Goal: Task Accomplishment & Management: Manage account settings

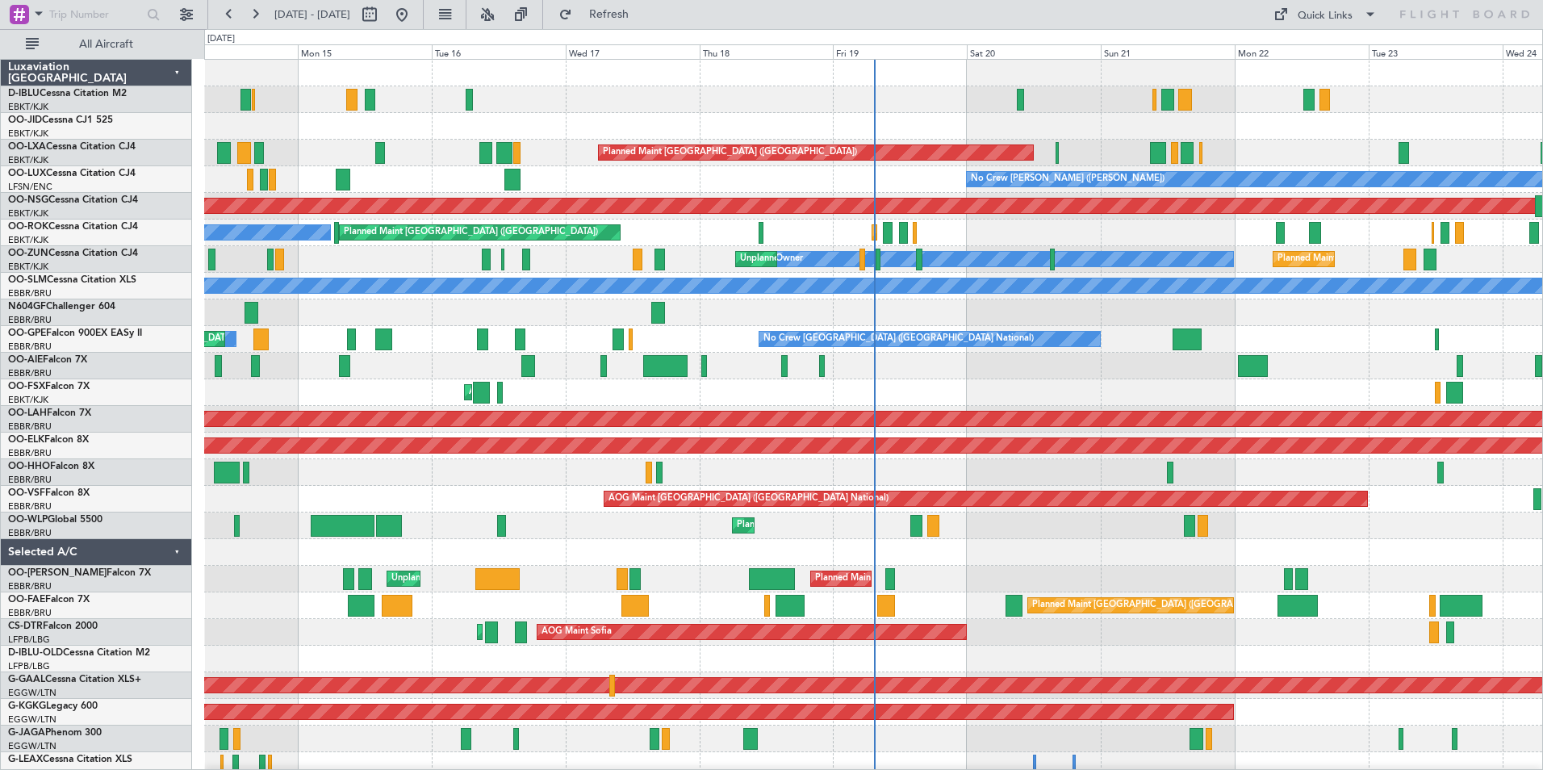
click at [1112, 575] on div "A/C Unavailable [GEOGRAPHIC_DATA] ([GEOGRAPHIC_DATA] National) No Crew [GEOGRAP…" at bounding box center [873, 593] width 1338 height 1066
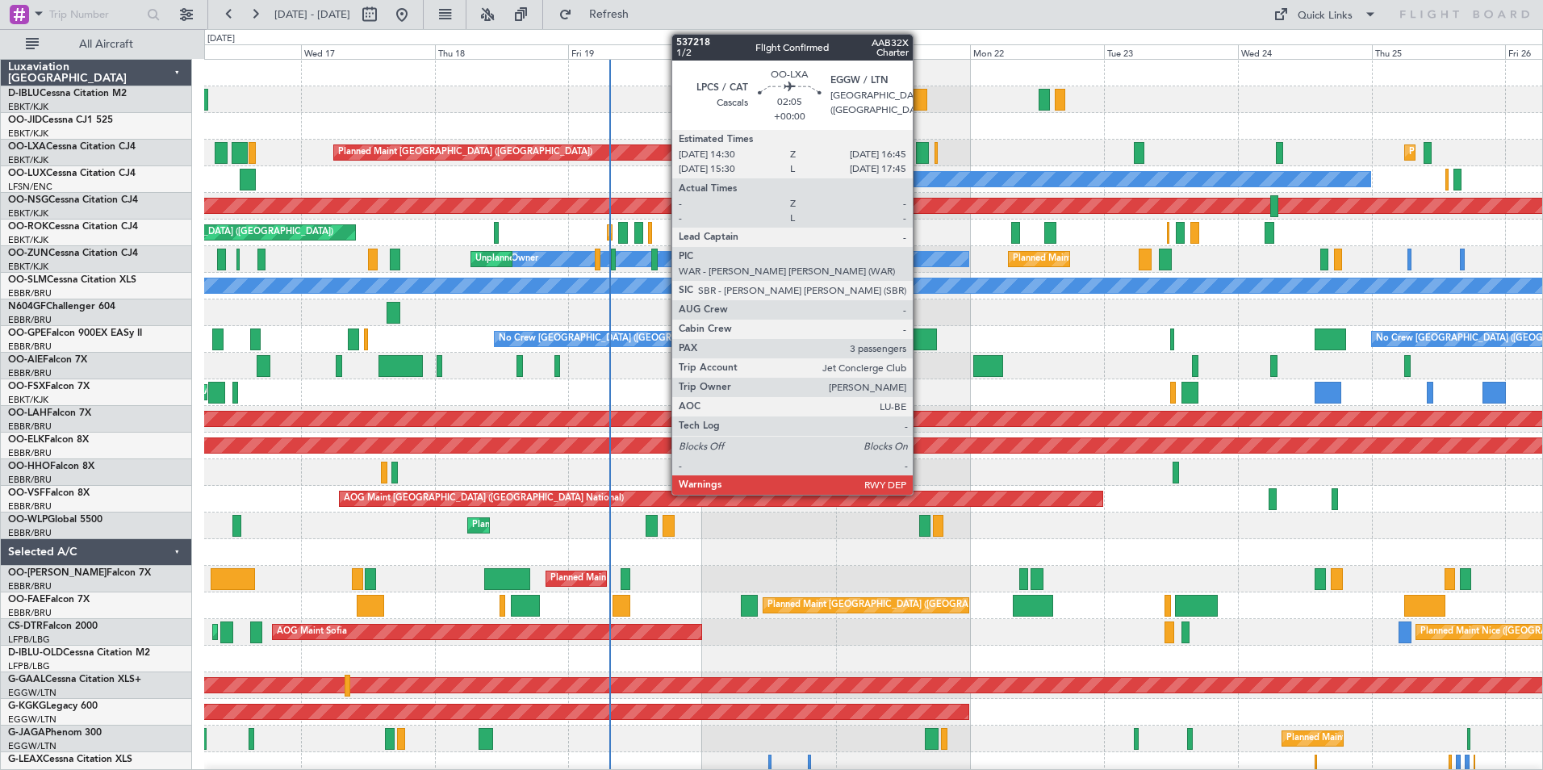
click at [920, 153] on div at bounding box center [922, 153] width 13 height 22
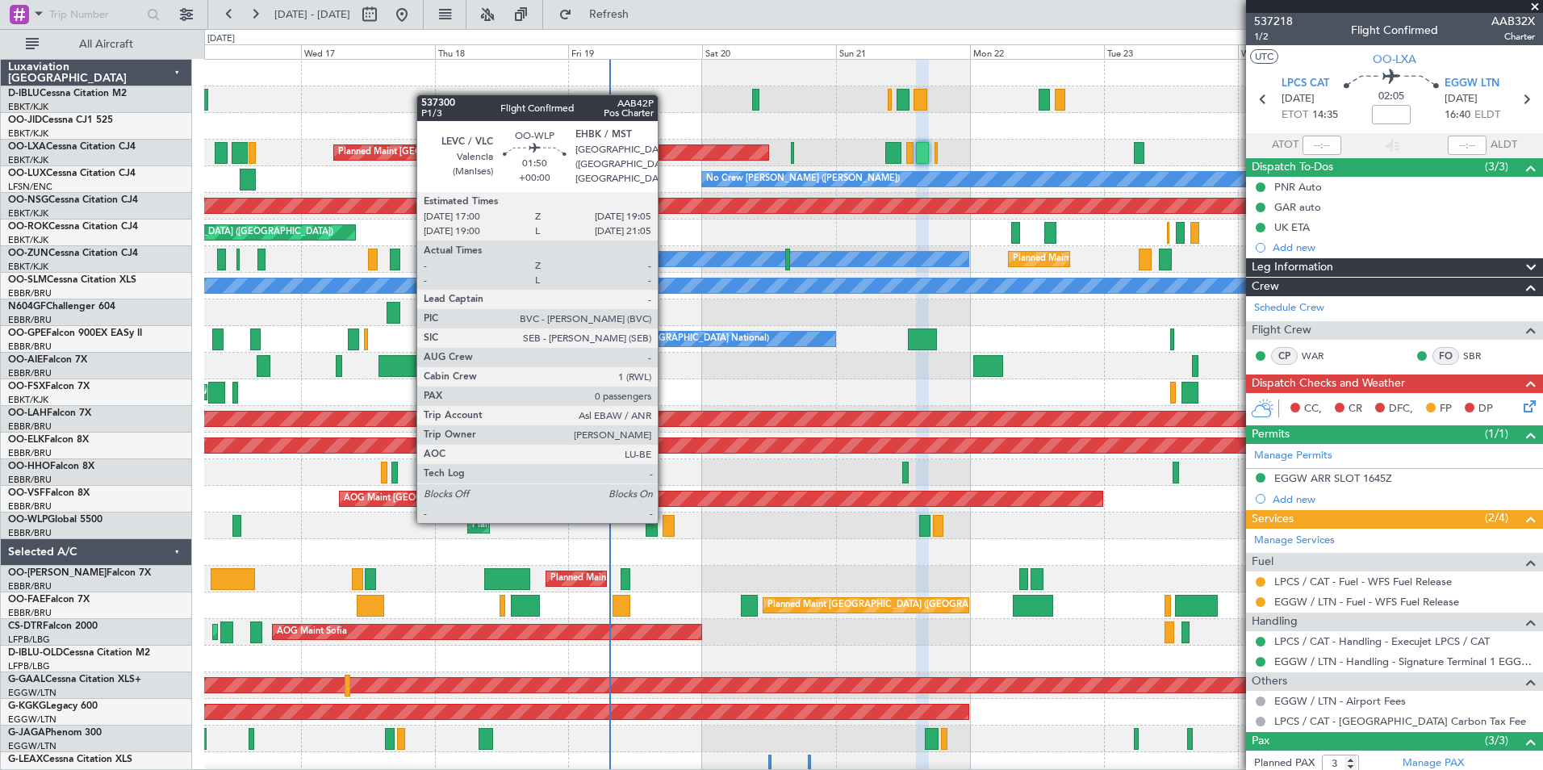
click at [665, 521] on div at bounding box center [669, 526] width 12 height 22
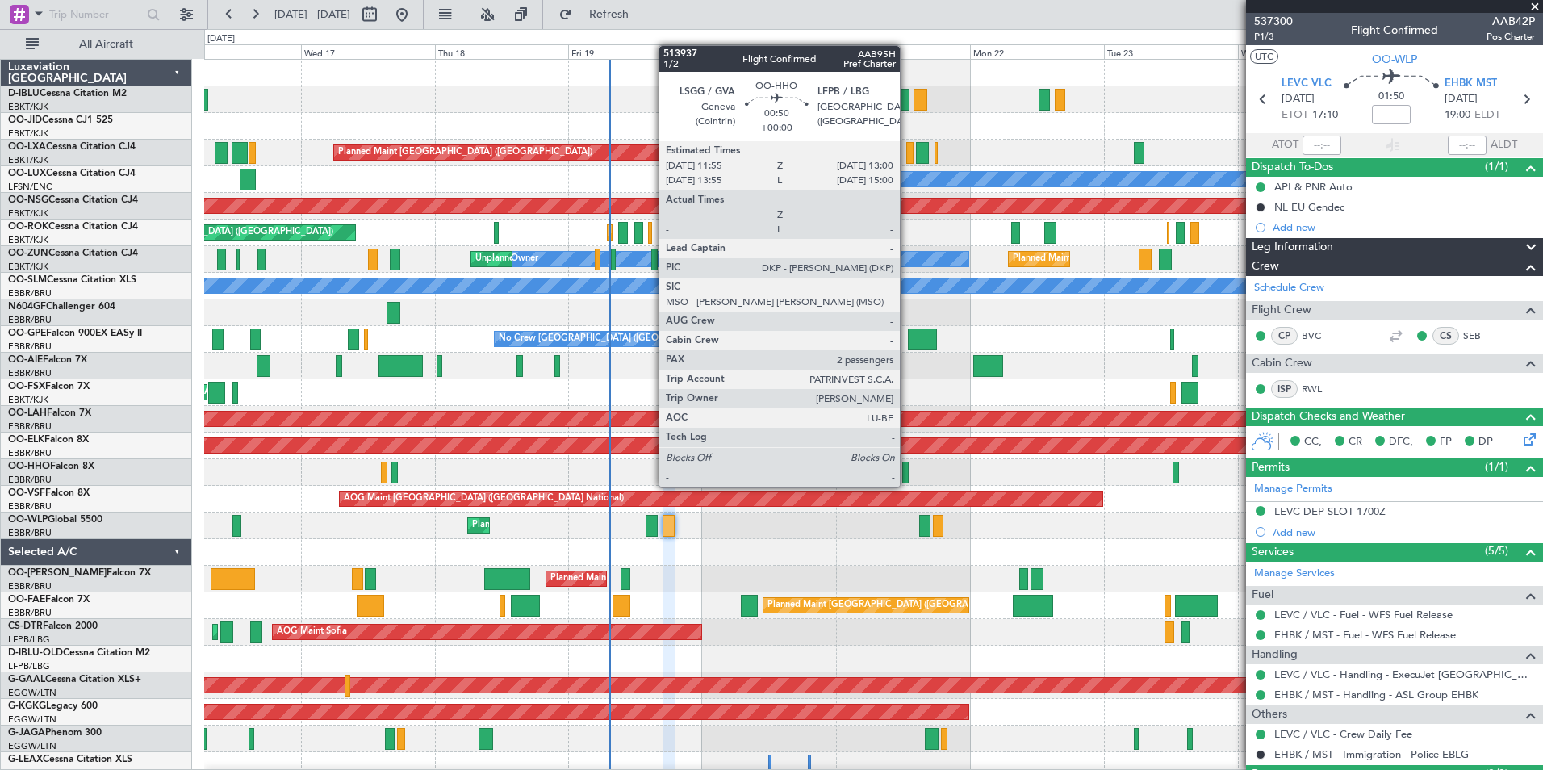
click at [907, 471] on div at bounding box center [905, 473] width 6 height 22
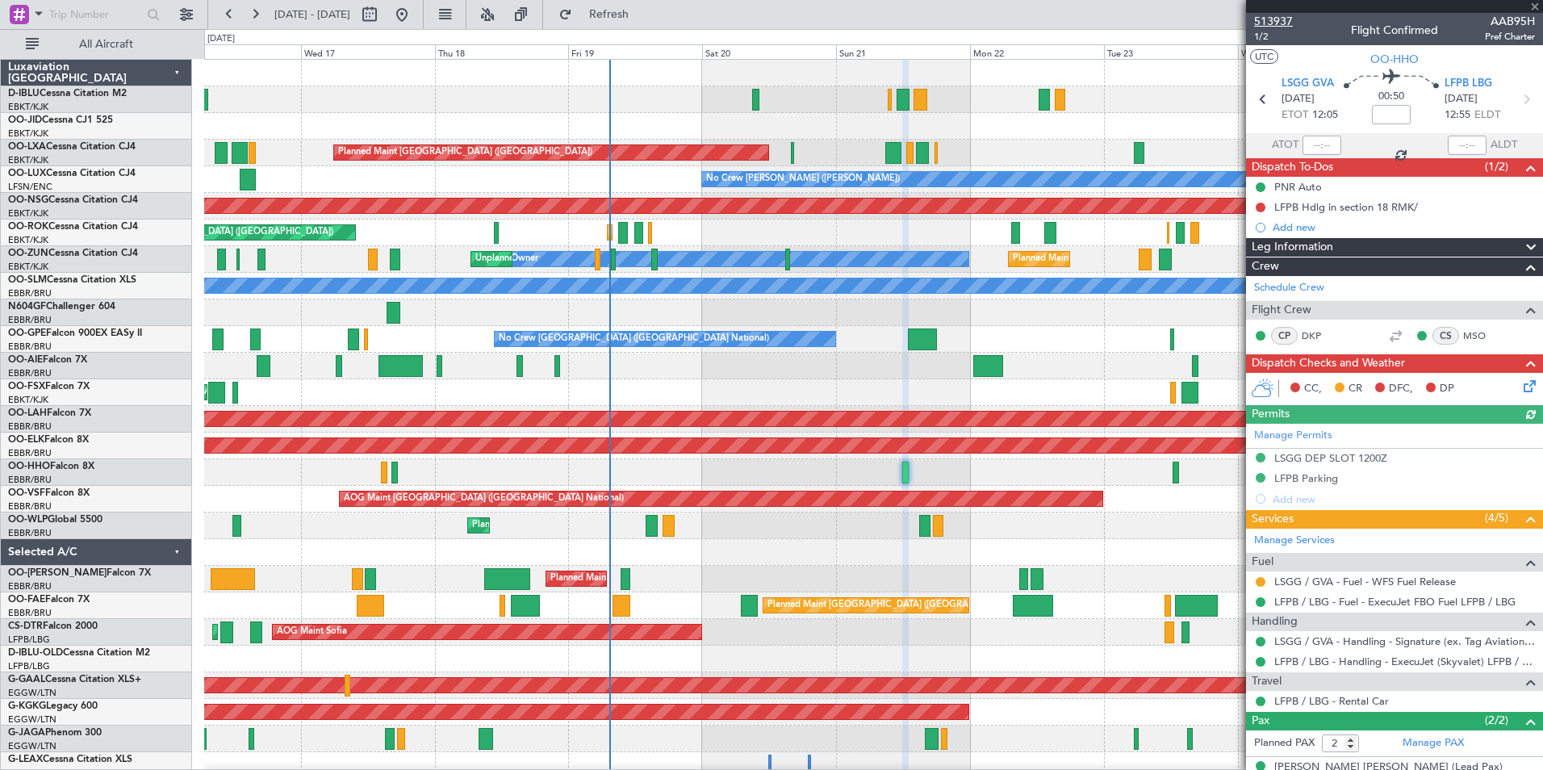
click at [1283, 19] on span "513937" at bounding box center [1273, 21] width 39 height 17
click at [1388, 643] on link "LSGG / GVA - Handling - Signature (ex. Tag Aviation) LSGG / GVA" at bounding box center [1405, 641] width 261 height 14
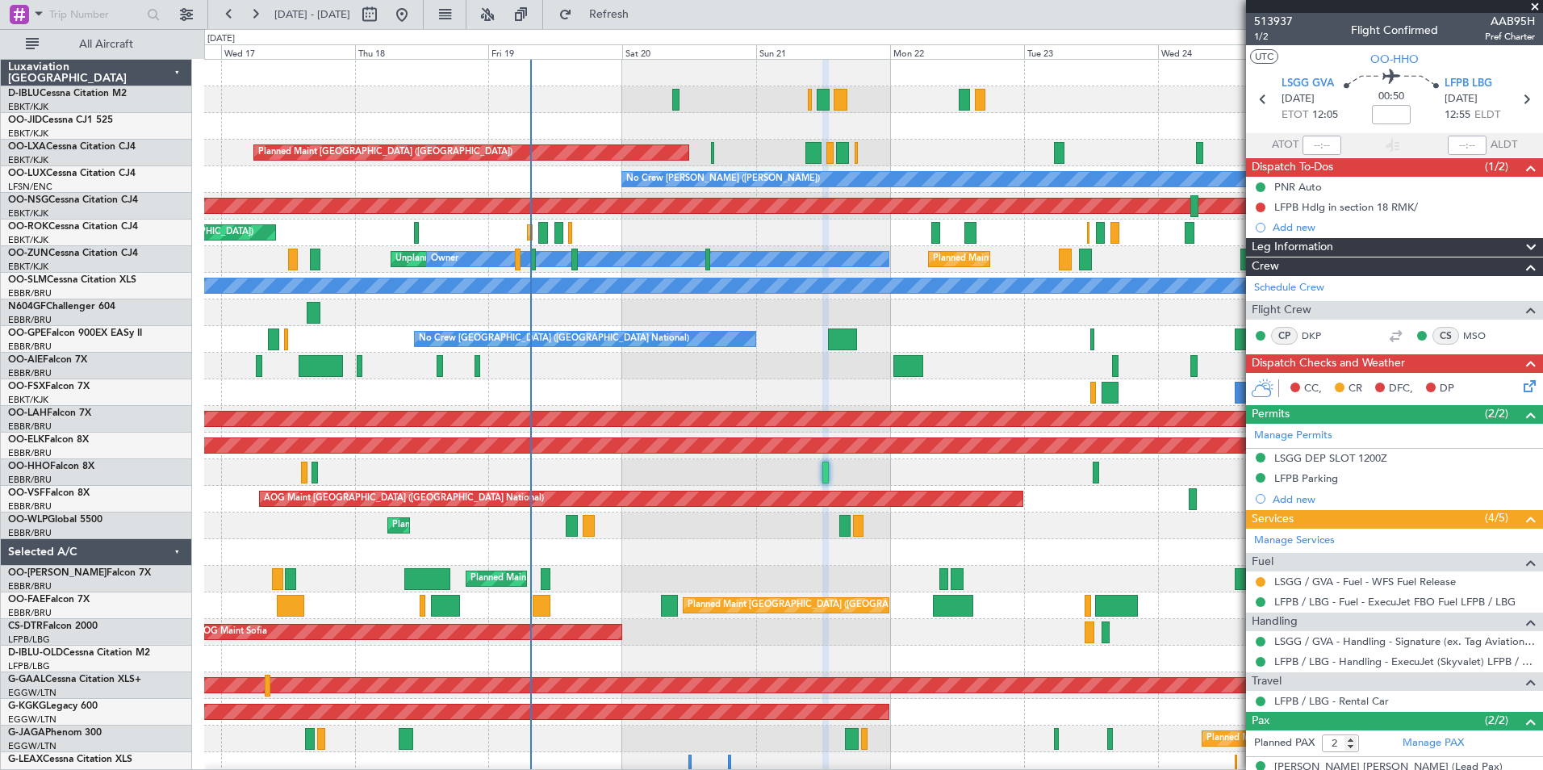
click at [750, 568] on div "A/C Unavailable [GEOGRAPHIC_DATA] ([GEOGRAPHIC_DATA] National) A/C Unavailable …" at bounding box center [873, 593] width 1338 height 1066
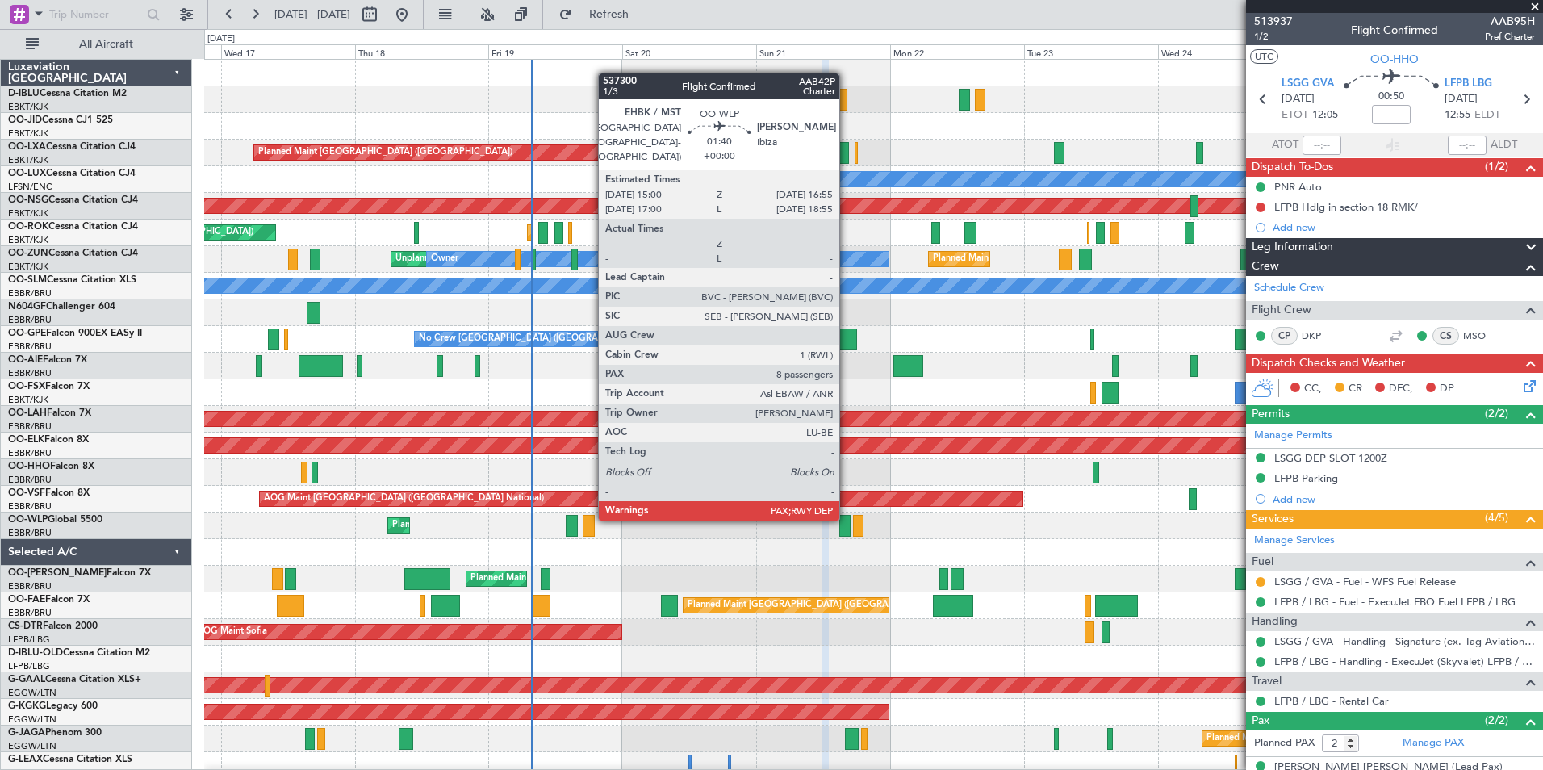
click at [847, 519] on div at bounding box center [845, 526] width 11 height 22
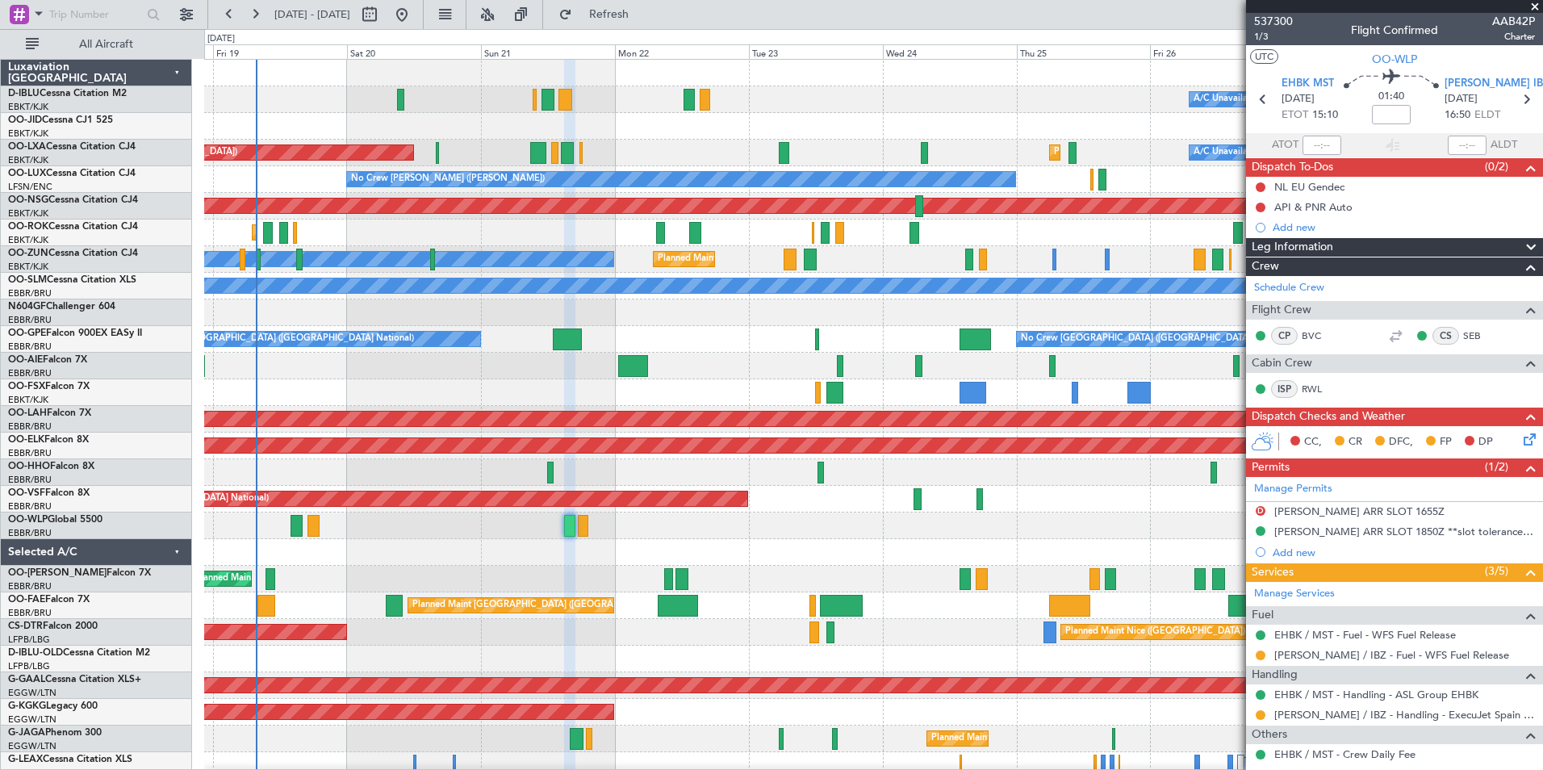
click at [492, 582] on div "A/C Unavailable [GEOGRAPHIC_DATA] ([GEOGRAPHIC_DATA] National) A/C Unavailable …" at bounding box center [873, 593] width 1338 height 1066
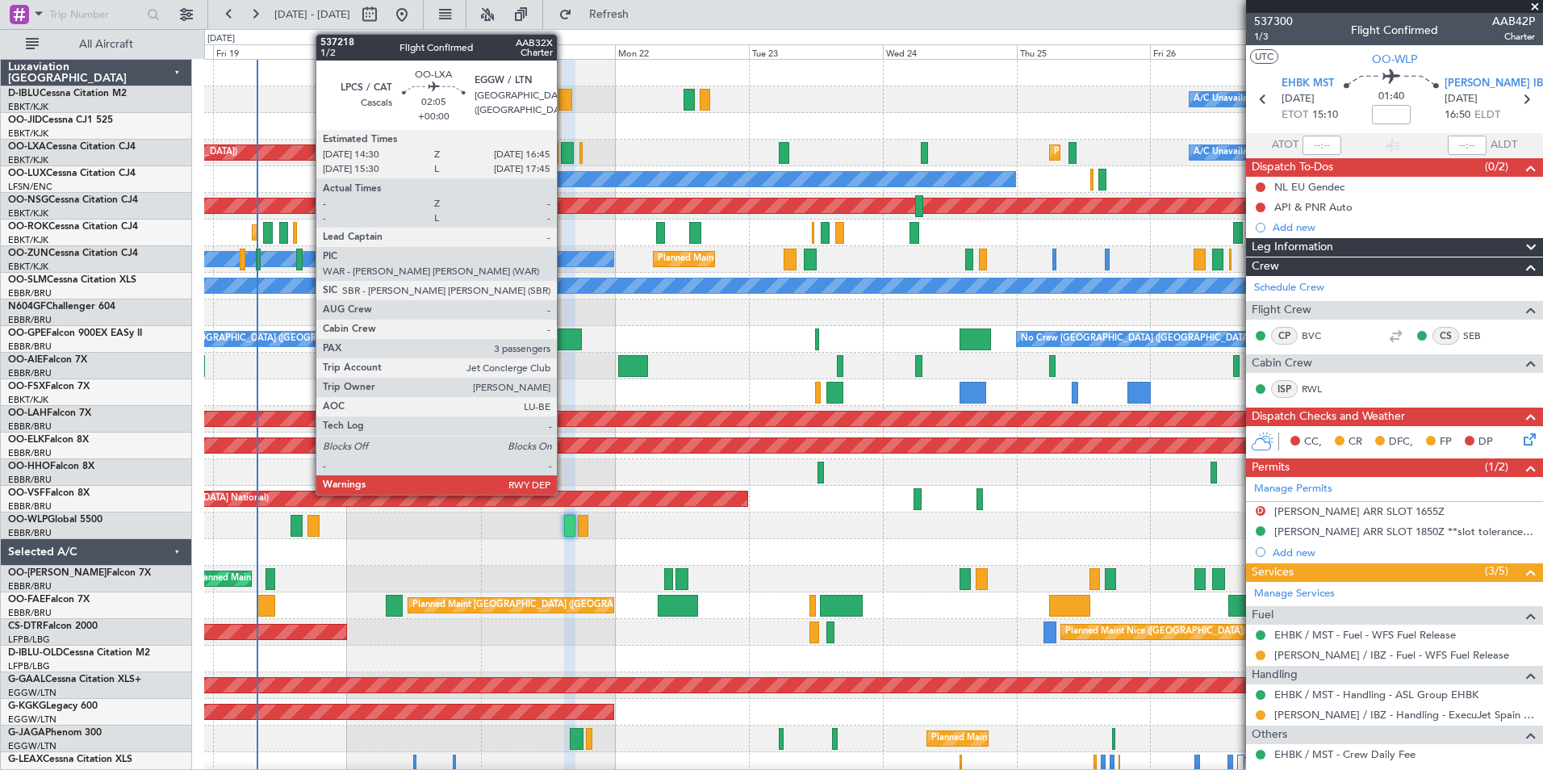
click at [564, 151] on div at bounding box center [567, 153] width 13 height 22
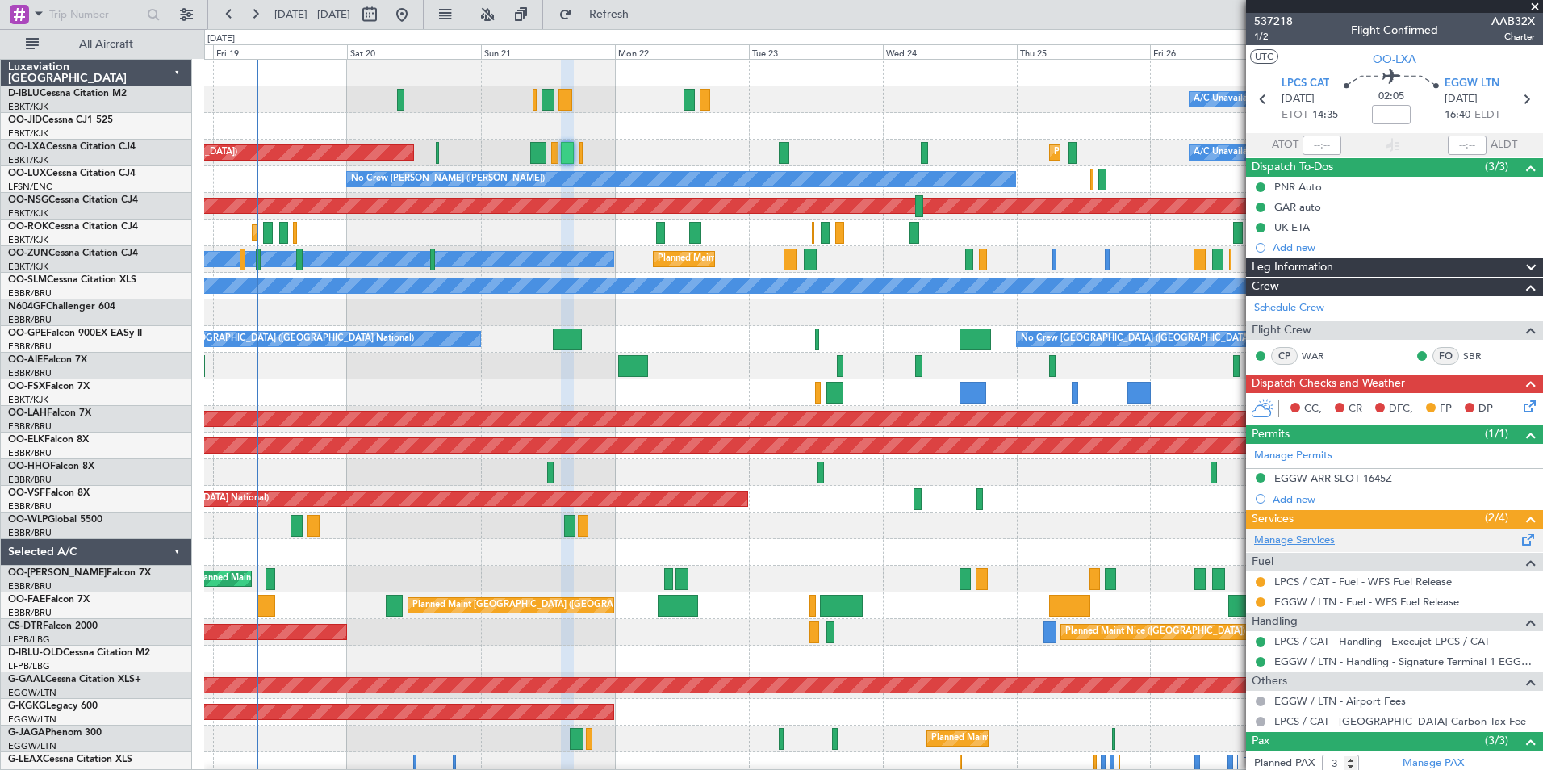
click at [1312, 542] on link "Manage Services" at bounding box center [1294, 541] width 81 height 16
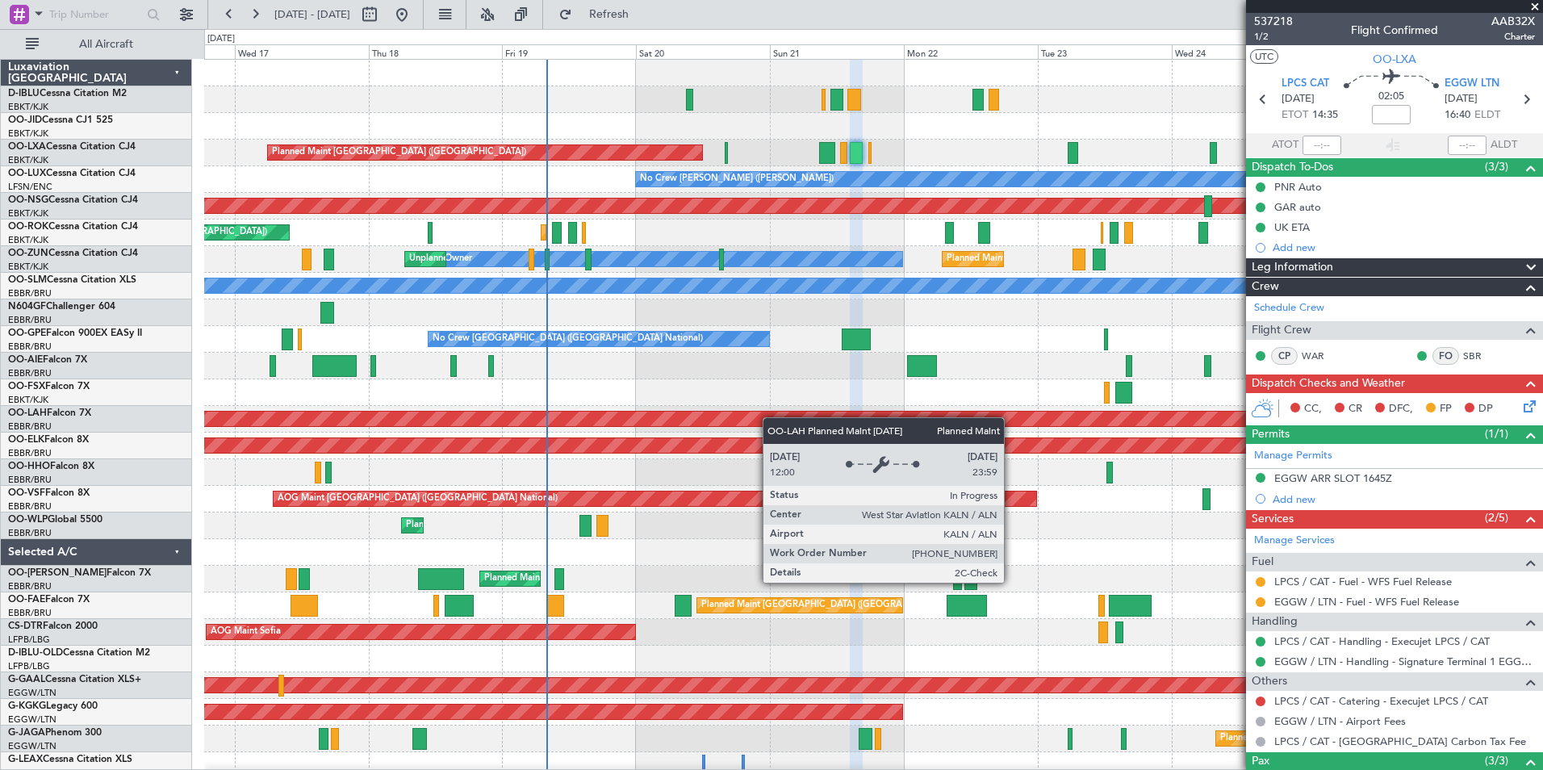
click at [816, 424] on div "A/C Unavailable [GEOGRAPHIC_DATA] ([GEOGRAPHIC_DATA] National) A/C Unavailable …" at bounding box center [873, 566] width 1338 height 1012
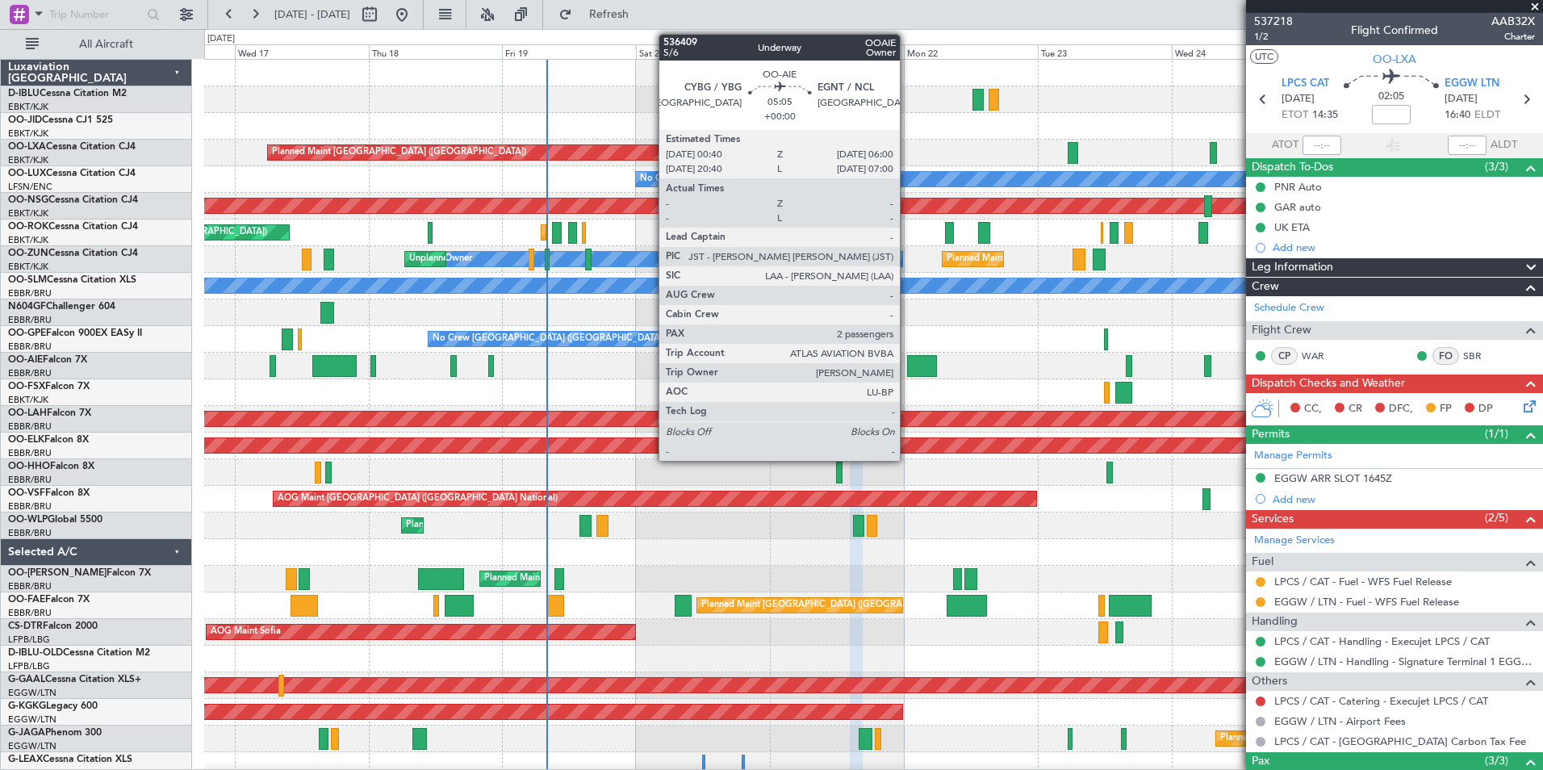
click at [907, 366] on div at bounding box center [922, 366] width 30 height 22
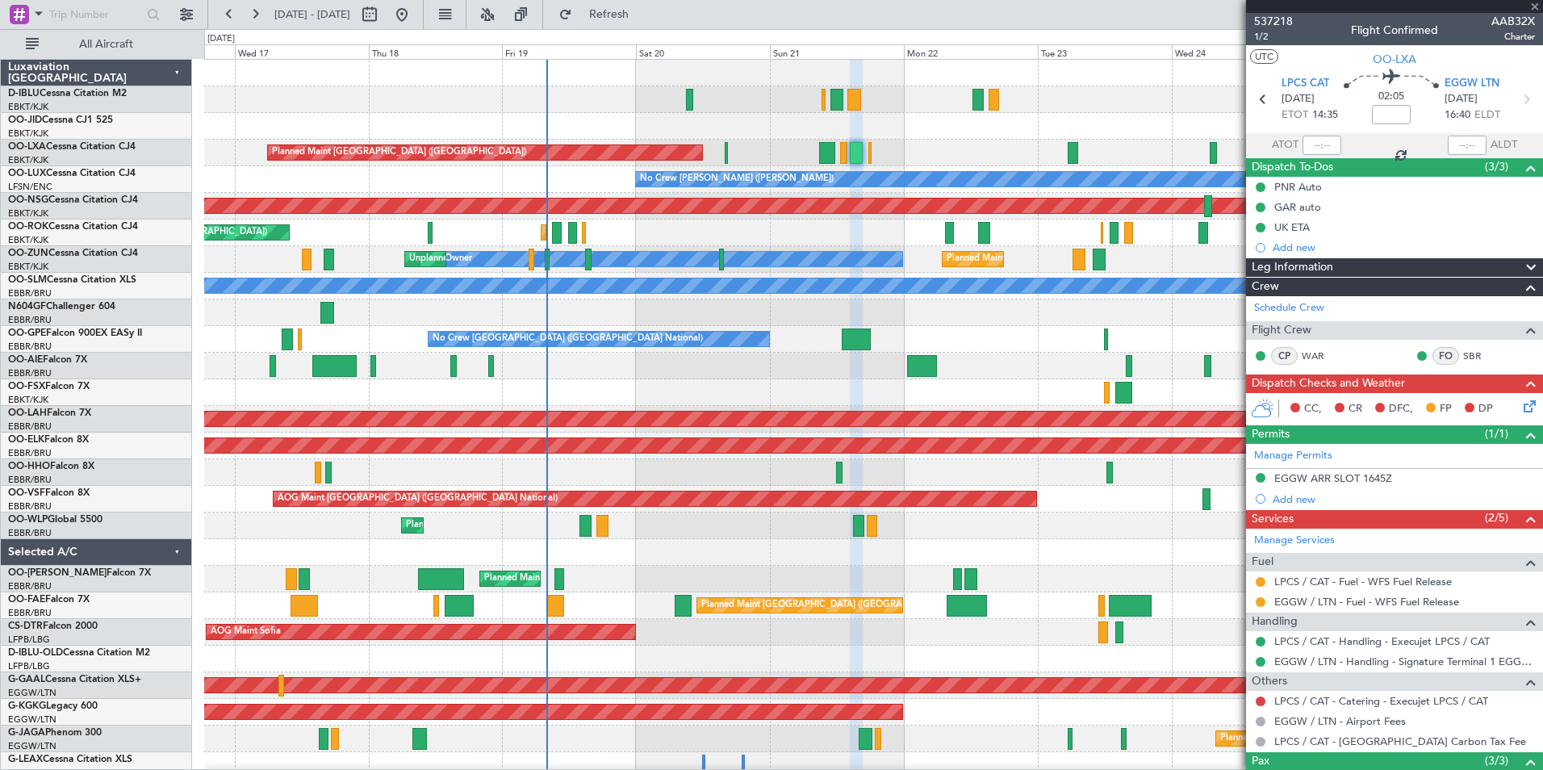
type input "2"
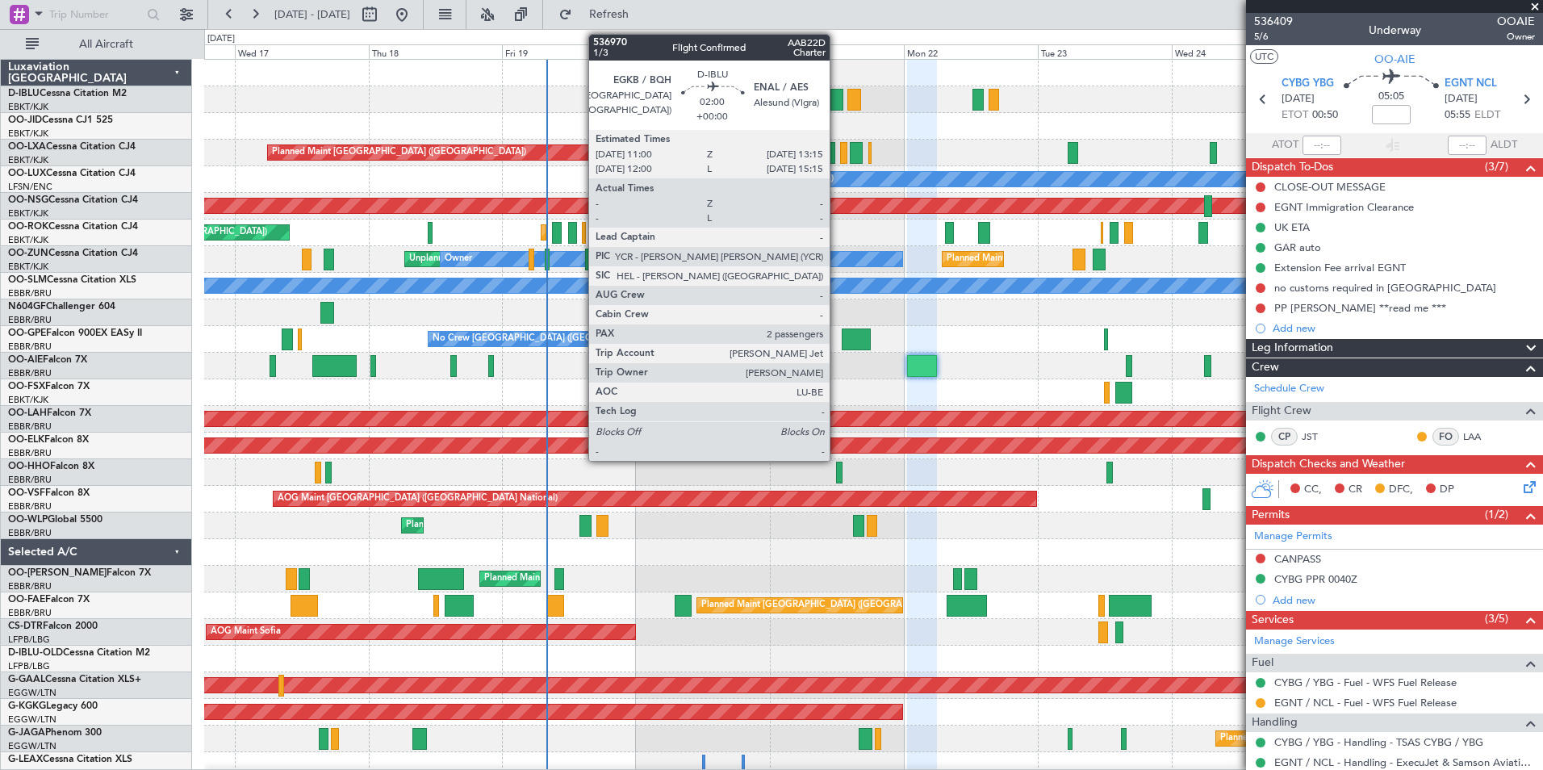
click at [837, 96] on div at bounding box center [837, 100] width 13 height 22
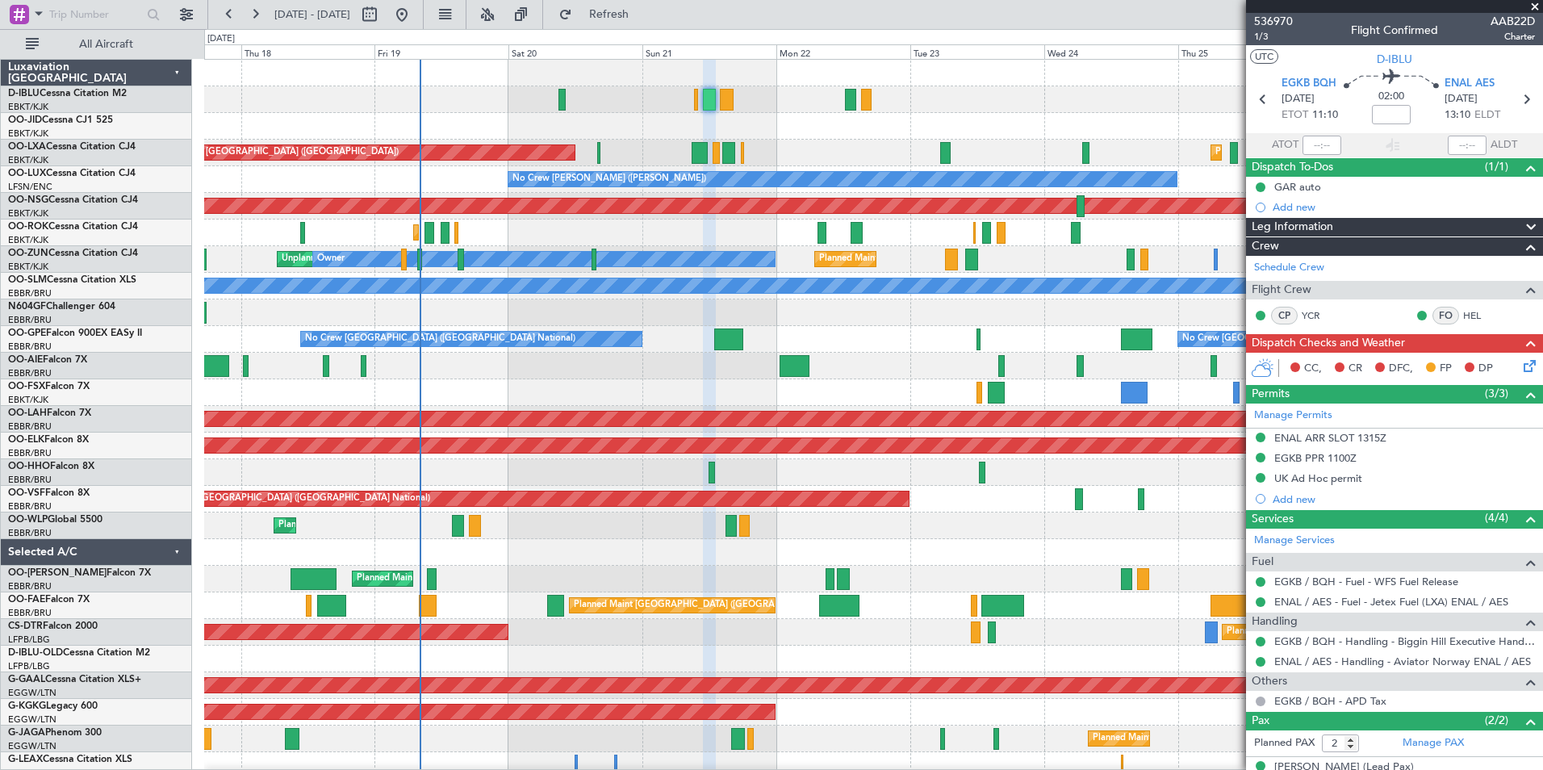
click at [848, 400] on div "A/C Unavailable [GEOGRAPHIC_DATA] ([GEOGRAPHIC_DATA] National) A/C Unavailable …" at bounding box center [873, 593] width 1338 height 1066
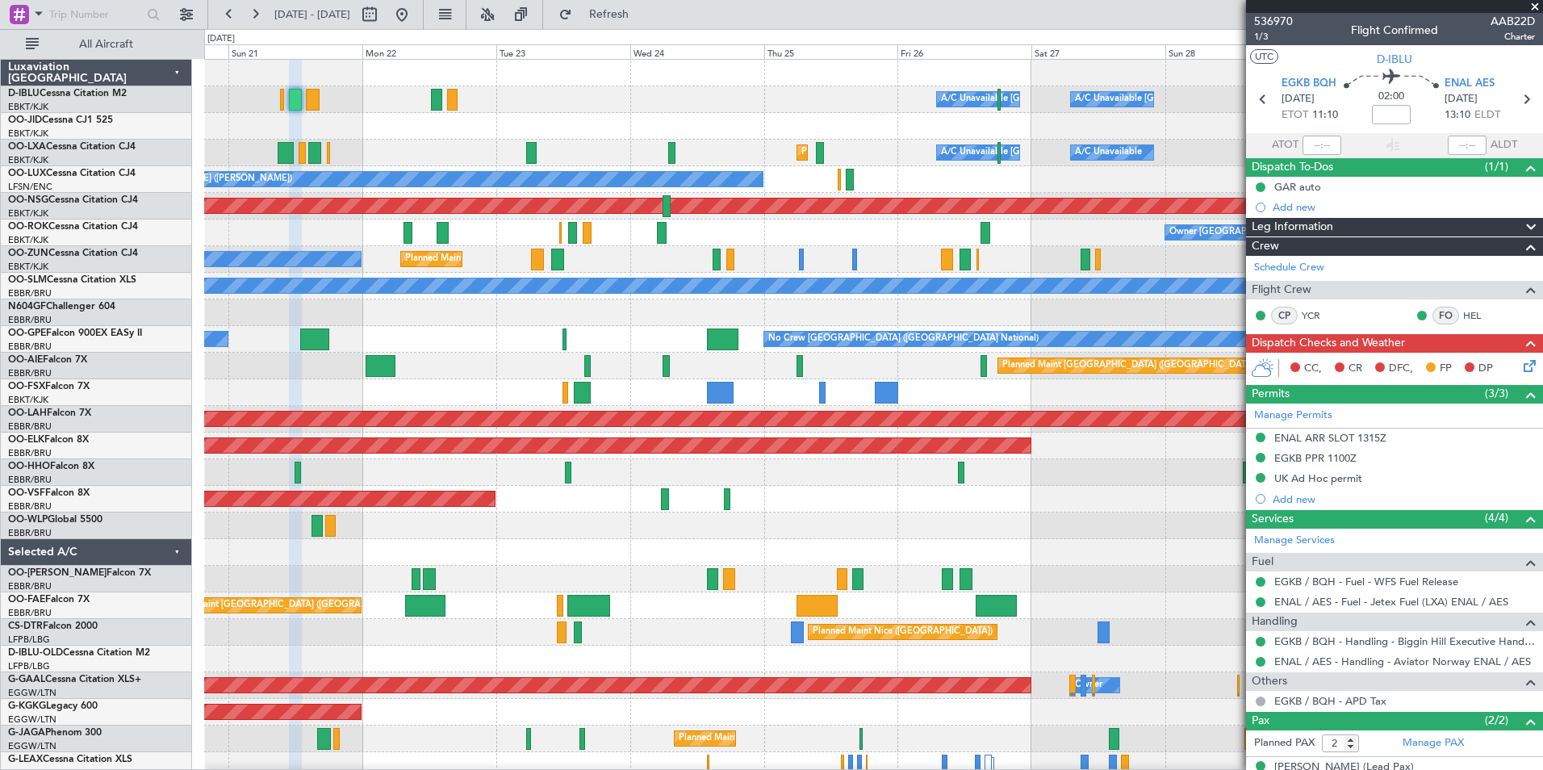
click at [389, 467] on div "A/C Unavailable [GEOGRAPHIC_DATA] ([GEOGRAPHIC_DATA] National) A/C Unavailable …" at bounding box center [873, 593] width 1338 height 1066
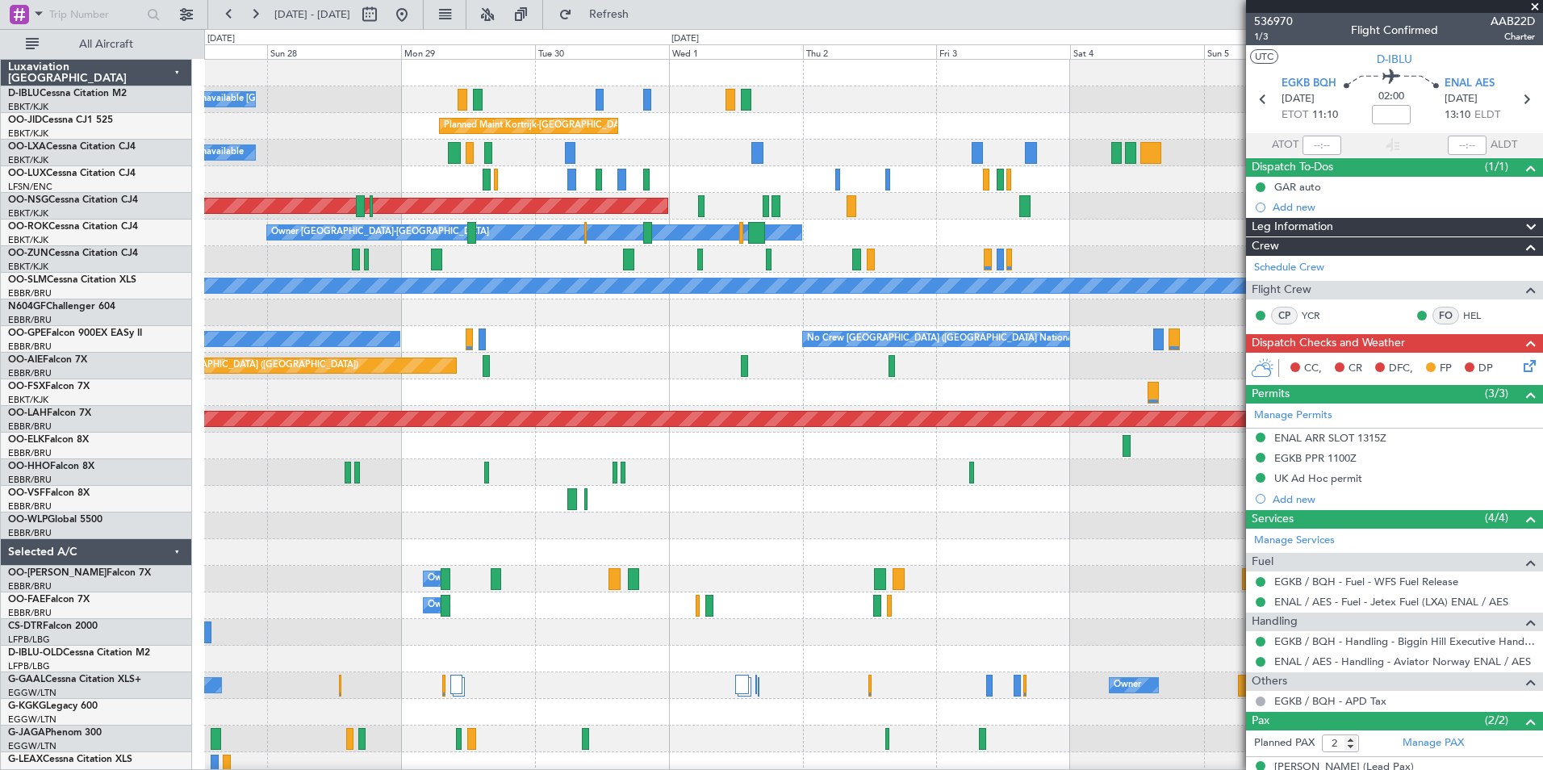
click at [632, 537] on div at bounding box center [873, 526] width 1338 height 27
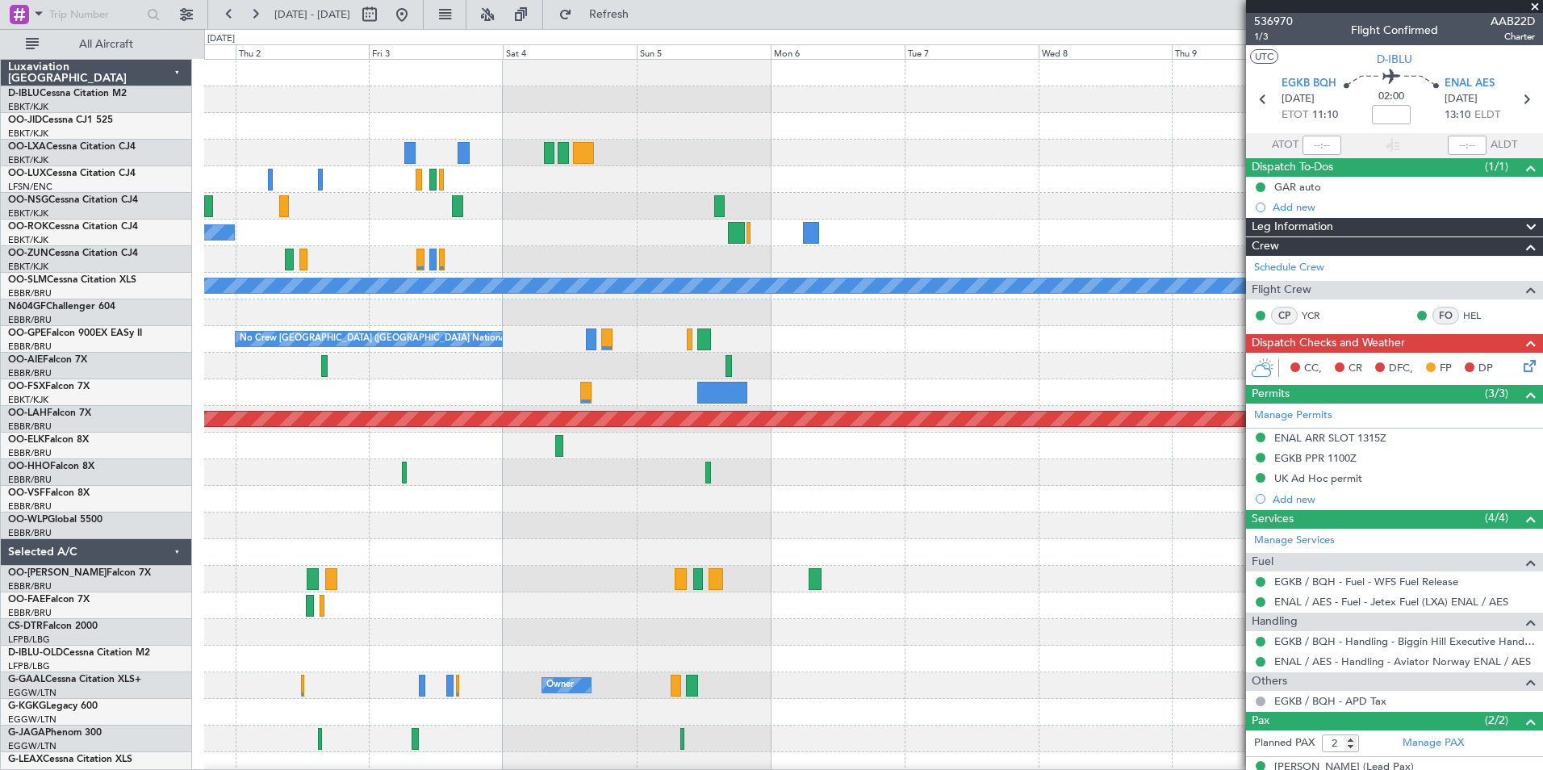
click at [415, 588] on div "Planned Maint Kortrijk-[GEOGRAPHIC_DATA] Planned Maint [GEOGRAPHIC_DATA] ([GEOG…" at bounding box center [873, 566] width 1338 height 1012
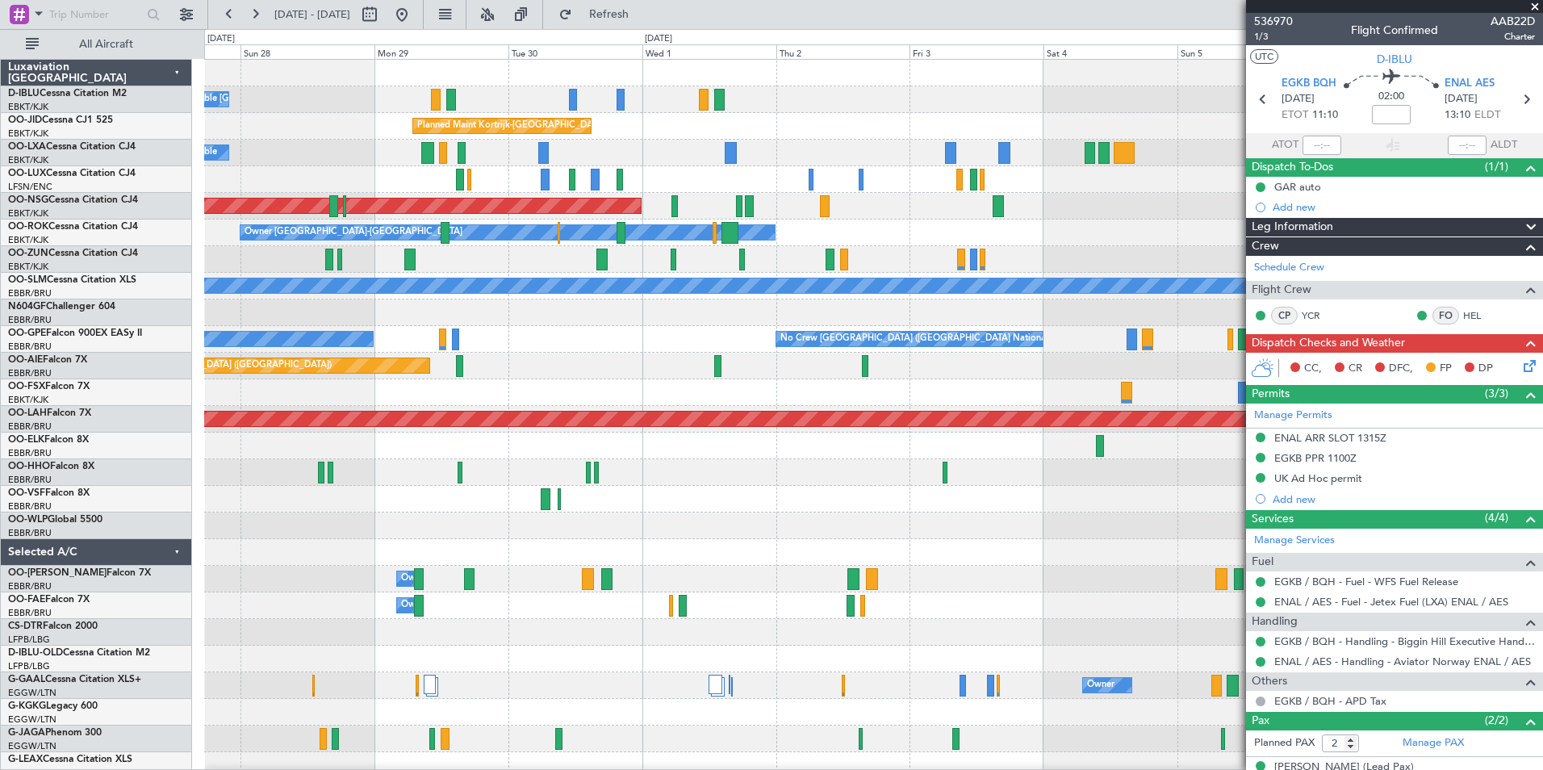
click at [1225, 479] on div at bounding box center [873, 472] width 1338 height 27
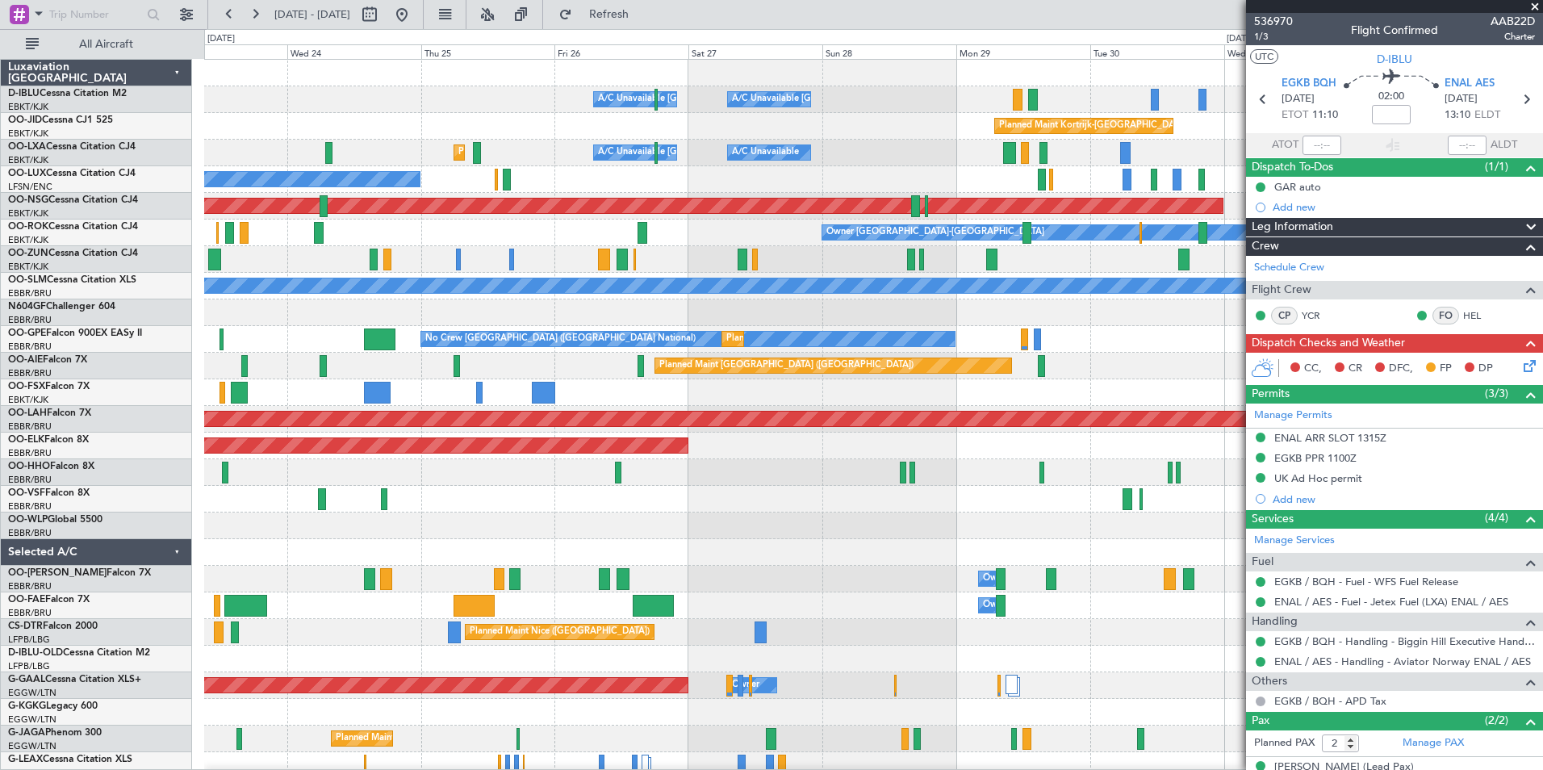
click at [1362, 501] on fb-app "[DATE] - [DATE] Refresh Quick Links All Aircraft A/C Unavailable [GEOGRAPHIC_DA…" at bounding box center [771, 391] width 1543 height 758
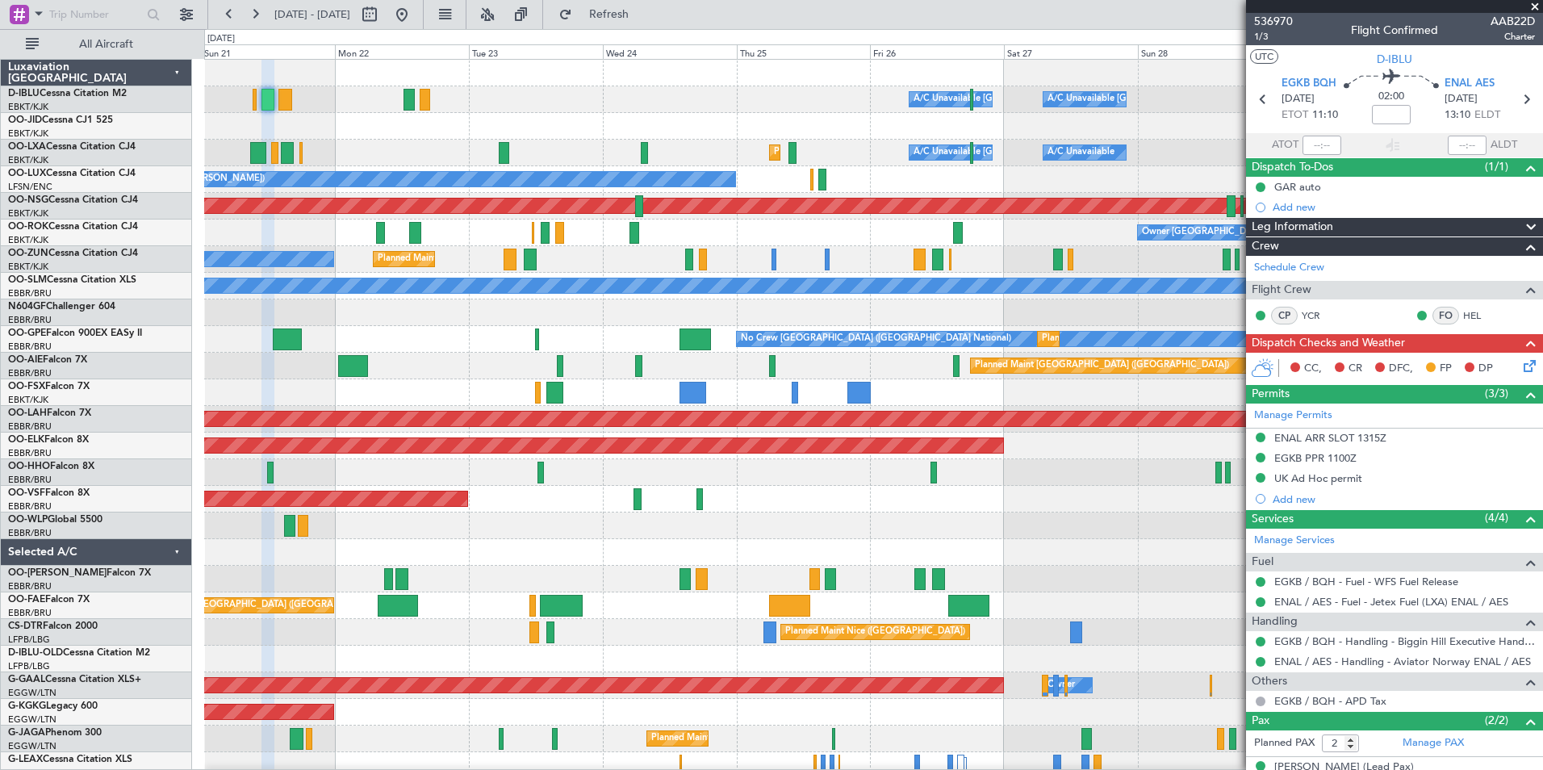
click at [940, 505] on div "A/C Unavailable [GEOGRAPHIC_DATA]-[GEOGRAPHIC_DATA] A/C Unavailable [GEOGRAPHIC…" at bounding box center [873, 566] width 1338 height 1012
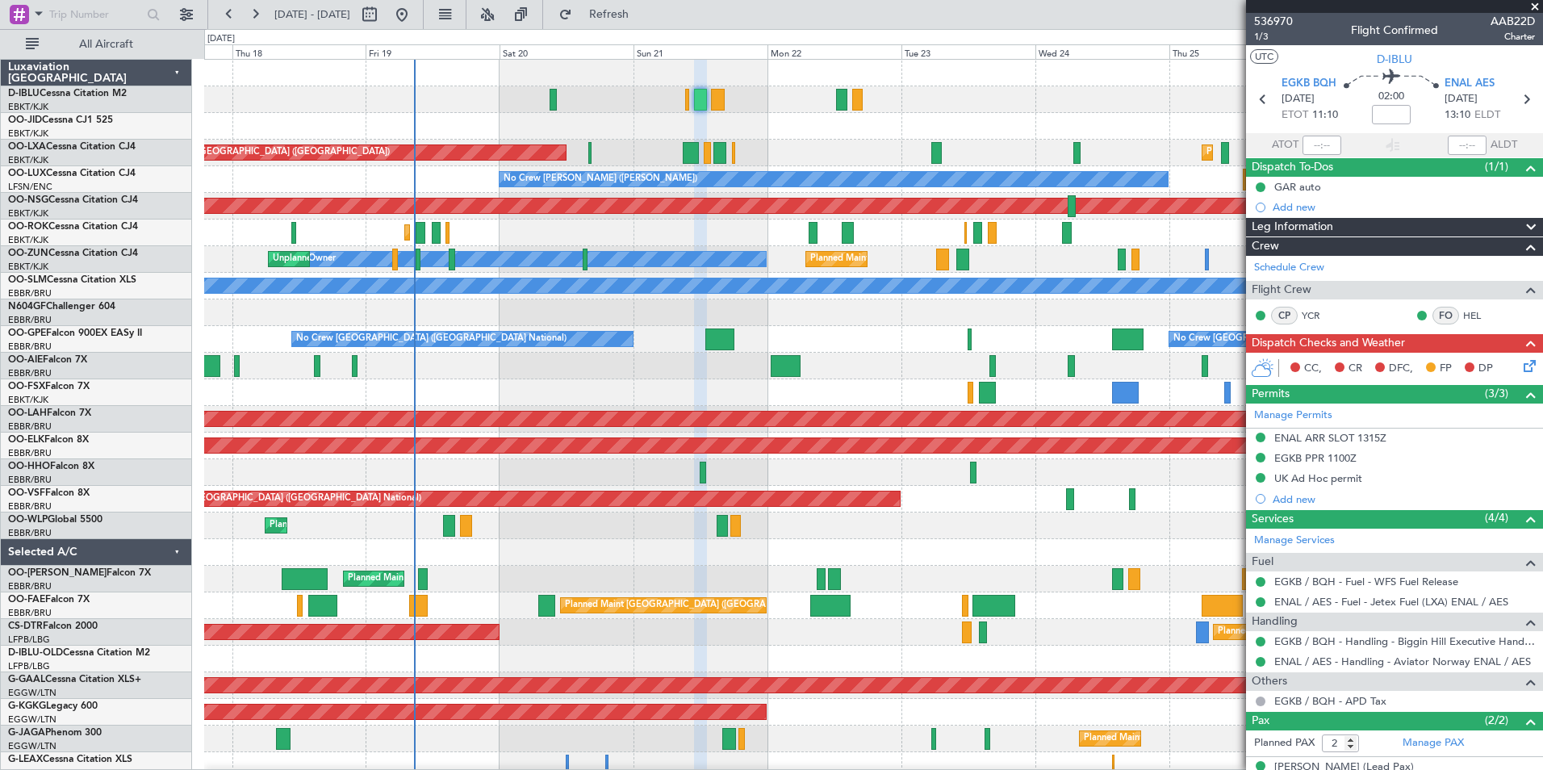
click at [892, 379] on div "A/C Unavailable Brussels (Brussels National) A/C Unavailable Kortrijk-Wevelgem …" at bounding box center [873, 566] width 1338 height 1012
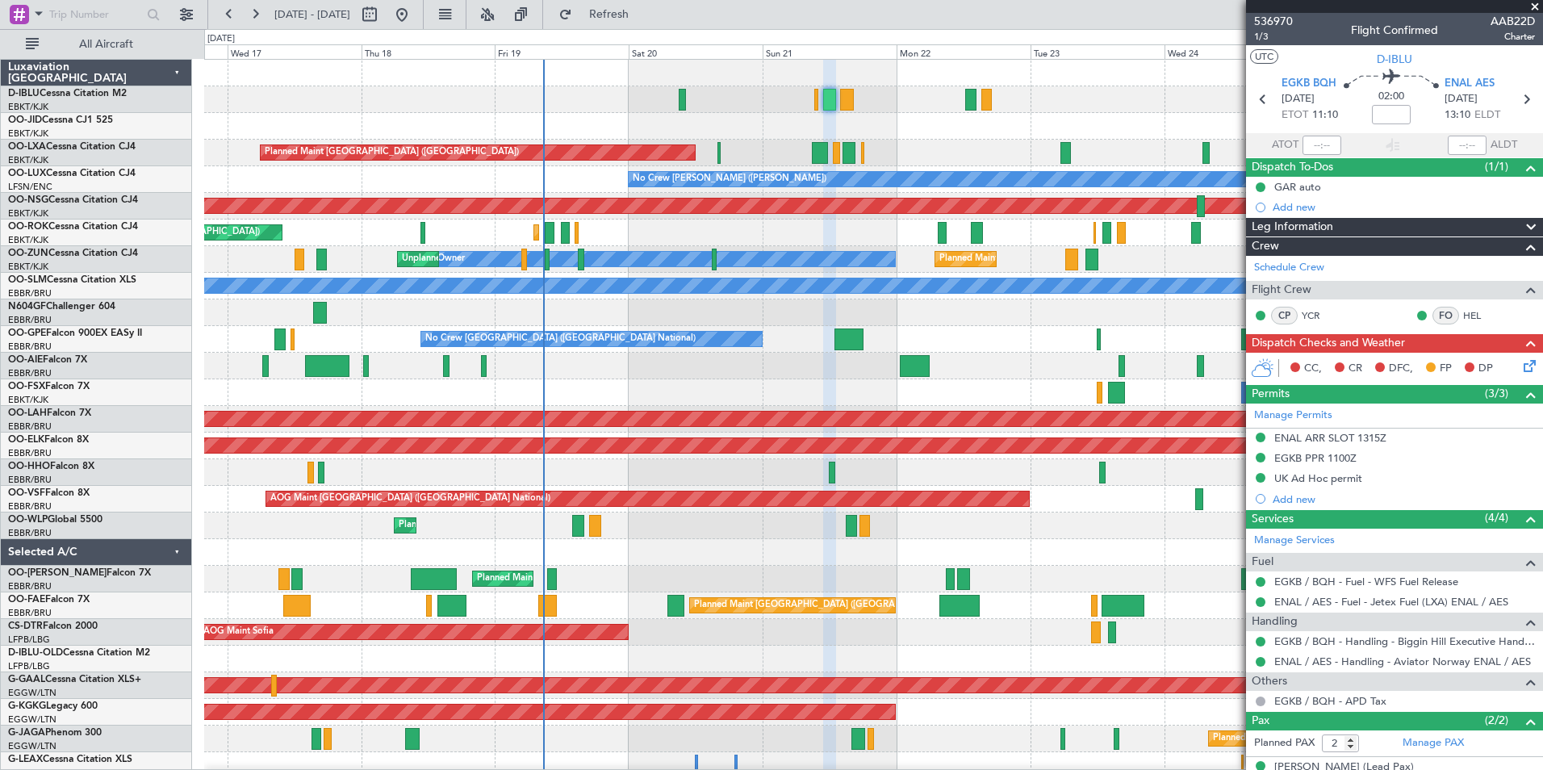
click at [755, 367] on div "Planned Maint [GEOGRAPHIC_DATA] ([GEOGRAPHIC_DATA])" at bounding box center [873, 366] width 1338 height 27
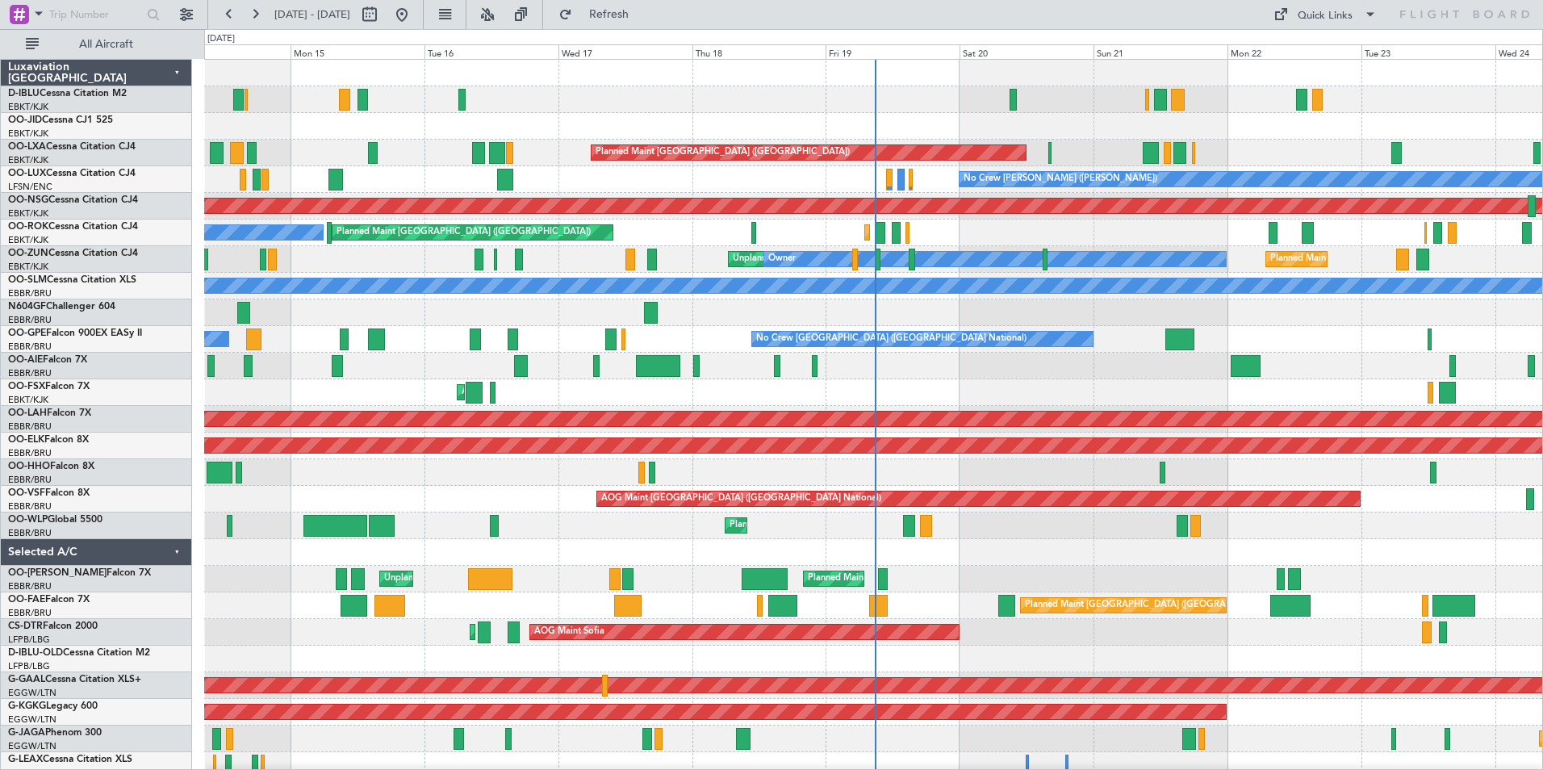
click at [243, 521] on div "Planned Maint Liege" at bounding box center [873, 526] width 1338 height 27
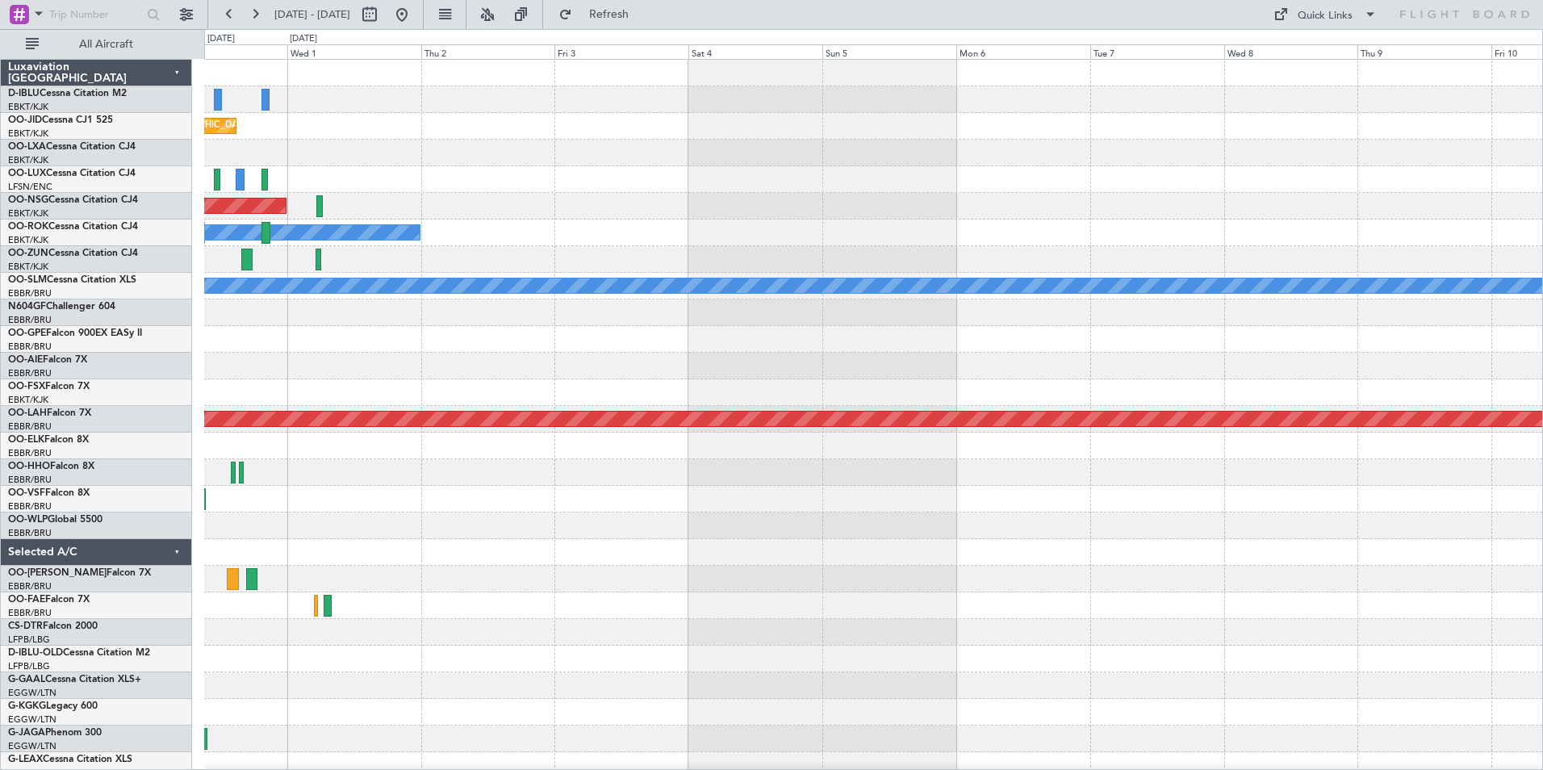
click at [6, 565] on div "A/C Unavailable [GEOGRAPHIC_DATA]-[GEOGRAPHIC_DATA] Planned Maint [GEOGRAPHIC_D…" at bounding box center [771, 399] width 1543 height 741
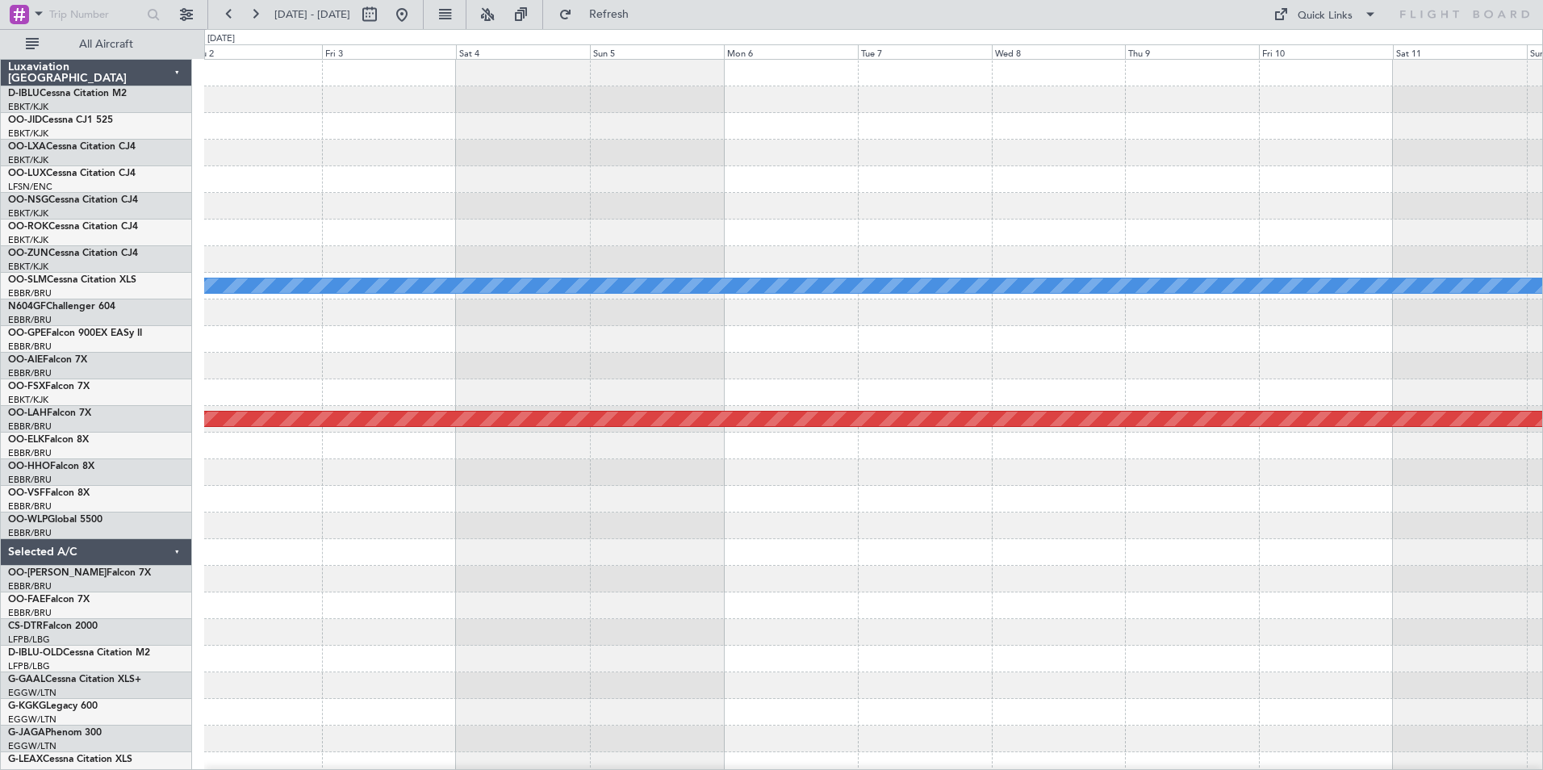
click at [515, 573] on div "Planned Maint Kortrijk-Wevelgem Planned Maint Paris (Le Bourget) Owner Kortrijk…" at bounding box center [873, 593] width 1338 height 1066
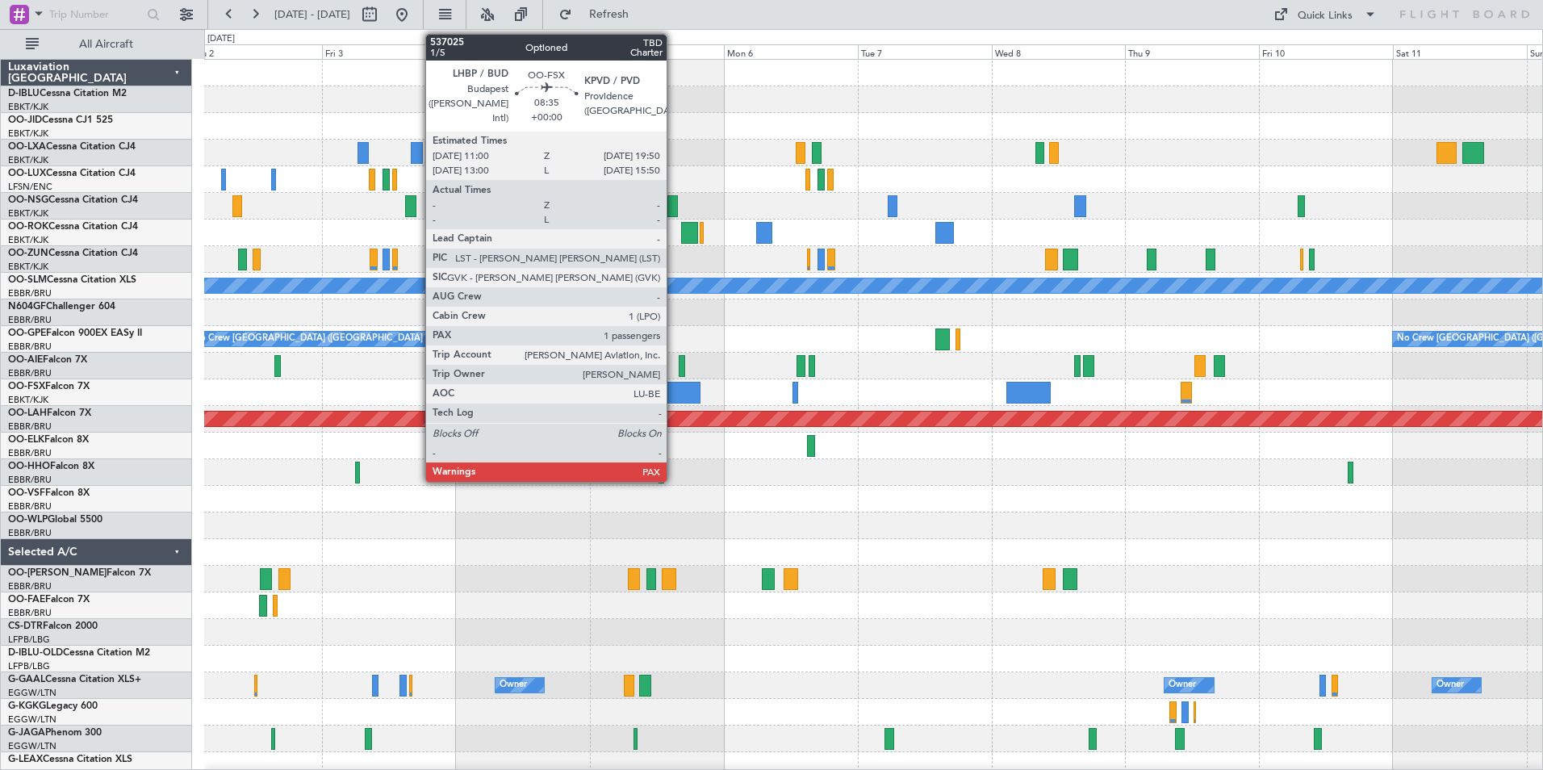
click at [674, 382] on div at bounding box center [676, 393] width 50 height 22
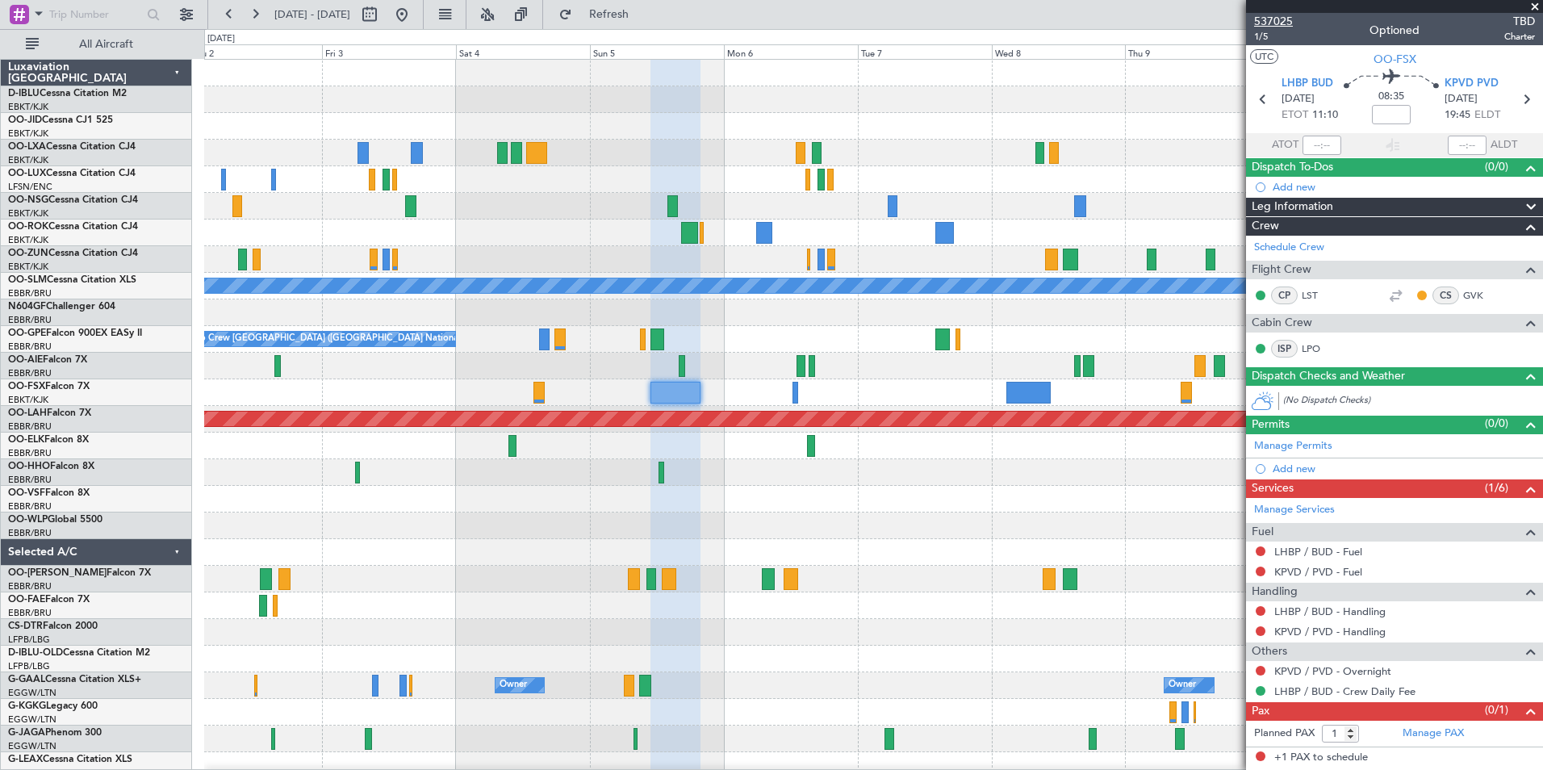
click at [1274, 14] on span "537025" at bounding box center [1273, 21] width 39 height 17
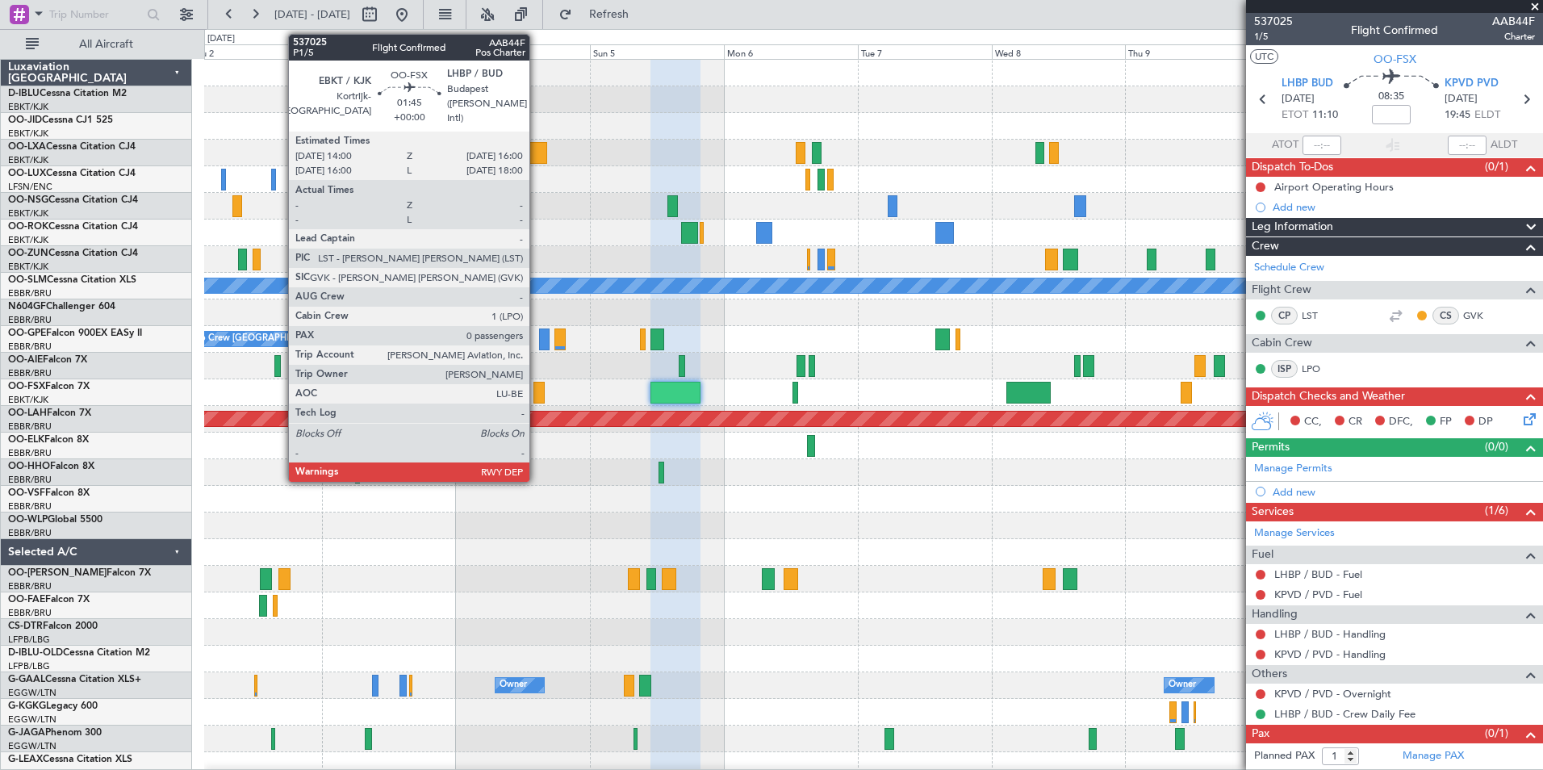
click at [537, 394] on div at bounding box center [539, 393] width 11 height 22
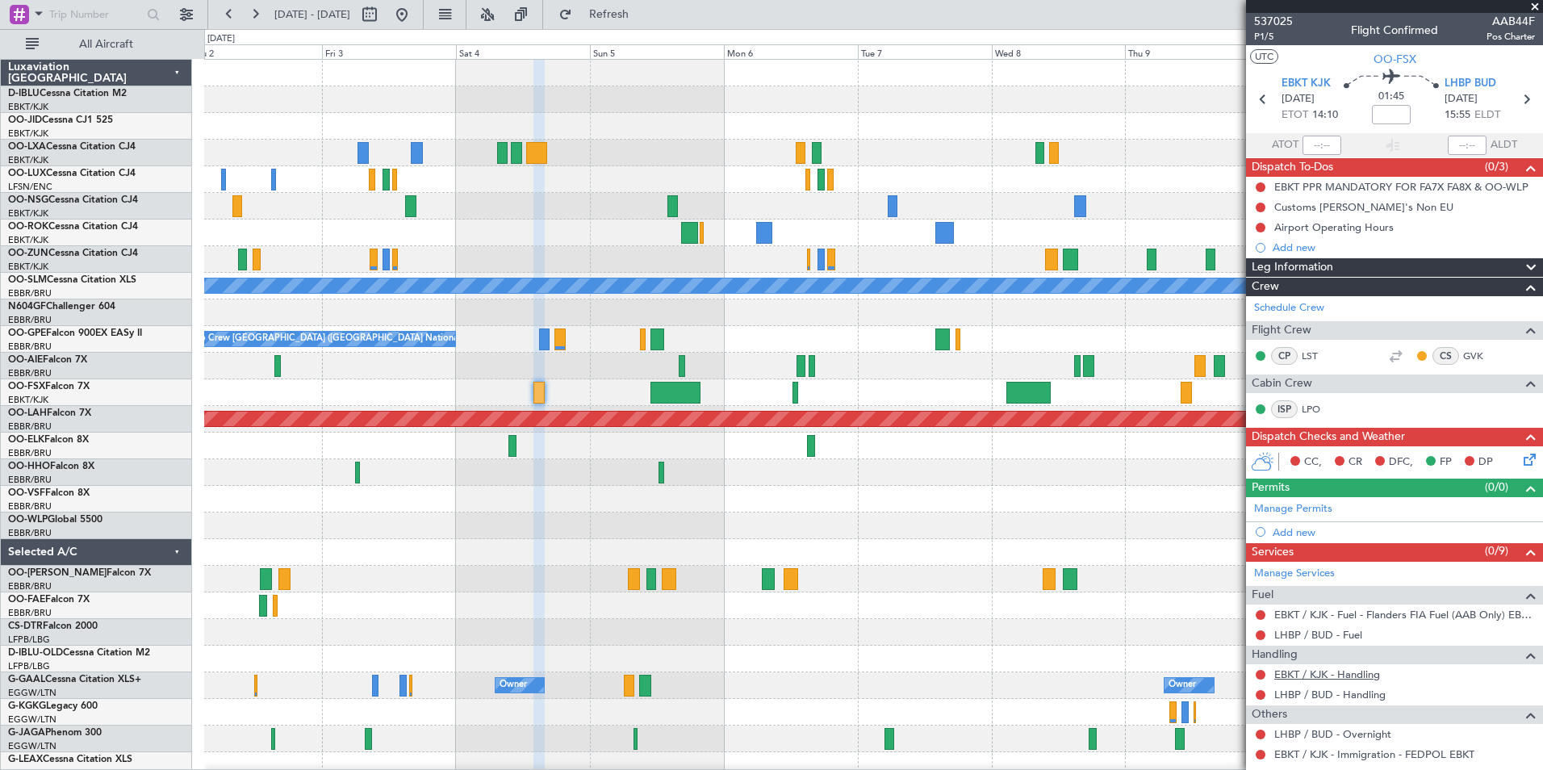
click at [1315, 668] on link "EBKT / KJK - Handling" at bounding box center [1328, 675] width 106 height 14
click at [1331, 693] on link "LHBP / BUD - Handling" at bounding box center [1330, 695] width 111 height 14
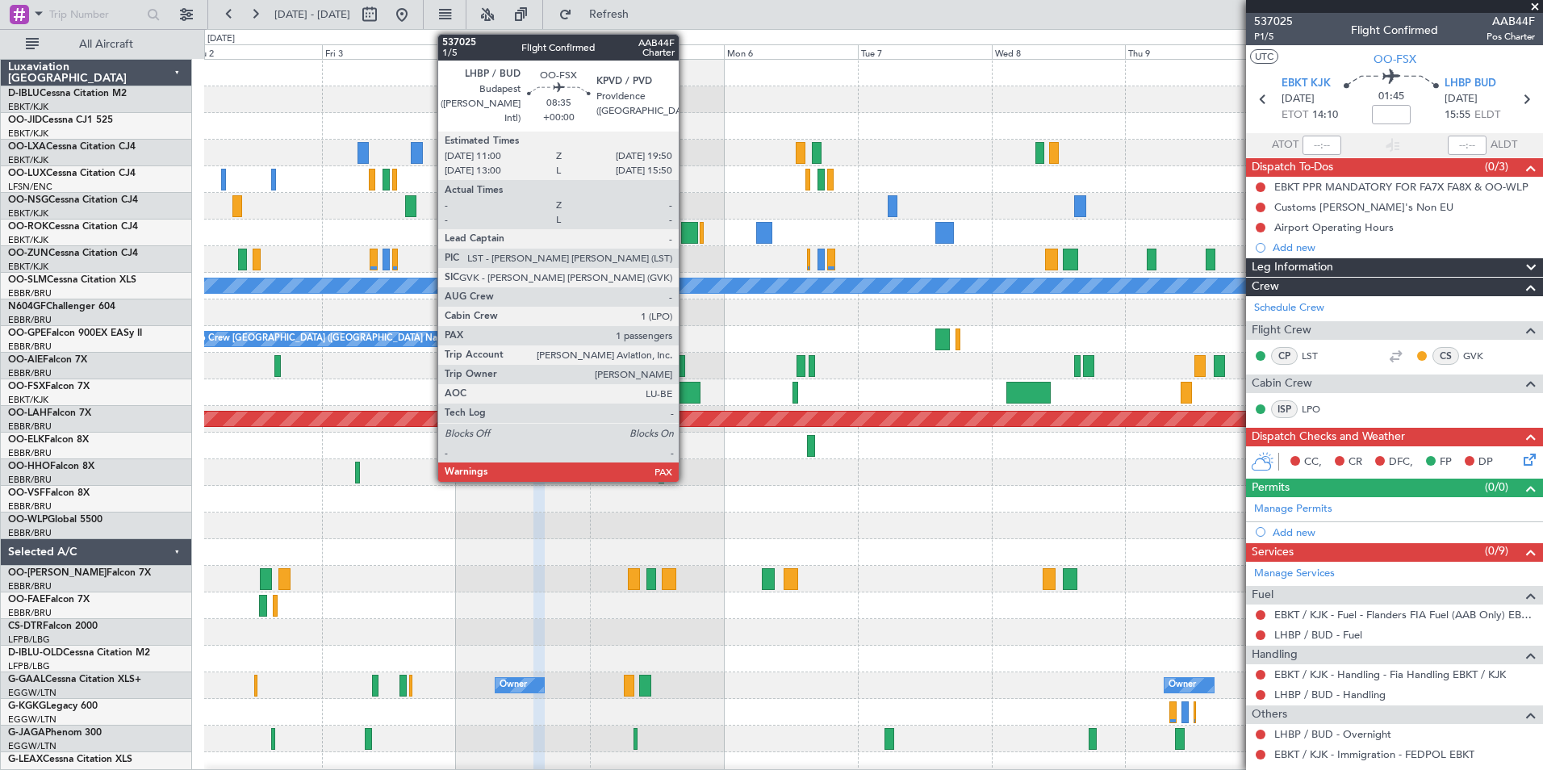
click at [686, 392] on div at bounding box center [676, 393] width 50 height 22
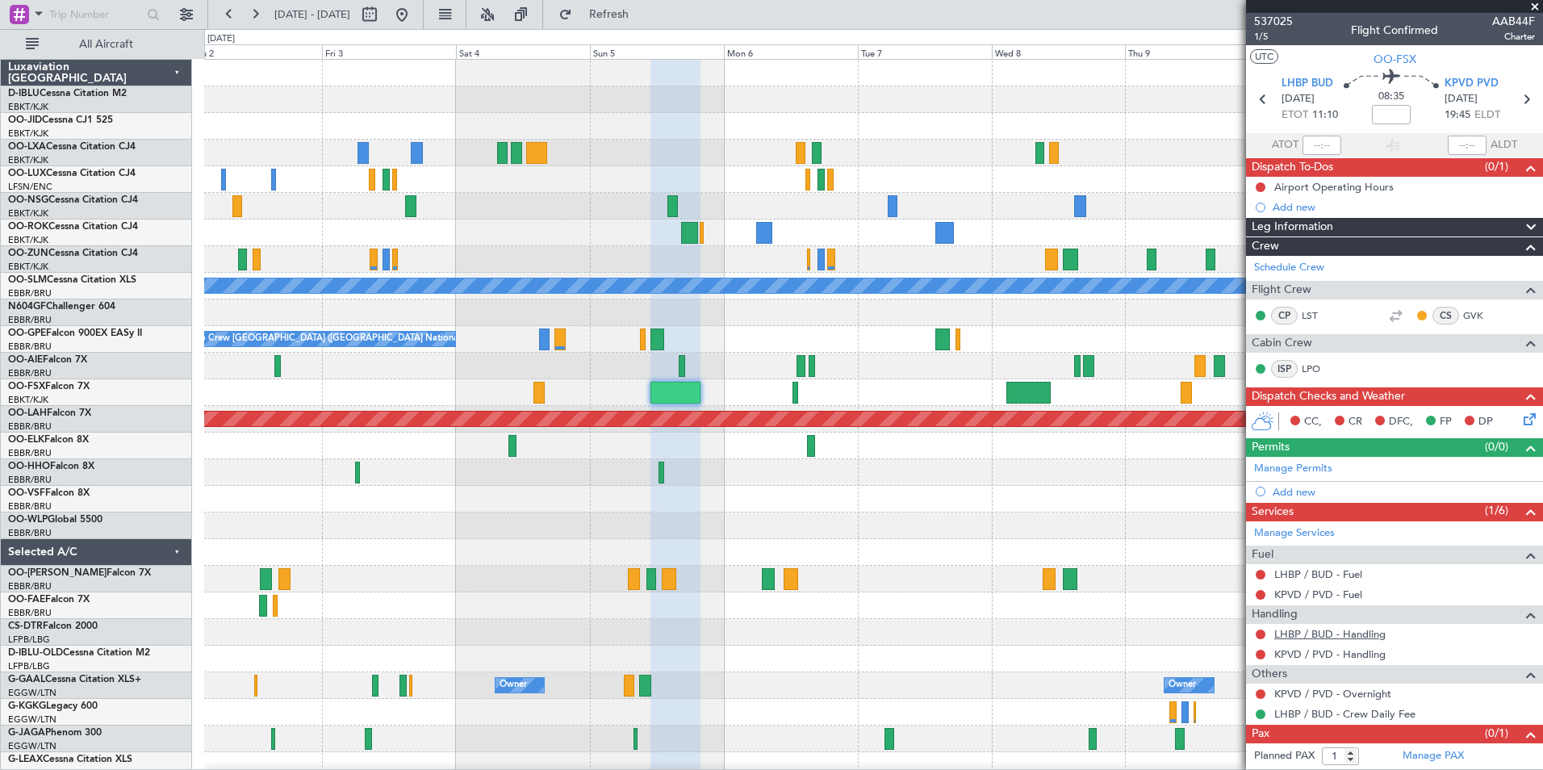
click at [1344, 636] on link "LHBP / BUD - Handling" at bounding box center [1330, 634] width 111 height 14
click at [1336, 660] on link "KPVD / PVD - Handling" at bounding box center [1330, 654] width 111 height 14
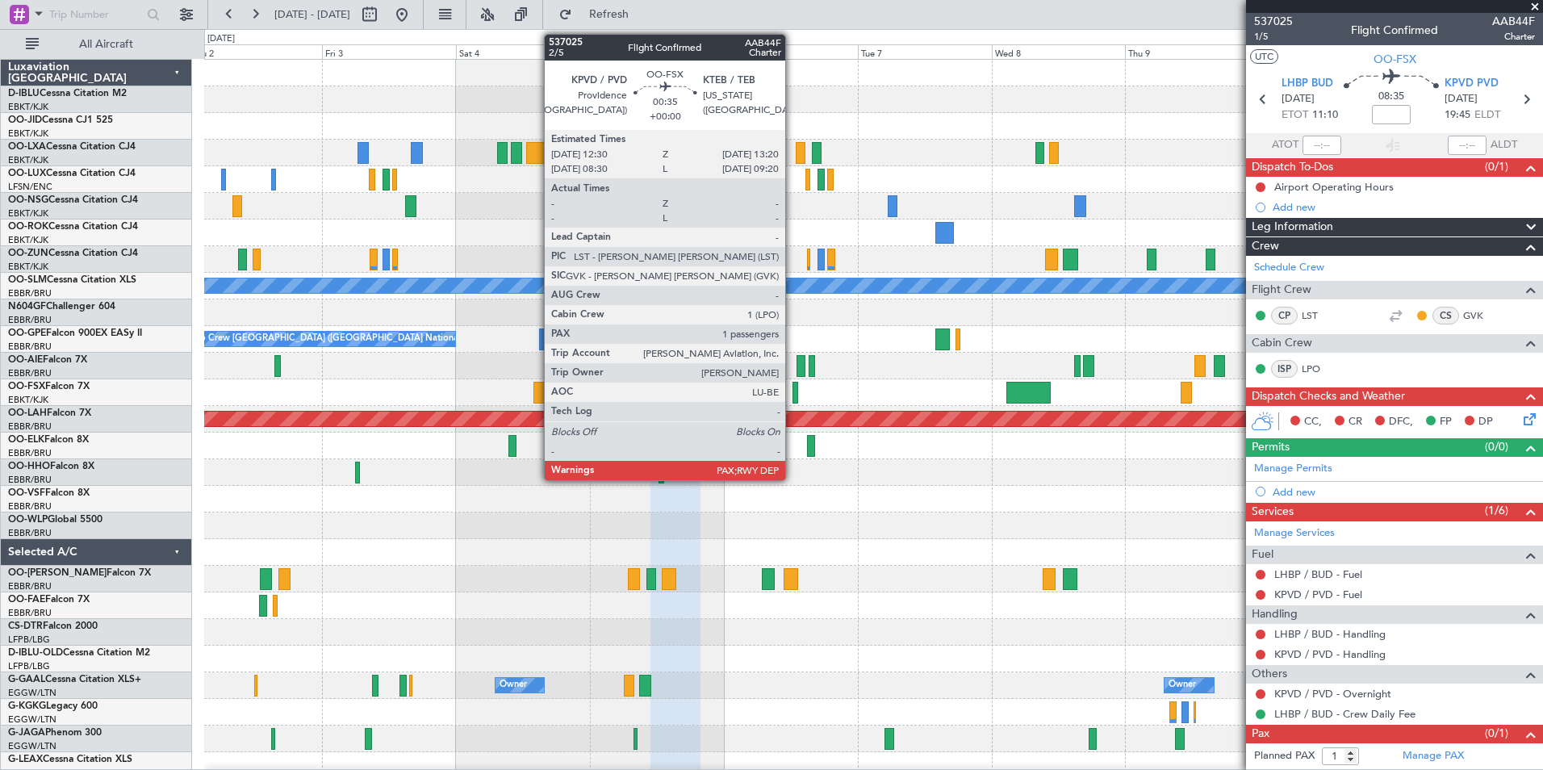
click at [793, 384] on div at bounding box center [795, 393] width 5 height 22
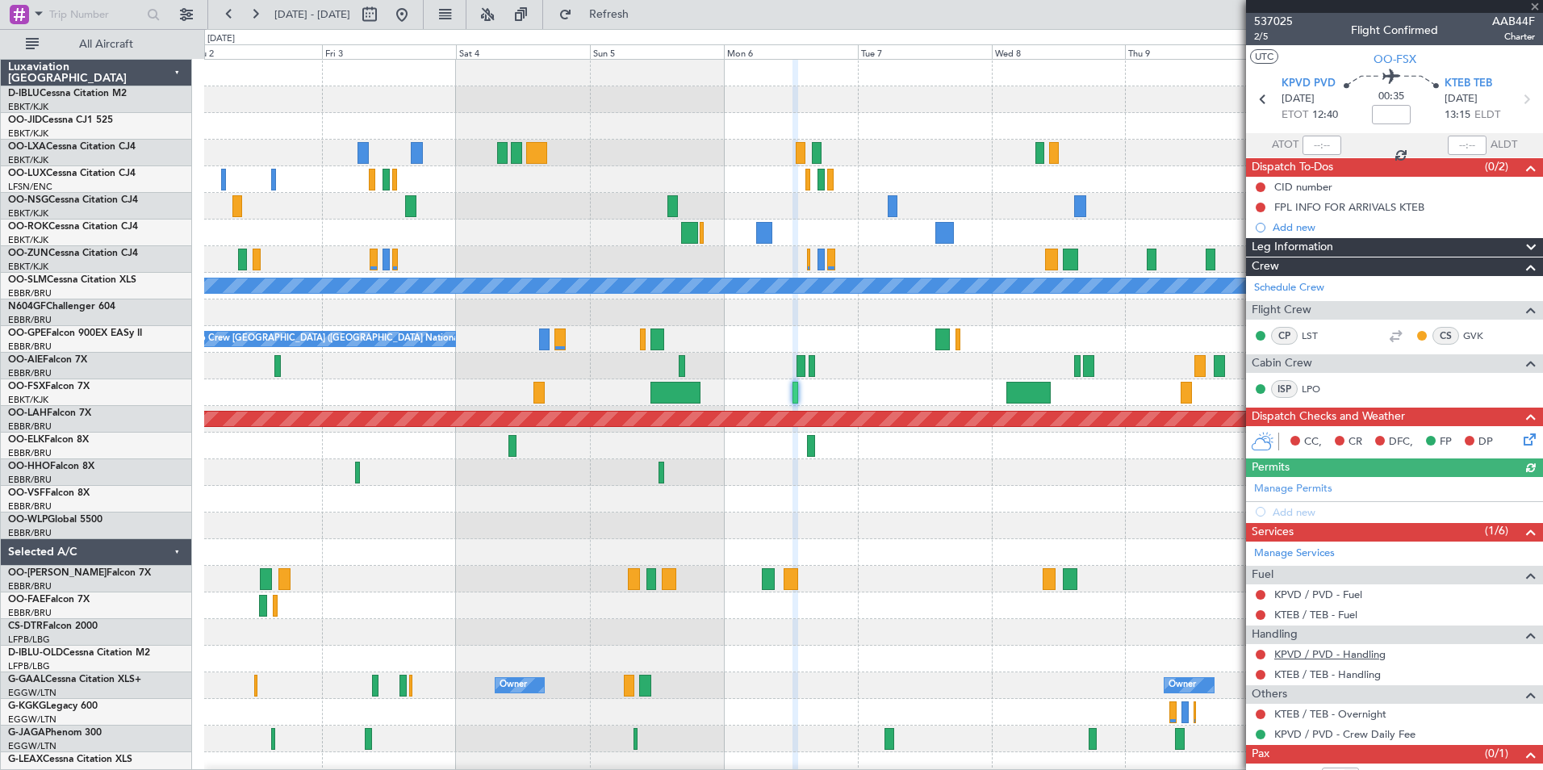
click at [1364, 657] on link "KPVD / PVD - Handling" at bounding box center [1330, 654] width 111 height 14
click at [1338, 676] on link "KTEB / TEB - Handling" at bounding box center [1328, 675] width 107 height 14
click at [798, 399] on div at bounding box center [873, 392] width 1338 height 27
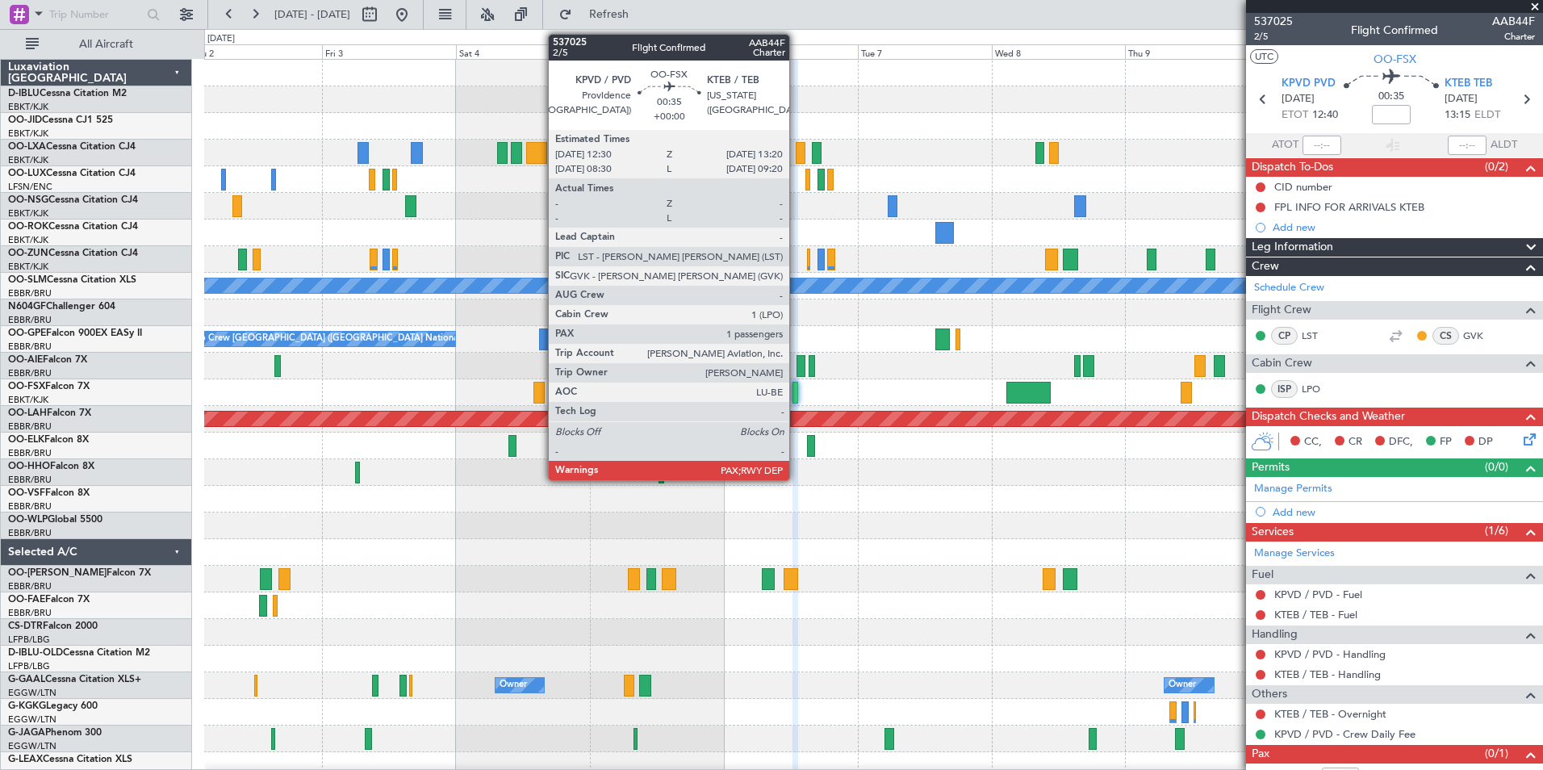
click at [797, 398] on div at bounding box center [795, 393] width 5 height 22
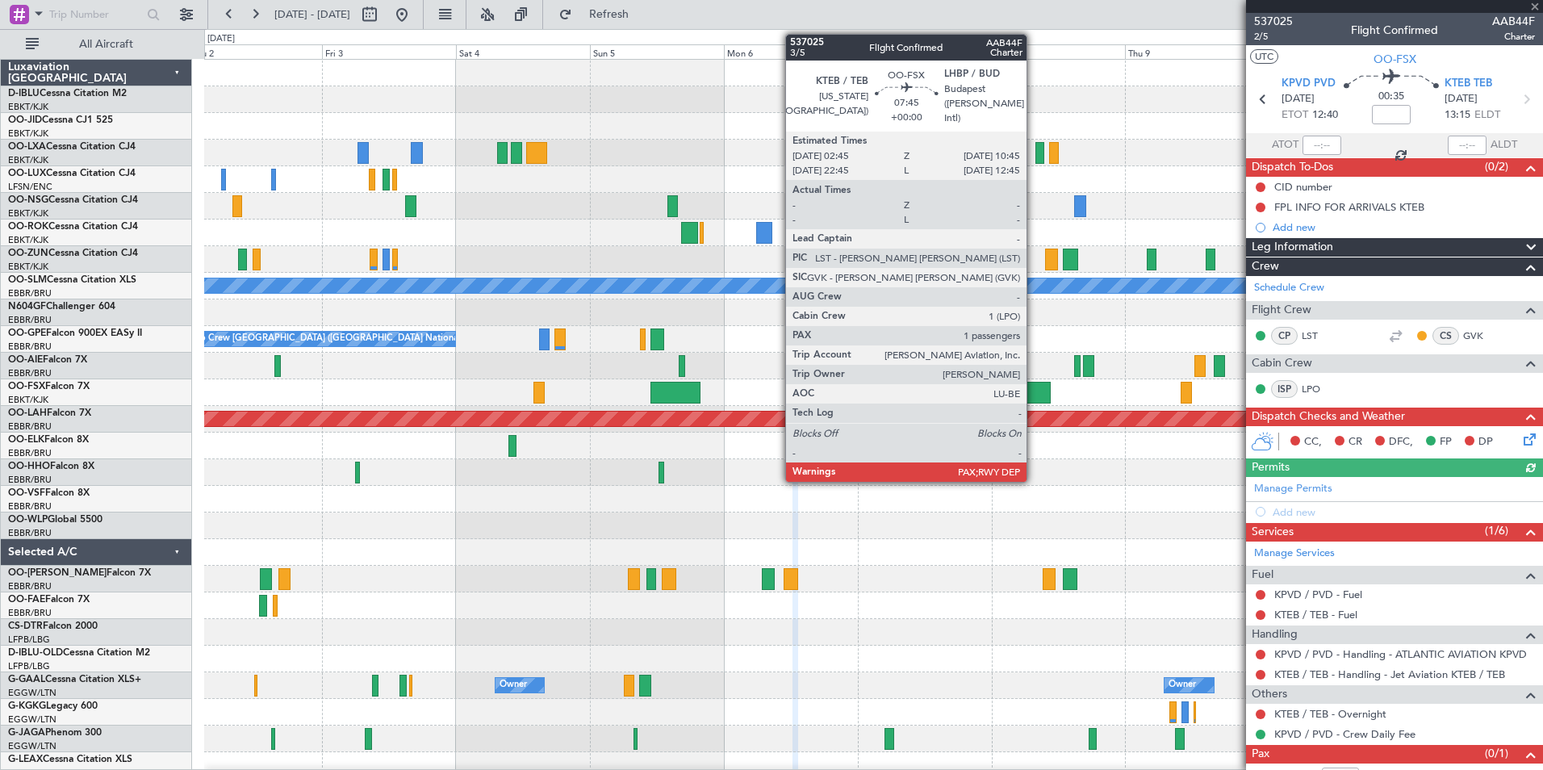
click at [1033, 400] on div at bounding box center [1029, 393] width 45 height 22
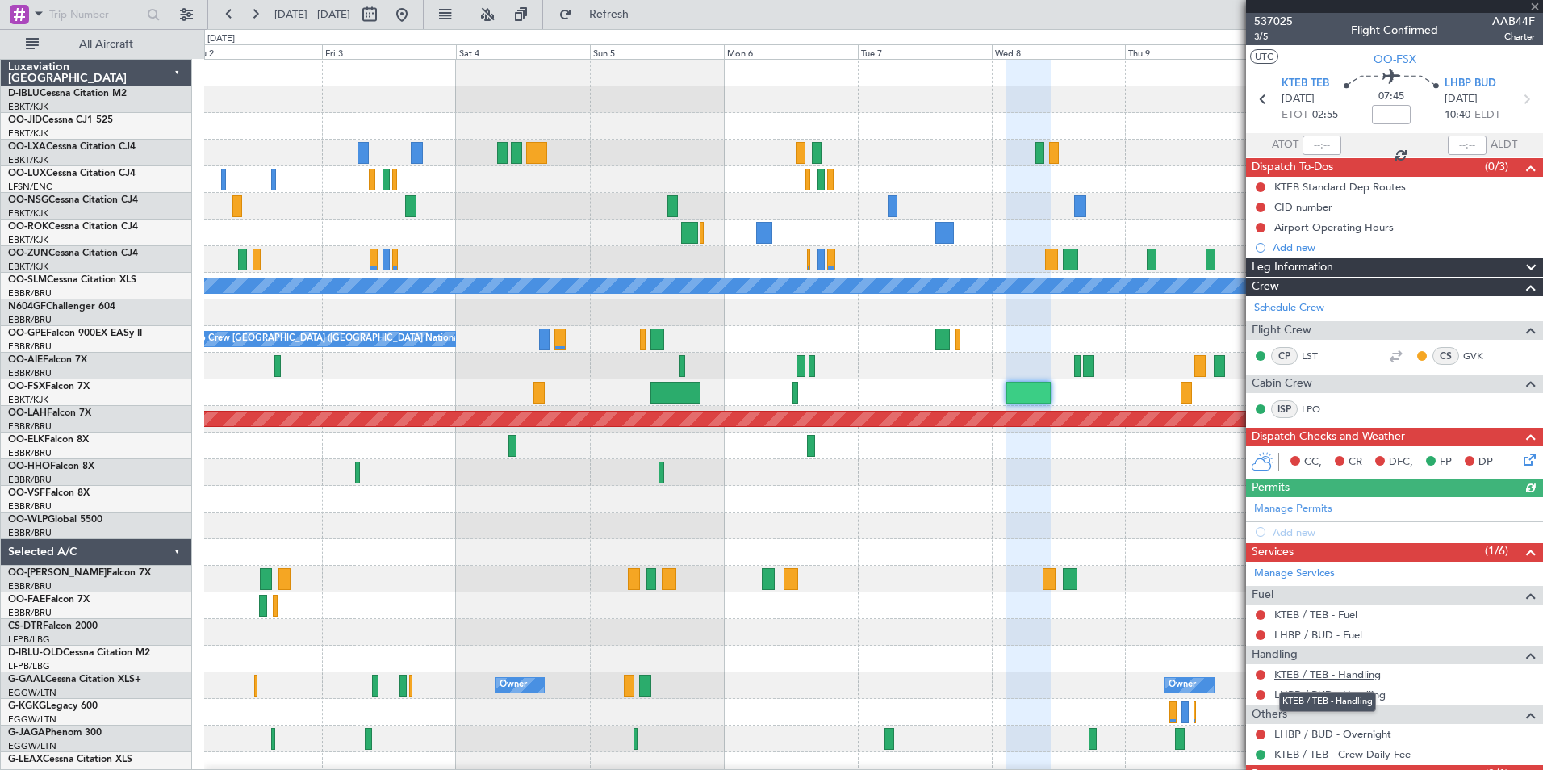
click at [1342, 673] on link "KTEB / TEB - Handling" at bounding box center [1328, 675] width 107 height 14
click at [1328, 697] on link "LHBP / BUD - Handling" at bounding box center [1330, 695] width 111 height 14
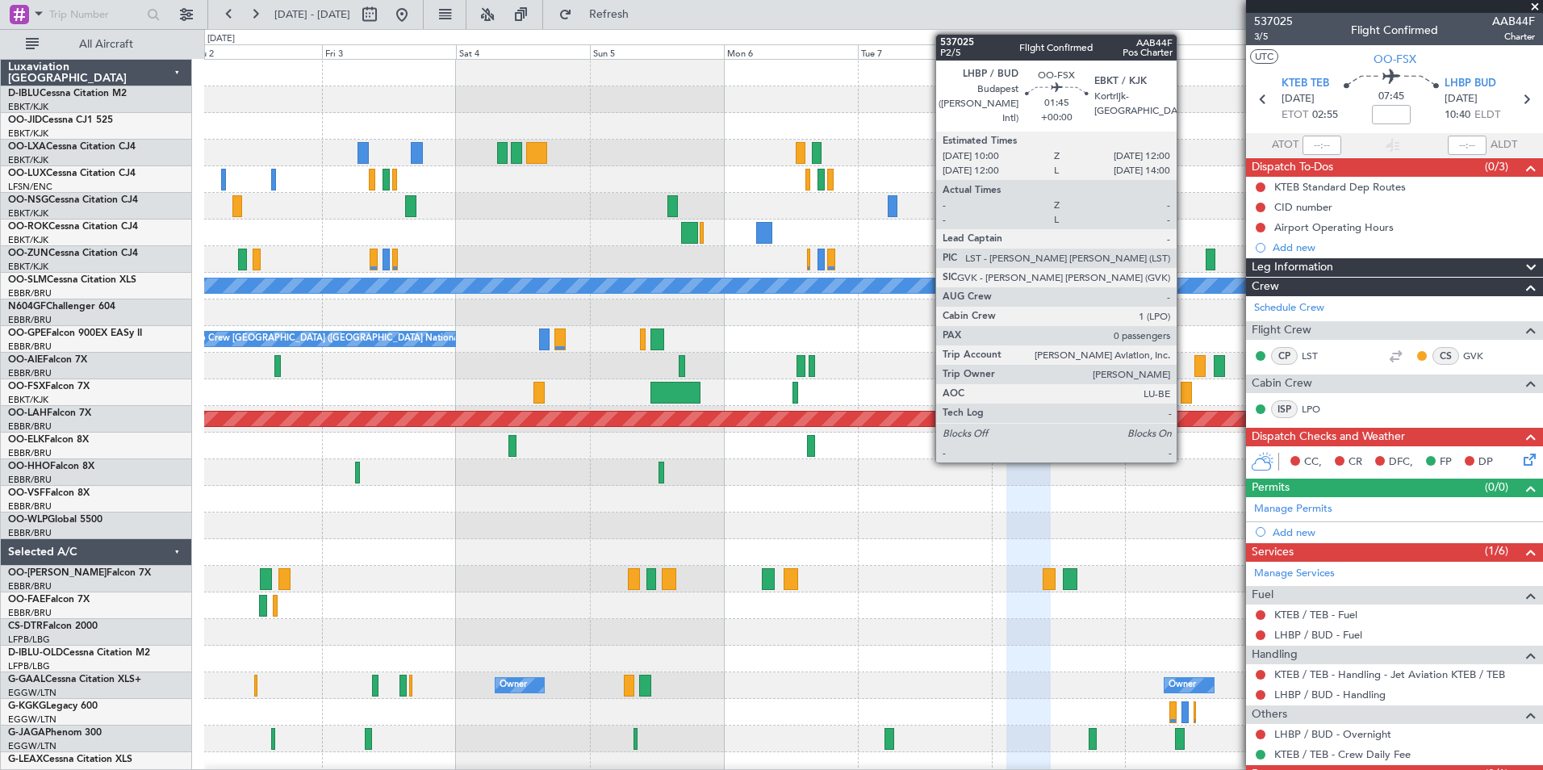
click at [1184, 387] on div at bounding box center [1186, 393] width 11 height 22
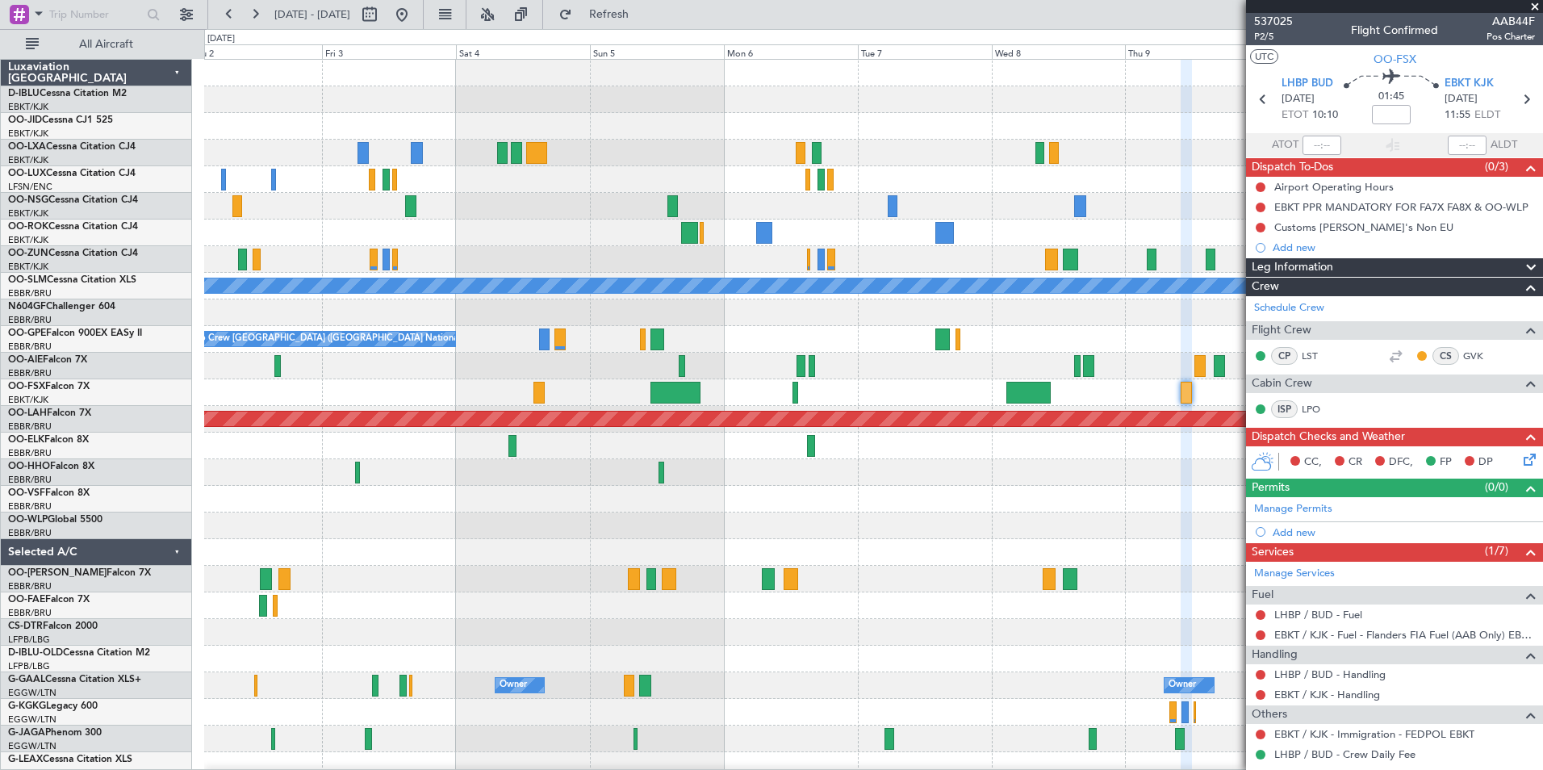
click at [1330, 681] on div "LHBP / BUD - Handling" at bounding box center [1394, 674] width 297 height 20
click at [1326, 679] on link "LHBP / BUD - Handling" at bounding box center [1330, 675] width 111 height 14
click at [1322, 701] on div "EBKT / KJK - Handling" at bounding box center [1394, 695] width 297 height 20
click at [1317, 697] on link "EBKT / KJK - Handling" at bounding box center [1328, 695] width 106 height 14
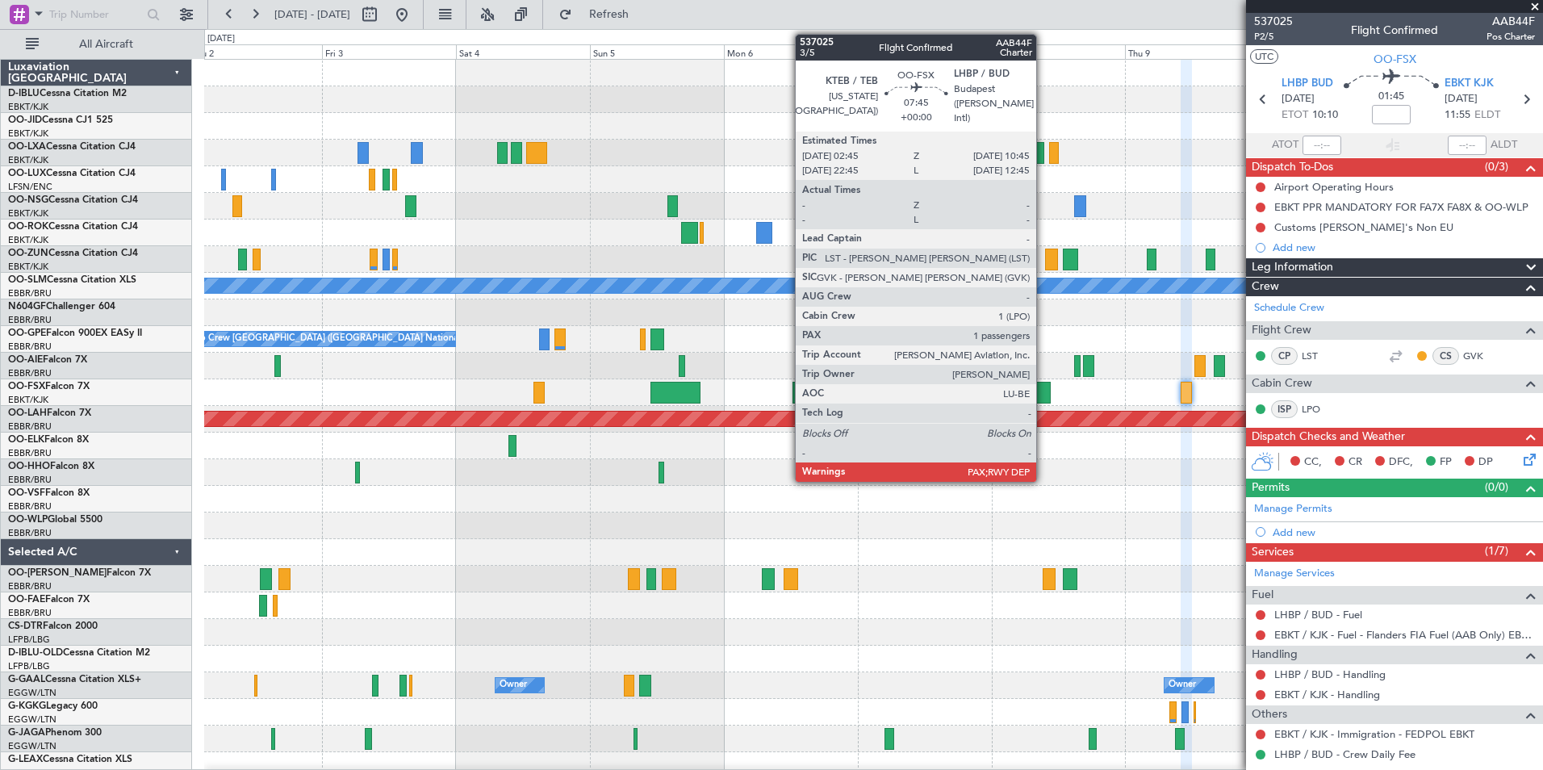
click at [1041, 395] on div at bounding box center [1029, 393] width 45 height 22
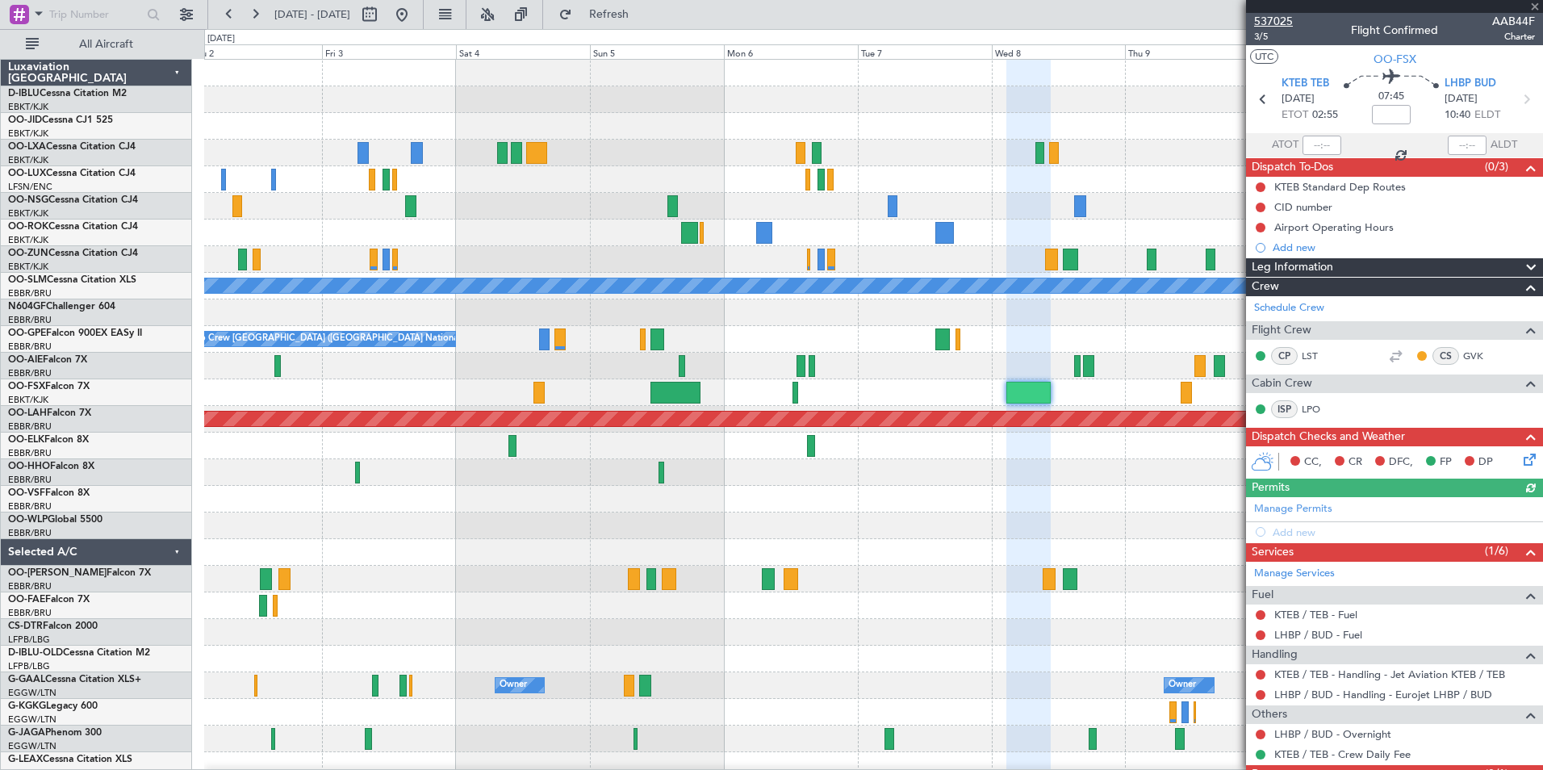
click at [1281, 26] on span "537025" at bounding box center [1273, 21] width 39 height 17
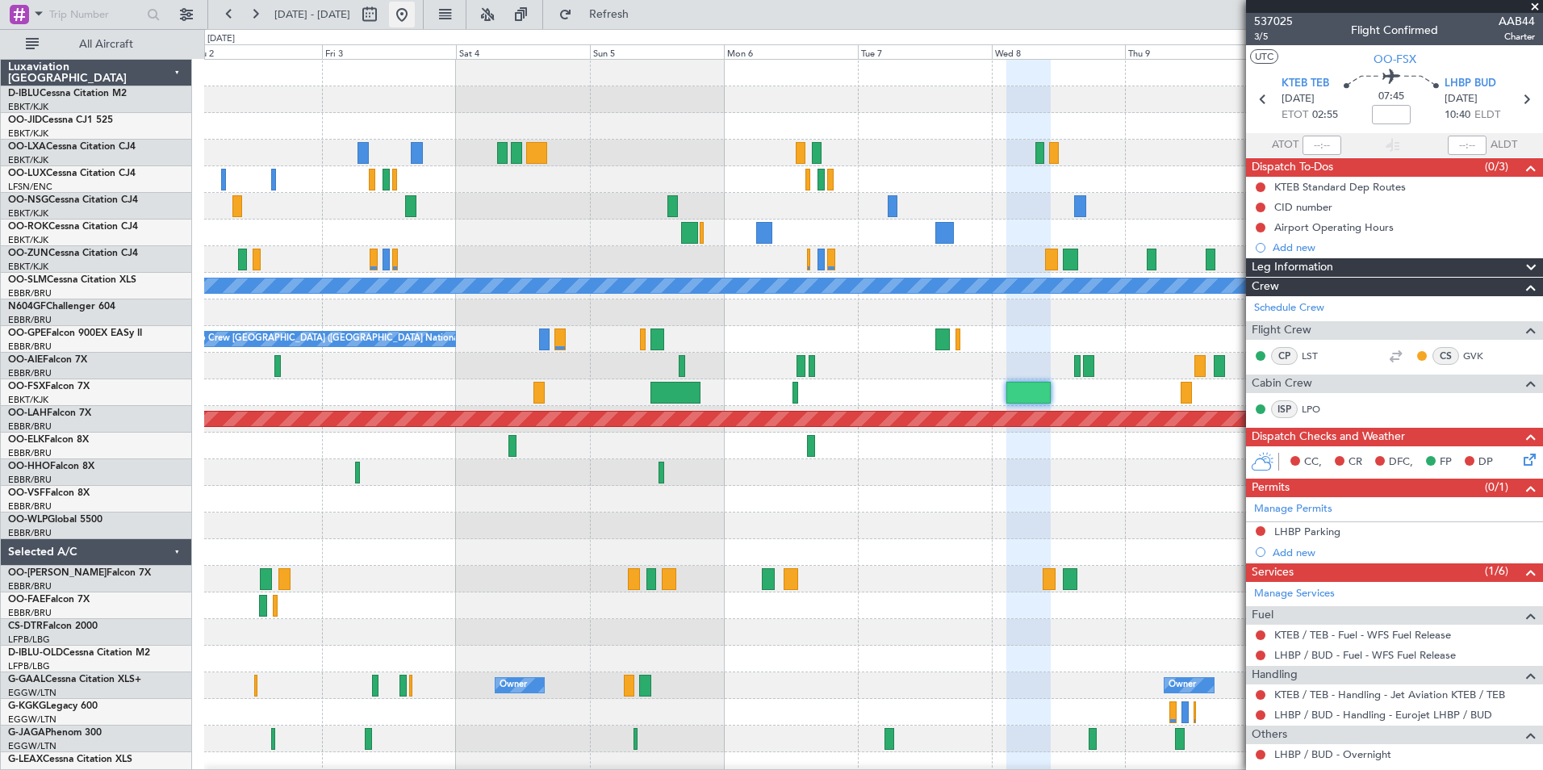
click at [415, 26] on button at bounding box center [402, 15] width 26 height 26
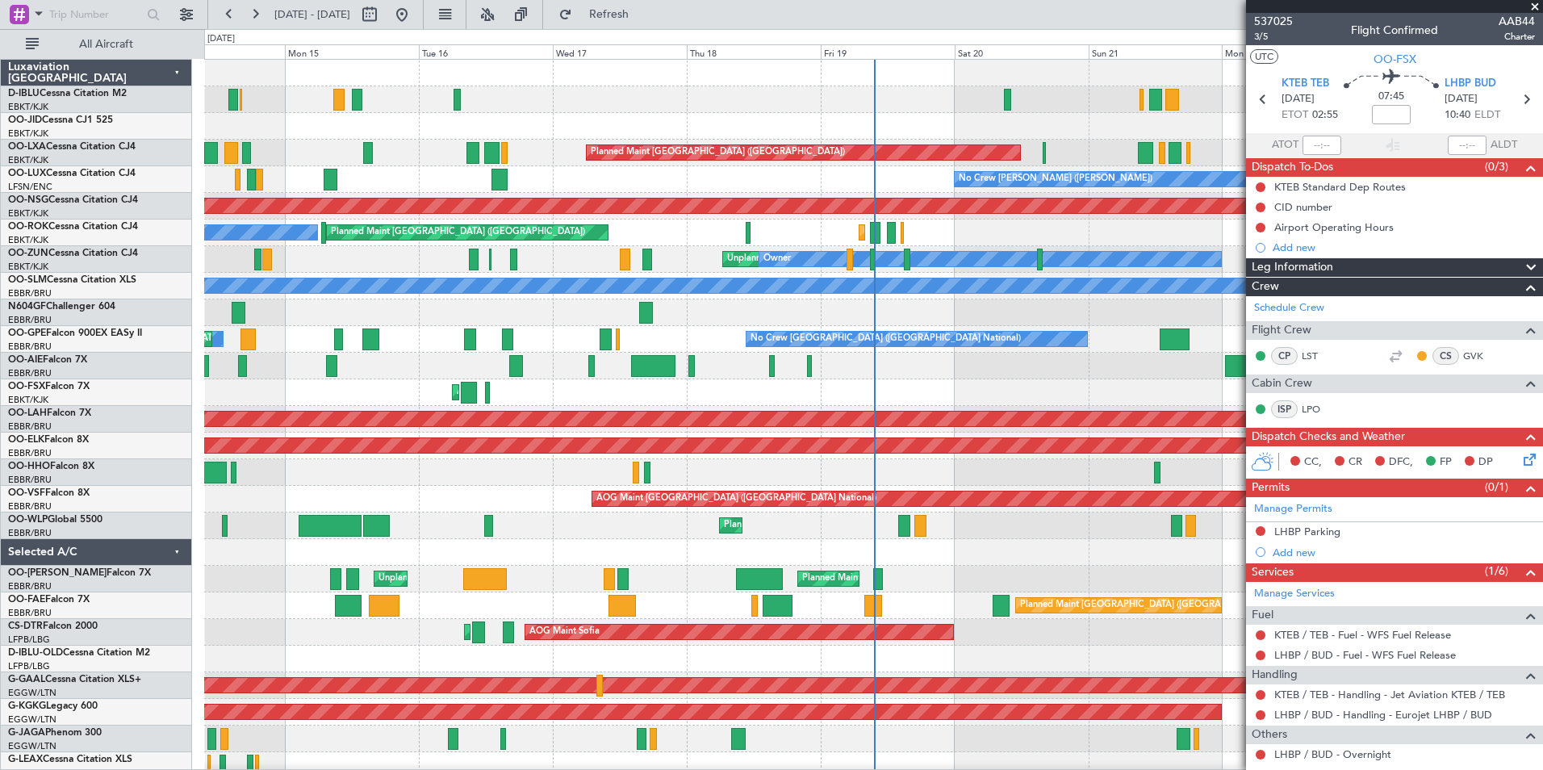
click at [614, 425] on div "A/C Unavailable Brussels (Brussels National) No Crew Brussels (Brussels Nationa…" at bounding box center [873, 593] width 1338 height 1066
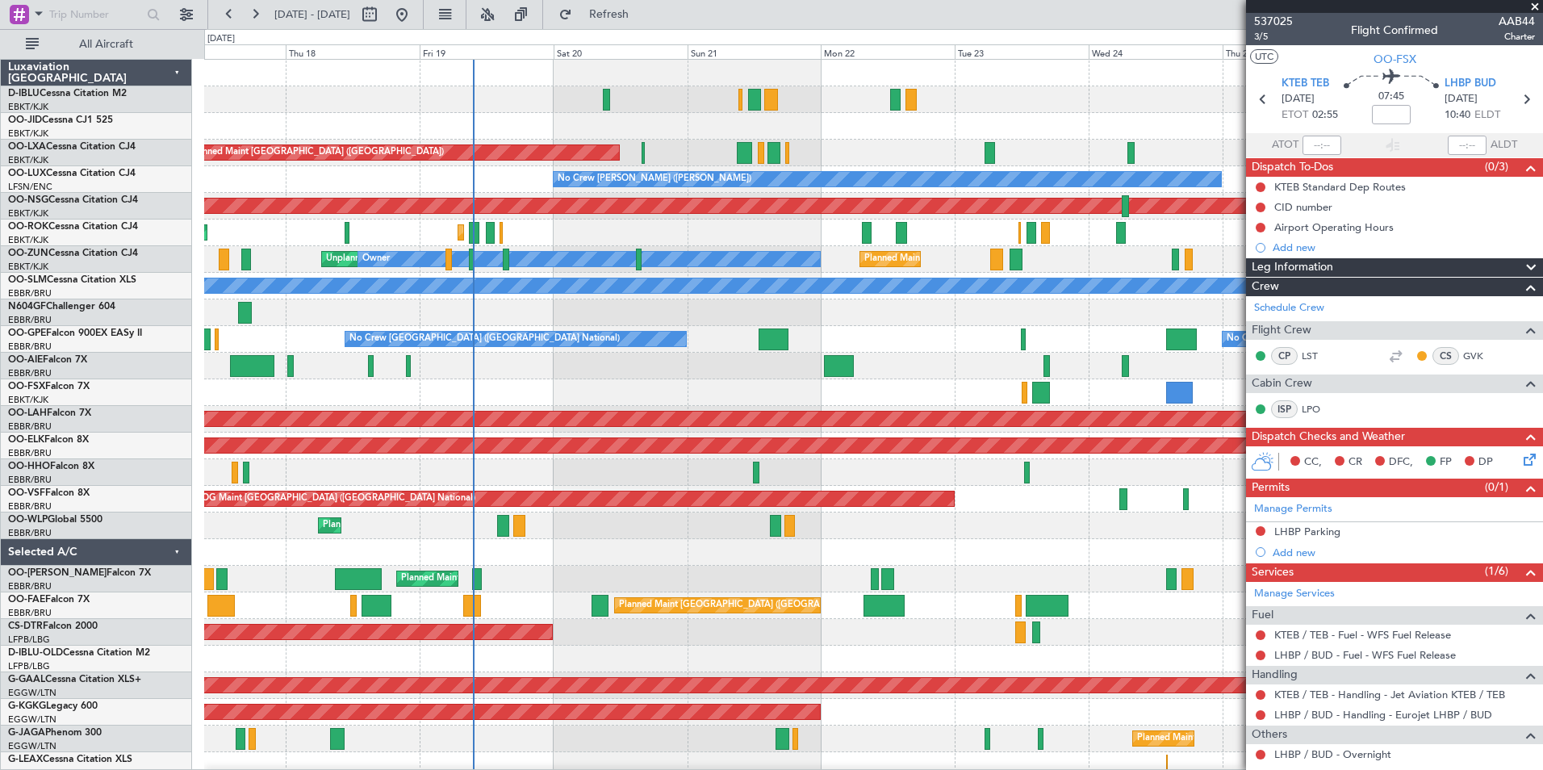
click at [187, 416] on div "A/C Unavailable [GEOGRAPHIC_DATA] ([GEOGRAPHIC_DATA] National) A/C Unavailable …" at bounding box center [771, 399] width 1543 height 741
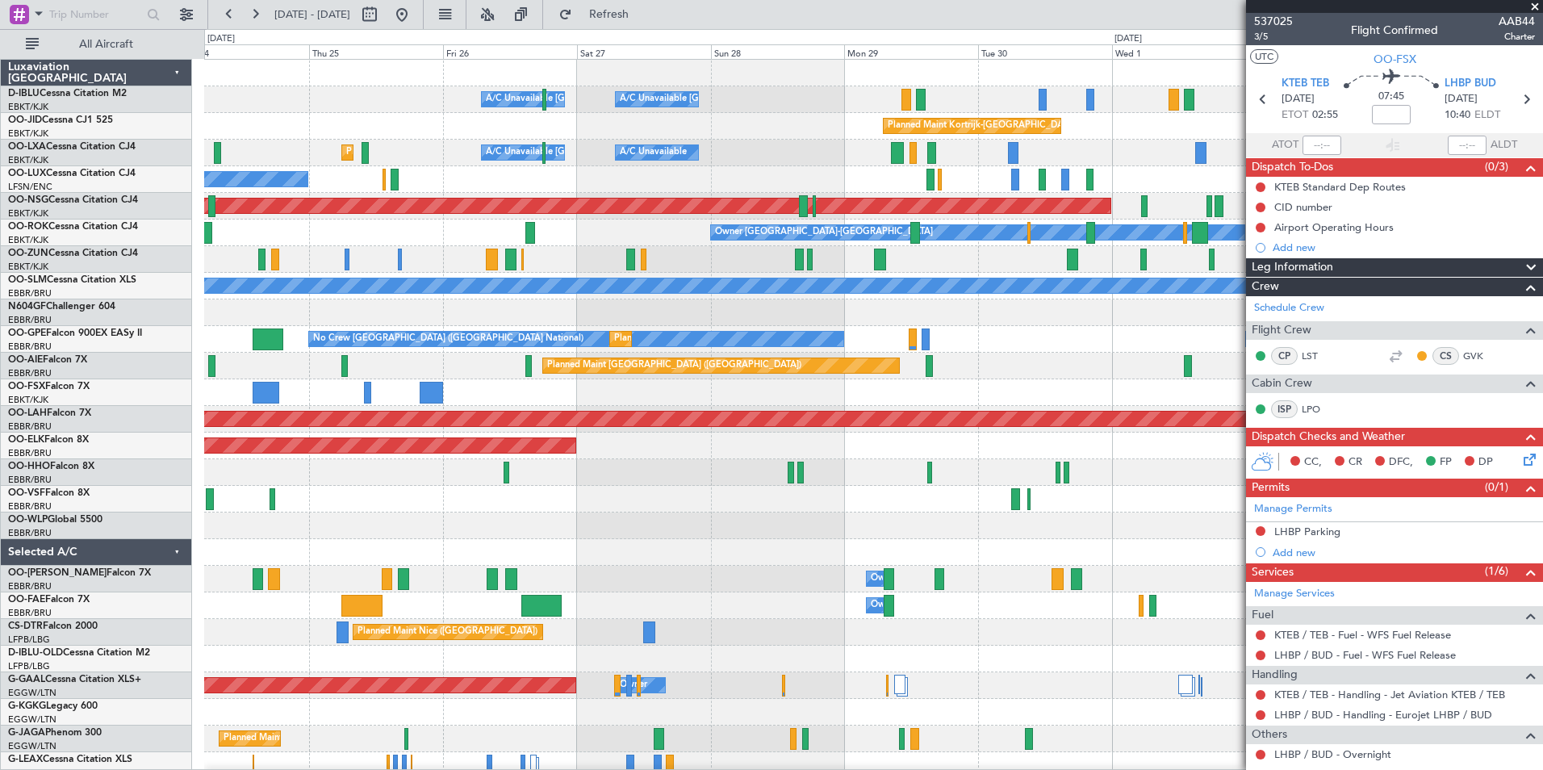
click at [741, 529] on div at bounding box center [873, 526] width 1338 height 27
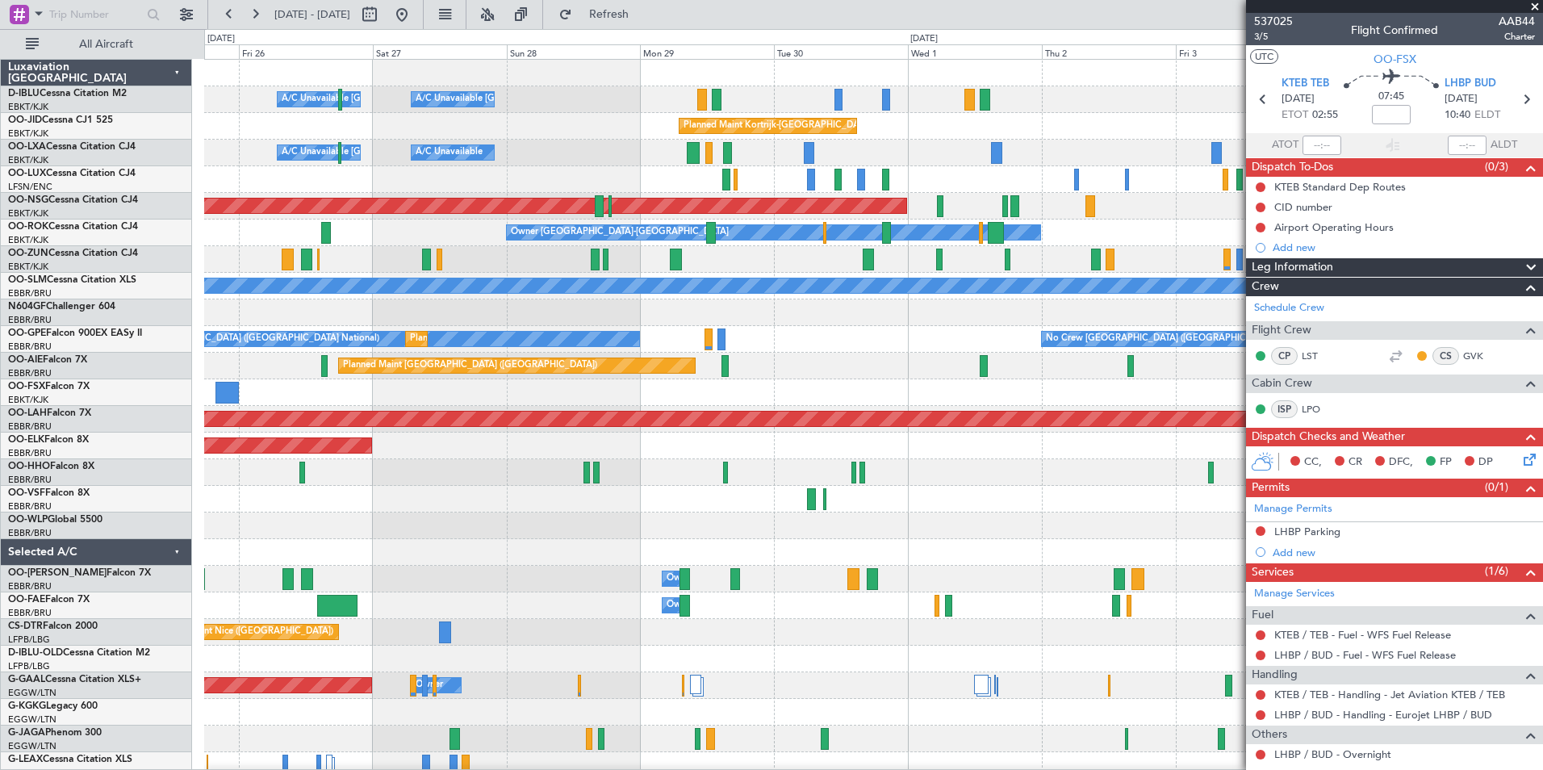
click at [761, 388] on div "A/C Unavailable Brussels (Brussels National) A/C Unavailable Kortrijk-Wevelgem …" at bounding box center [873, 566] width 1338 height 1012
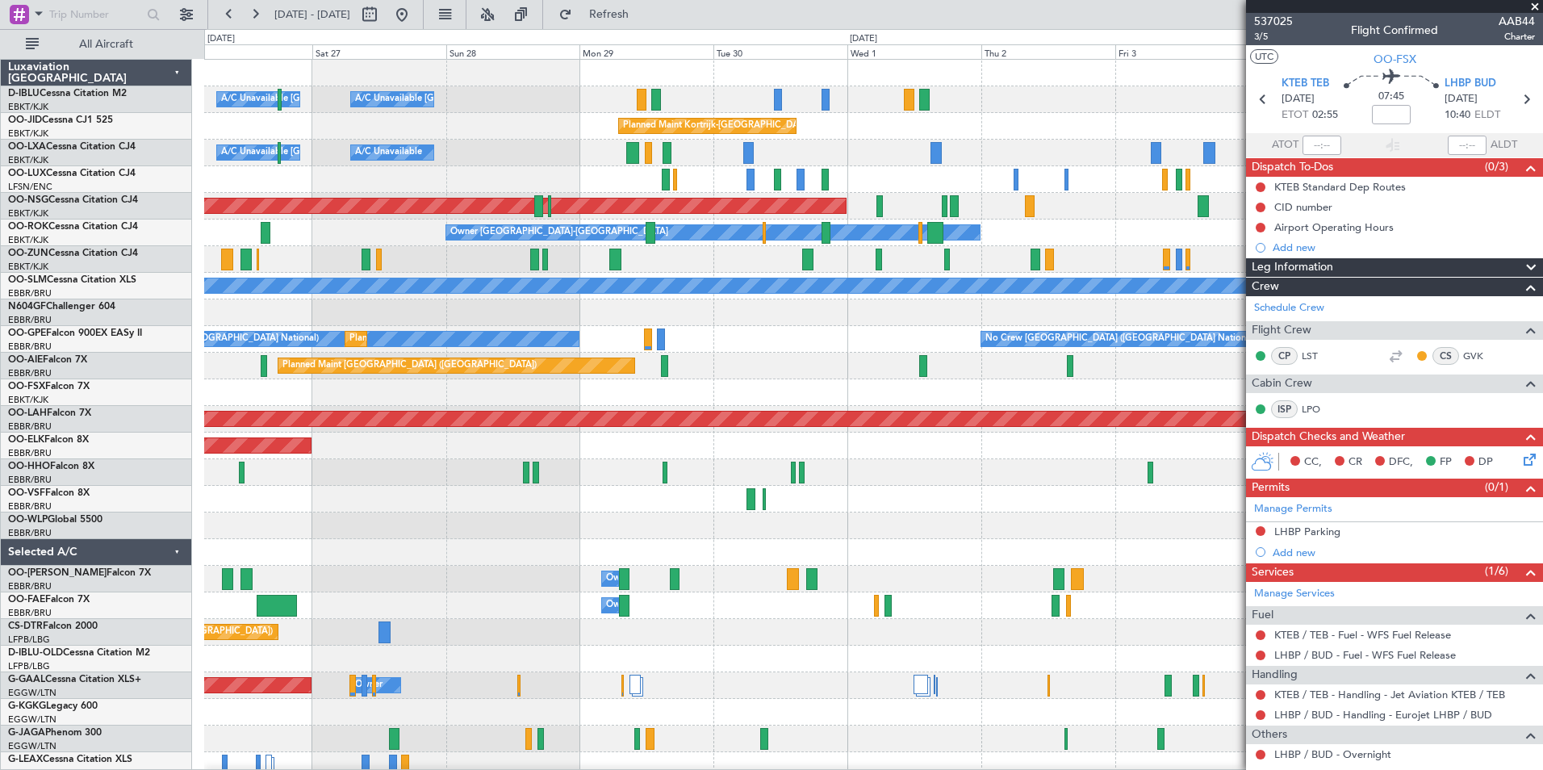
click at [862, 367] on div "Planned Maint [GEOGRAPHIC_DATA] ([GEOGRAPHIC_DATA])" at bounding box center [873, 366] width 1338 height 27
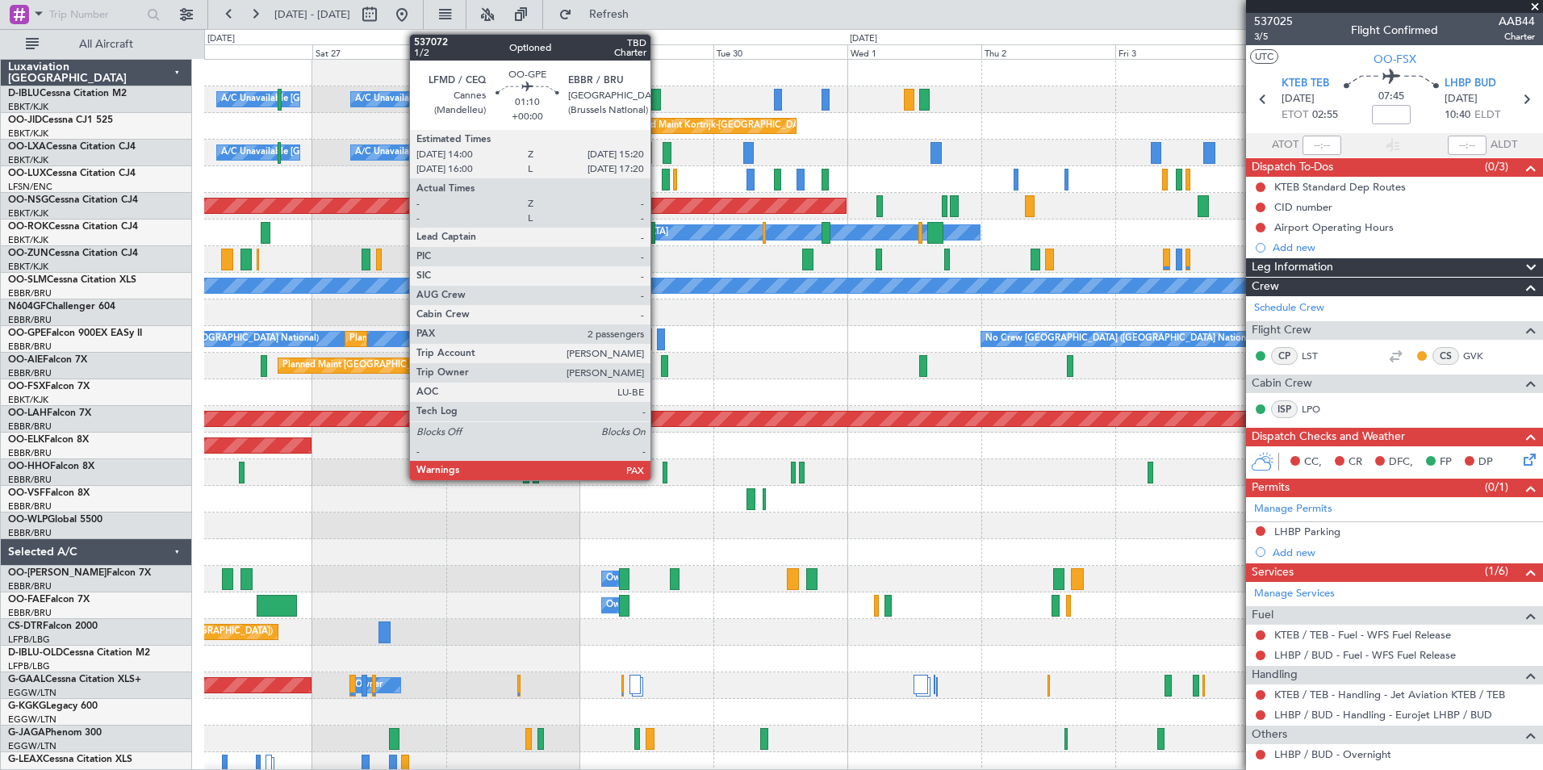
click at [658, 342] on div at bounding box center [661, 340] width 8 height 22
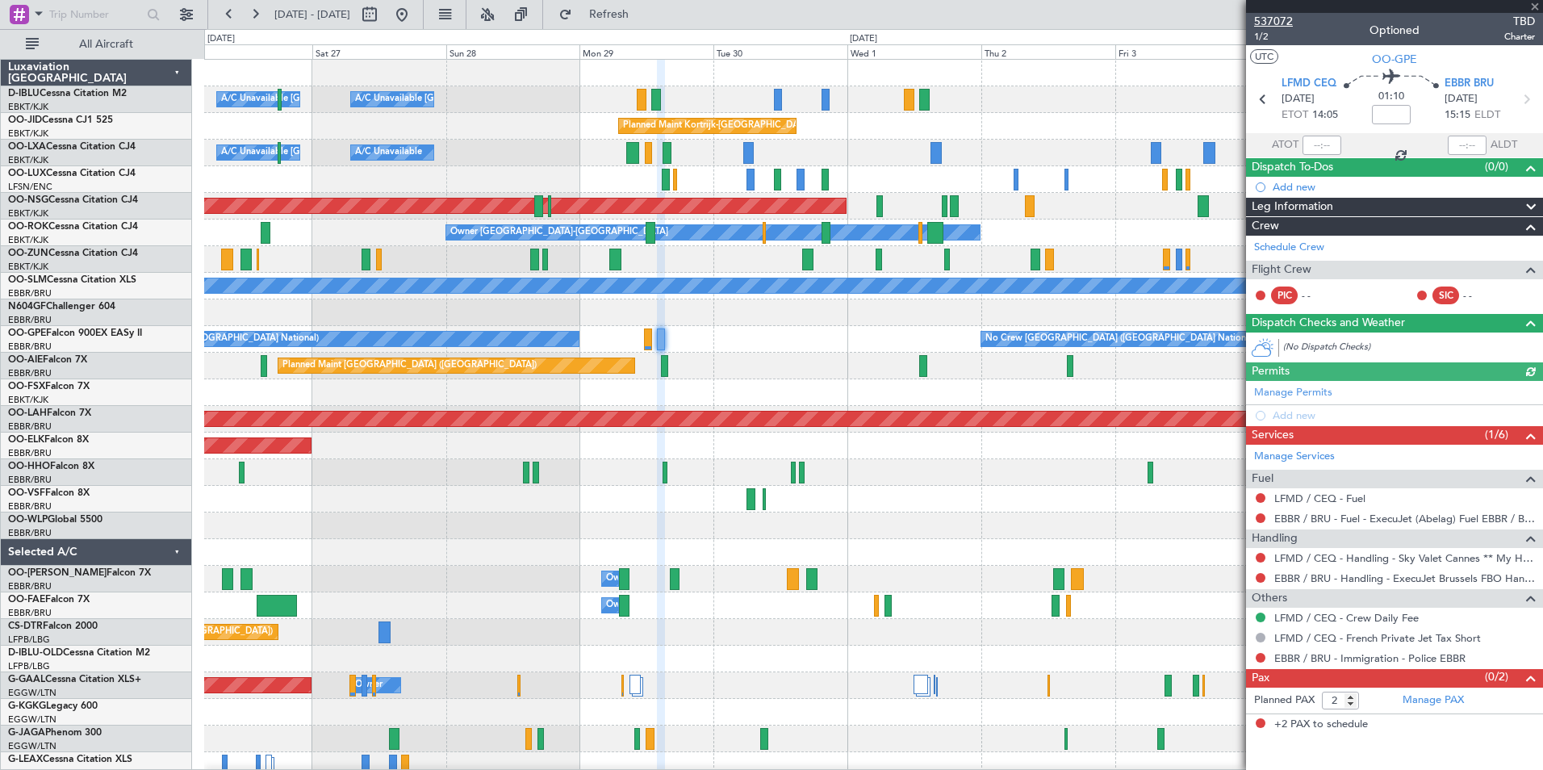
click at [1259, 27] on span "537072" at bounding box center [1273, 21] width 39 height 17
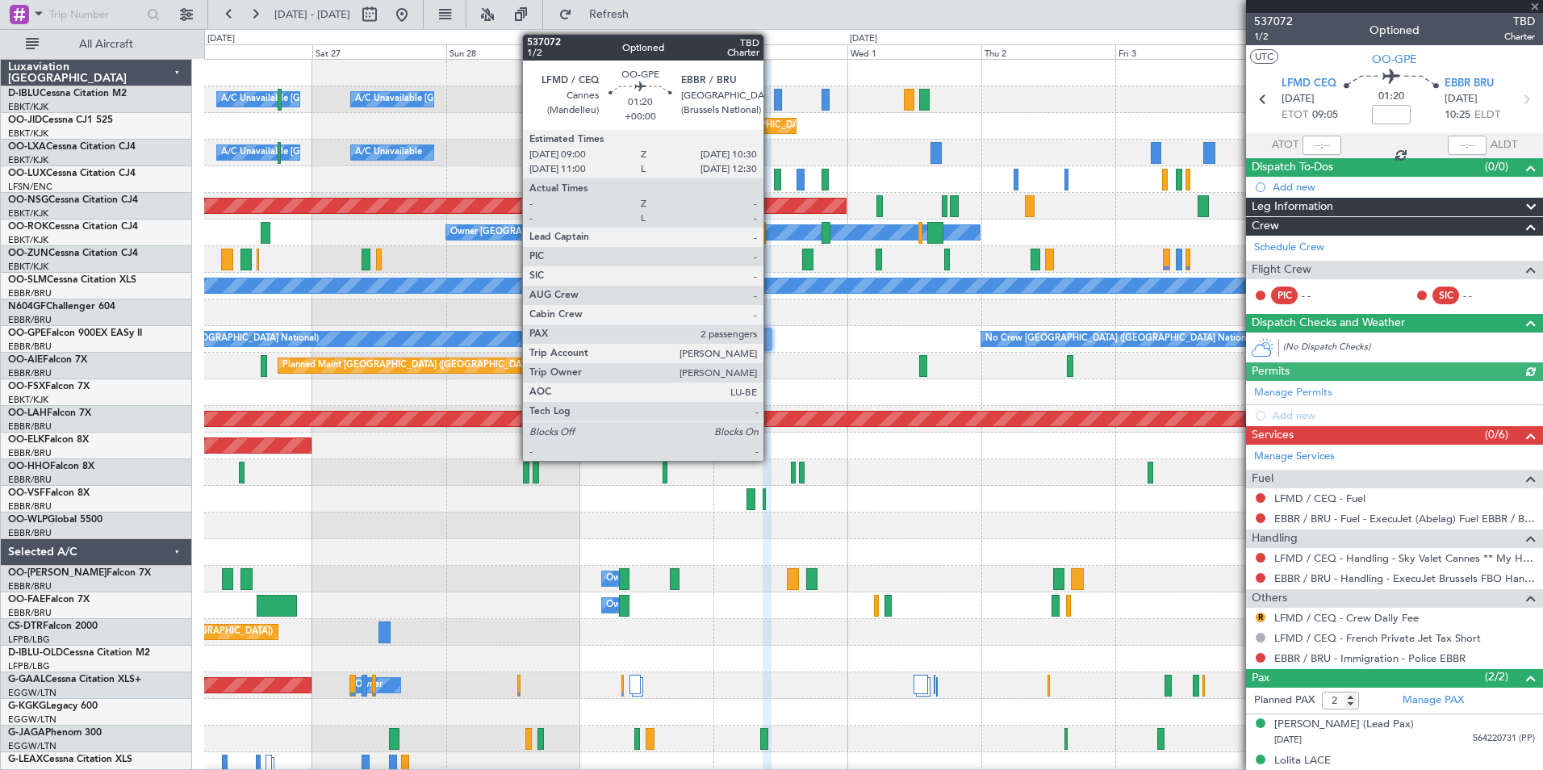
click at [771, 337] on div at bounding box center [767, 340] width 9 height 22
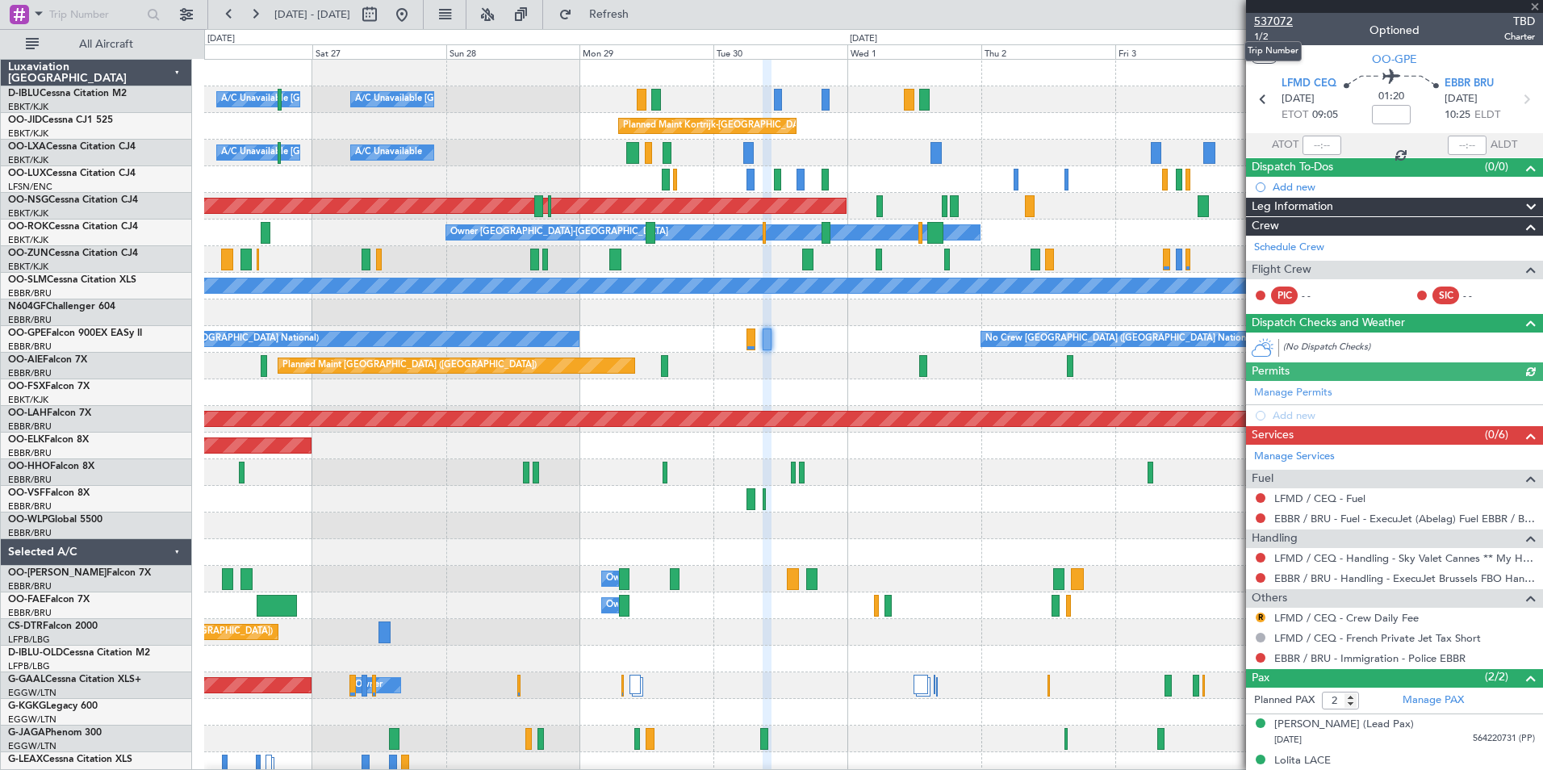
click at [1270, 17] on span "537072" at bounding box center [1273, 21] width 39 height 17
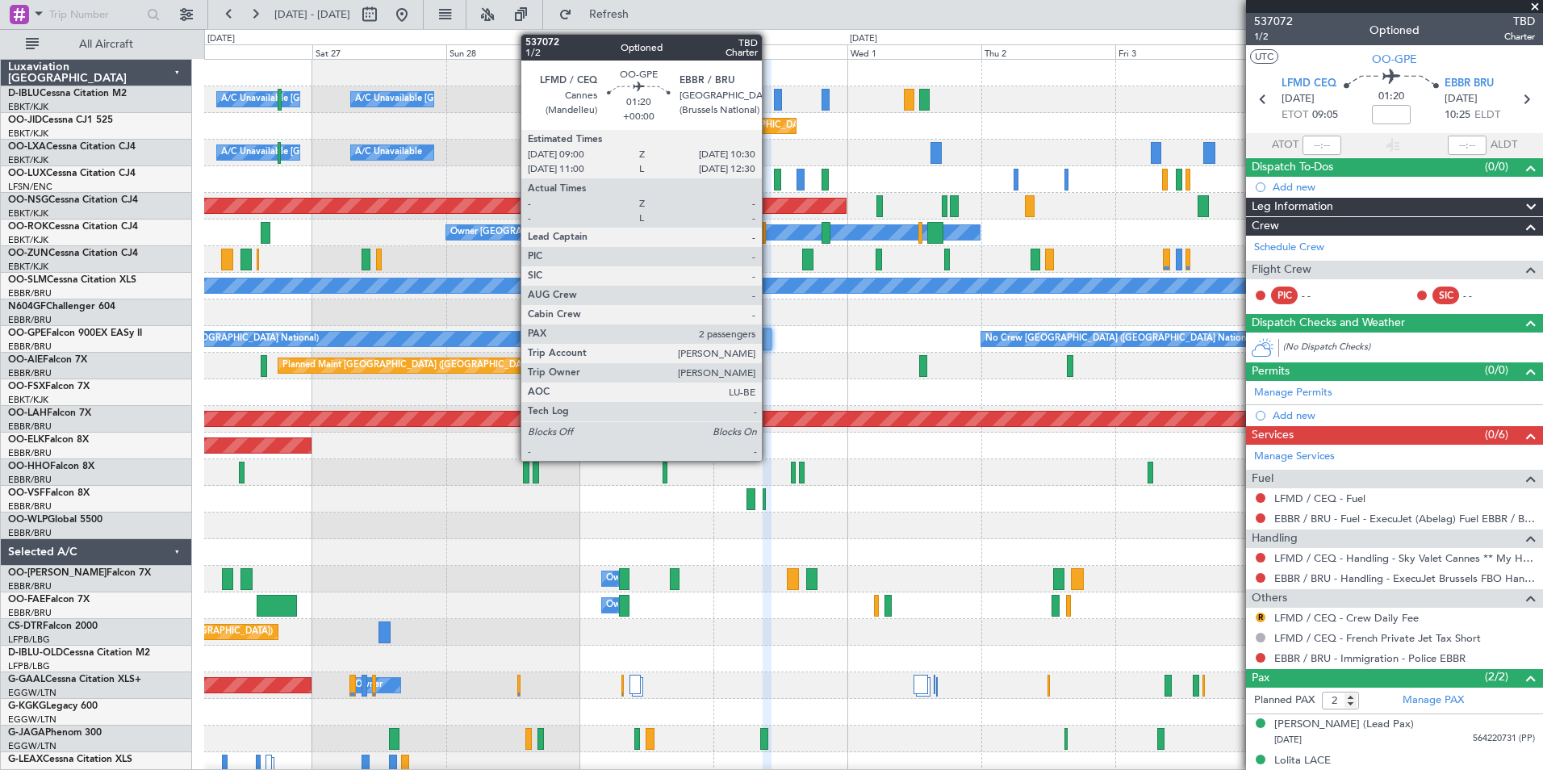
click at [769, 343] on div at bounding box center [767, 340] width 9 height 22
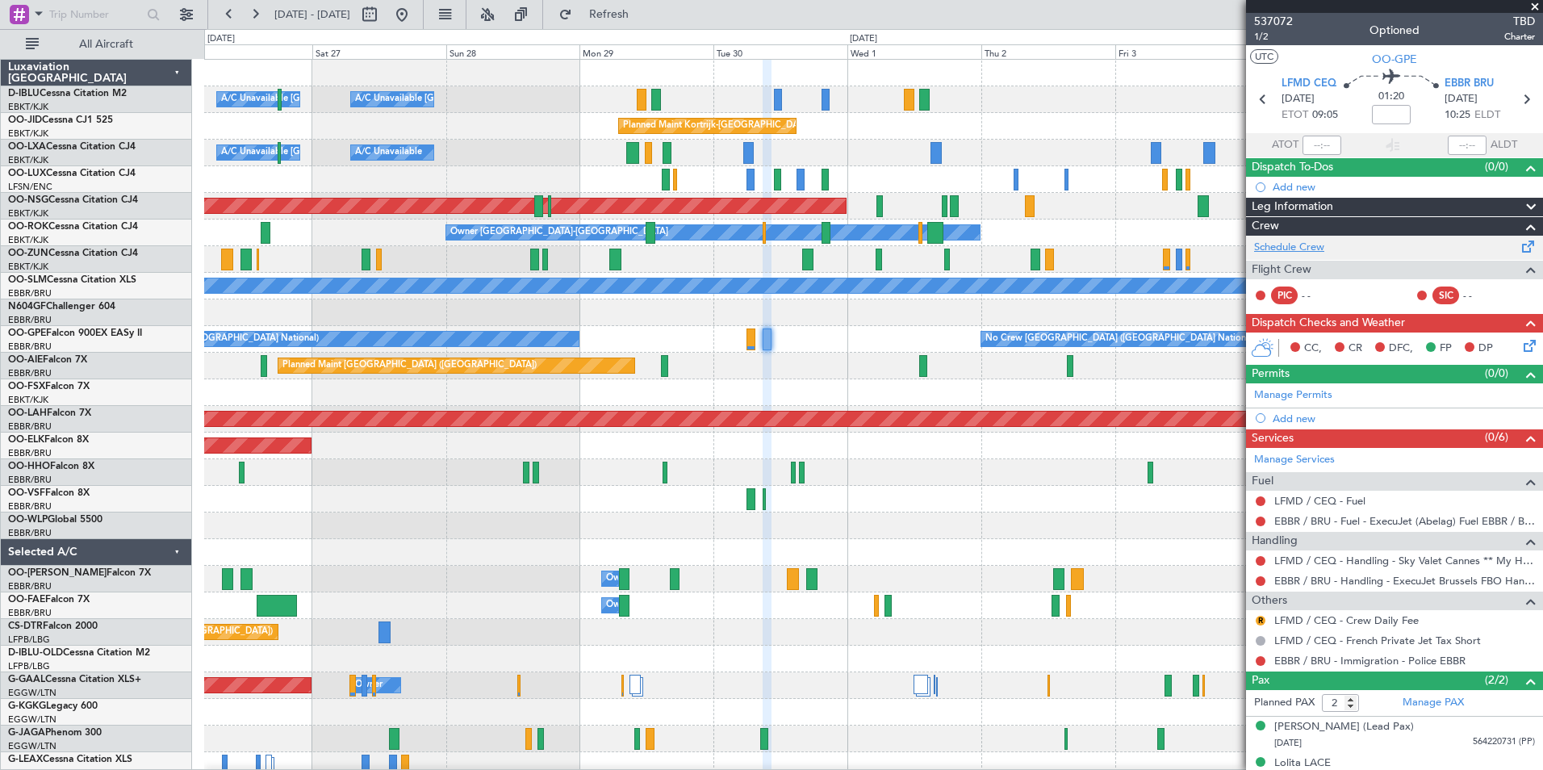
click at [1320, 245] on link "Schedule Crew" at bounding box center [1289, 248] width 70 height 16
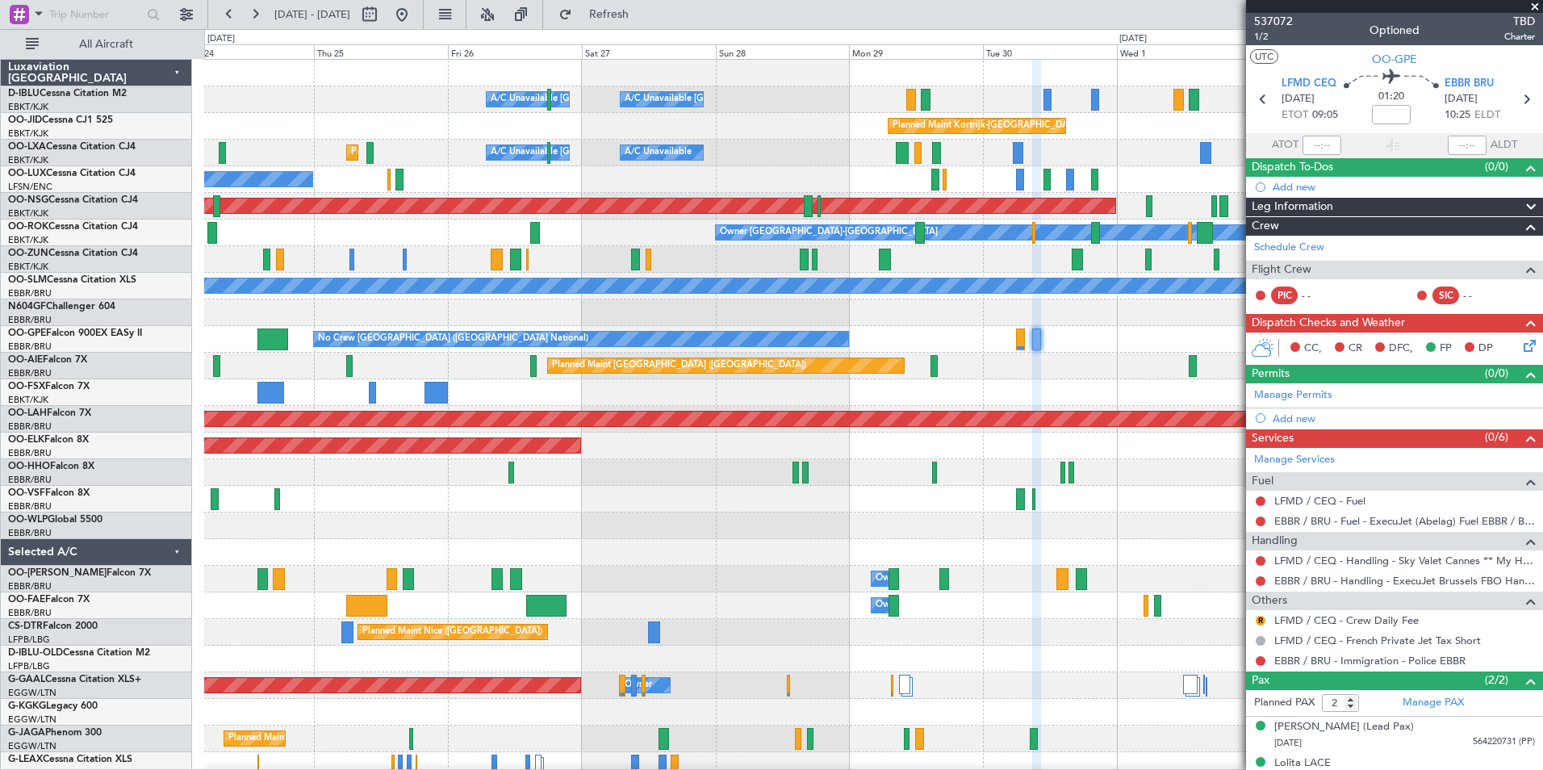
click at [787, 541] on div "A/C Unavailable Brussels (Brussels National) A/C Unavailable Kortrijk-Wevelgem …" at bounding box center [873, 566] width 1338 height 1012
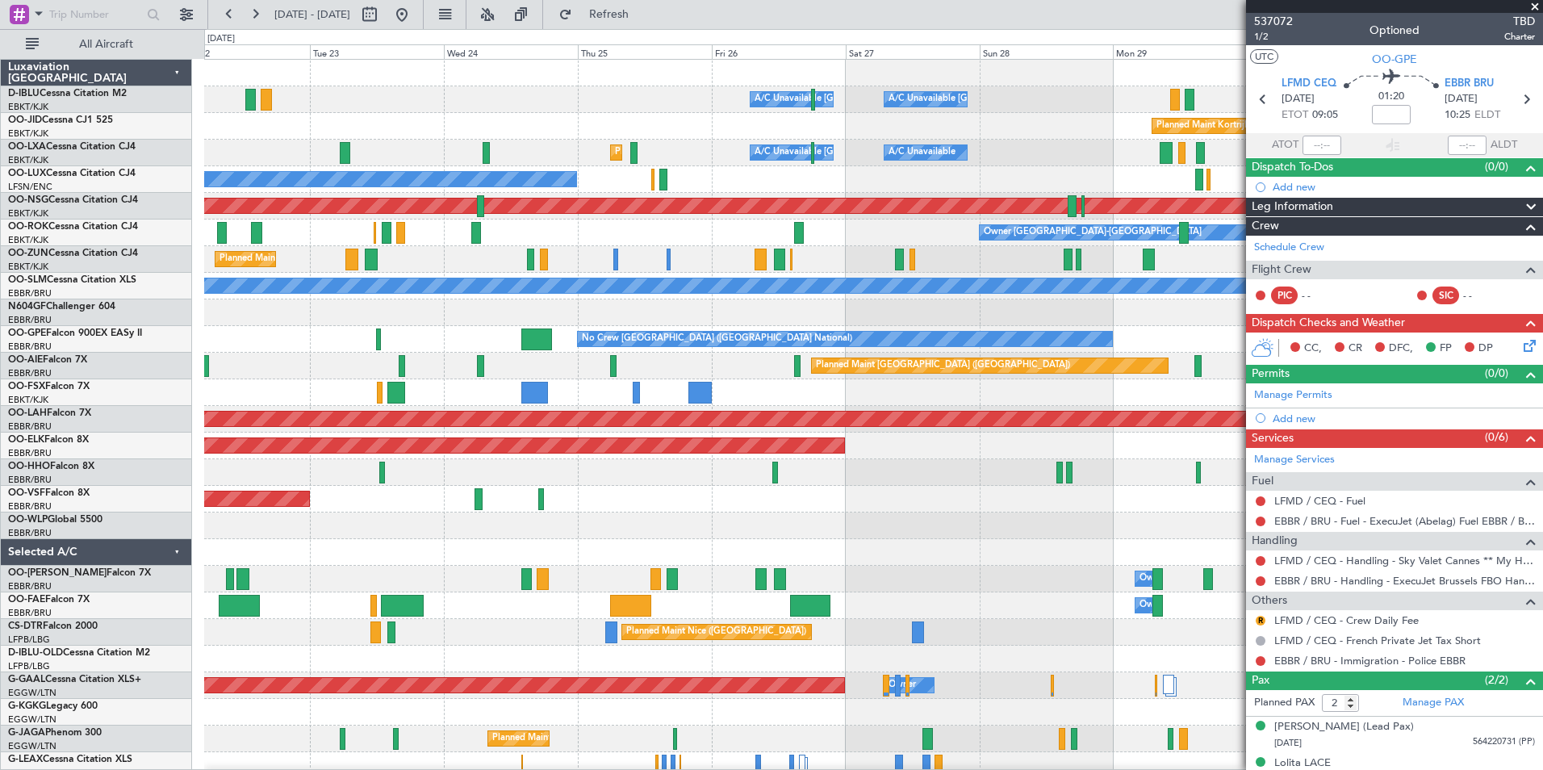
click at [839, 534] on div "A/C Unavailable Brussels (Brussels National) A/C Unavailable Kortrijk-Wevelgem …" at bounding box center [873, 566] width 1338 height 1012
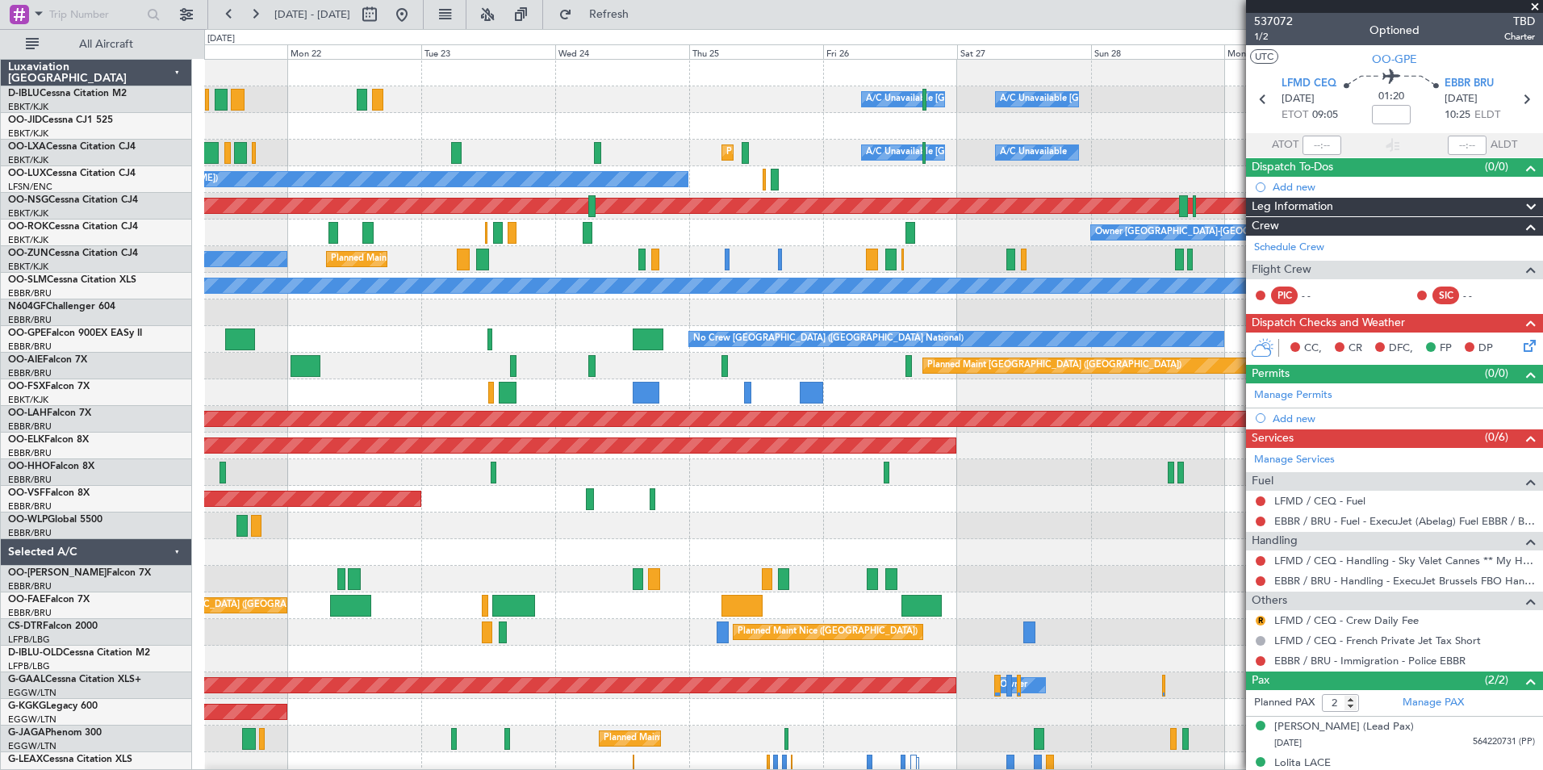
click at [914, 534] on div "A/C Unavailable Brussels (Brussels National) A/C Unavailable Kortrijk-Wevelgem …" at bounding box center [873, 566] width 1338 height 1012
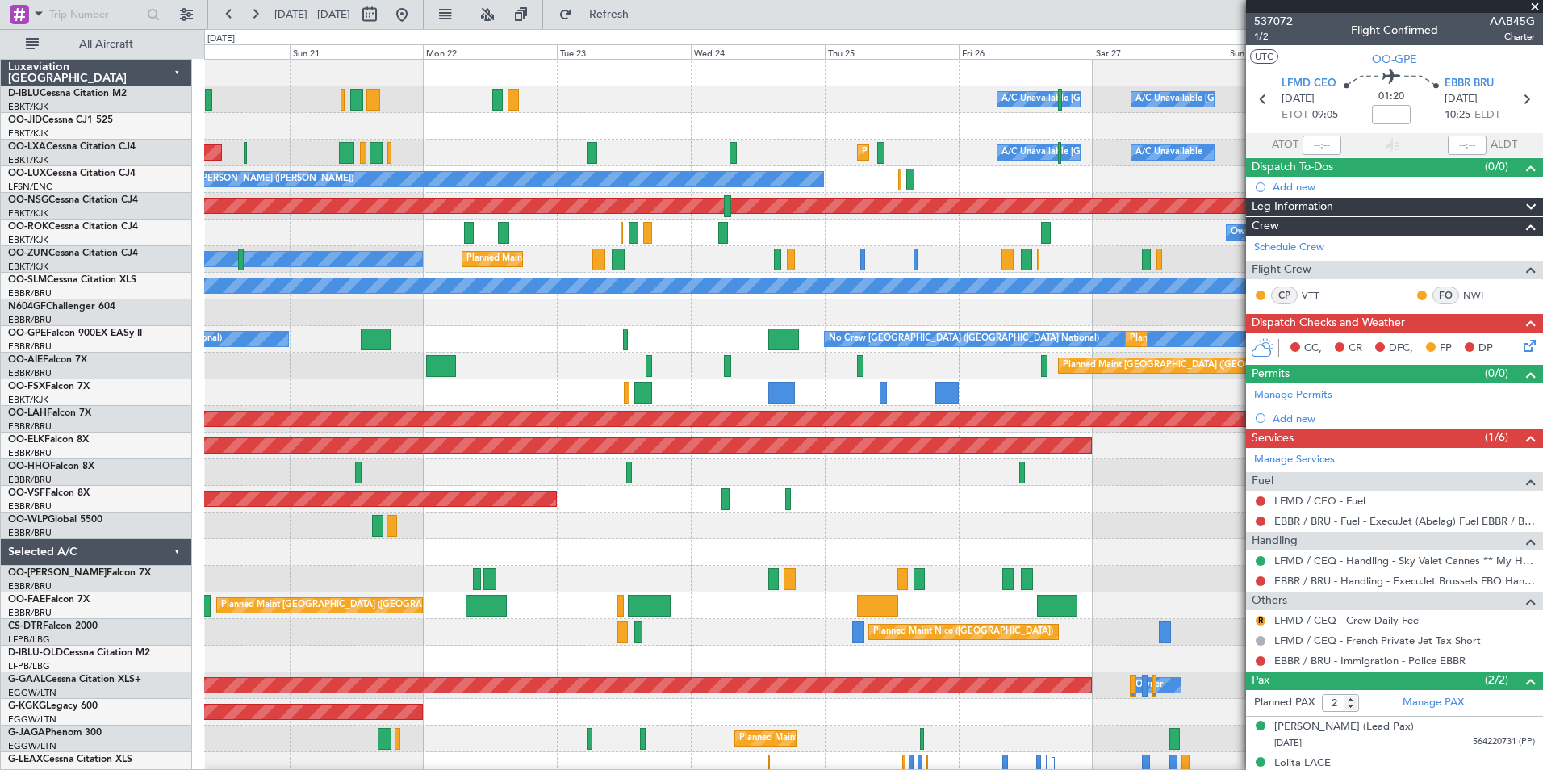
click at [809, 362] on div "A/C Unavailable Brussels (Brussels National) A/C Unavailable Kortrijk-Wevelgem …" at bounding box center [873, 566] width 1338 height 1012
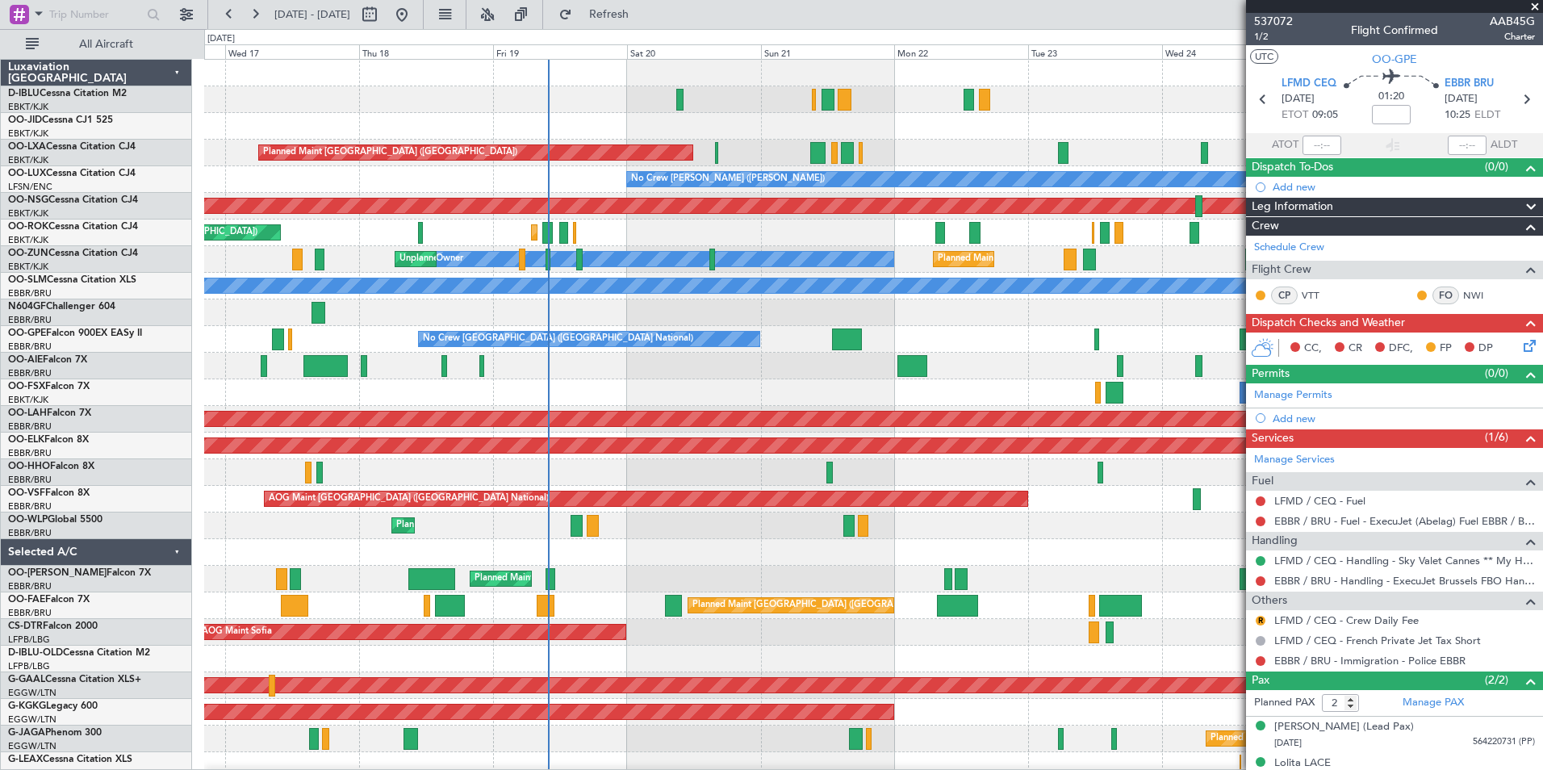
click at [463, 371] on div "Planned Maint [GEOGRAPHIC_DATA] ([GEOGRAPHIC_DATA])" at bounding box center [873, 366] width 1338 height 27
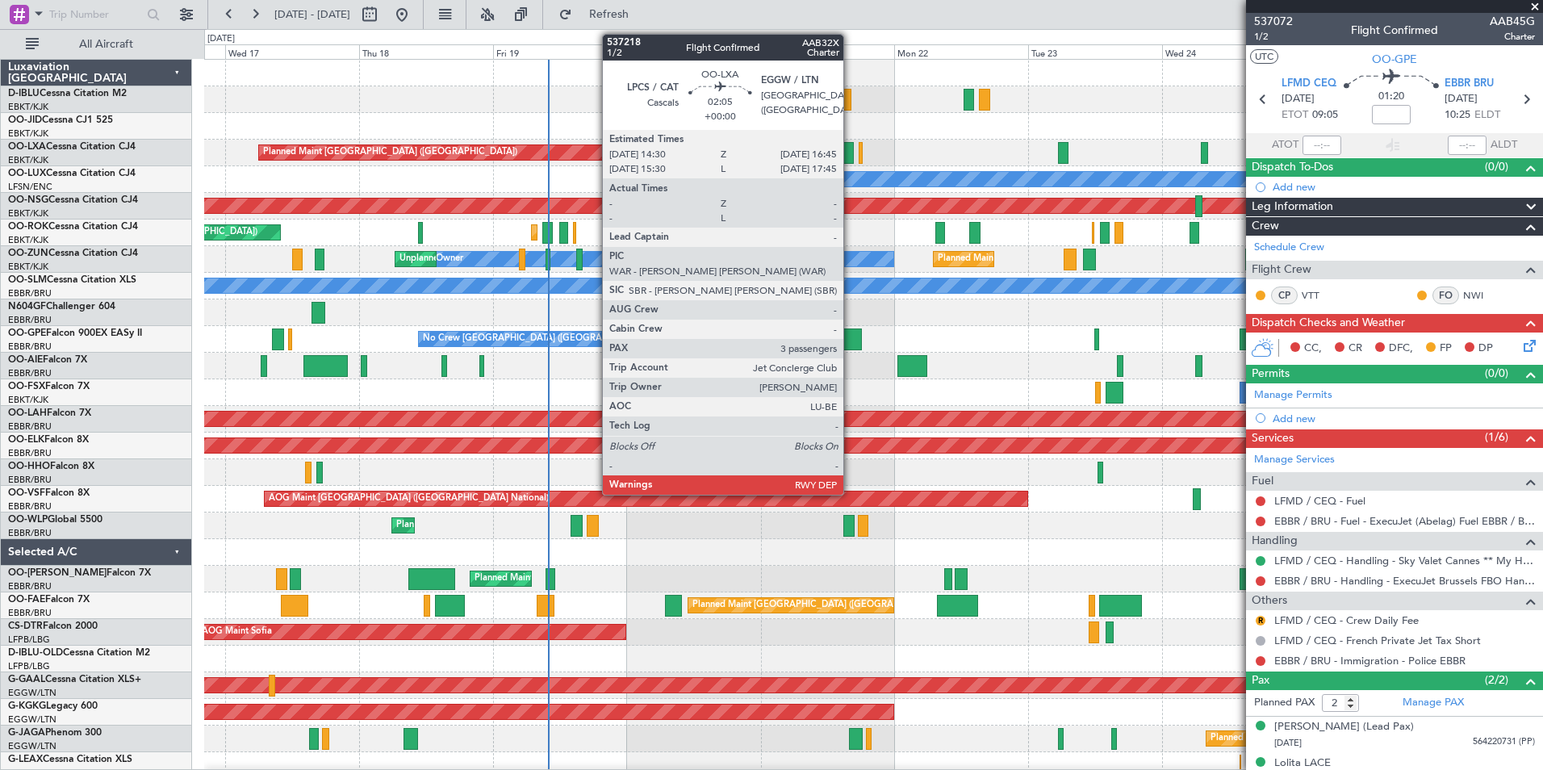
click at [851, 151] on div at bounding box center [847, 153] width 13 height 22
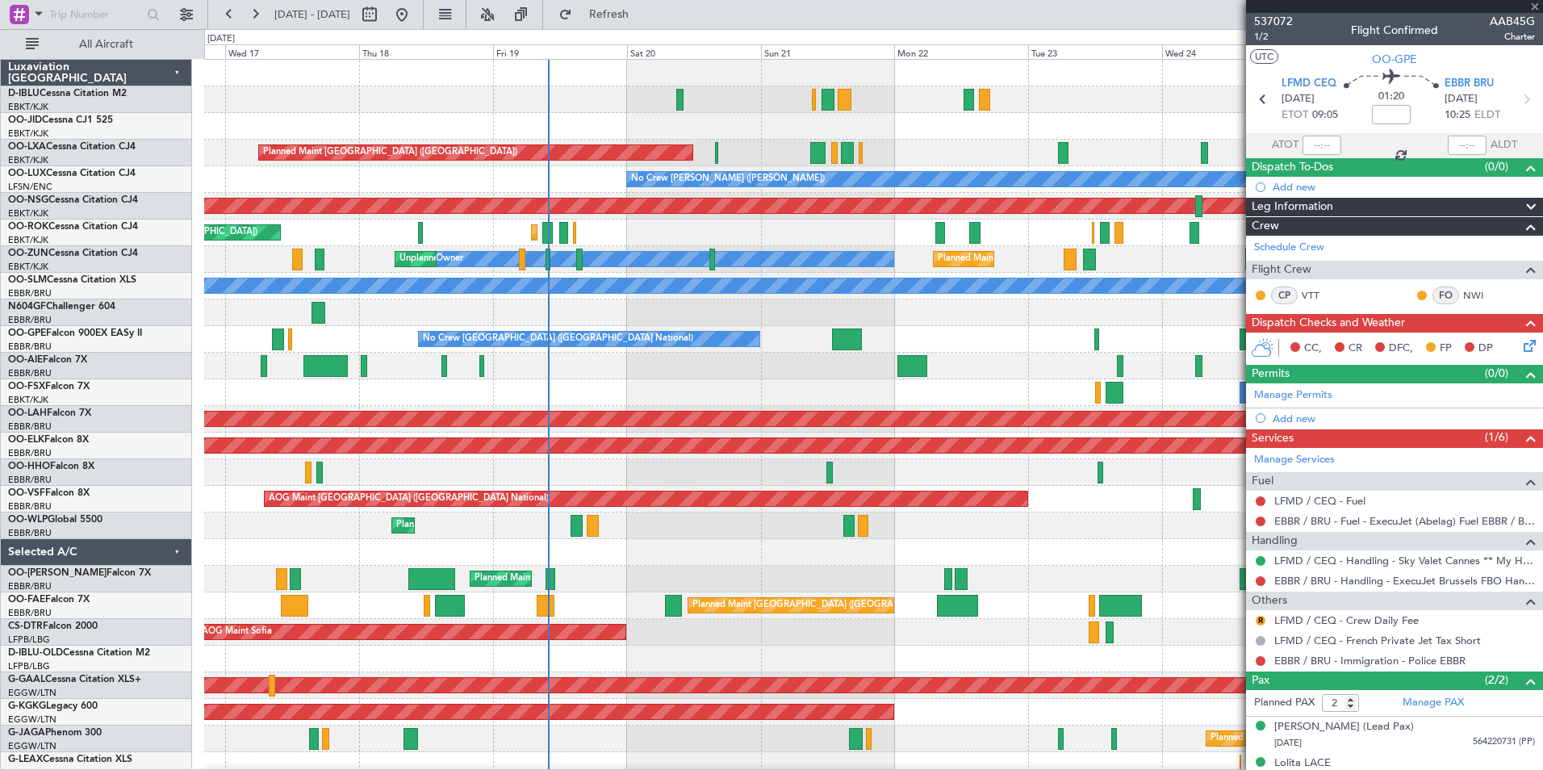
type input "3"
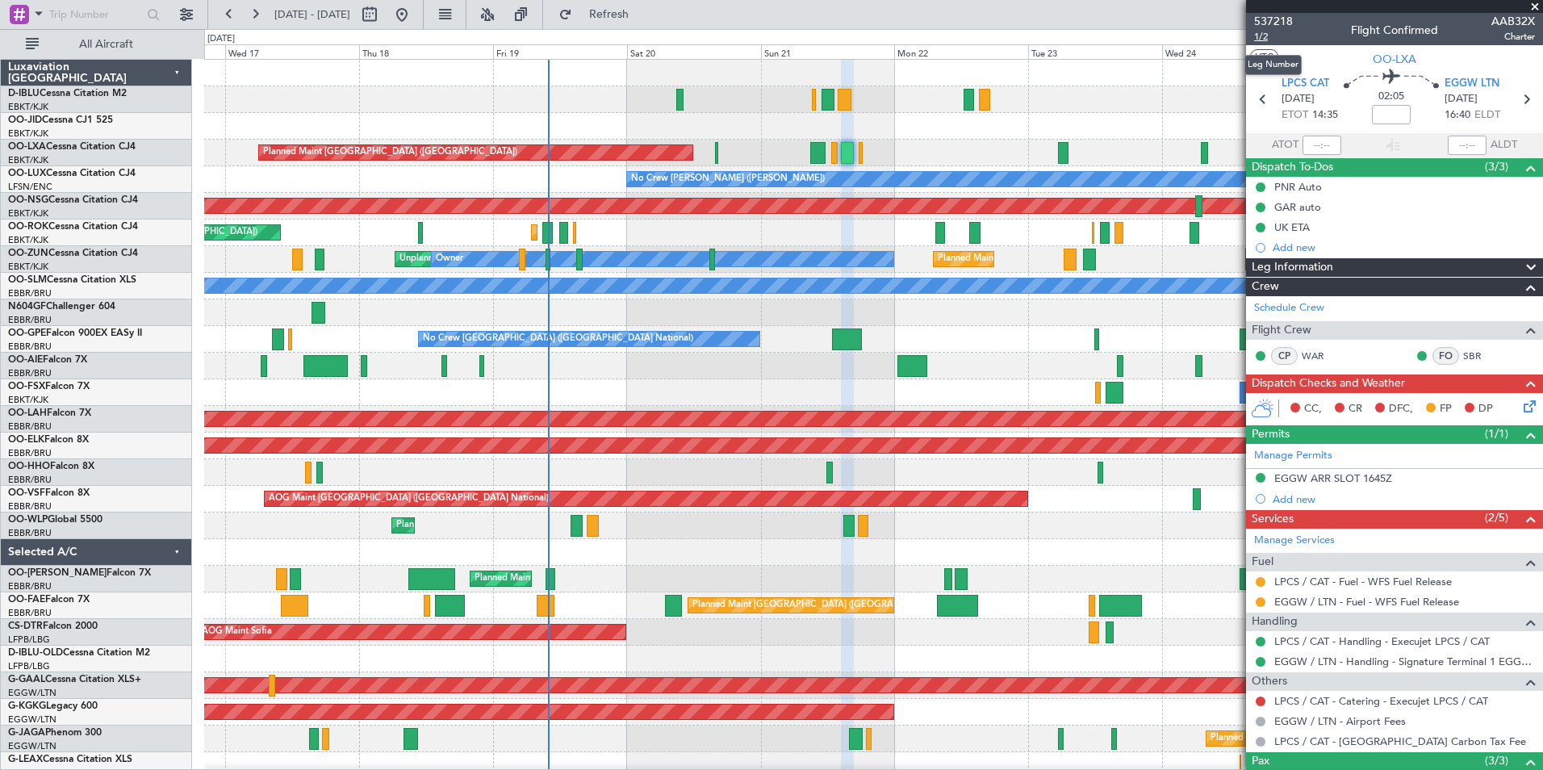
click at [1272, 34] on span "1/2" at bounding box center [1273, 37] width 39 height 14
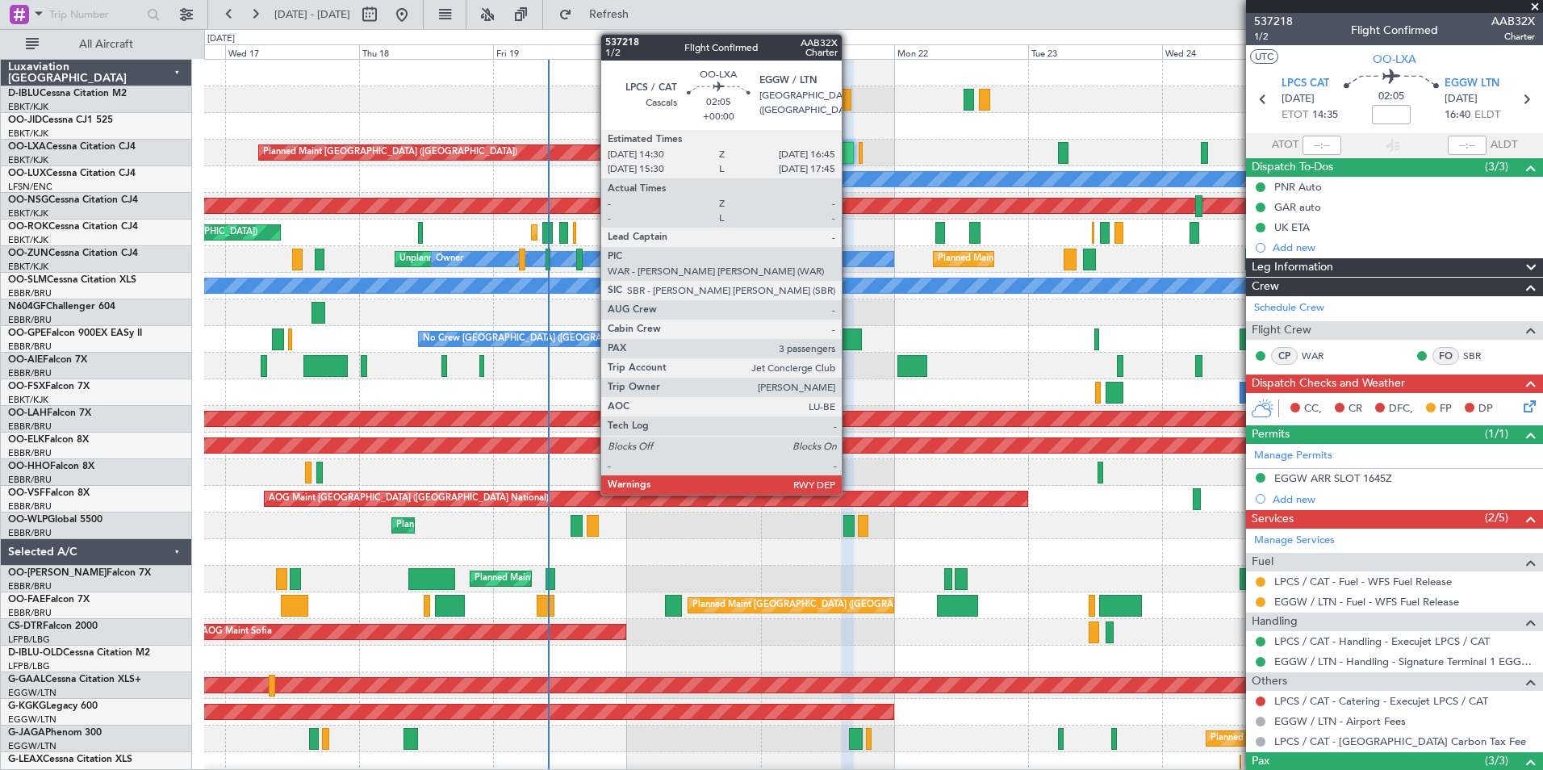
click at [849, 157] on div at bounding box center [847, 153] width 13 height 22
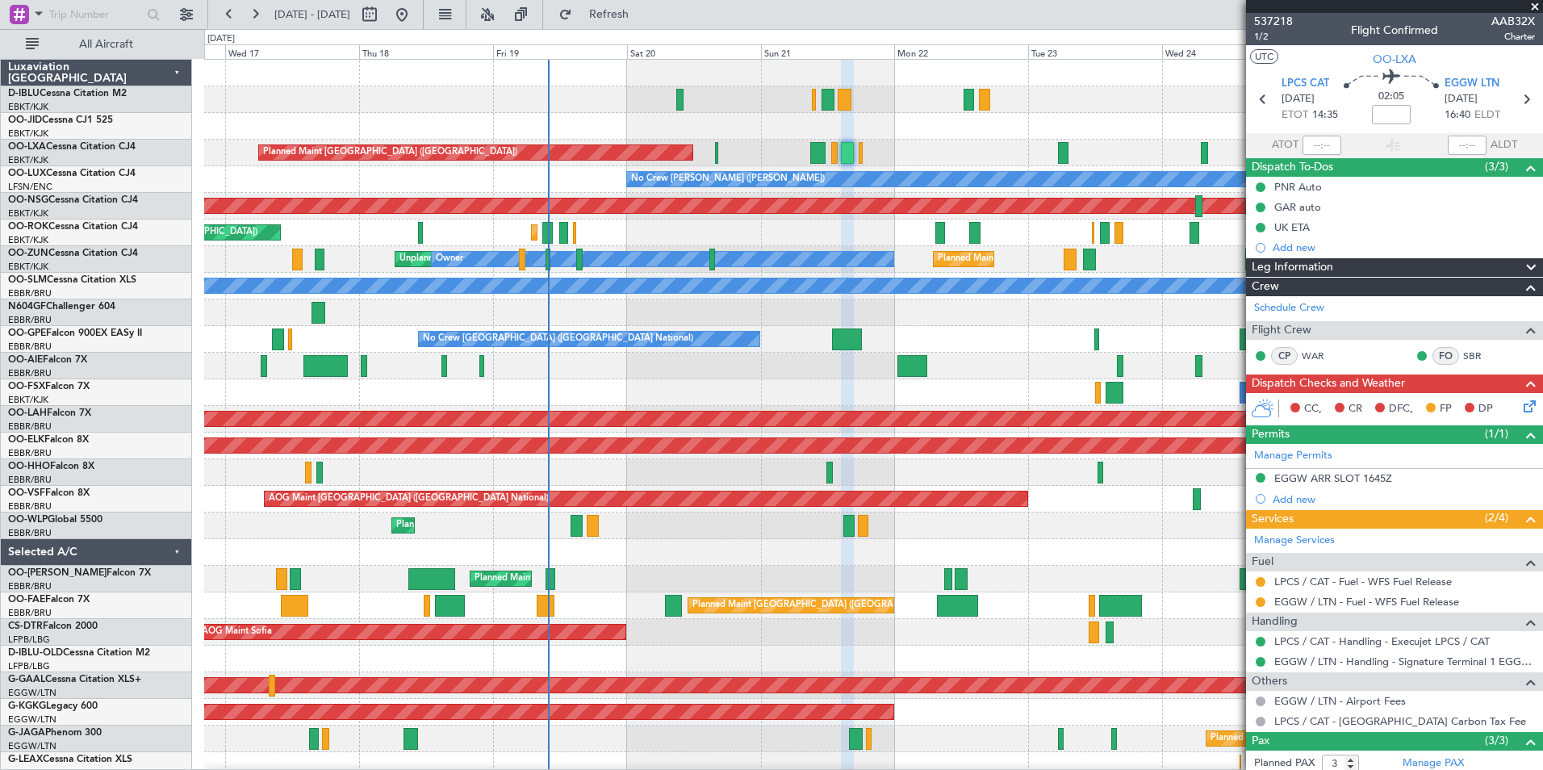
click at [167, 389] on div "A/C Unavailable Brussels (Brussels National) A/C Unavailable Kortrijk-Wevelgem …" at bounding box center [771, 399] width 1543 height 741
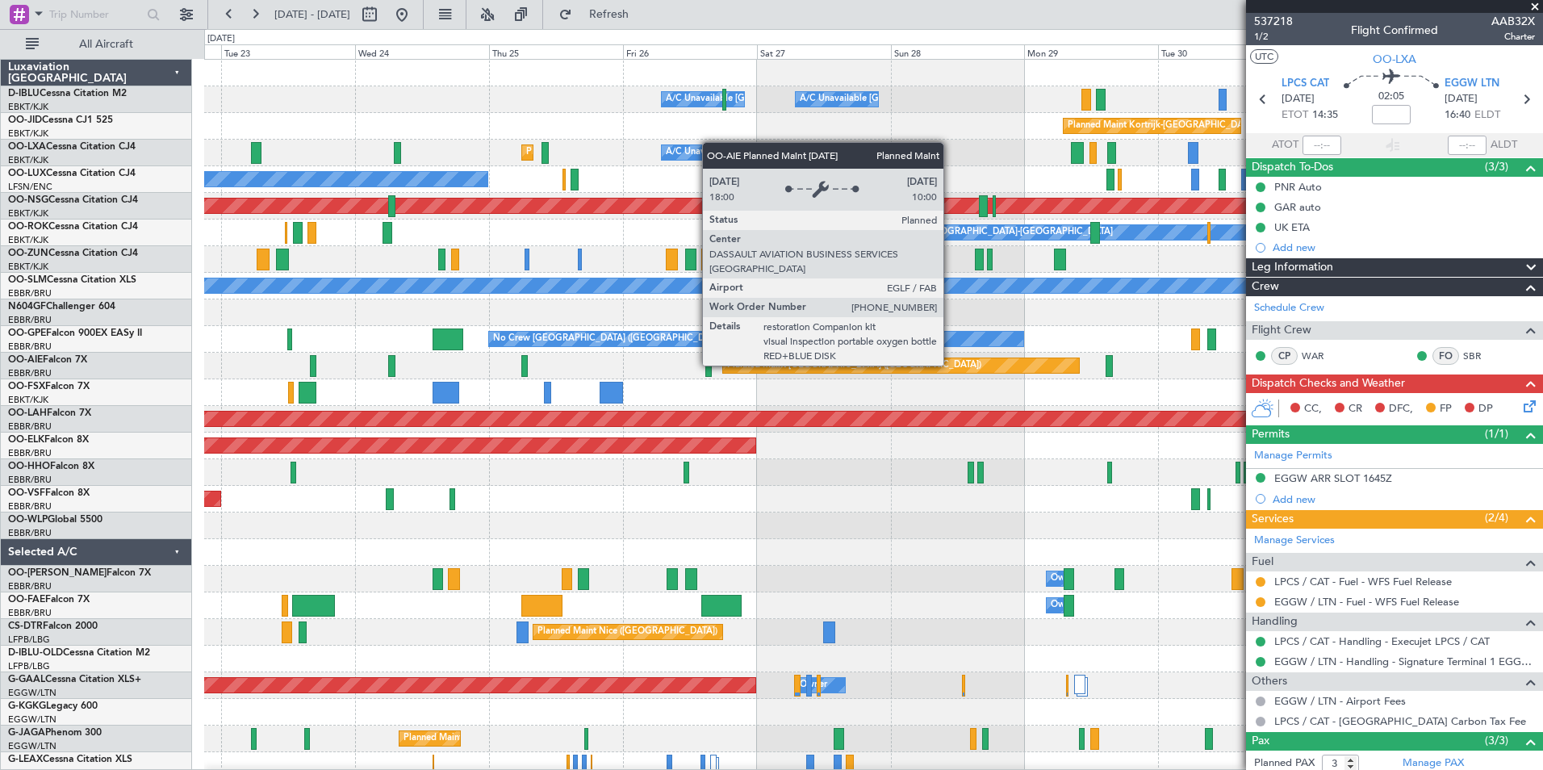
click at [140, 423] on div "A/C Unavailable Brussels (Brussels National) A/C Unavailable Kortrijk-Wevelgem …" at bounding box center [771, 399] width 1543 height 741
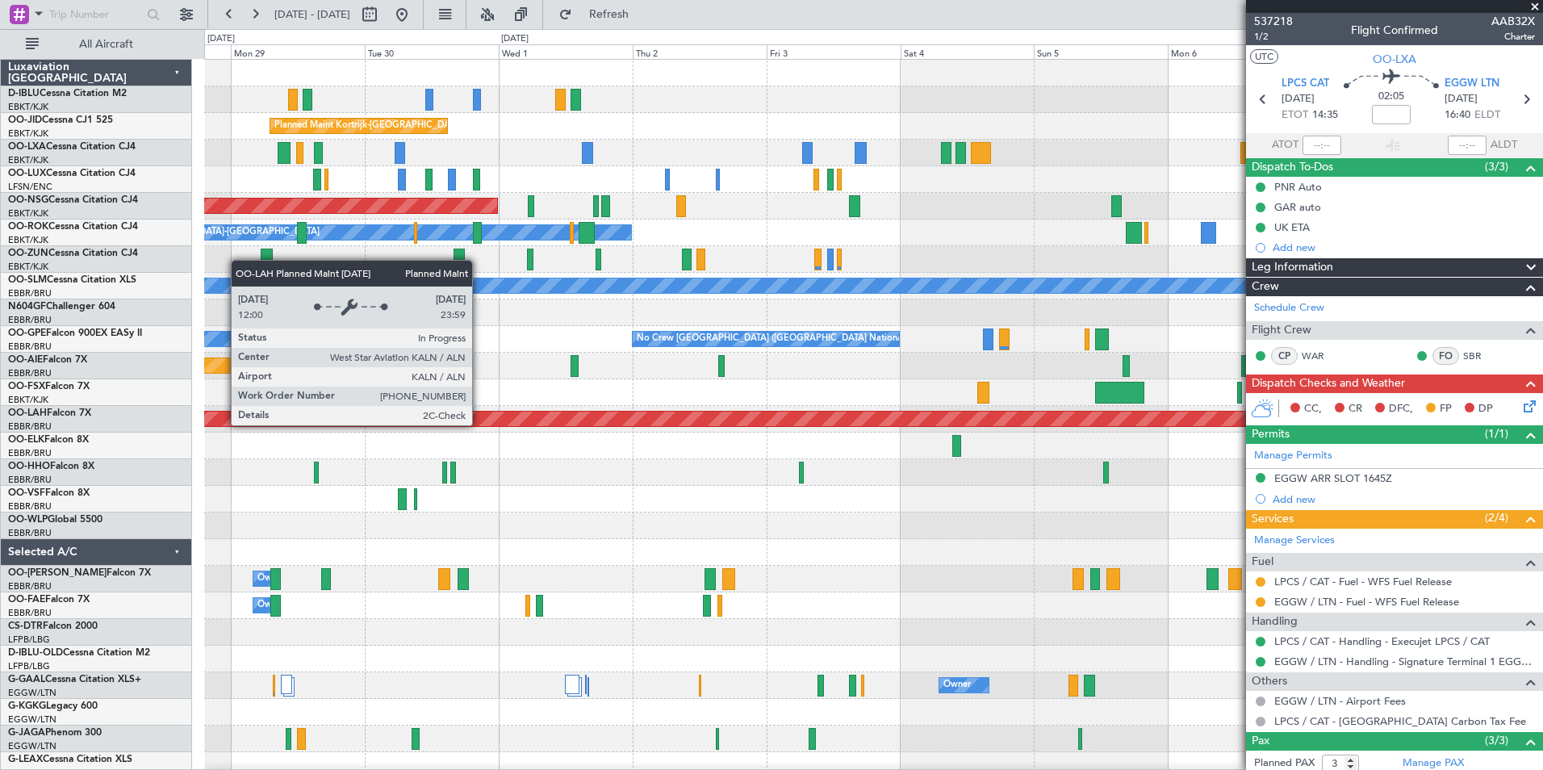
click at [23, 498] on div "A/C Unavailable Kortrijk-Wevelgem A/C Unavailable Brussels (Brussels National) …" at bounding box center [771, 399] width 1543 height 741
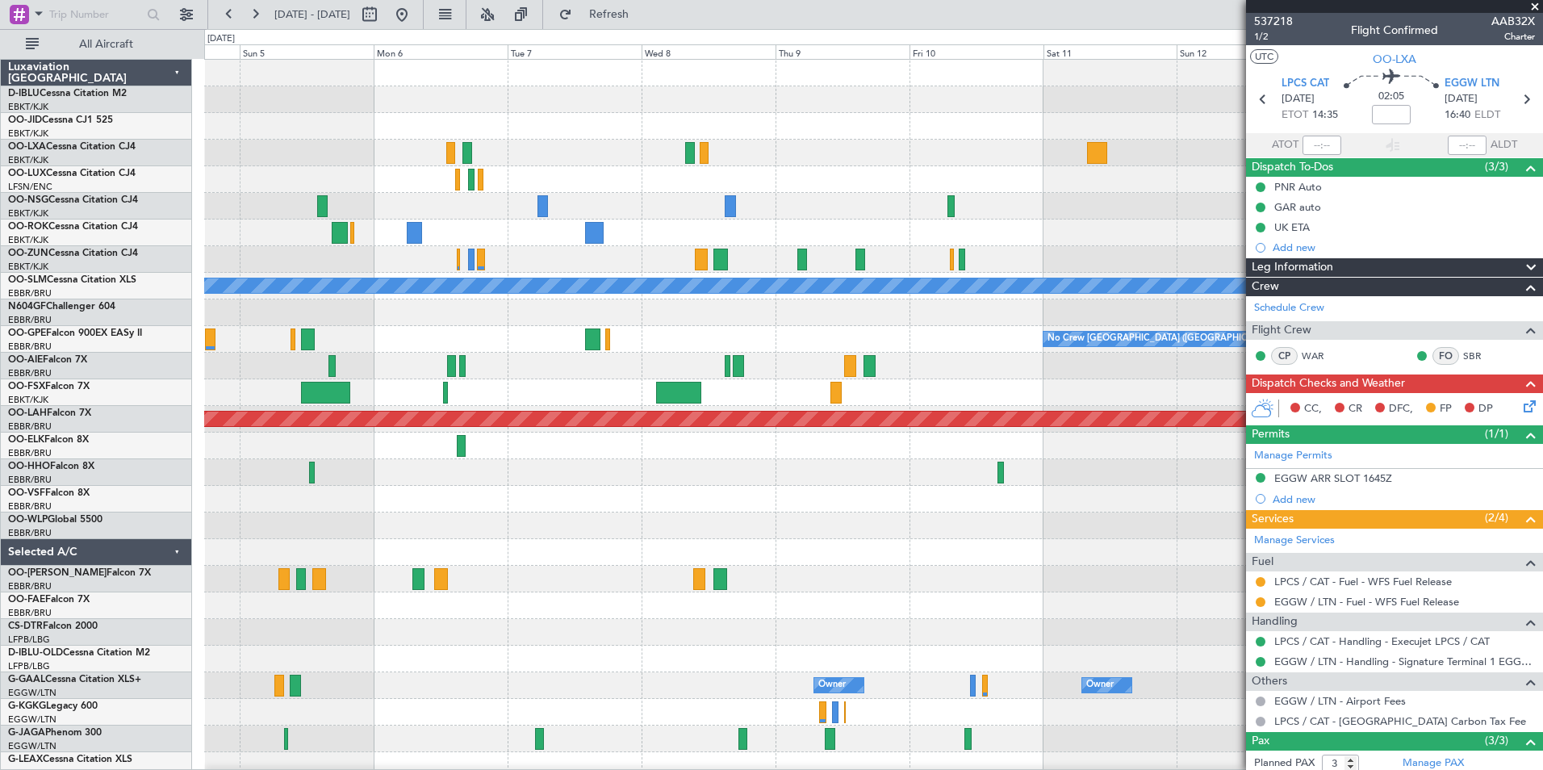
click at [0, 502] on html "16 Sep 2025 - 26 Sep 2025 Refresh Quick Links All Aircraft A/C Unavailable Monc…" at bounding box center [771, 385] width 1543 height 770
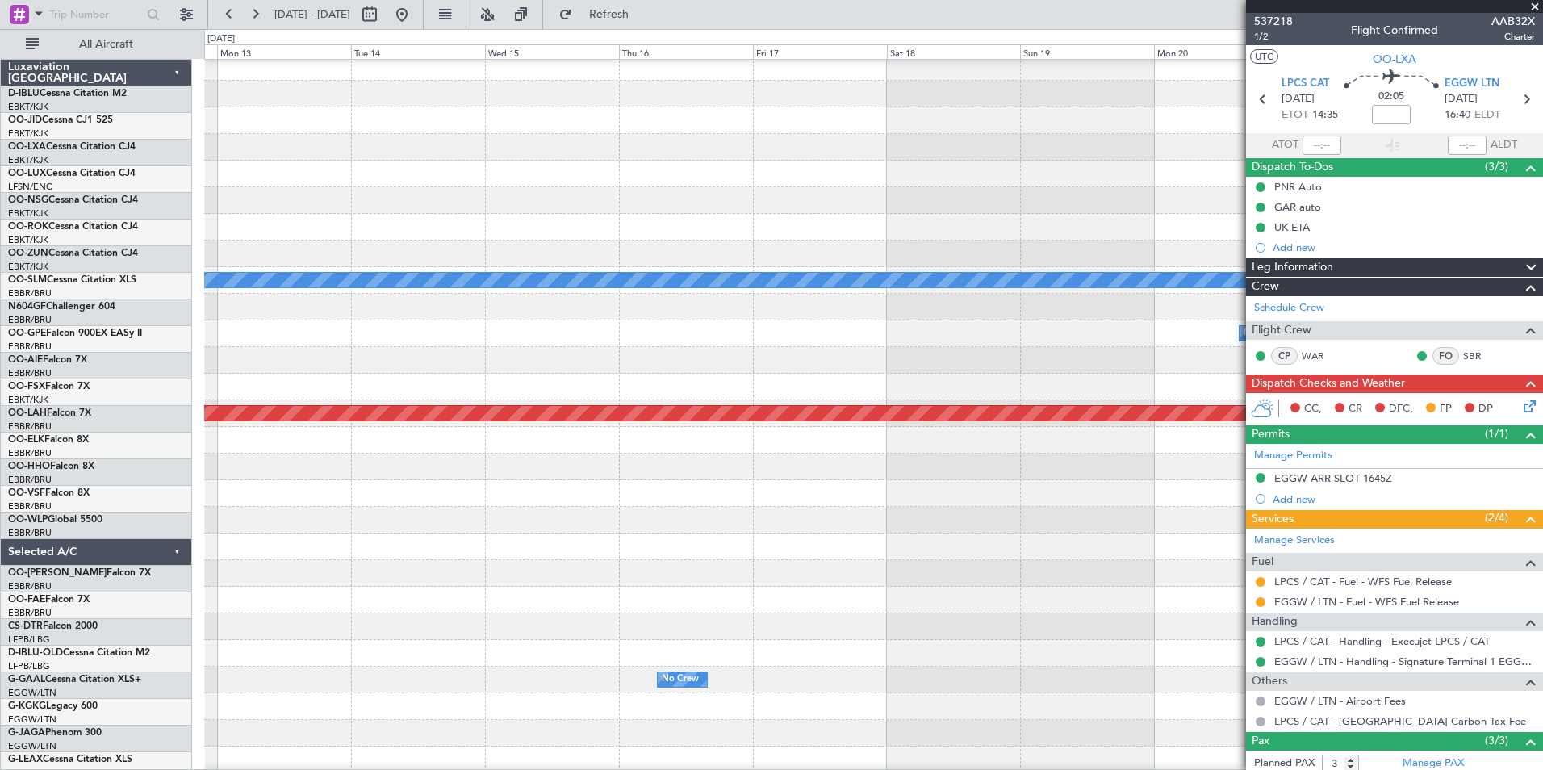
click at [178, 490] on div "A/C Unavailable Monchengladbach No Crew Brussels (Brussels National) Planned Ma…" at bounding box center [771, 399] width 1543 height 741
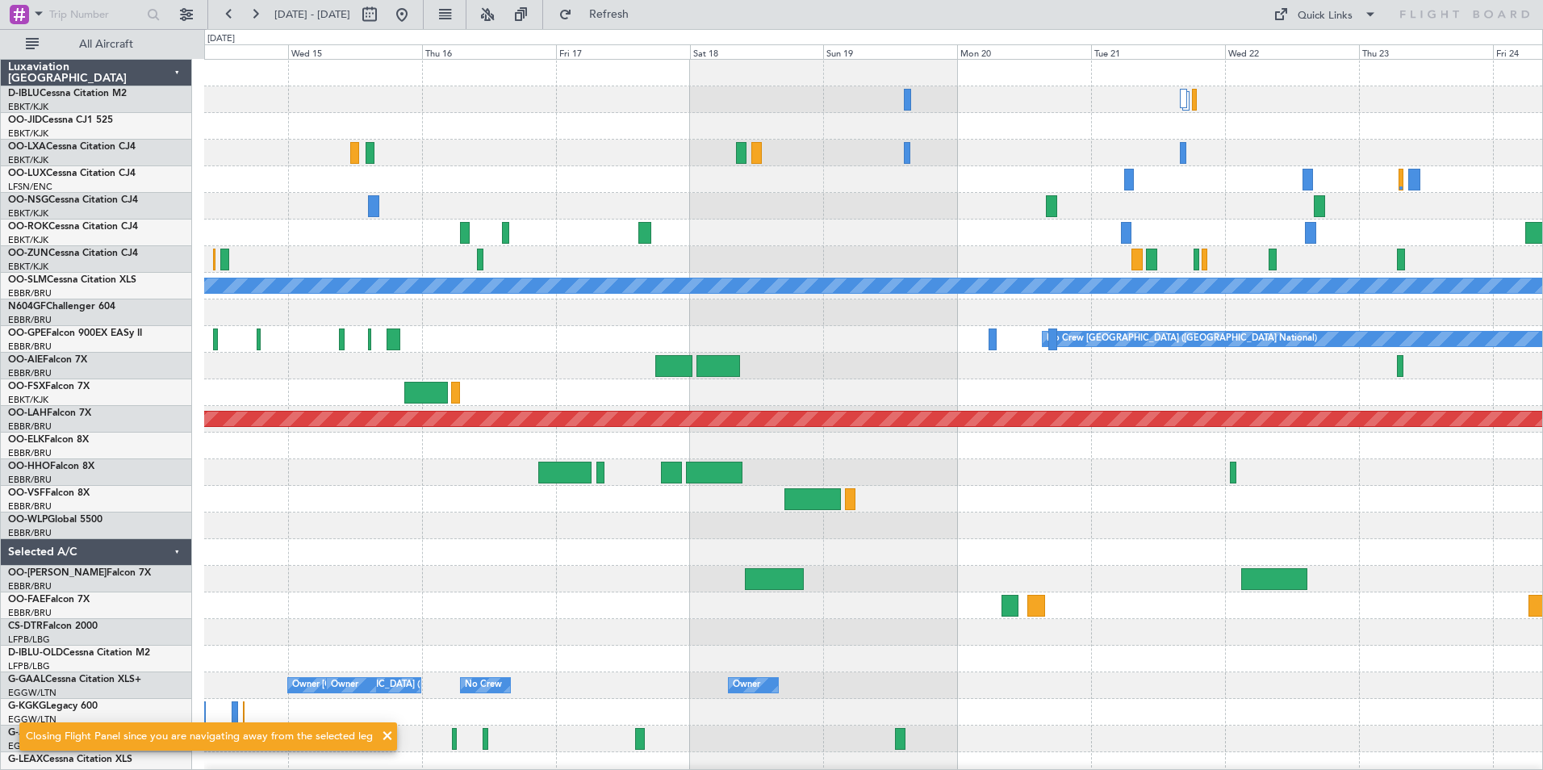
click at [898, 531] on div at bounding box center [873, 526] width 1338 height 27
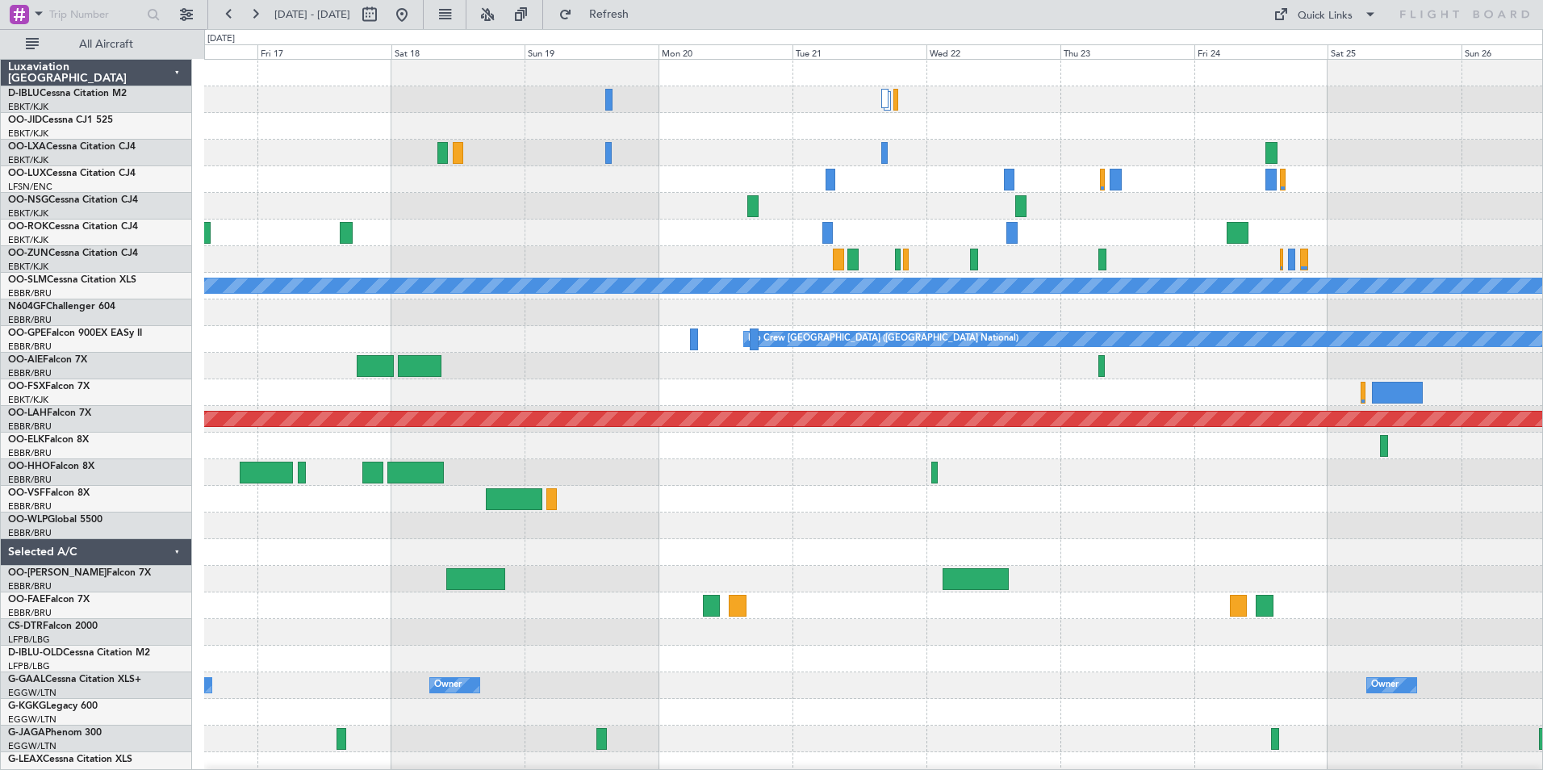
click at [411, 414] on div "A/C Unavailable Monchengladbach Planned Maint Nurnberg No Crew Brussels (Brusse…" at bounding box center [873, 593] width 1338 height 1066
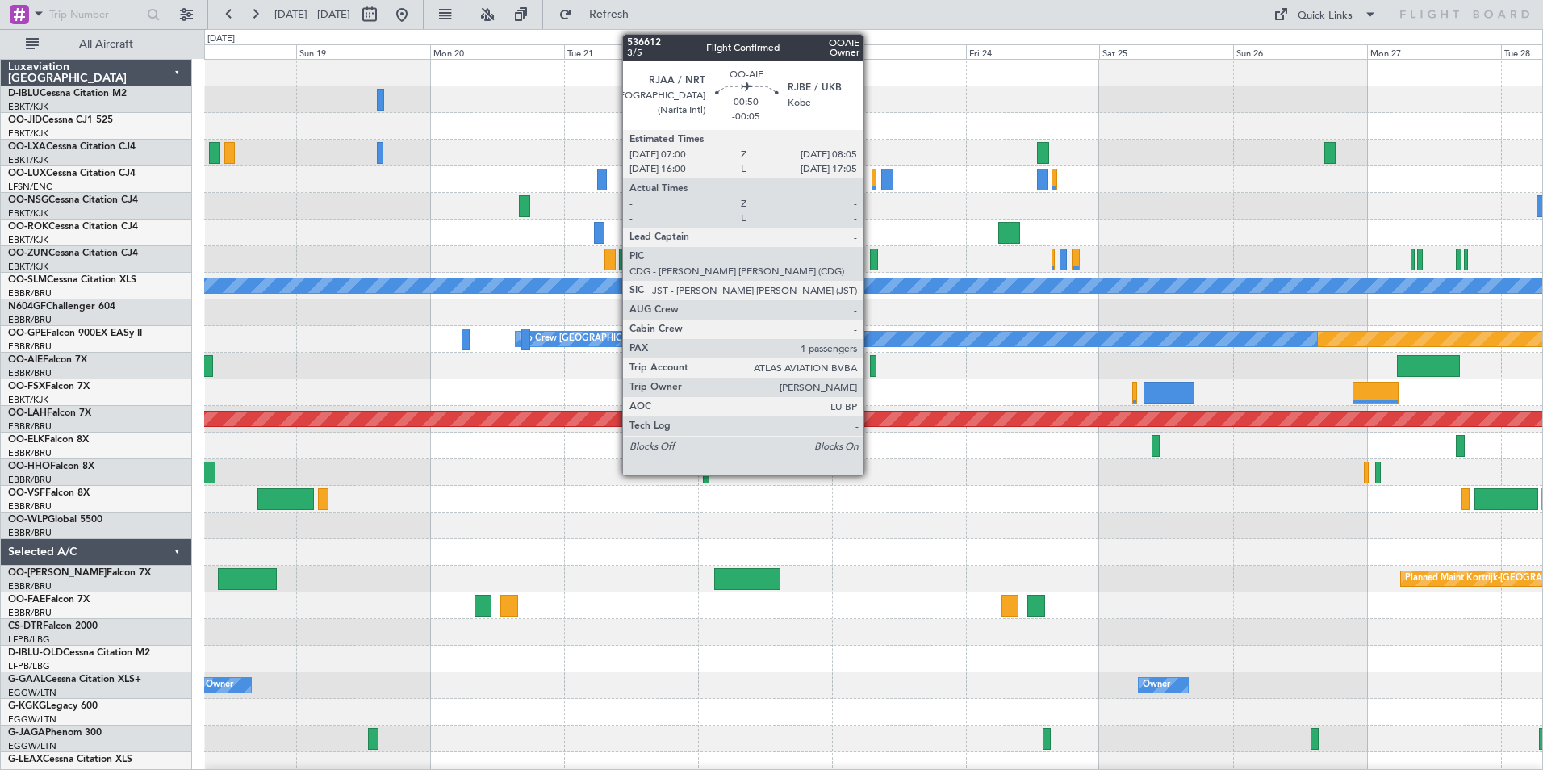
click at [871, 373] on div at bounding box center [873, 366] width 6 height 22
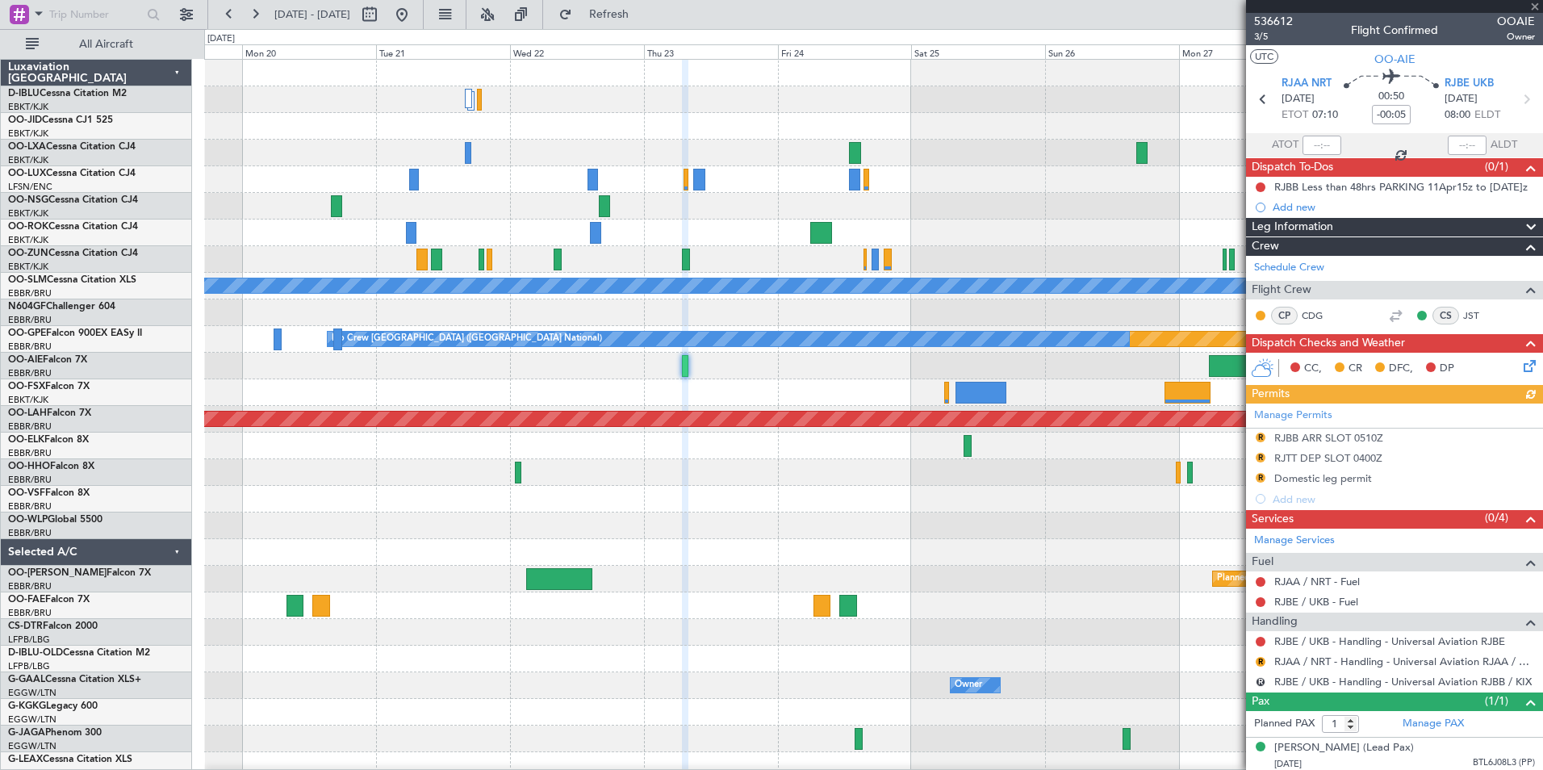
click at [898, 492] on div "Planned Maint Paris (Le Bourget) A/C Unavailable Monchengladbach Planned Maint …" at bounding box center [873, 566] width 1338 height 1012
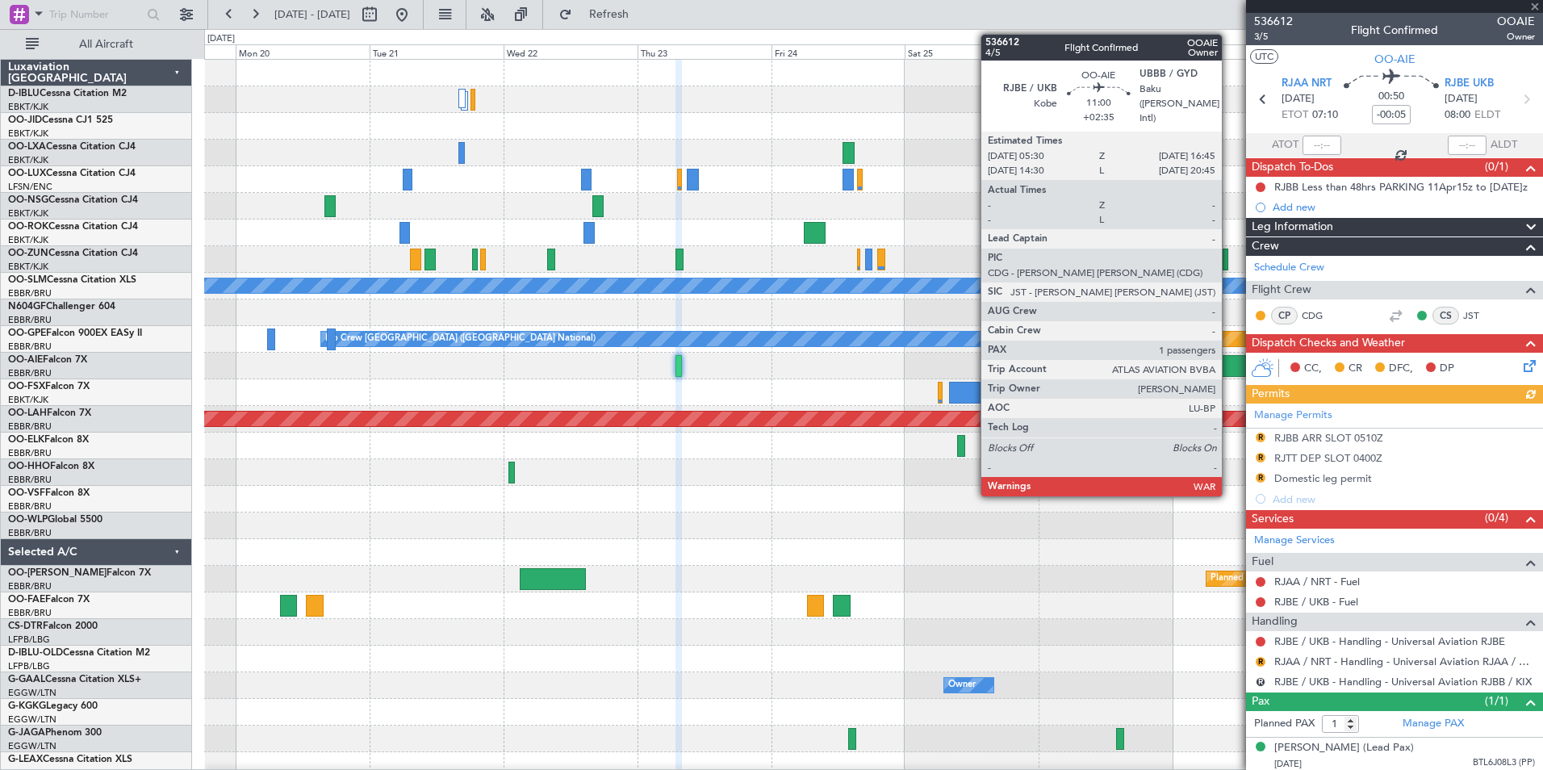
click at [1229, 361] on div at bounding box center [1234, 366] width 63 height 22
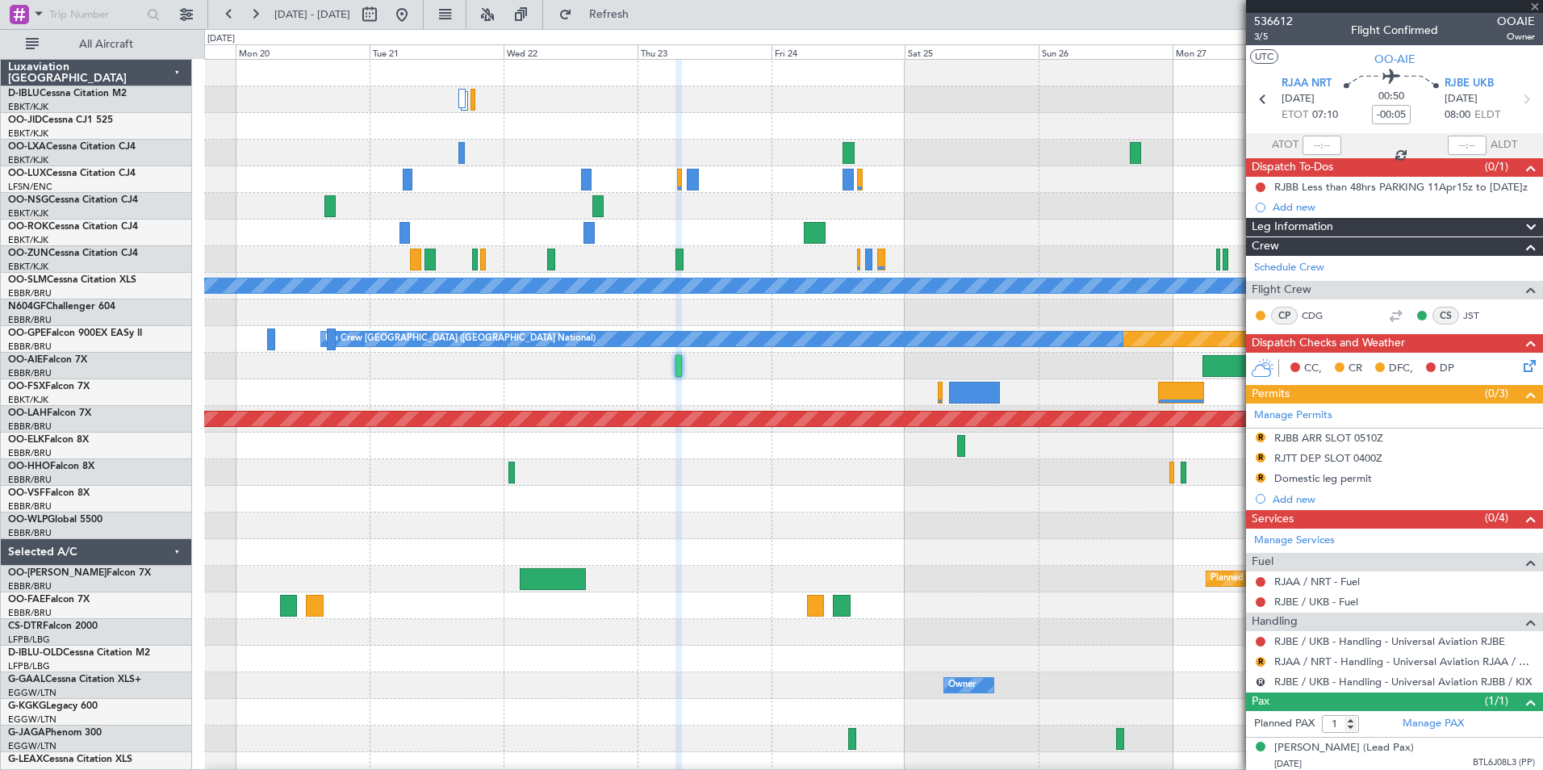
type input "+02:35"
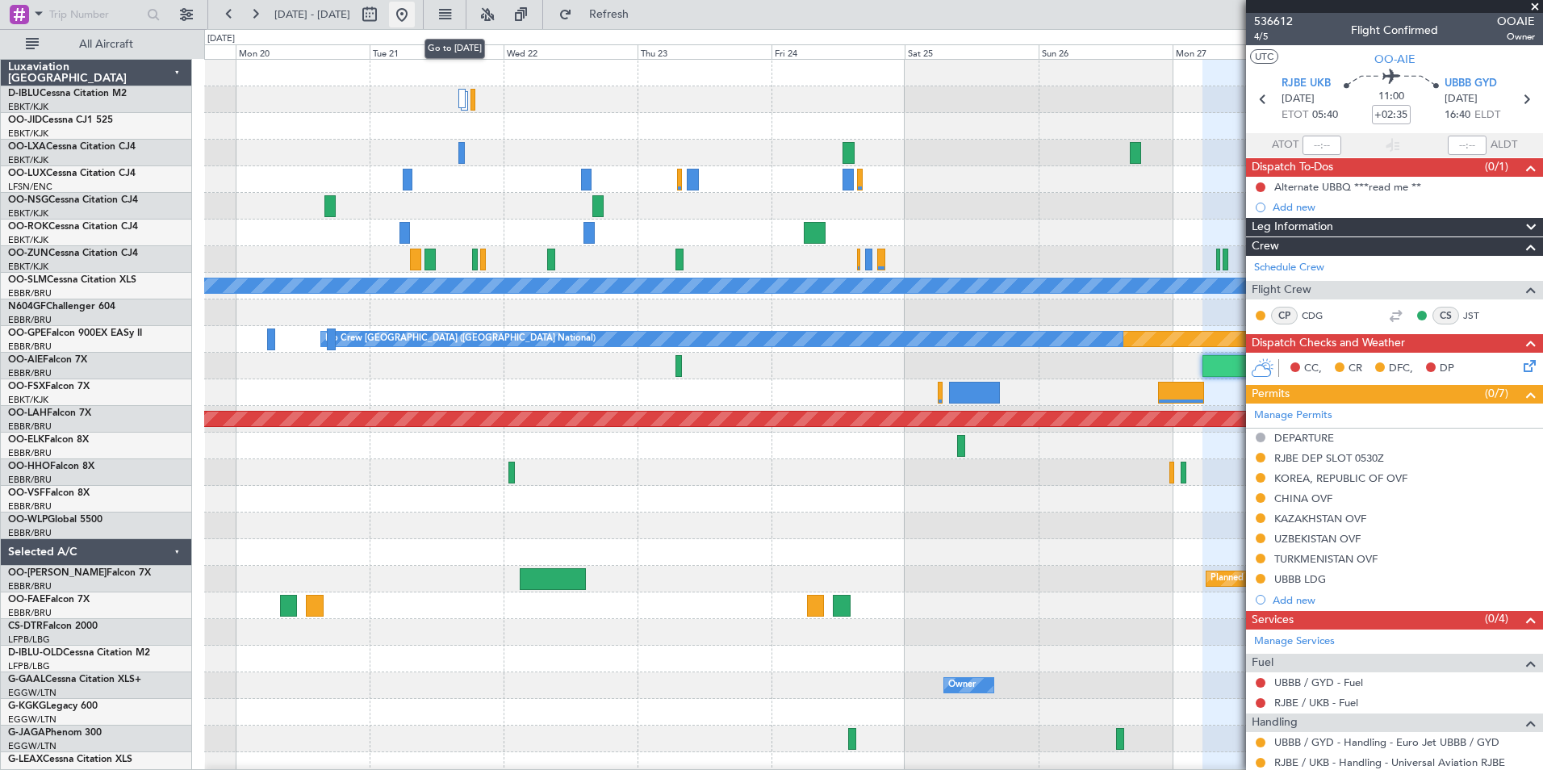
click at [415, 20] on button at bounding box center [402, 15] width 26 height 26
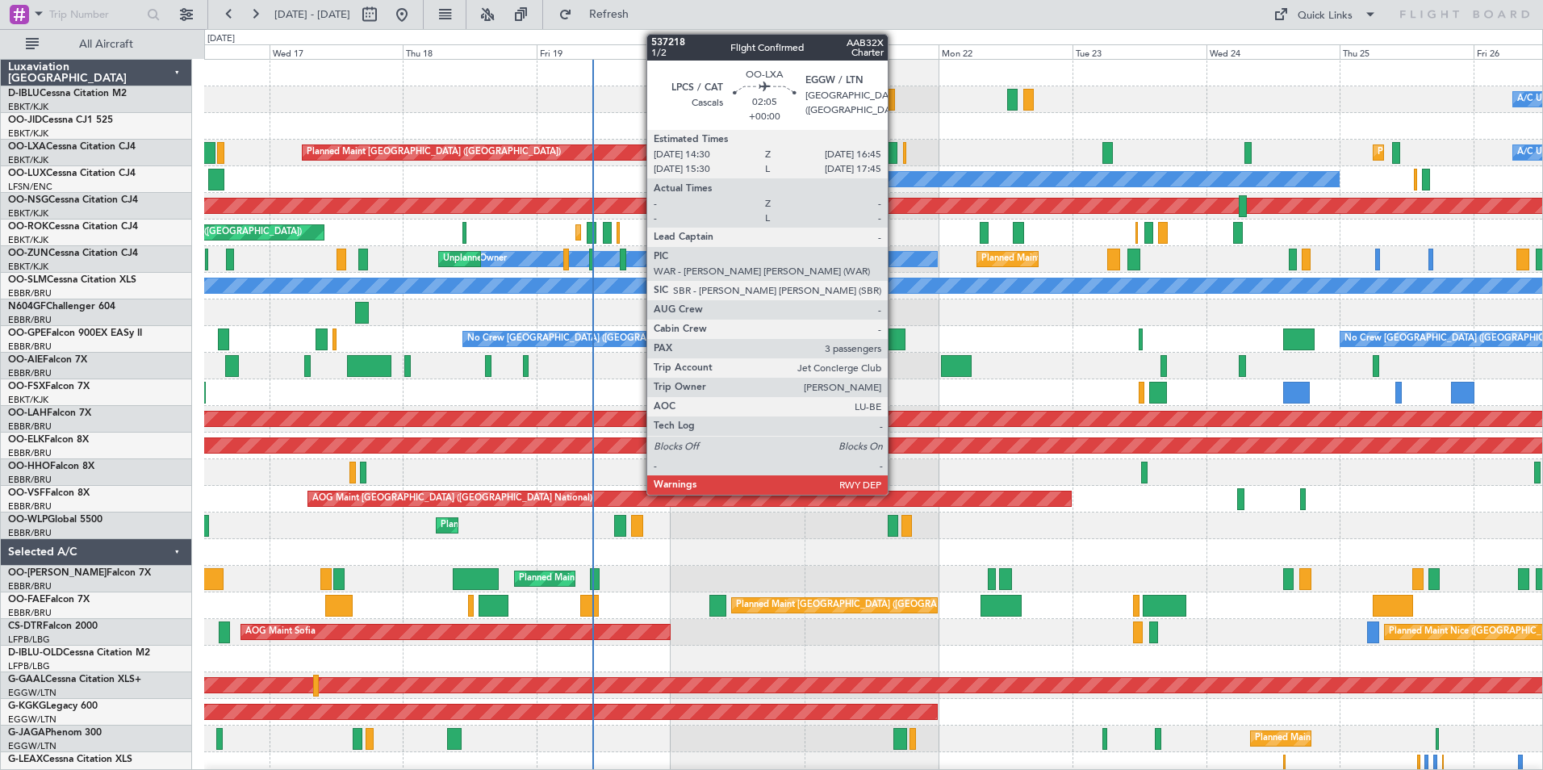
click at [890, 152] on div at bounding box center [891, 153] width 13 height 22
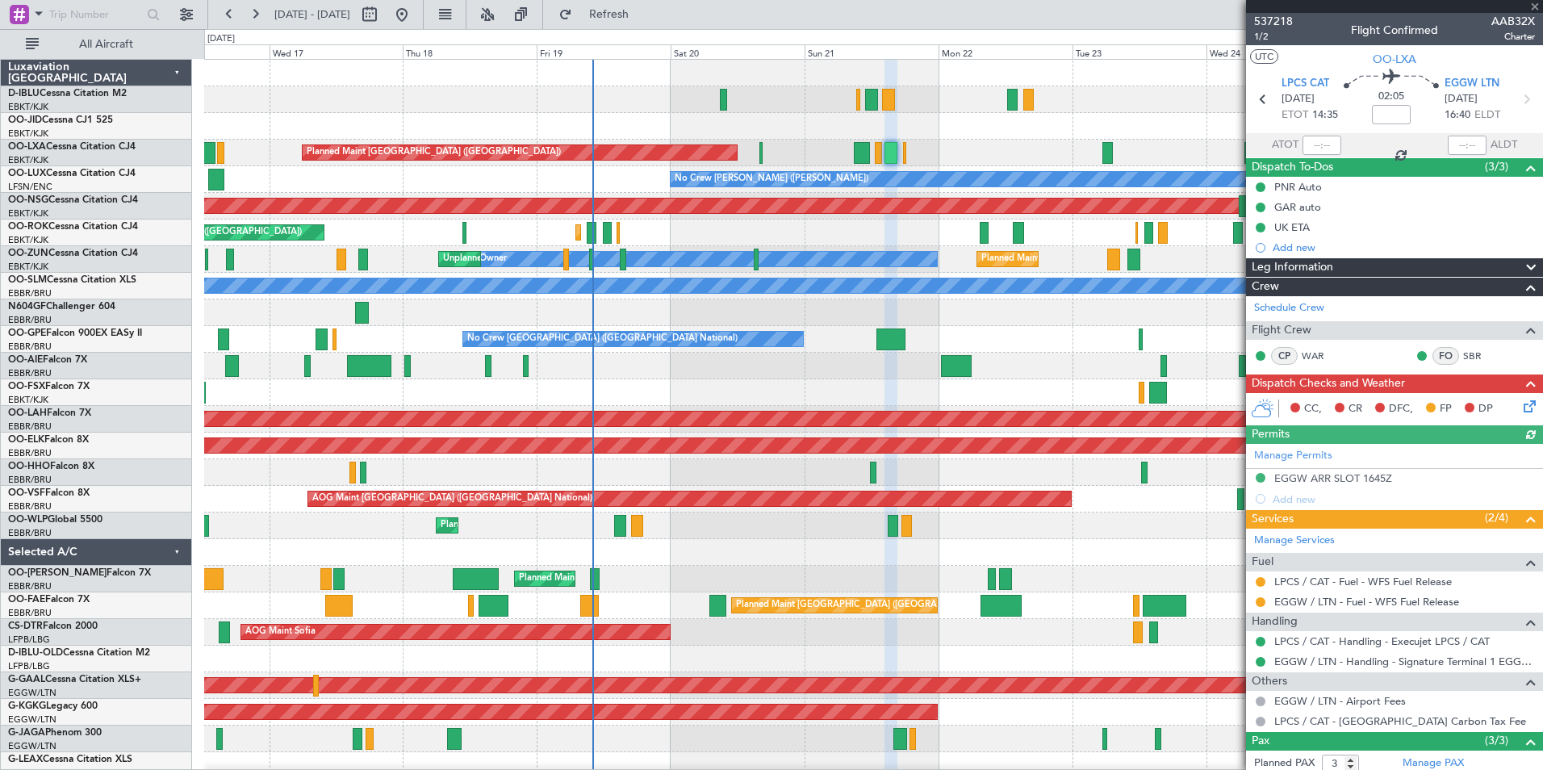
scroll to position [115, 0]
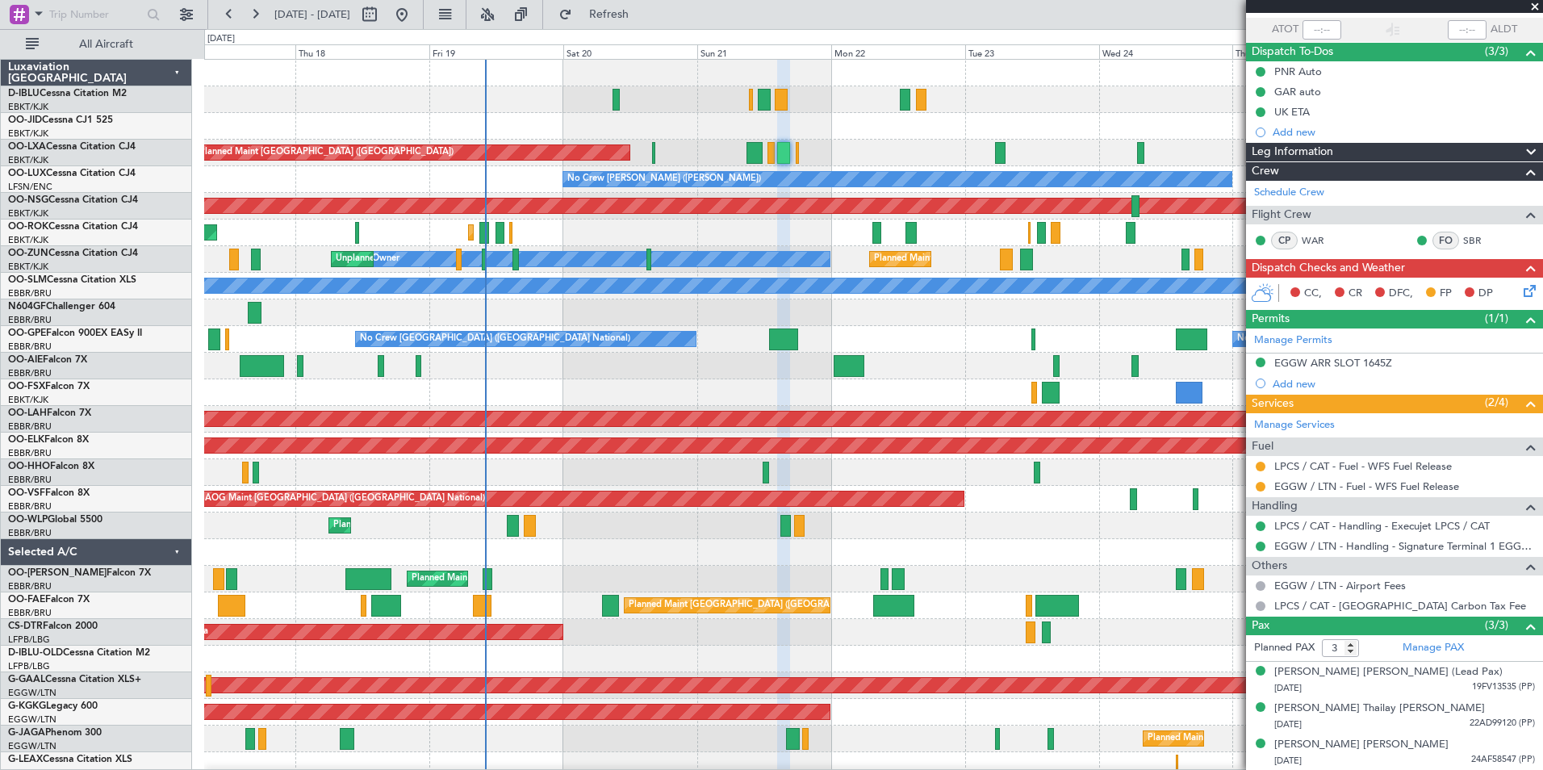
click at [924, 557] on div "A/C Unavailable Brussels (Brussels National) A/C Unavailable Kortrijk-Wevelgem …" at bounding box center [873, 593] width 1338 height 1066
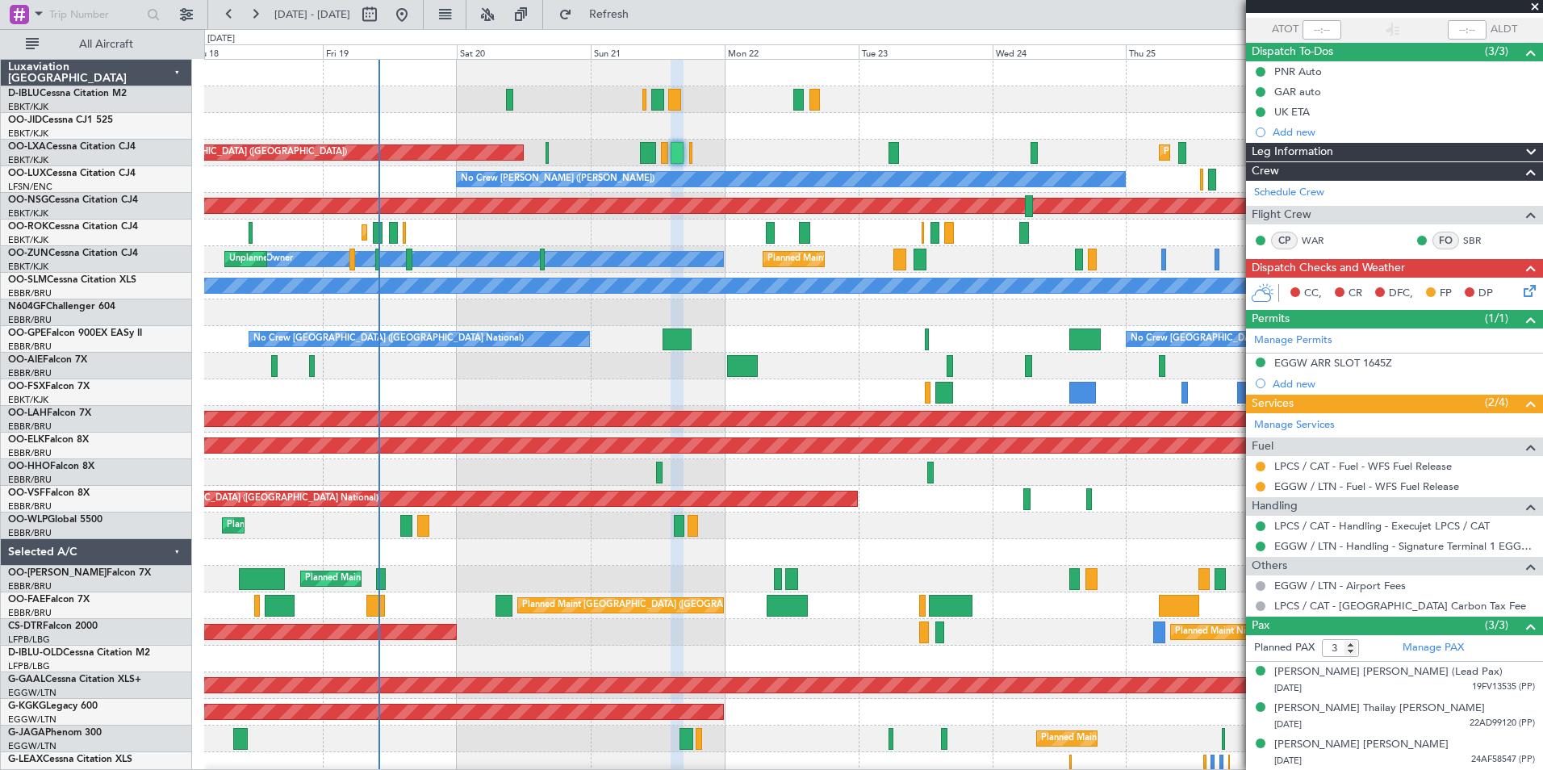
click at [631, 570] on div "Planned Maint Brussels (Brussels National) Unplanned Maint Brussels (Brussels N…" at bounding box center [873, 579] width 1338 height 27
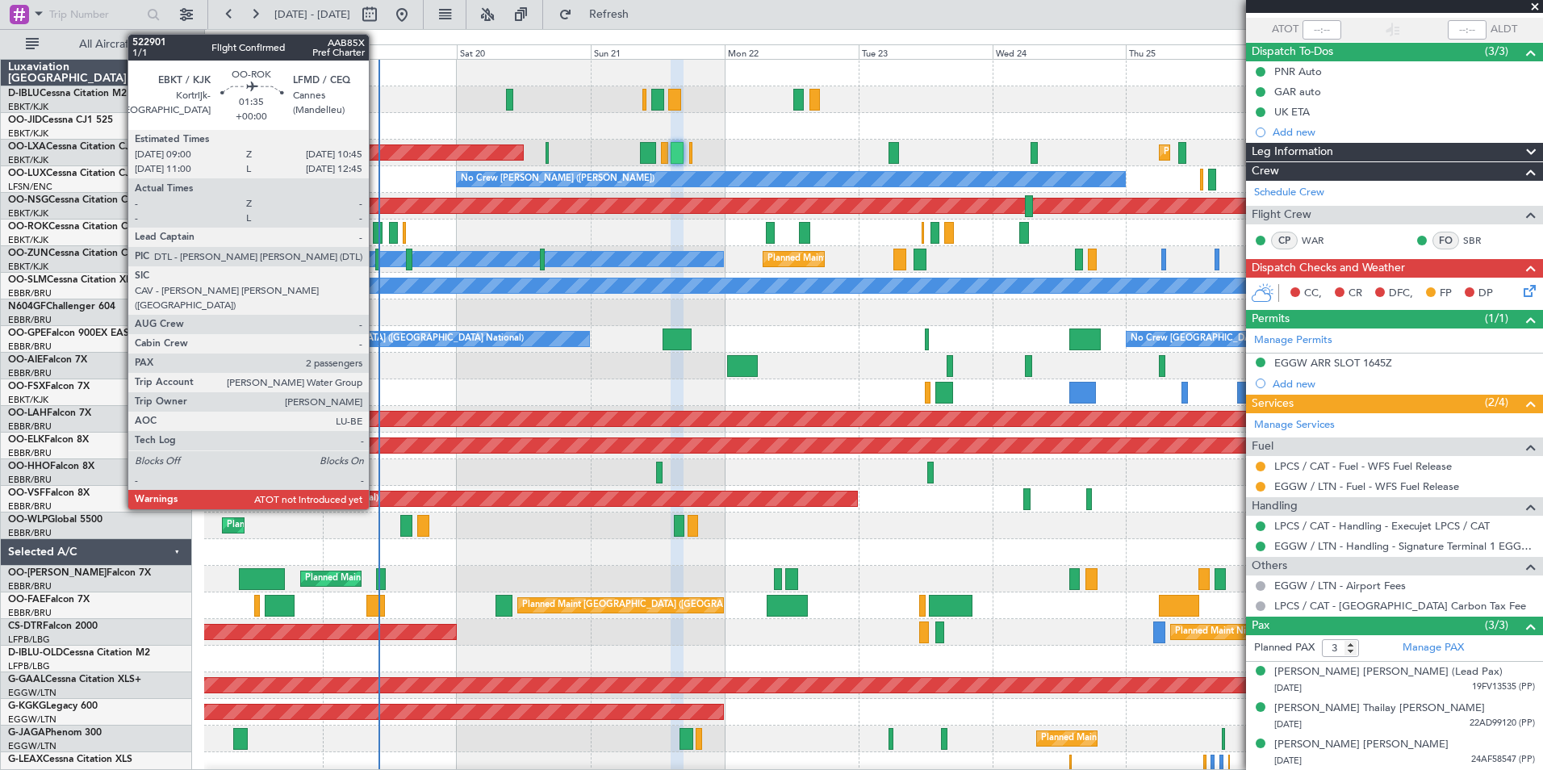
click at [376, 232] on div at bounding box center [378, 233] width 10 height 22
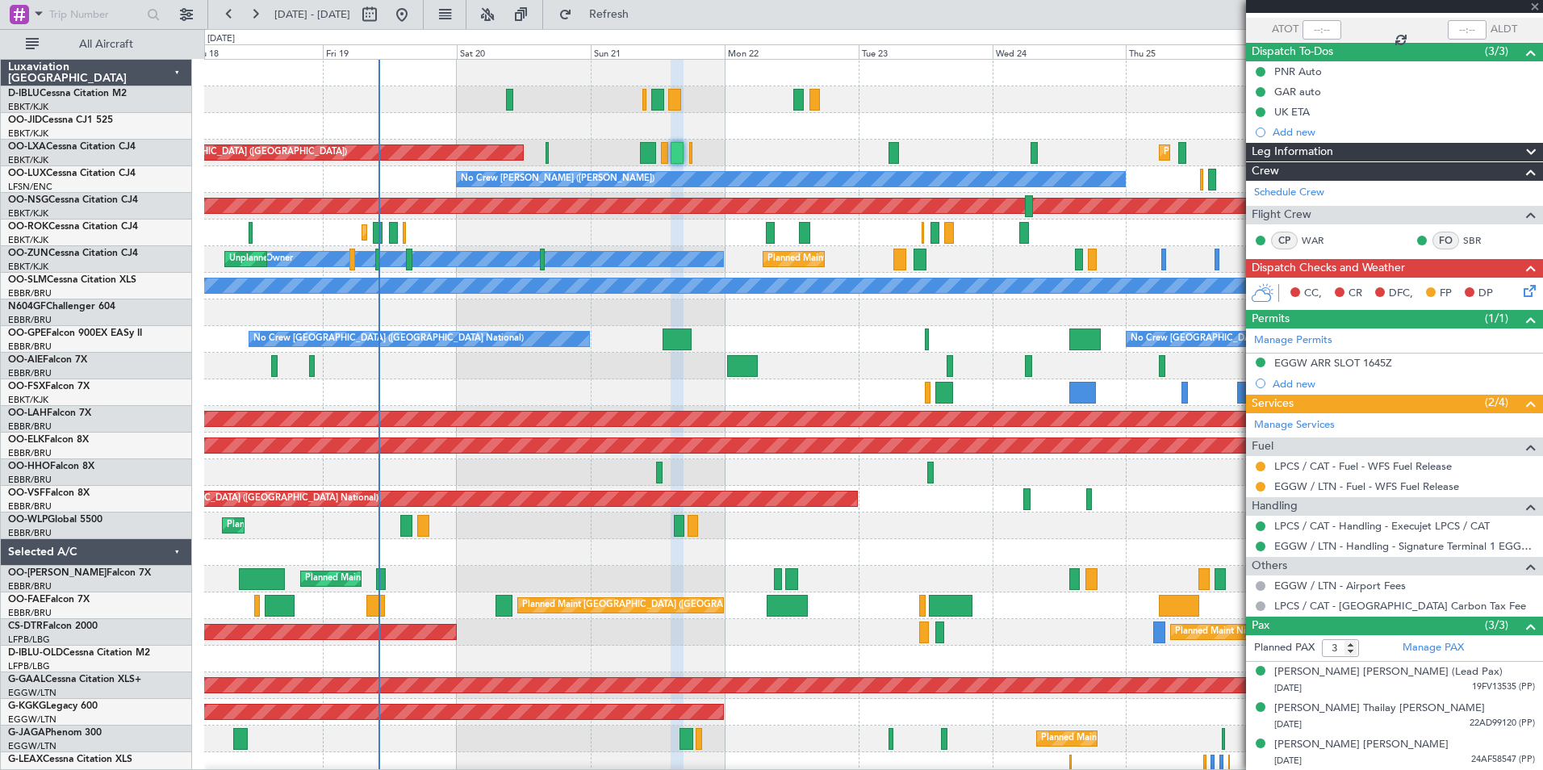
type input "2"
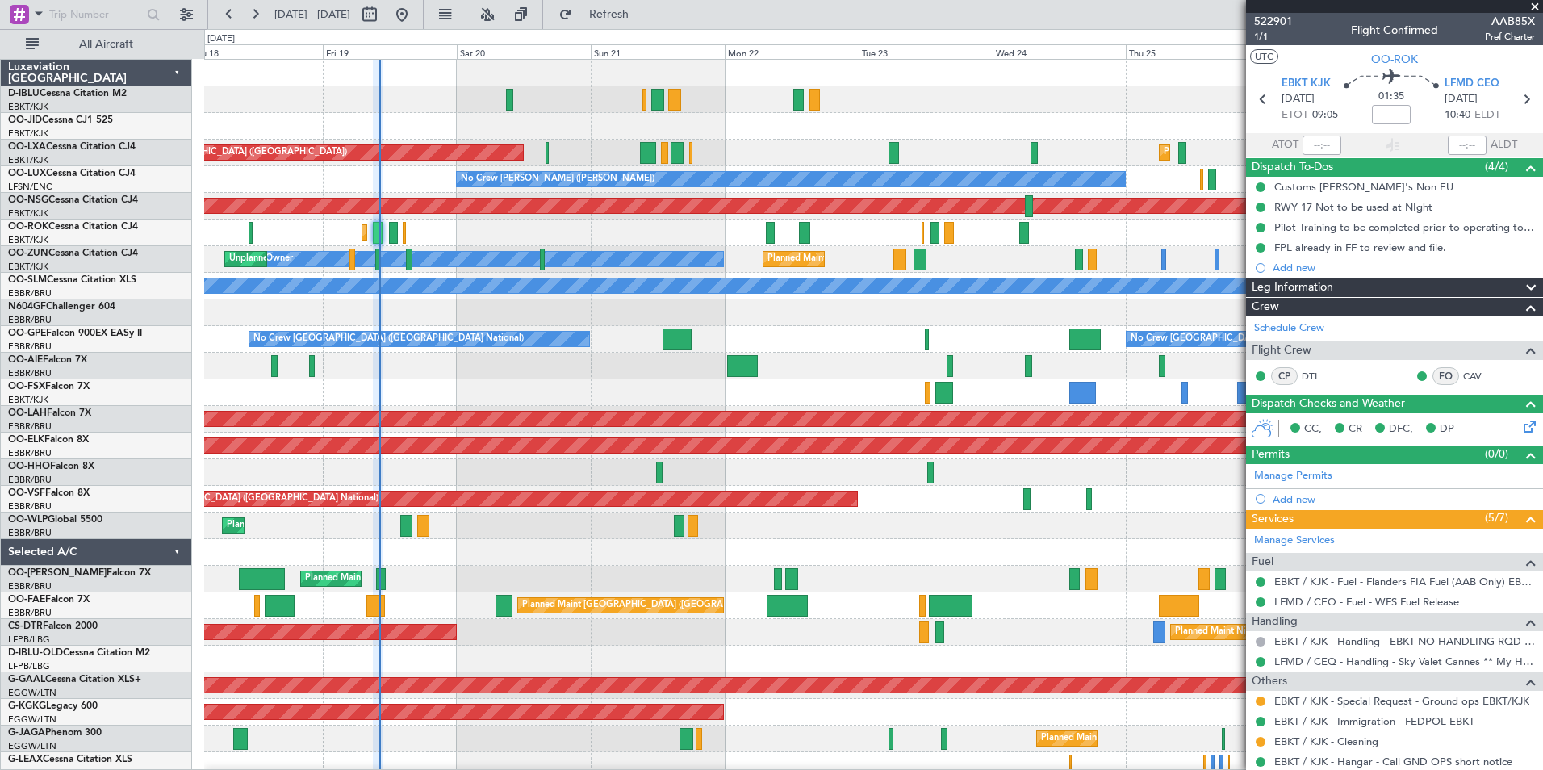
click at [225, 564] on div "A/C Unavailable Brussels (Brussels National) A/C Unavailable Kortrijk-Wevelgem …" at bounding box center [873, 593] width 1338 height 1066
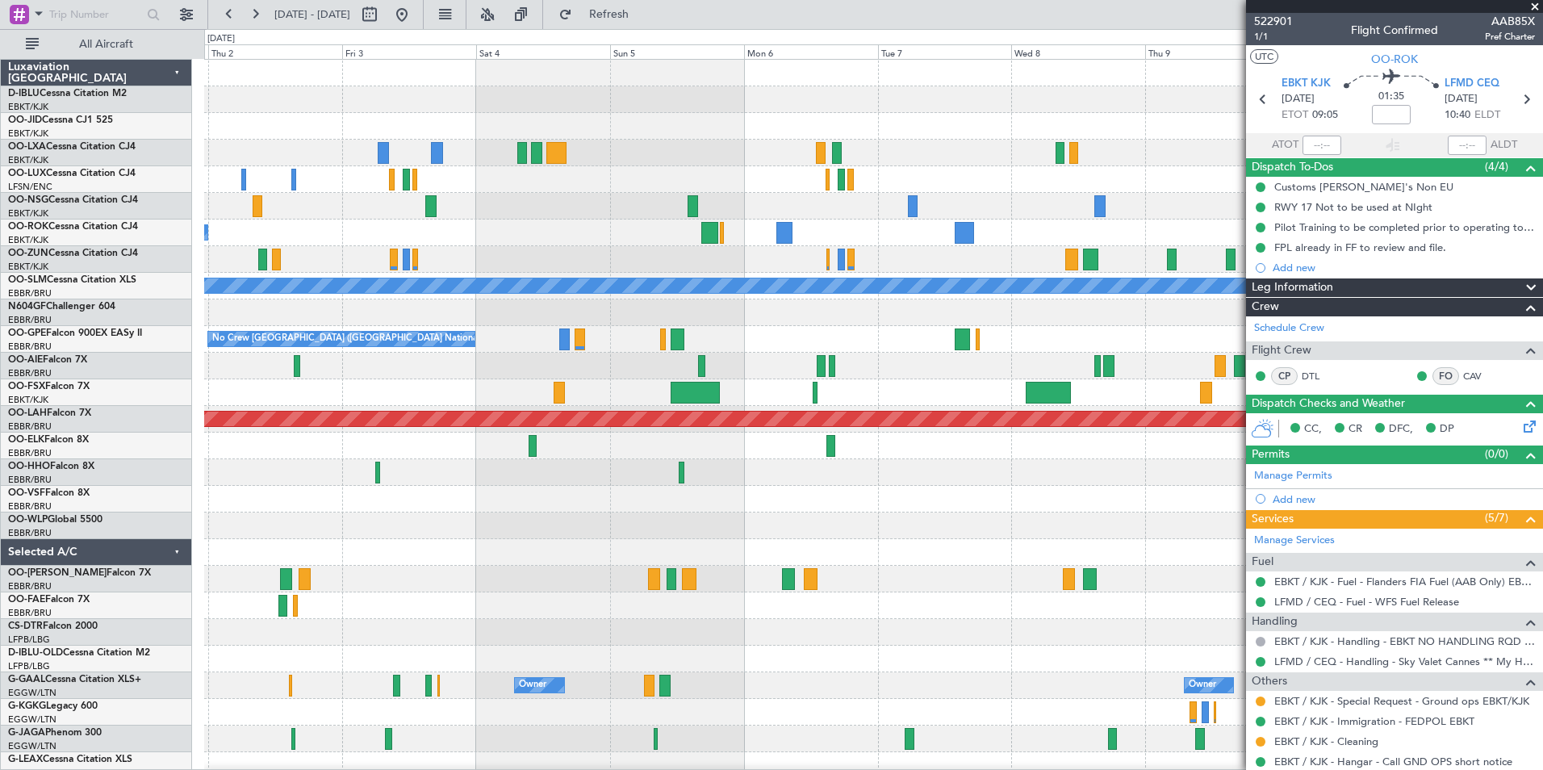
click at [283, 574] on div "Planned Maint Kortrijk-Wevelgem Planned Maint Paris (Le Bourget) Owner Kortrijk…" at bounding box center [873, 566] width 1338 height 1012
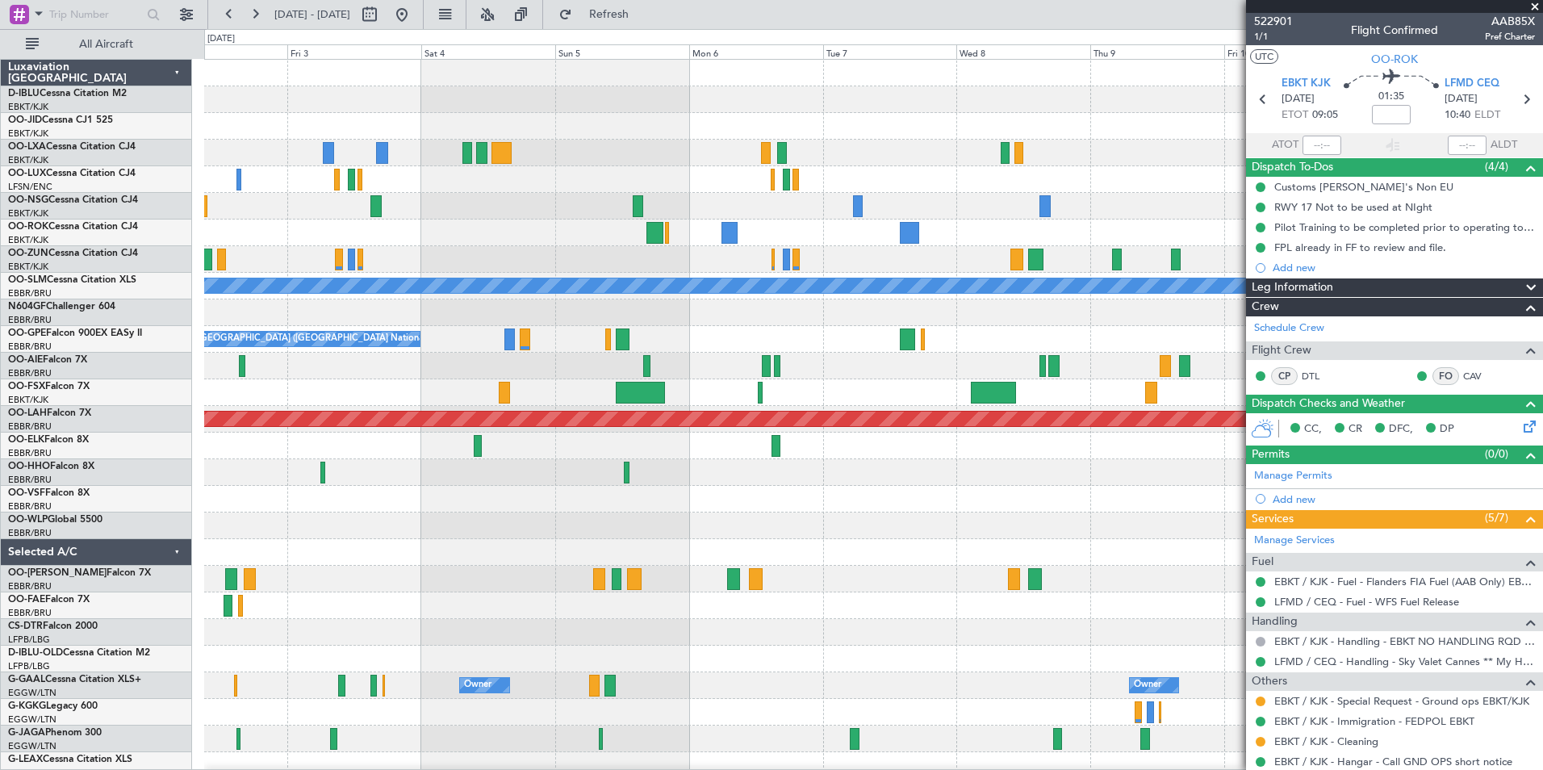
click at [920, 521] on div at bounding box center [873, 526] width 1338 height 27
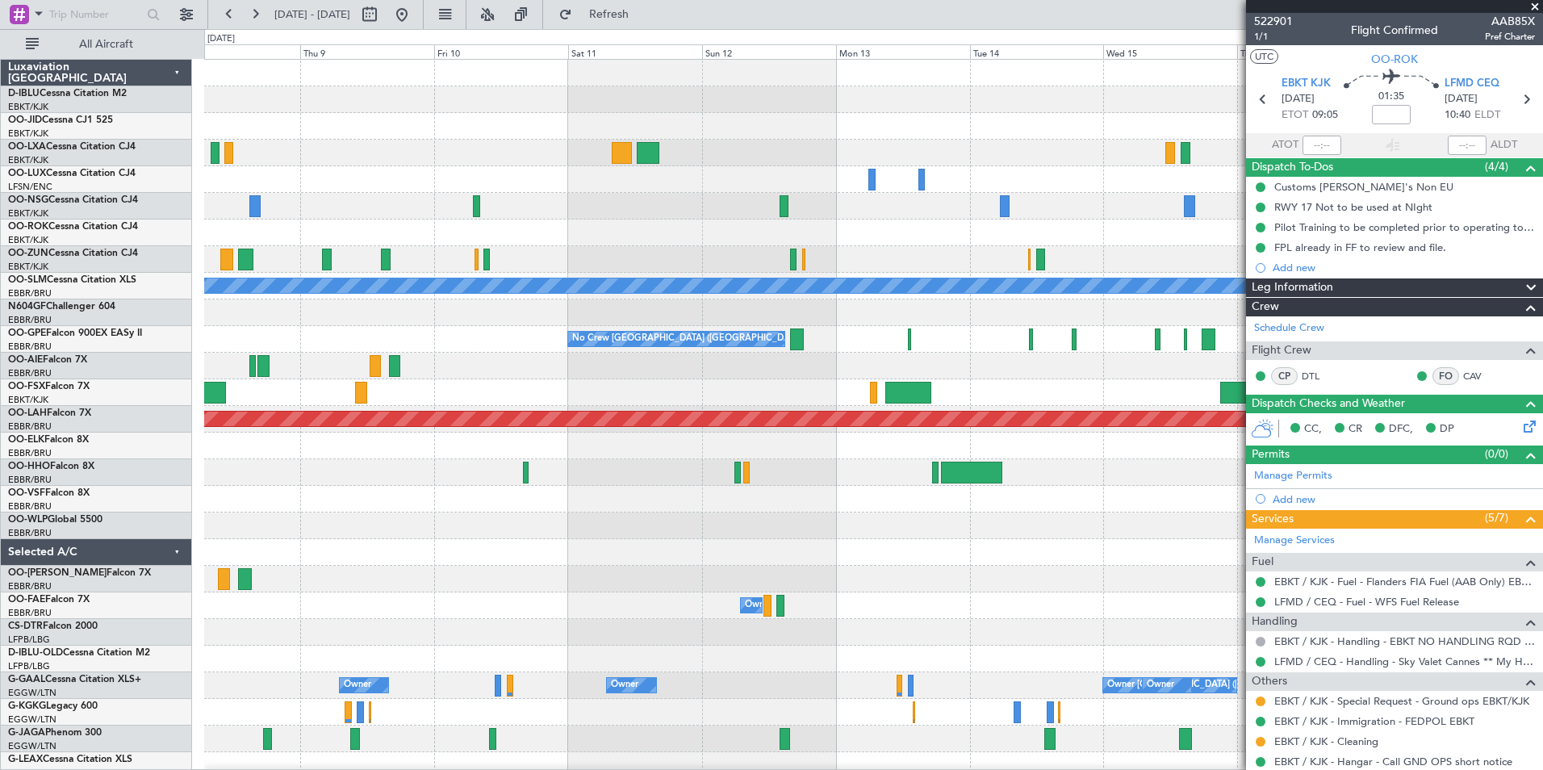
click at [1, 553] on div "A/C Unavailable Monchengladbach No Crew Brussels (Brussels National) No Crew Br…" at bounding box center [771, 399] width 1543 height 741
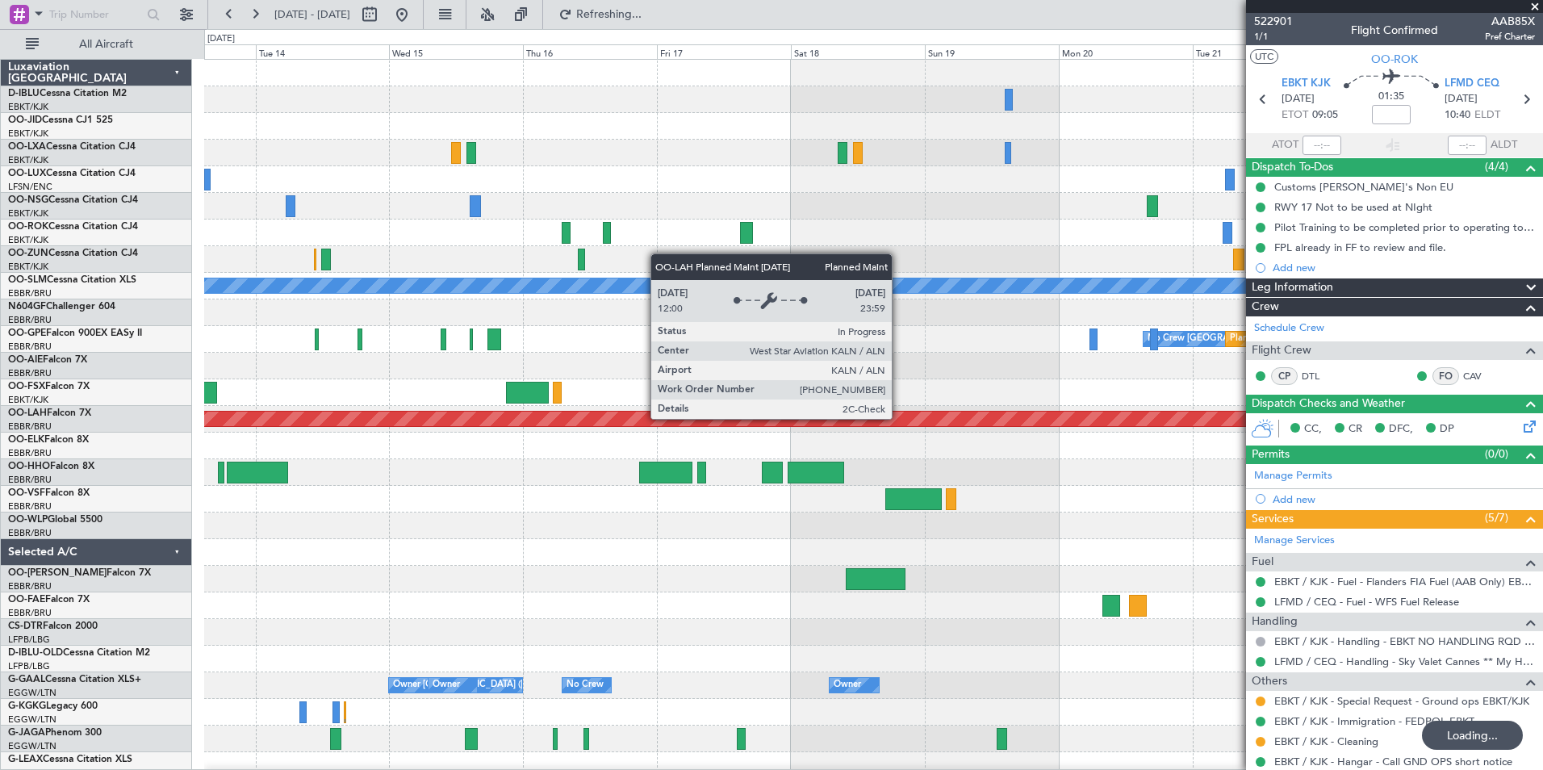
click at [404, 505] on div "A/C Unavailable Monchengladbach No Crew Brussels (Brussels National) Planned Ma…" at bounding box center [873, 593] width 1338 height 1066
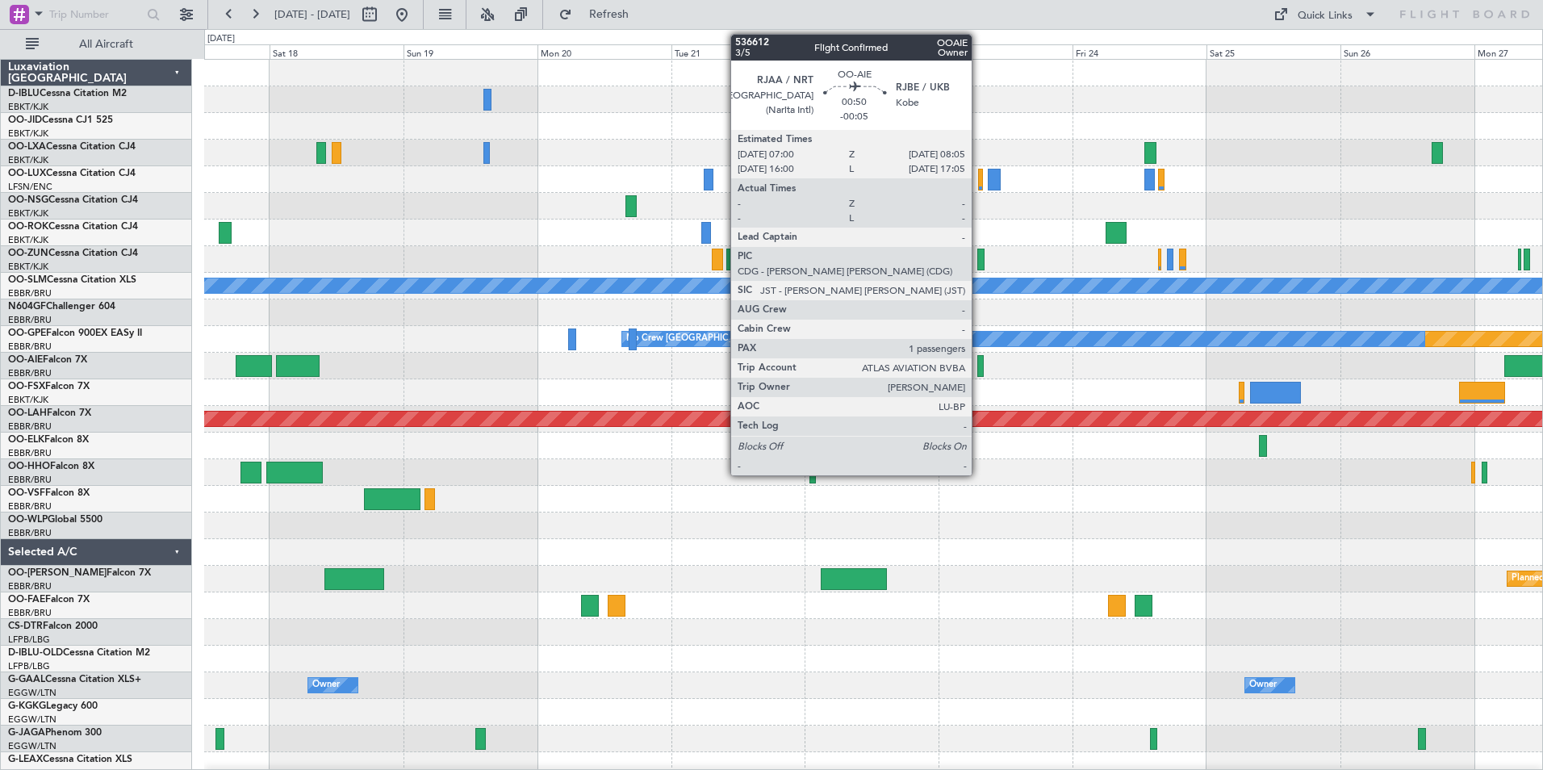
click at [979, 370] on div at bounding box center [981, 366] width 6 height 22
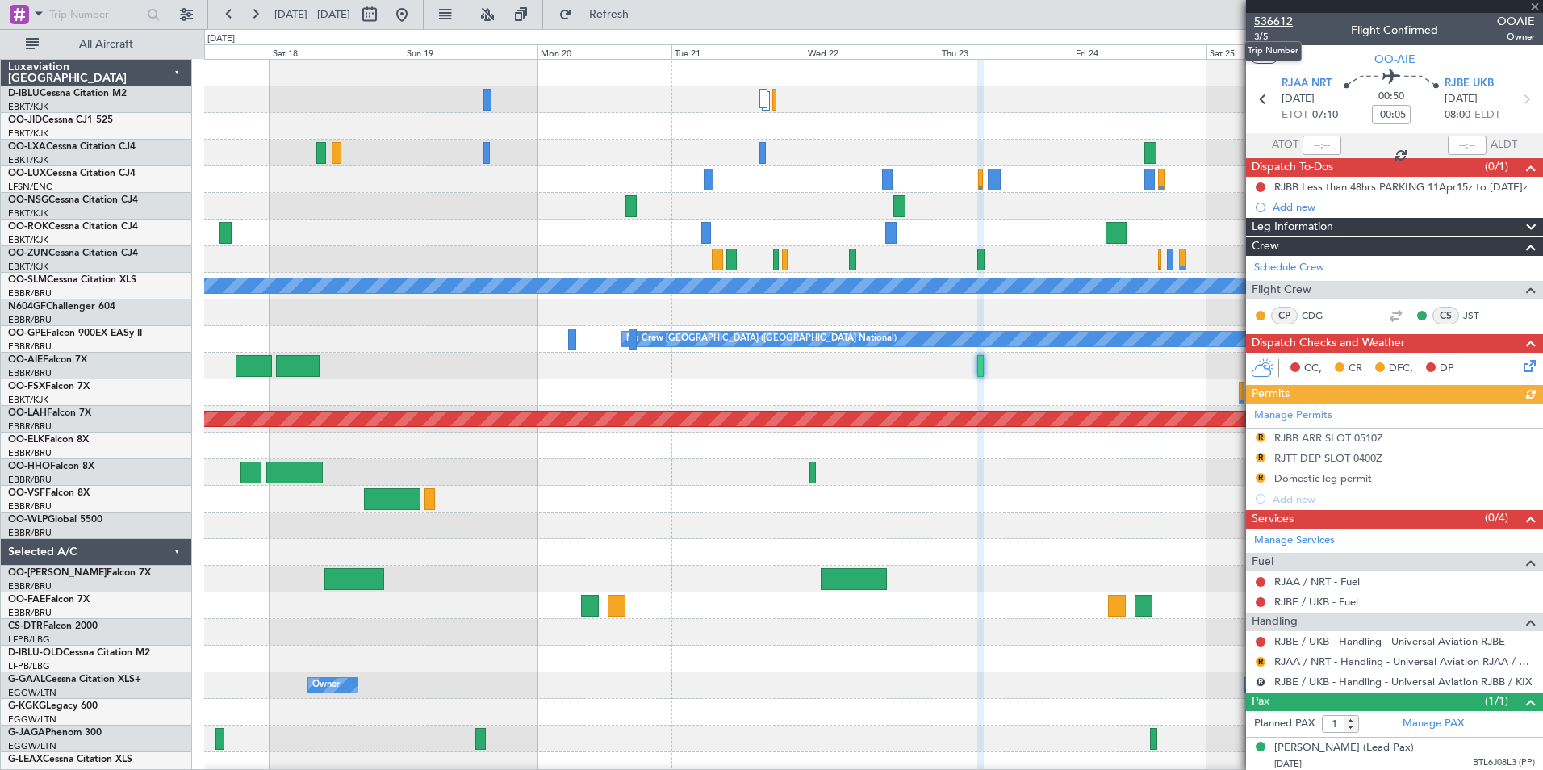
click at [1262, 26] on span "536612" at bounding box center [1273, 21] width 39 height 17
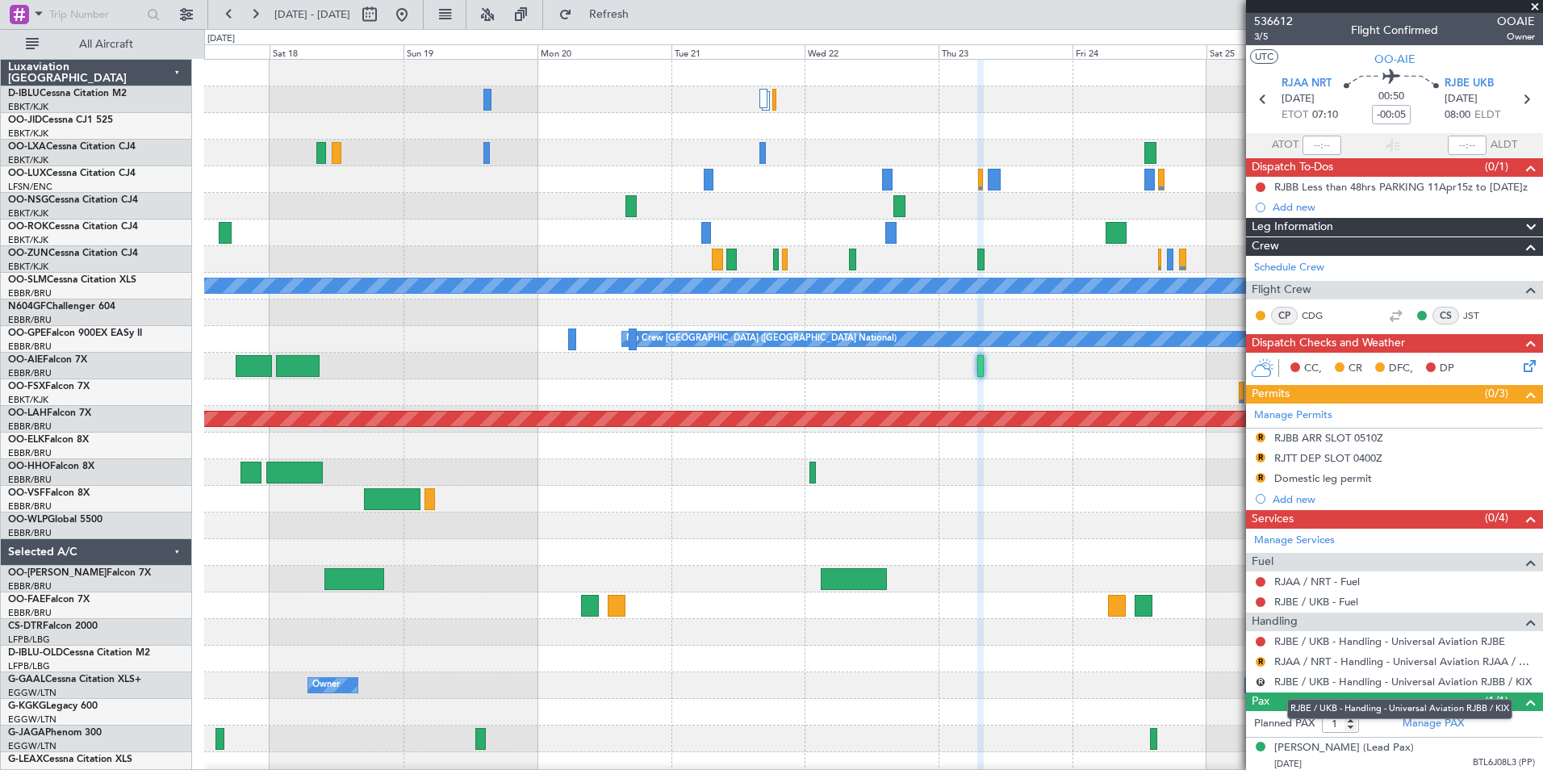
click at [1411, 724] on mat-tooltip-component "RJBE / UKB - Handling - Universal Aviation RJBB / KIX" at bounding box center [1400, 709] width 248 height 43
click at [1422, 727] on link "Manage PAX" at bounding box center [1433, 724] width 61 height 16
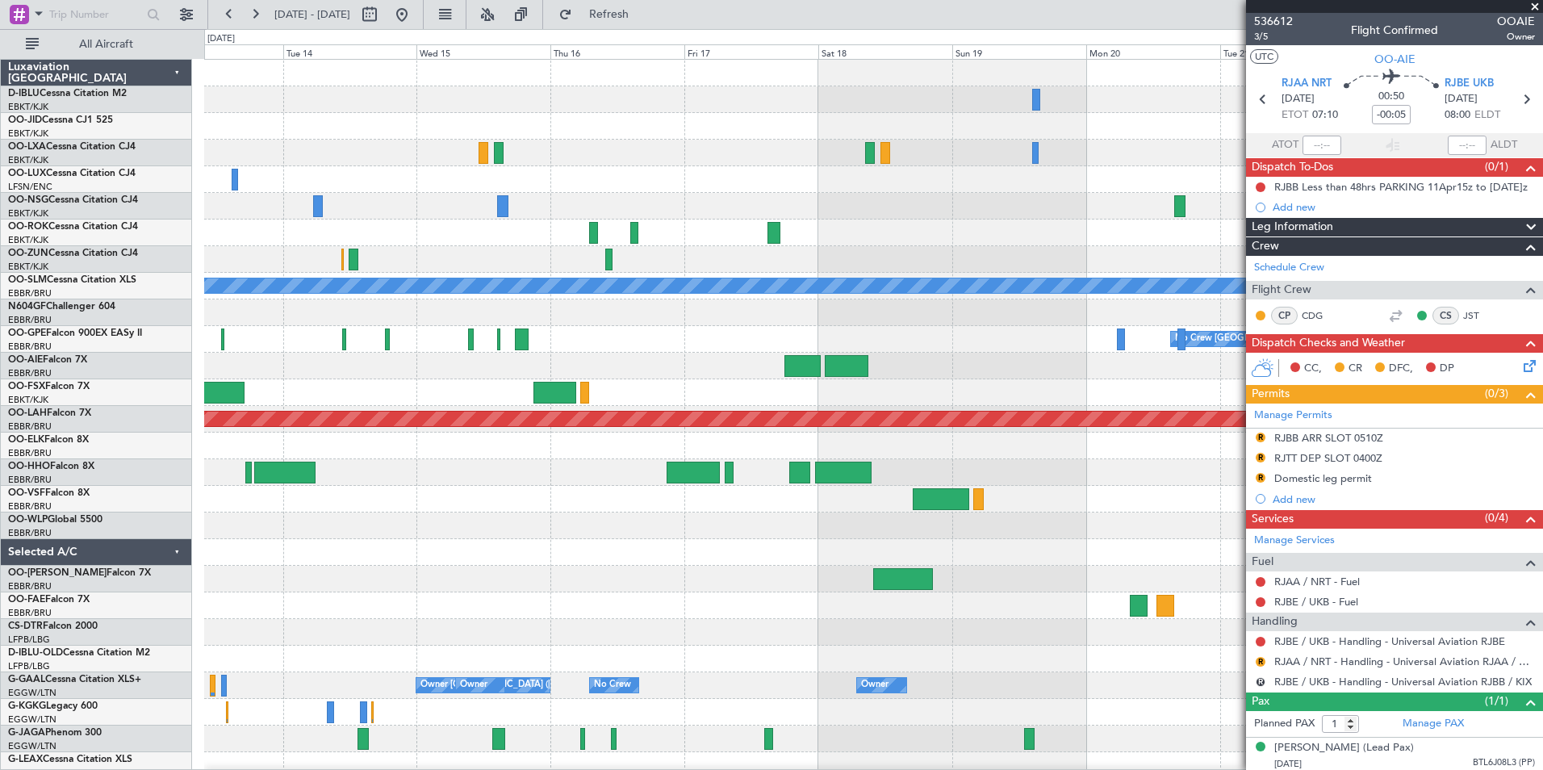
click at [1270, 541] on fb-app "17 Oct 2025 - 27 Oct 2025 Refresh Quick Links All Aircraft A/C Unavailable Monc…" at bounding box center [771, 391] width 1543 height 758
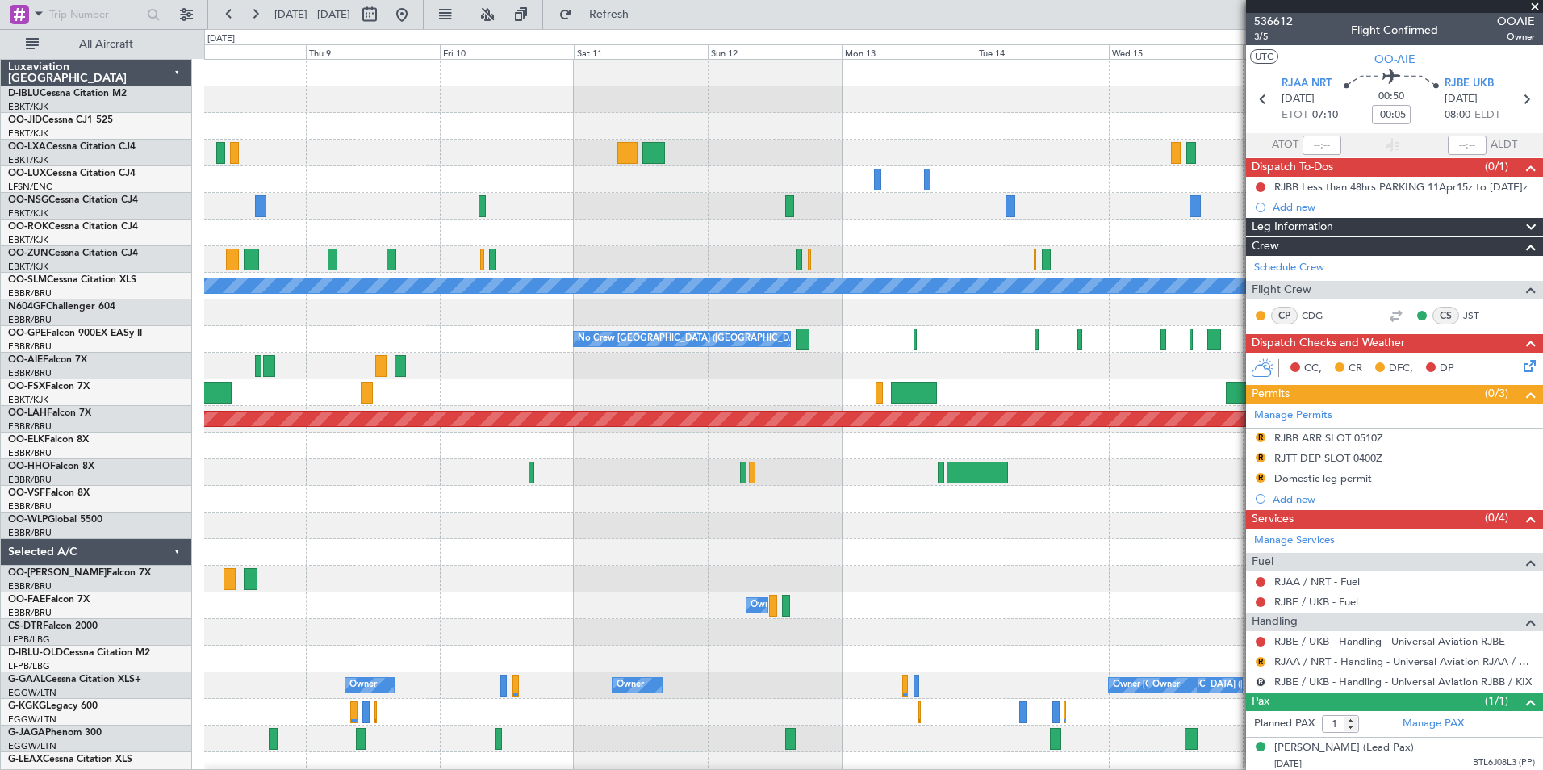
click at [1158, 595] on div "A/C Unavailable Monchengladbach No Crew Brussels (Brussels National) No Crew Br…" at bounding box center [873, 566] width 1338 height 1012
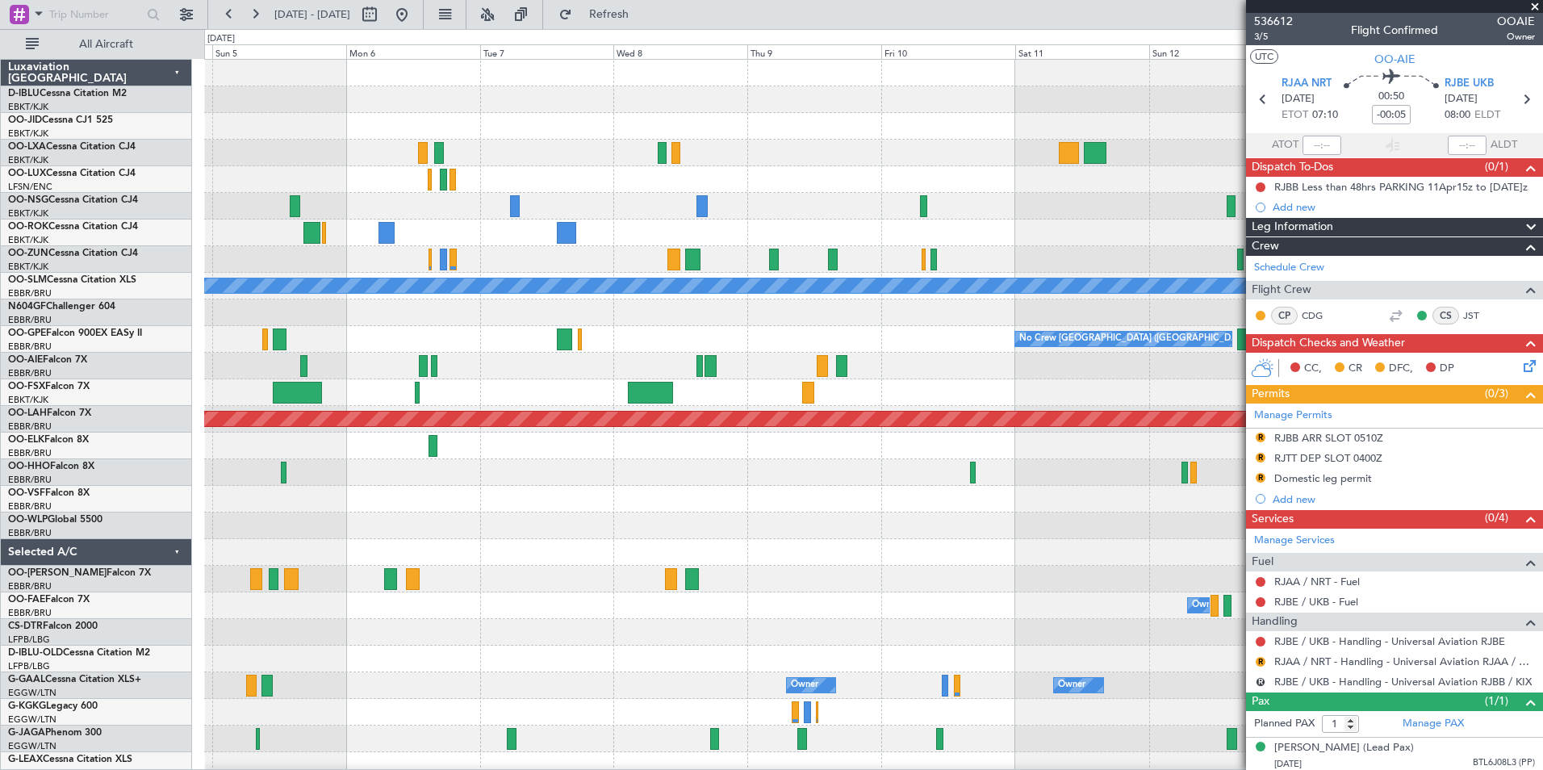
click at [1186, 585] on div "A/C Unavailable Monchengladbach No Crew Brussels (Brussels National) No Crew Br…" at bounding box center [873, 593] width 1338 height 1066
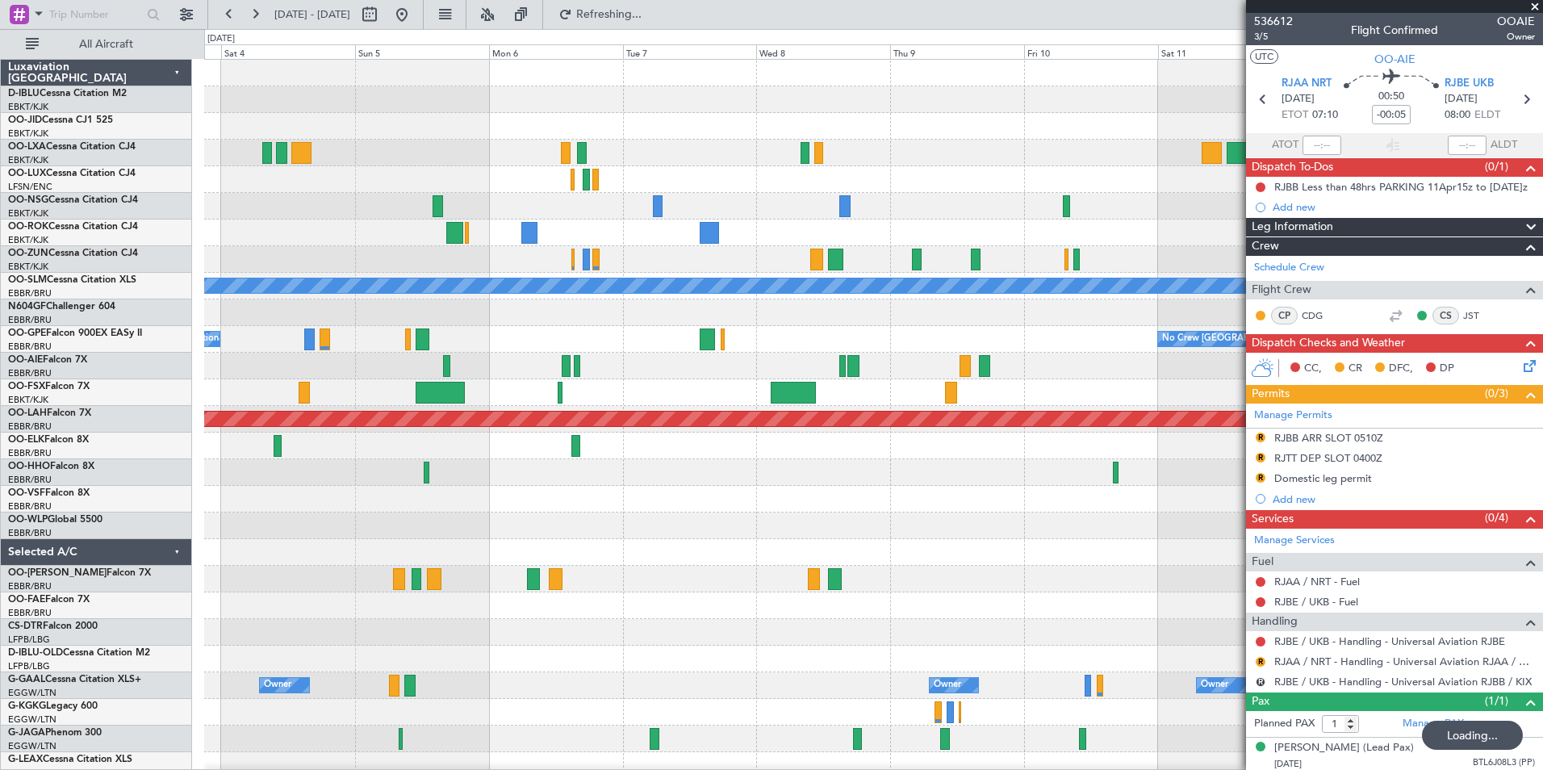
click at [752, 536] on div at bounding box center [873, 526] width 1338 height 27
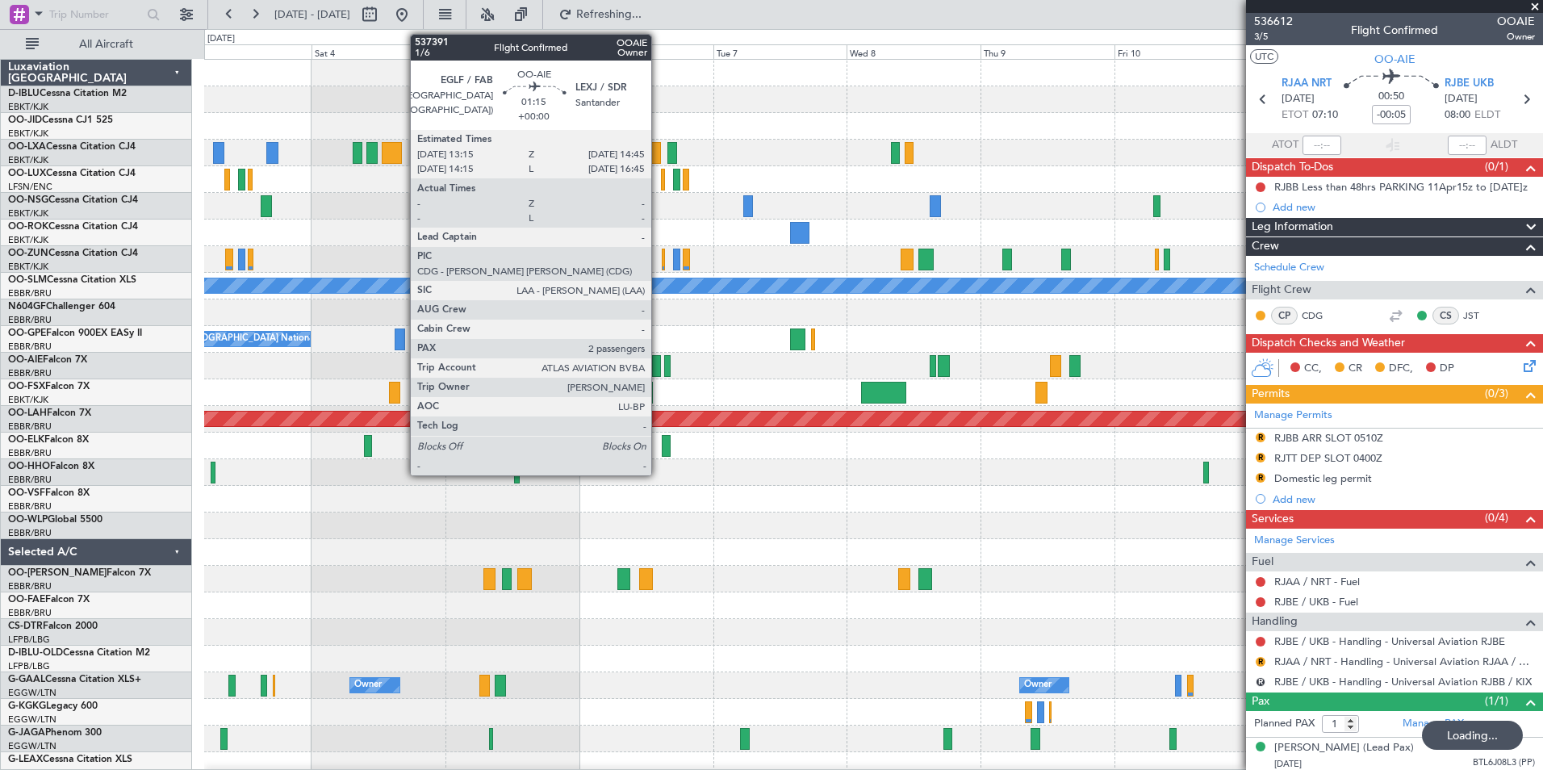
click at [659, 361] on div at bounding box center [656, 366] width 9 height 22
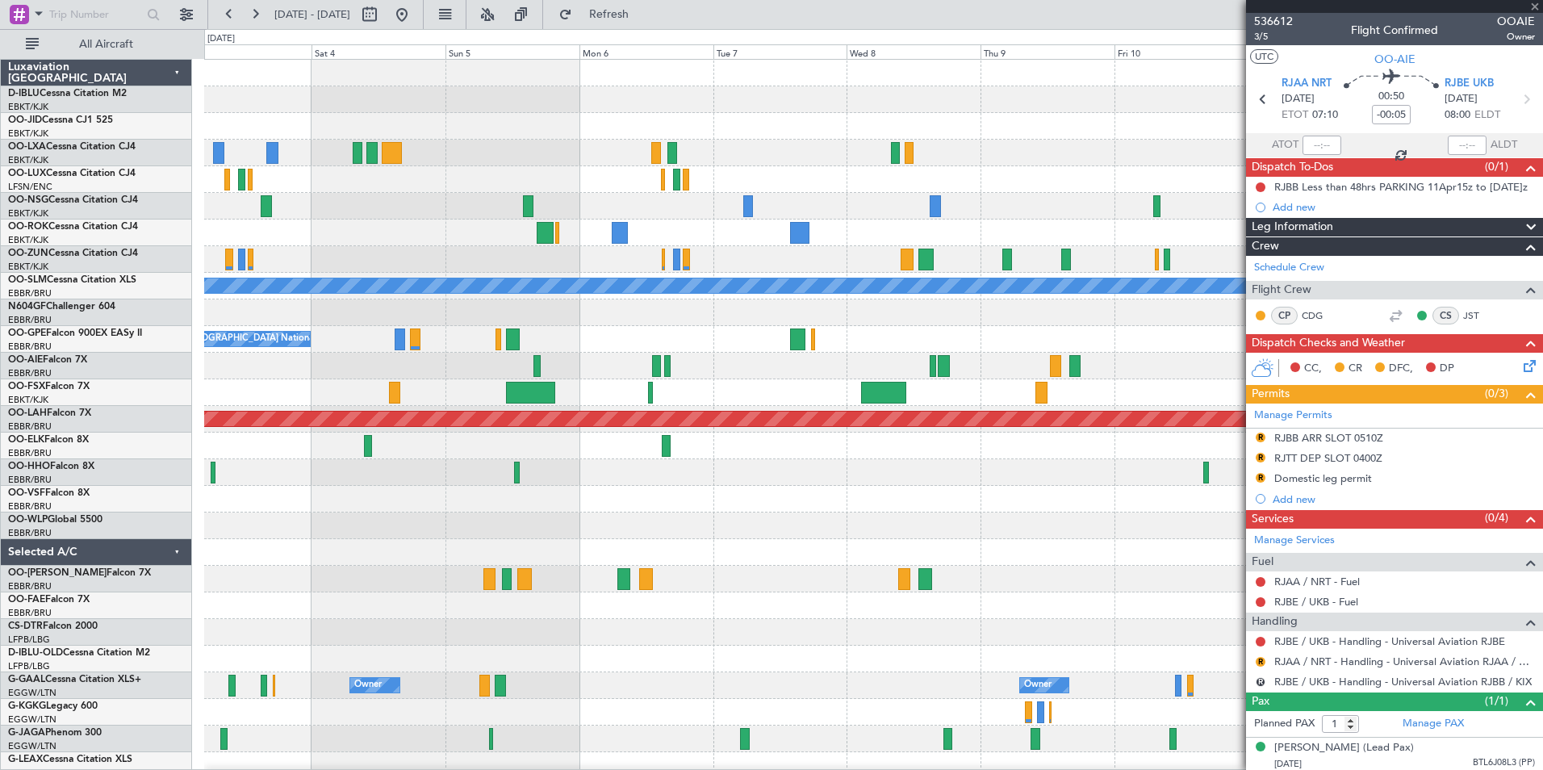
type input "2"
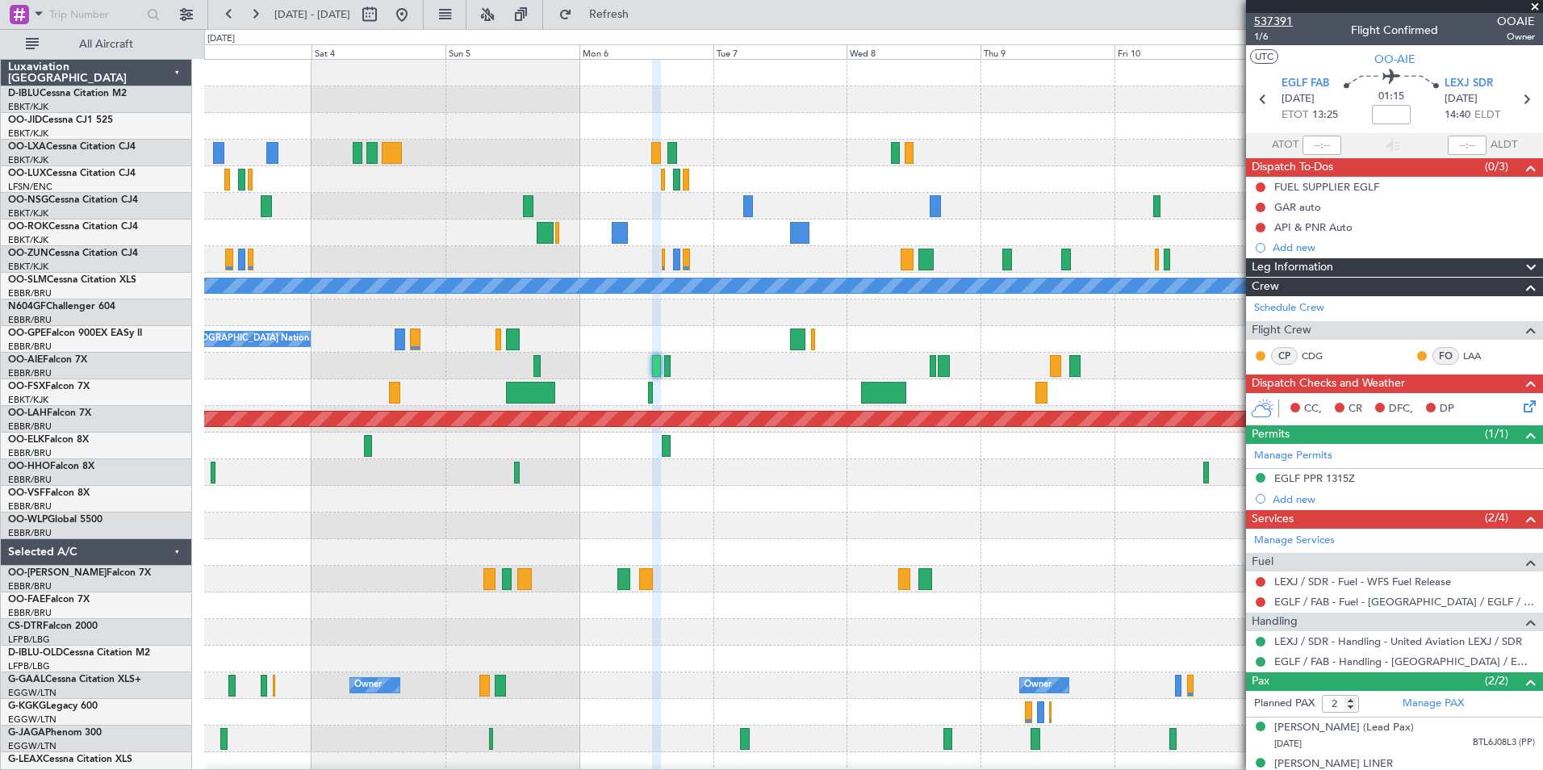
click at [1282, 20] on span "537391" at bounding box center [1273, 21] width 39 height 17
drag, startPoint x: 448, startPoint y: 22, endPoint x: 465, endPoint y: 48, distance: 30.9
click at [415, 22] on button at bounding box center [402, 15] width 26 height 26
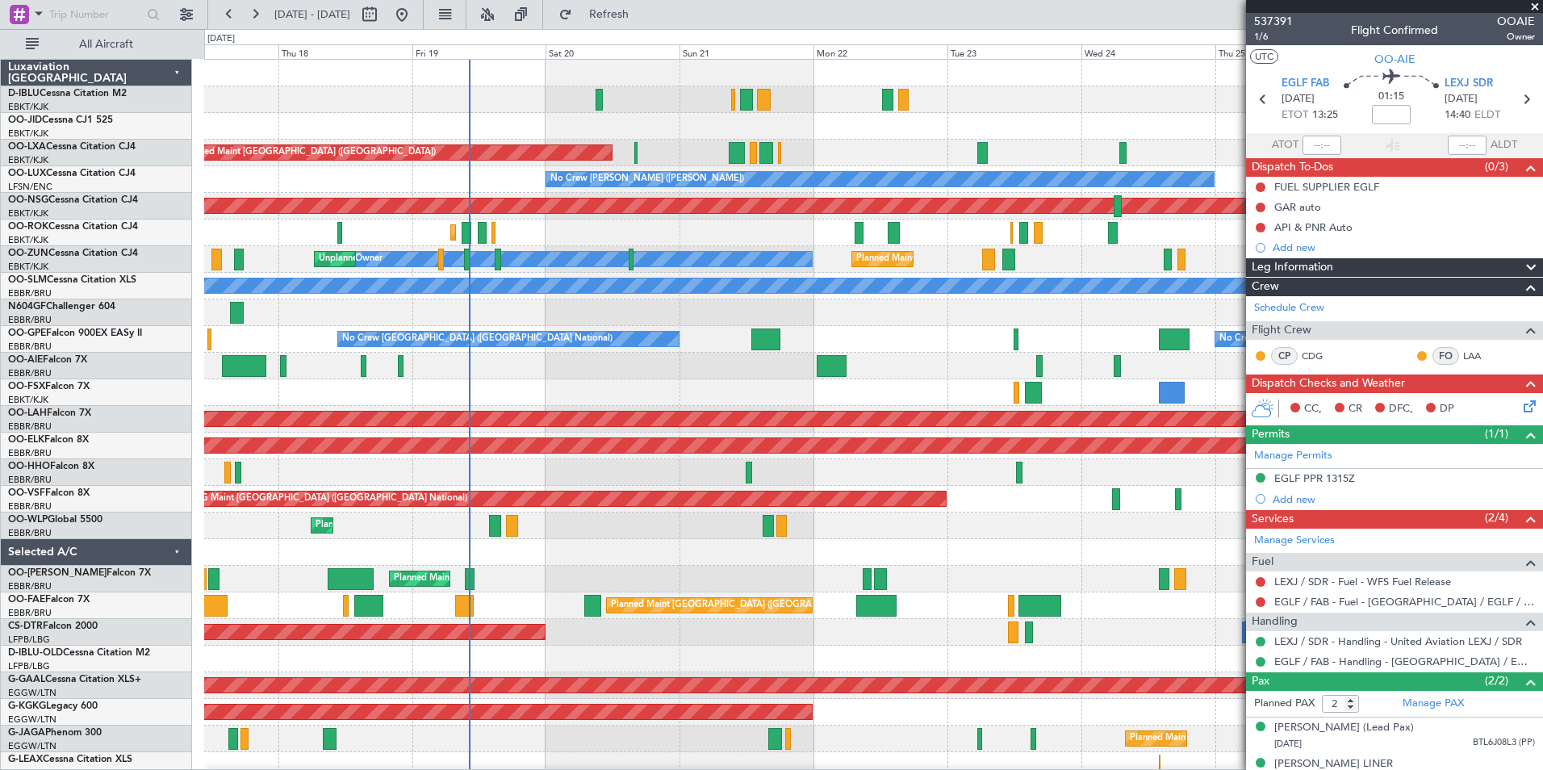
click at [0, 594] on html "17 Sep 2025 - 27 Sep 2025 Refresh Quick Links All Aircraft A/C Unavailable Brus…" at bounding box center [771, 385] width 1543 height 770
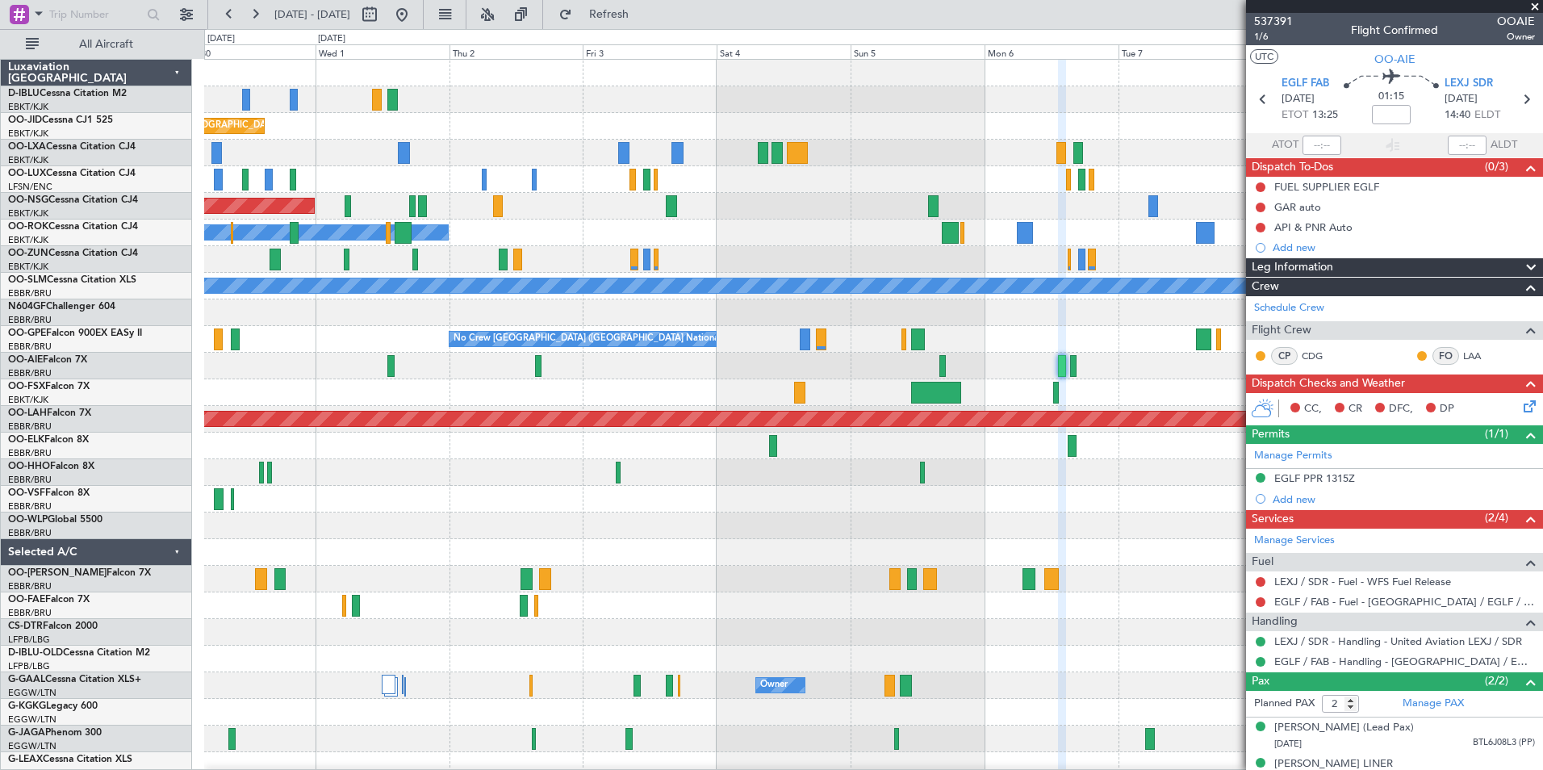
click at [0, 573] on html "17 Sep 2025 - 27 Sep 2025 Refresh Quick Links All Aircraft A/C Unavailable Kort…" at bounding box center [771, 385] width 1543 height 770
click at [459, 550] on div at bounding box center [873, 552] width 1338 height 27
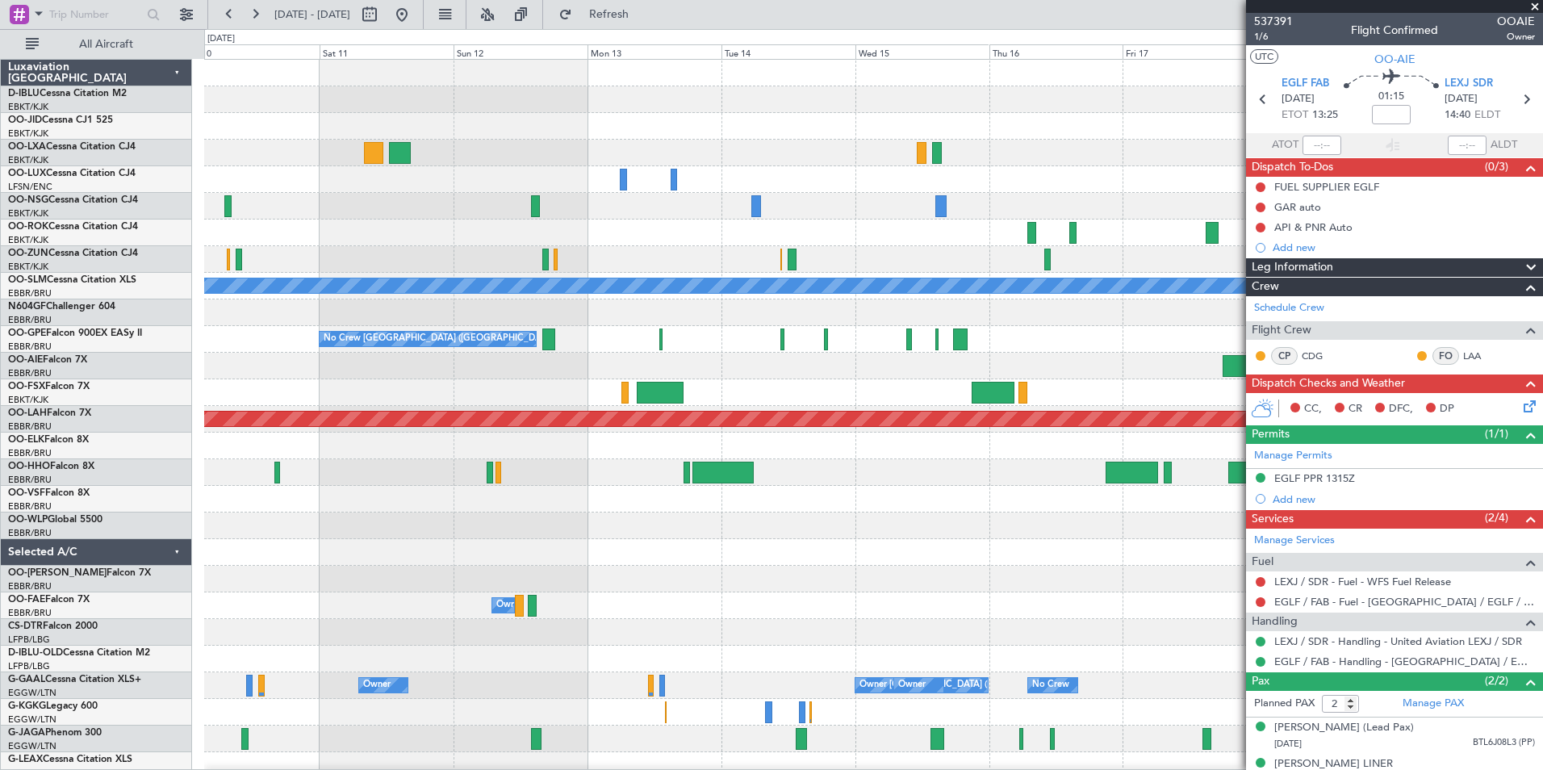
click at [894, 562] on div at bounding box center [873, 552] width 1338 height 27
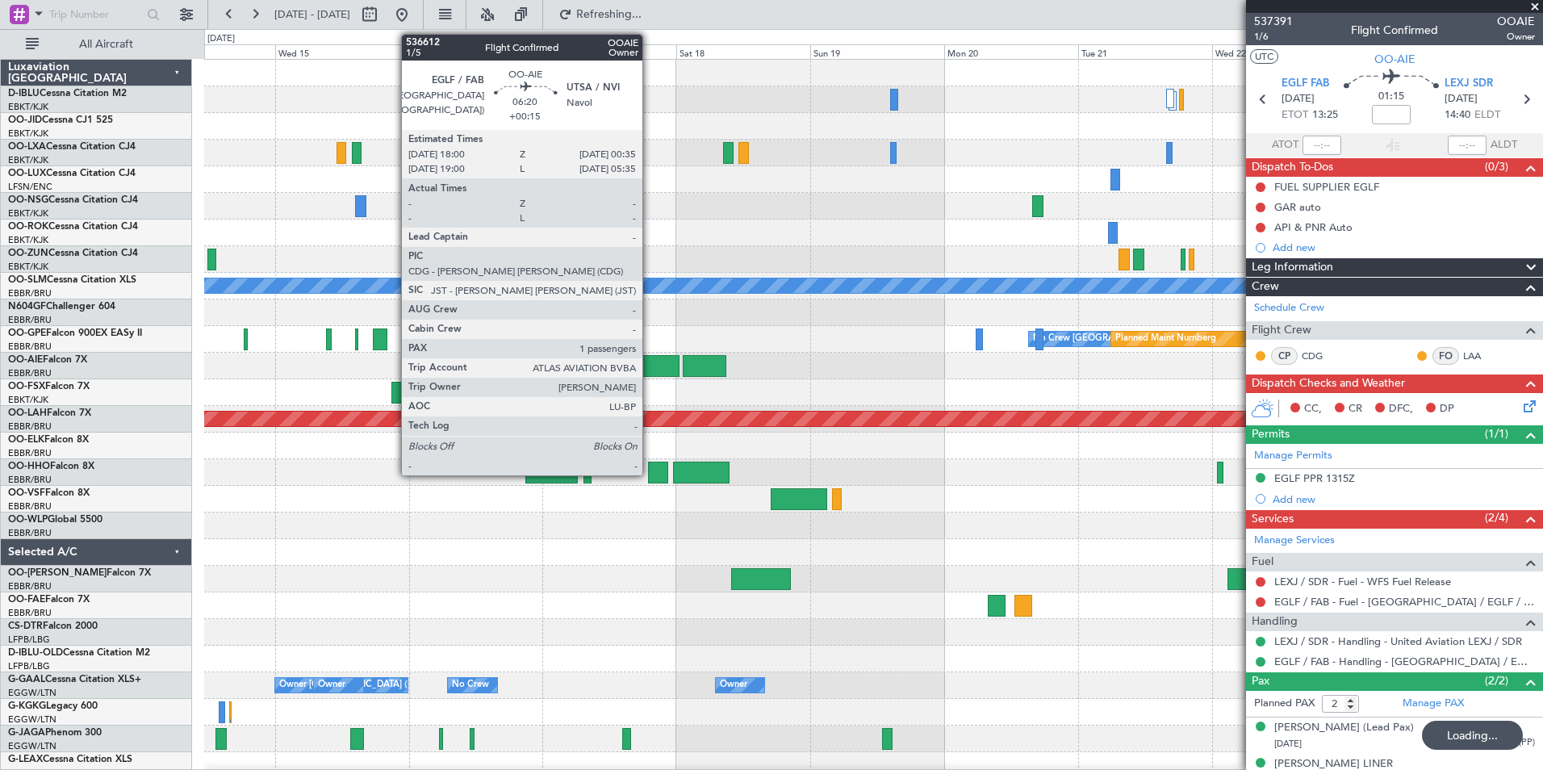
click at [651, 363] on div at bounding box center [661, 366] width 37 height 22
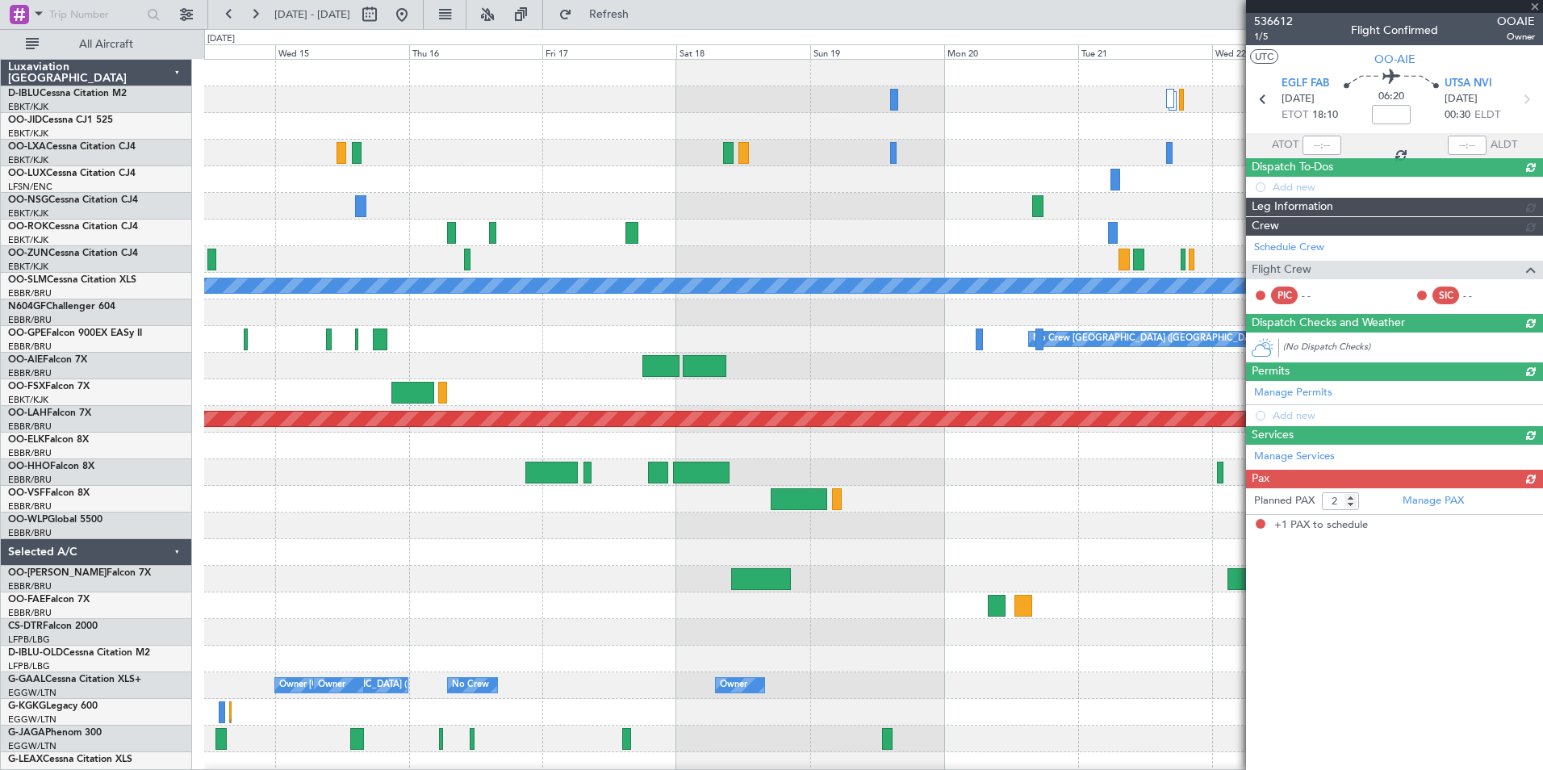
type input "+00:15"
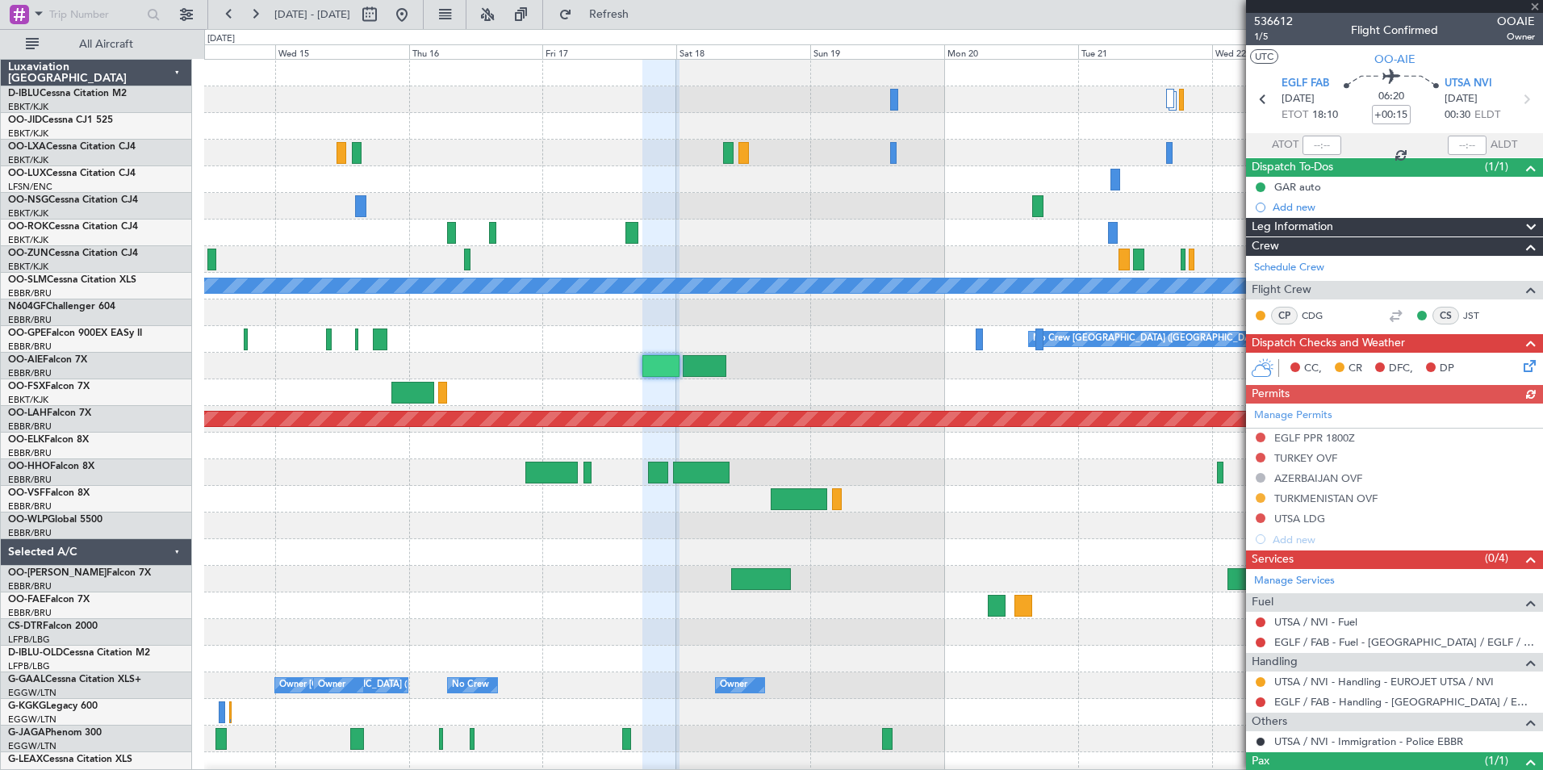
scroll to position [79, 0]
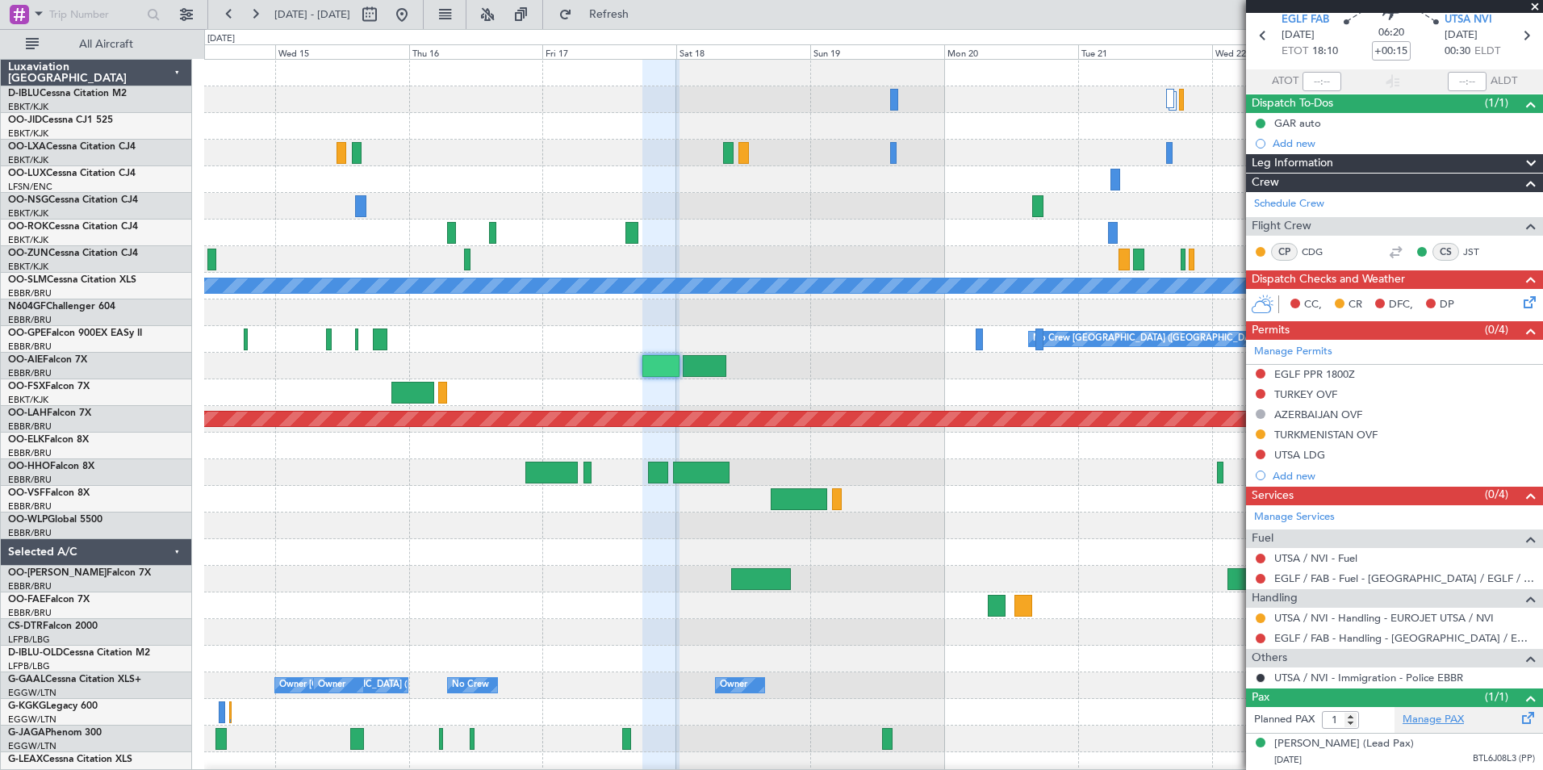
click at [1419, 712] on link "Manage PAX" at bounding box center [1433, 720] width 61 height 16
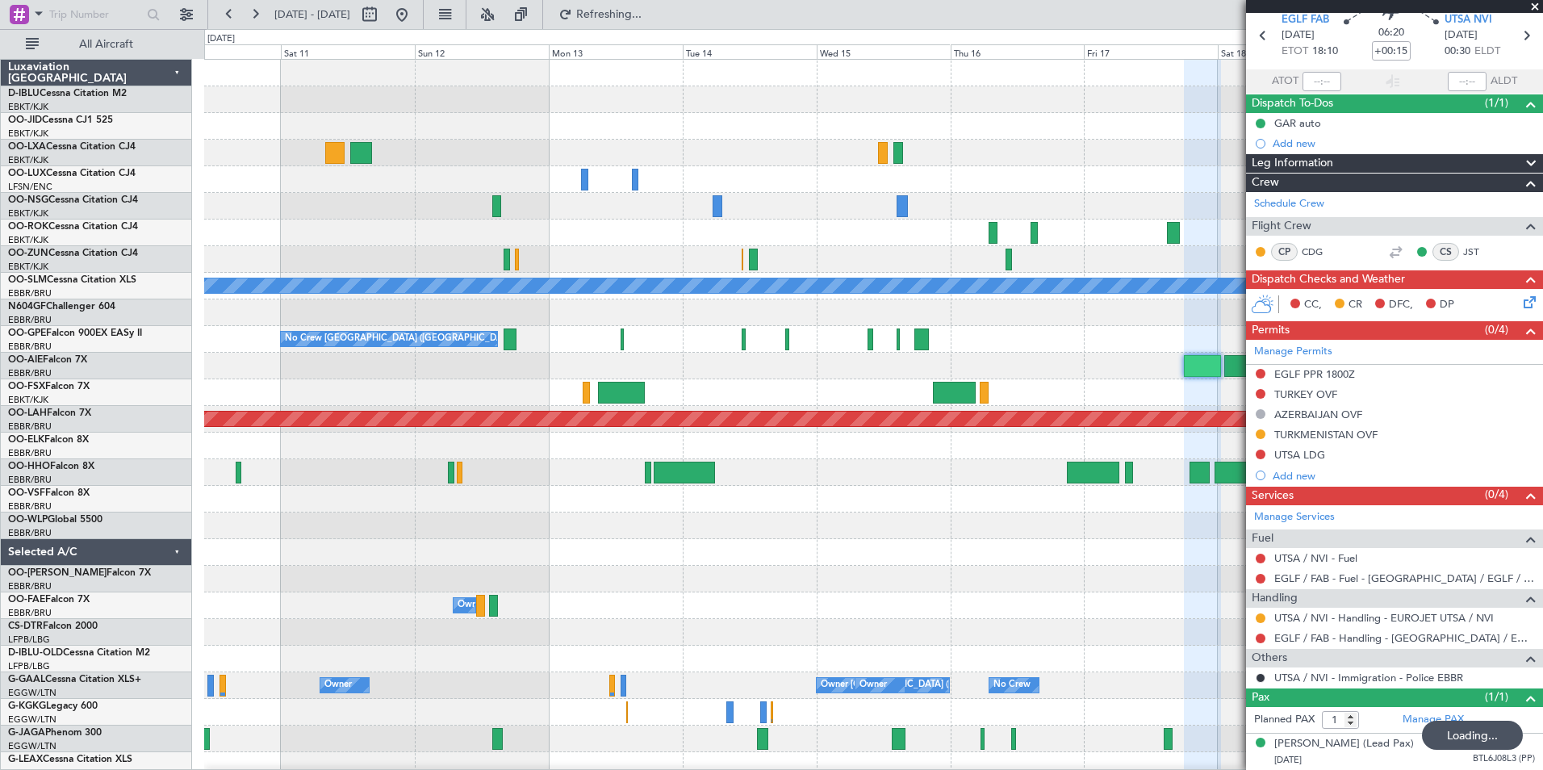
click at [1024, 629] on div "A/C Unavailable Monchengladbach No Crew Brussels (Brussels National) No Crew Br…" at bounding box center [873, 593] width 1338 height 1066
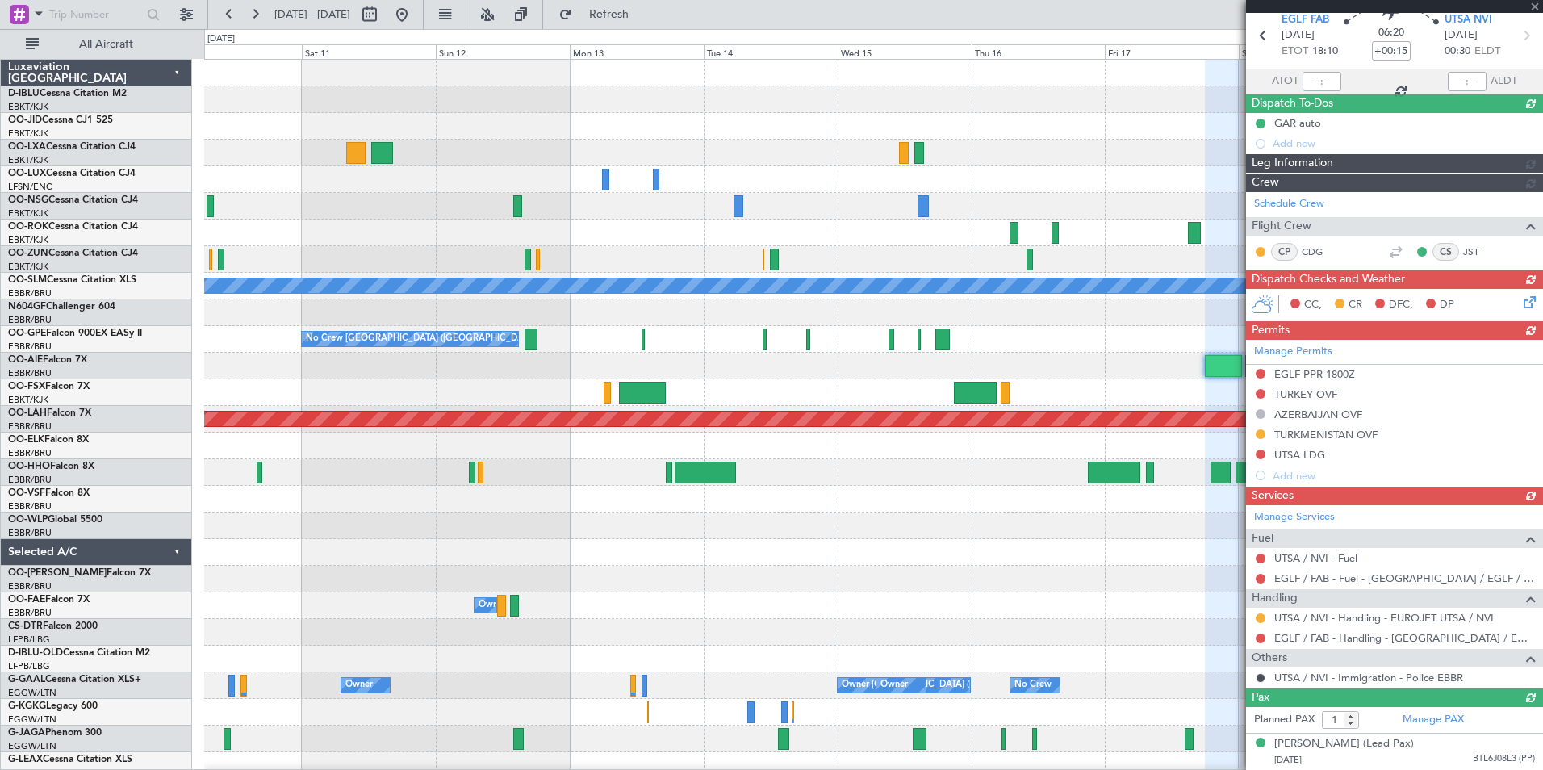
type input "4"
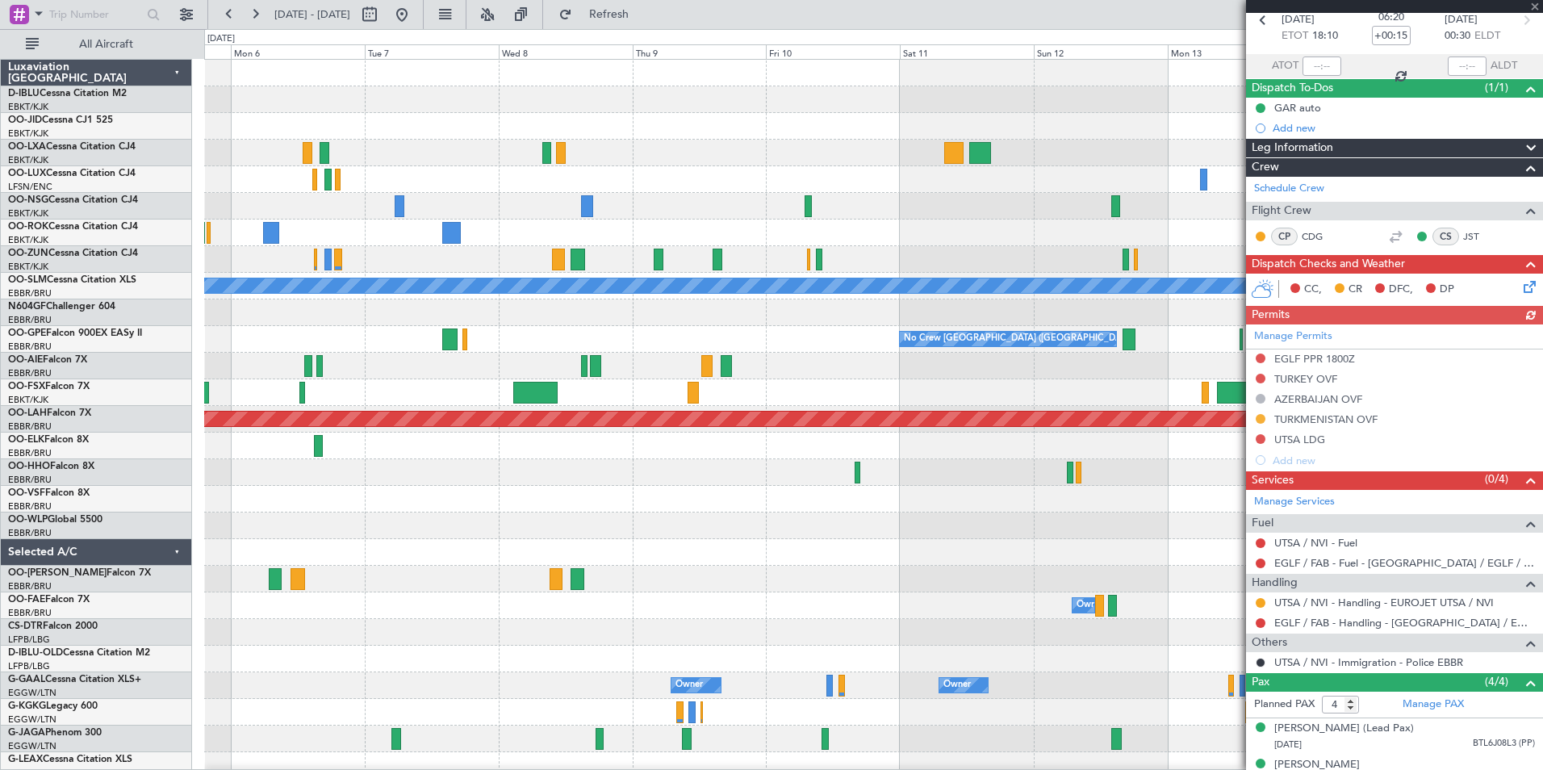
click at [1108, 640] on div "A/C Unavailable Monchengladbach No Crew Brussels (Brussels National) No Crew Br…" at bounding box center [873, 593] width 1338 height 1066
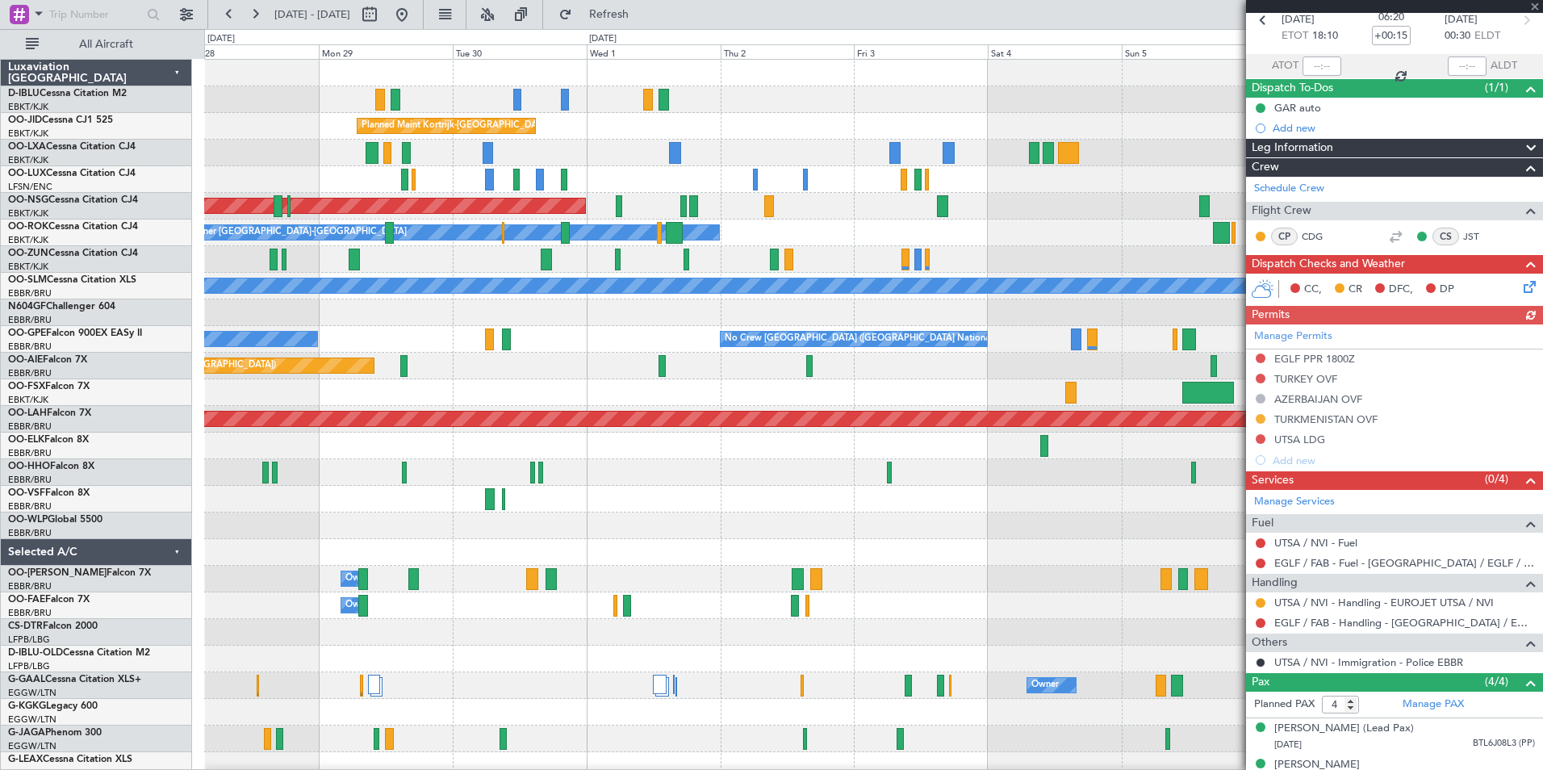
click at [1200, 665] on div "A/C Unavailable Kortrijk-Wevelgem A/C Unavailable Brussels (Brussels National) …" at bounding box center [873, 593] width 1338 height 1066
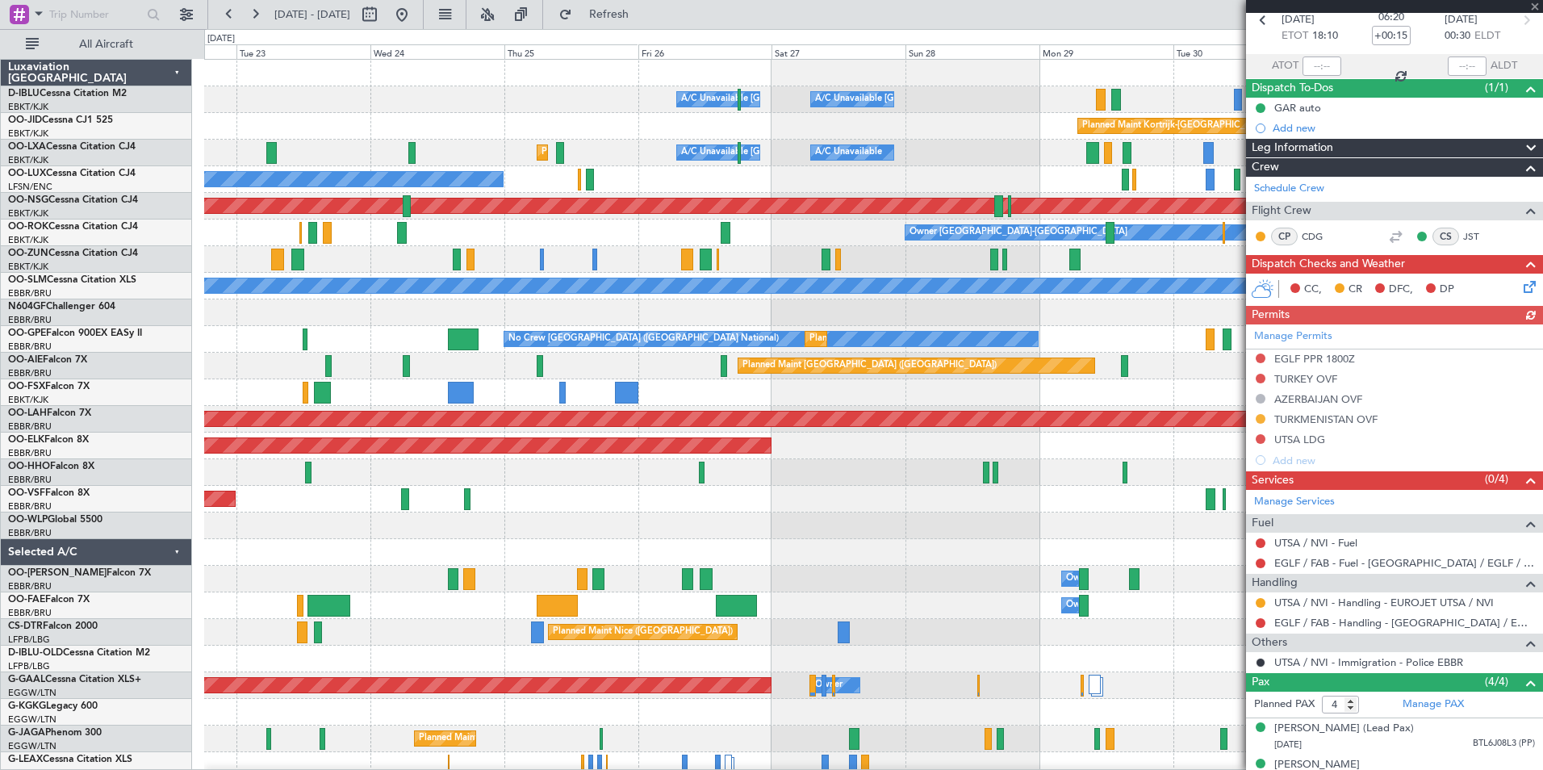
click at [1224, 685] on div "A/C Unavailable Kortrijk-Wevelgem A/C Unavailable Brussels (Brussels National) …" at bounding box center [873, 593] width 1338 height 1066
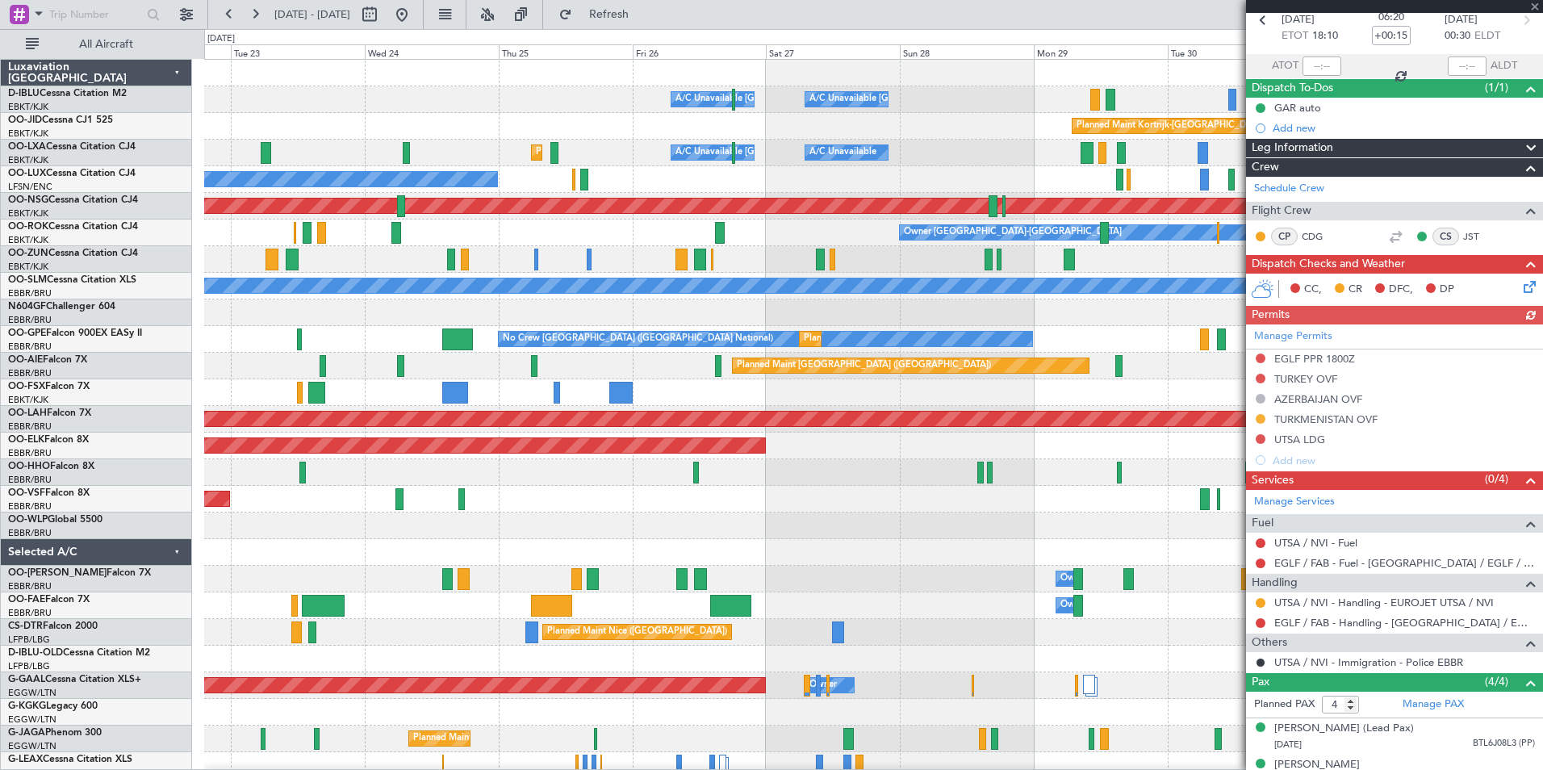
click at [1043, 677] on div "A/C Unavailable Kortrijk-Wevelgem A/C Unavailable Brussels (Brussels National) …" at bounding box center [873, 593] width 1338 height 1066
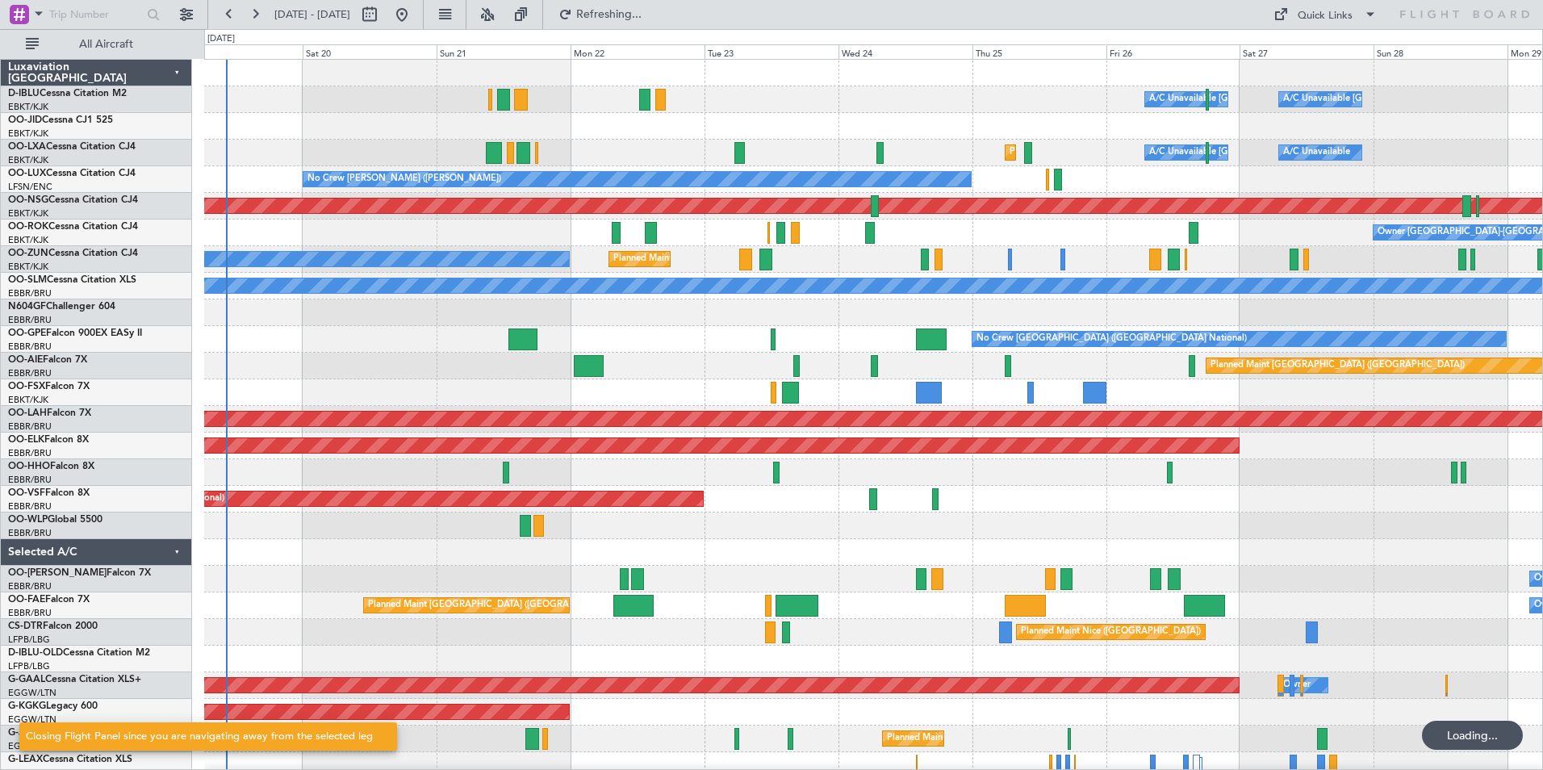
scroll to position [0, 0]
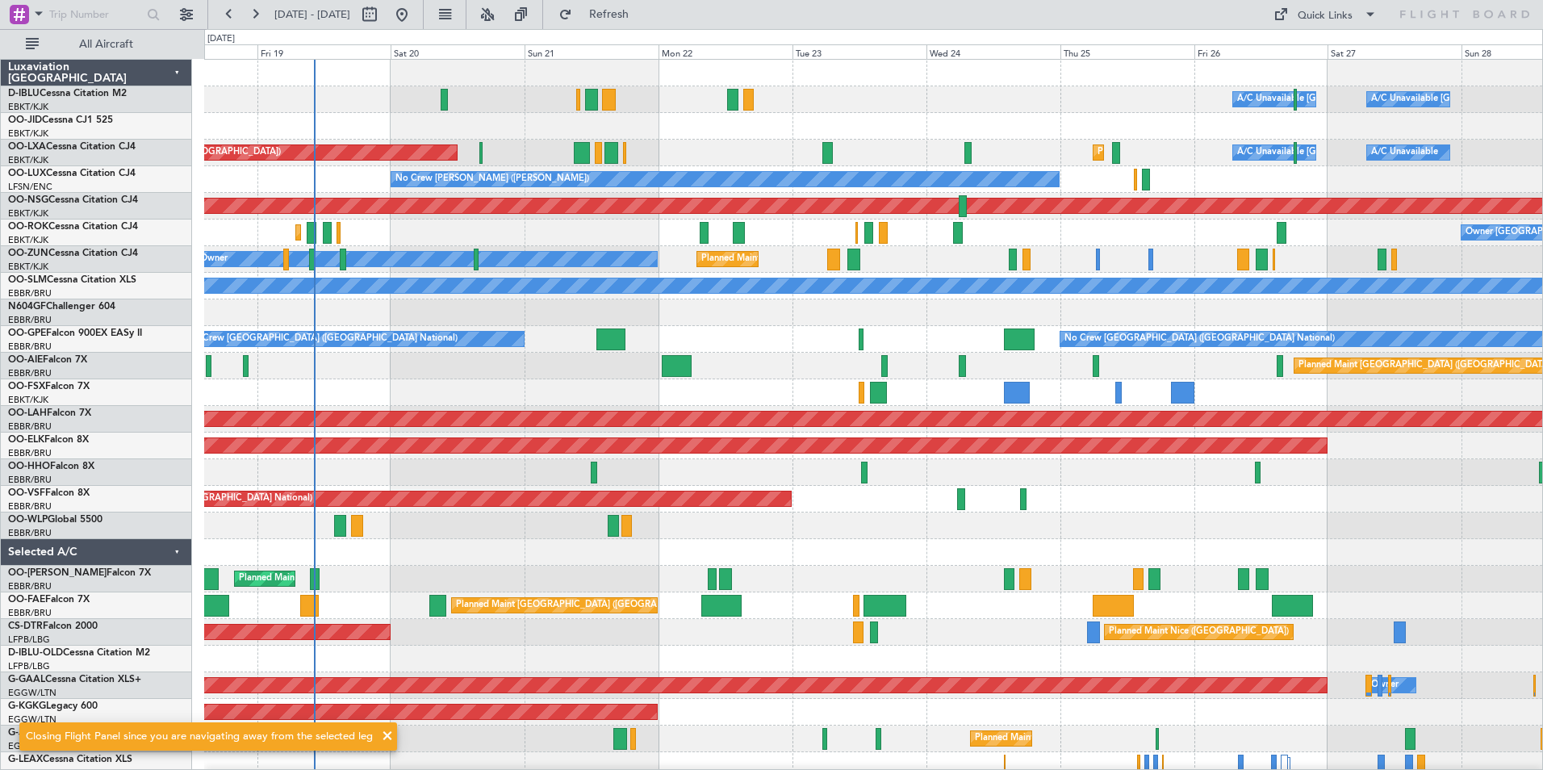
click at [475, 547] on div at bounding box center [873, 552] width 1338 height 27
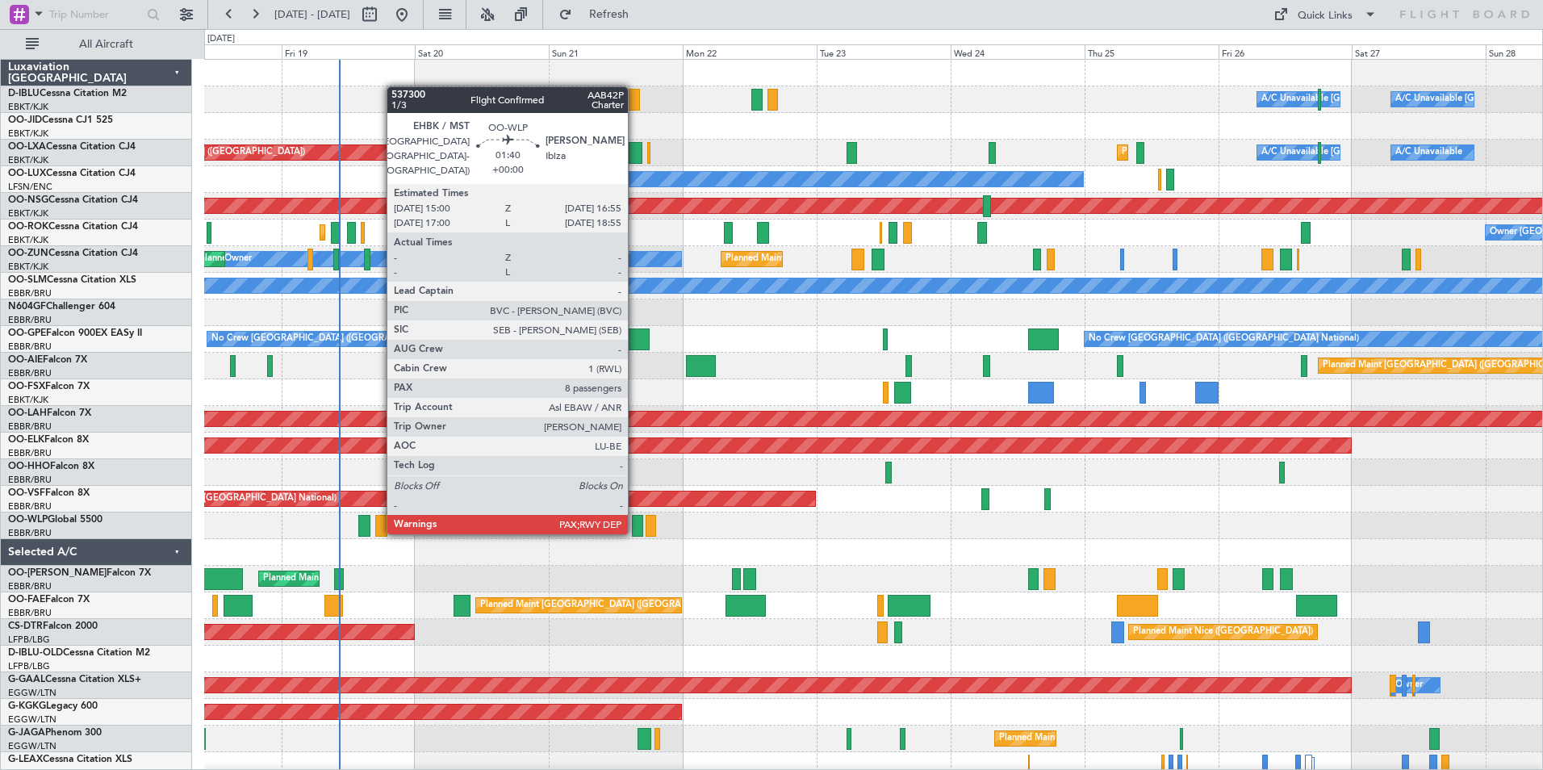
click at [635, 533] on div at bounding box center [637, 526] width 11 height 22
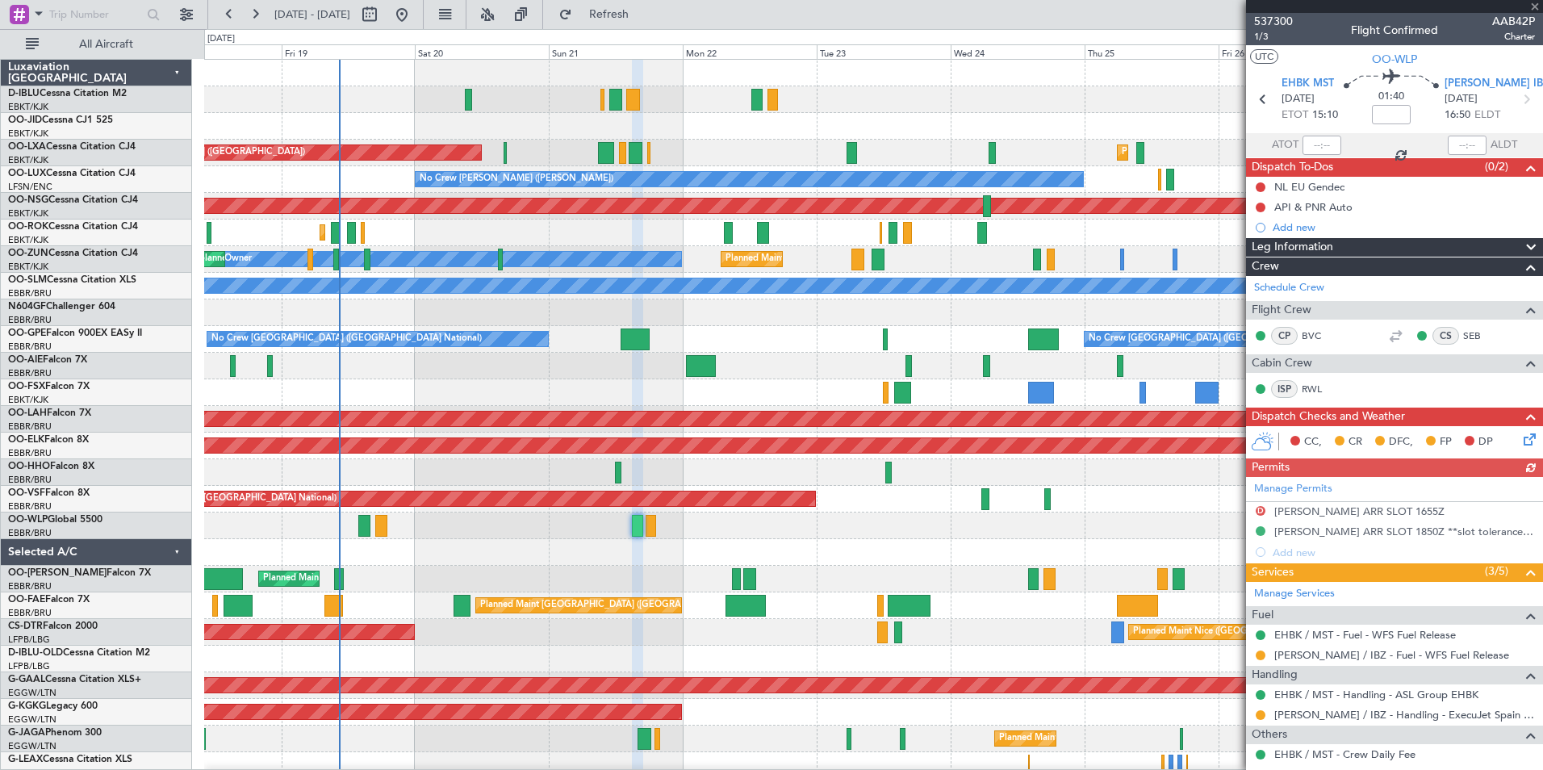
scroll to position [387, 0]
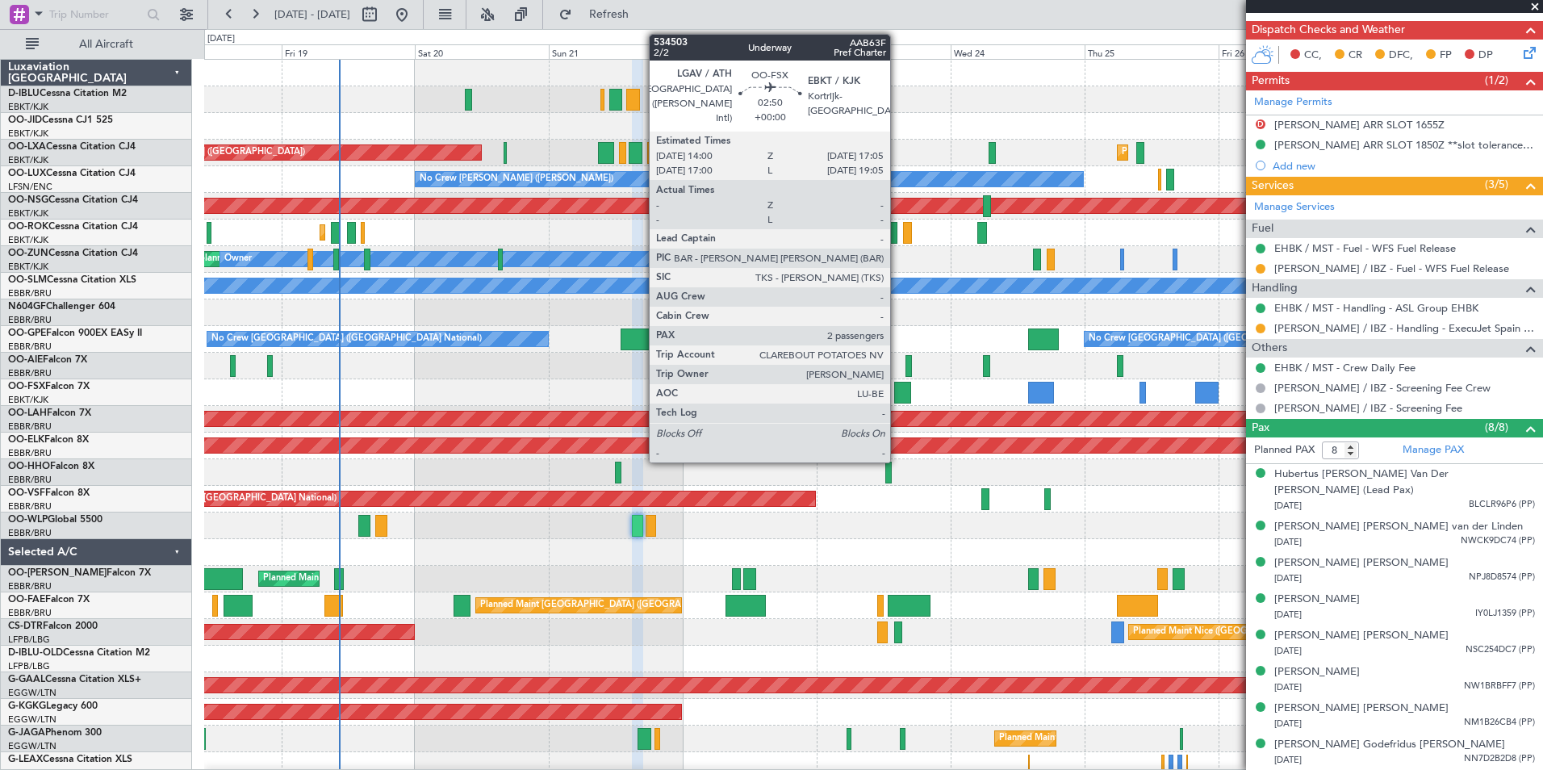
click at [898, 394] on div at bounding box center [903, 393] width 18 height 22
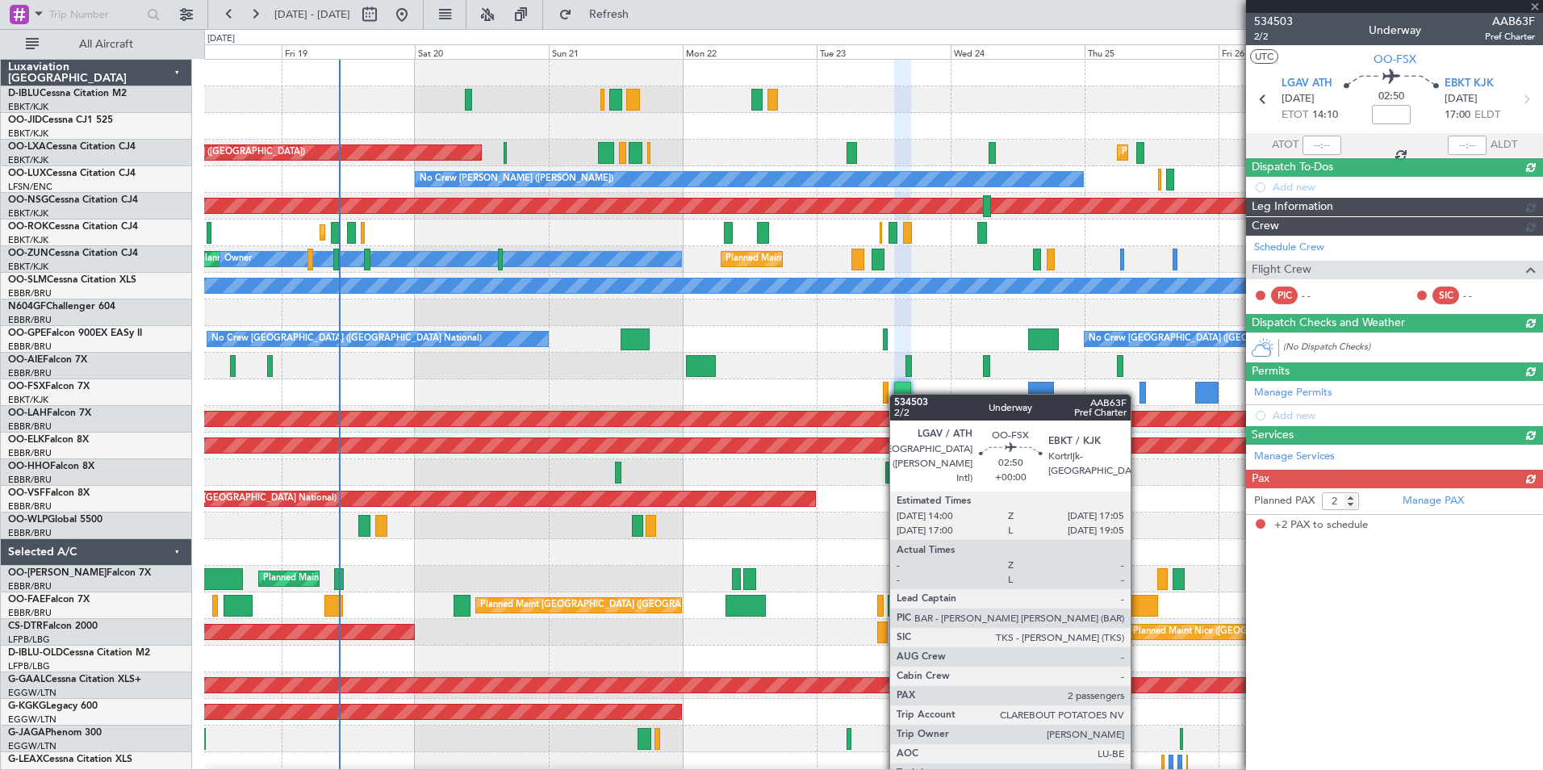
scroll to position [0, 0]
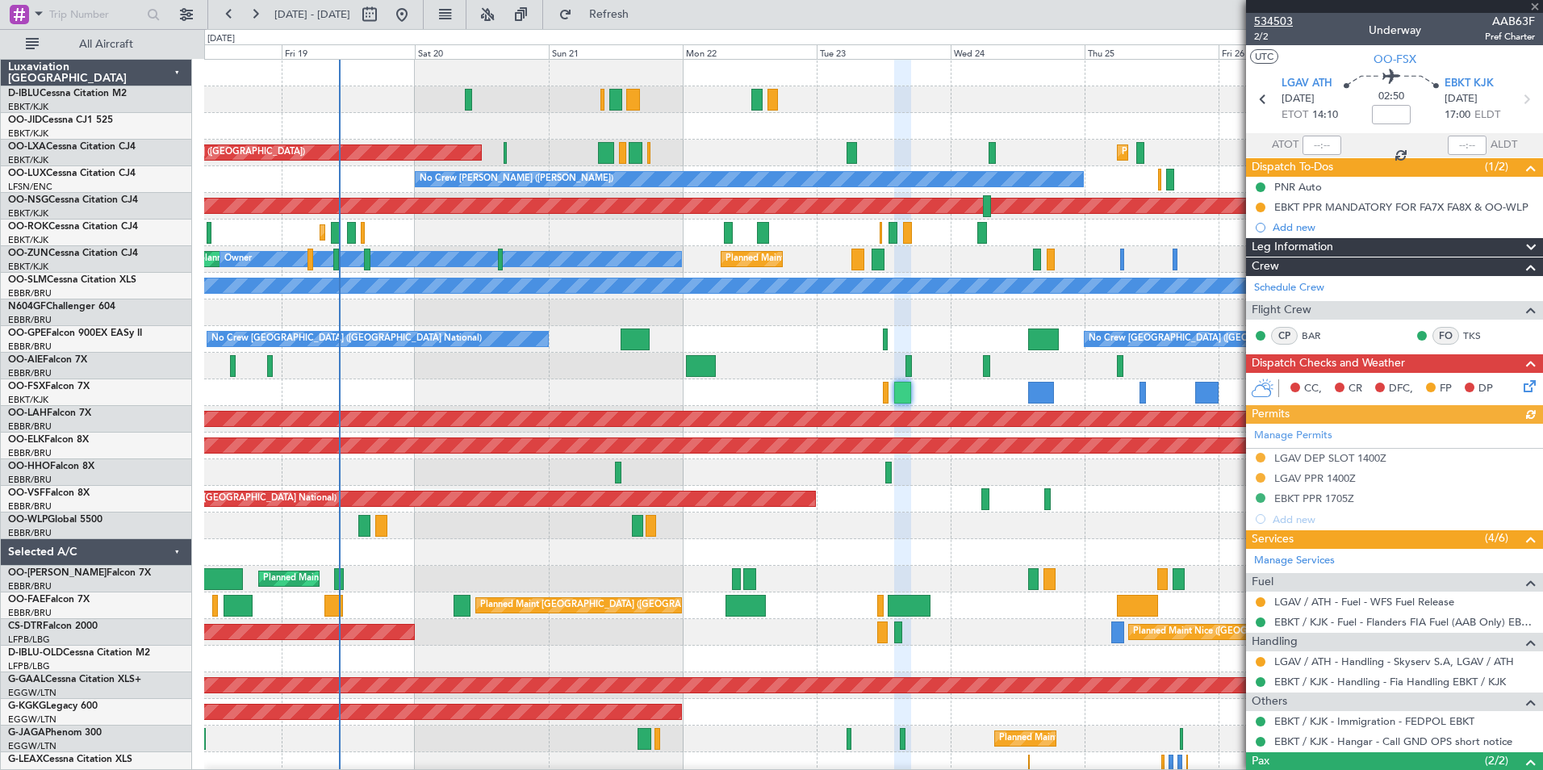
click at [1268, 23] on span "534503" at bounding box center [1273, 21] width 39 height 17
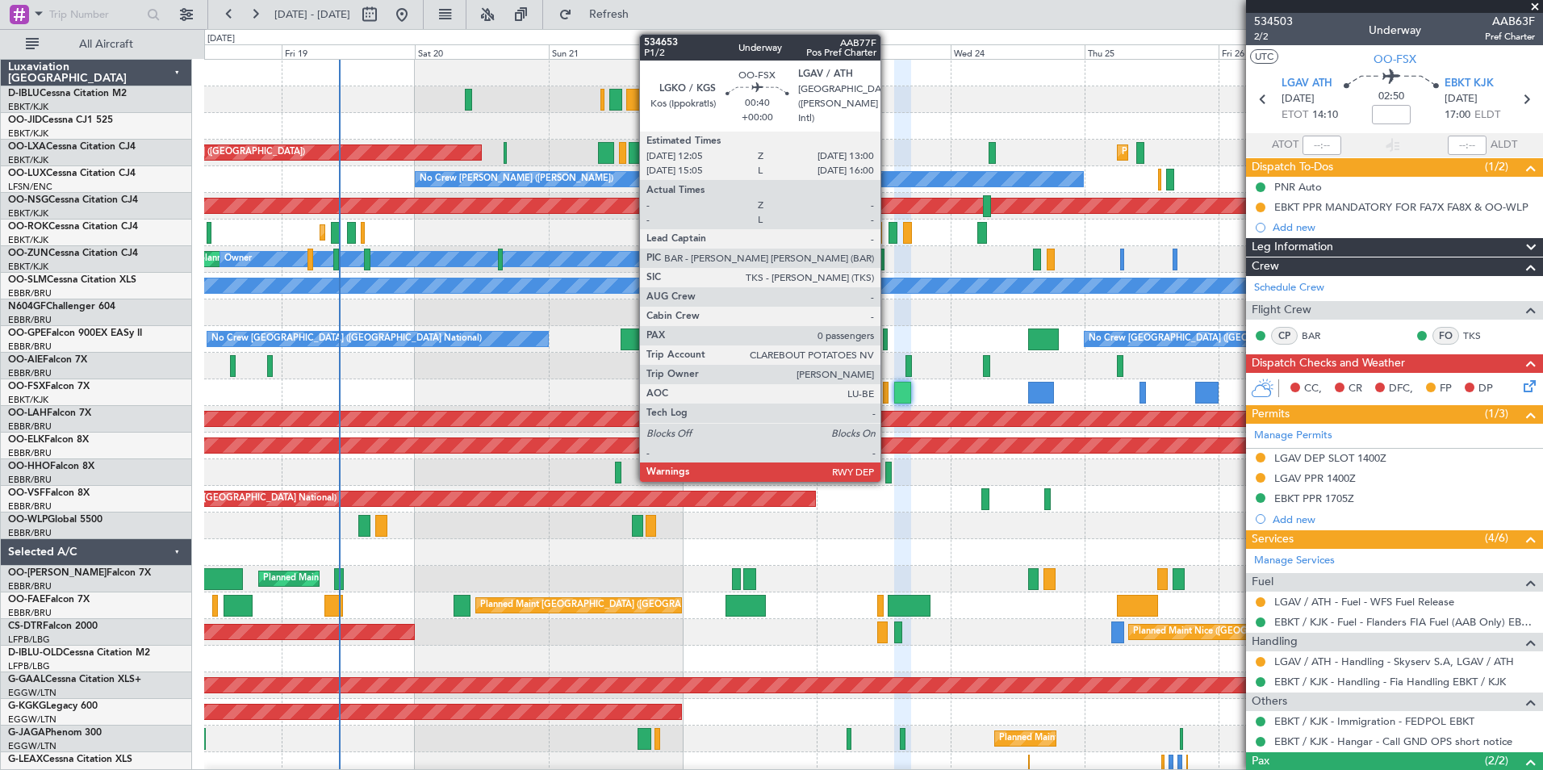
click at [888, 396] on div at bounding box center [886, 393] width 6 height 22
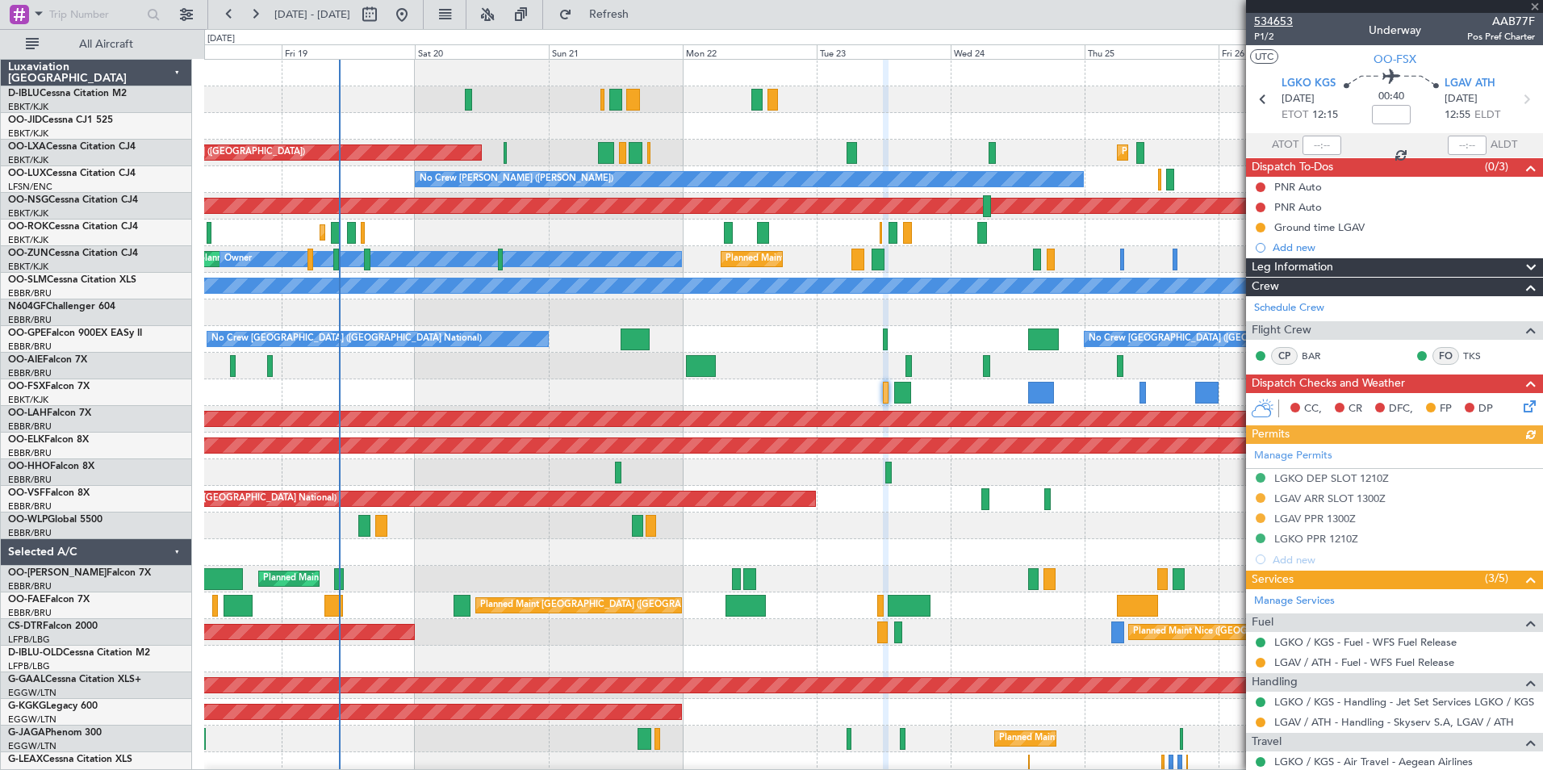
click at [1281, 23] on span "534653" at bounding box center [1273, 21] width 39 height 17
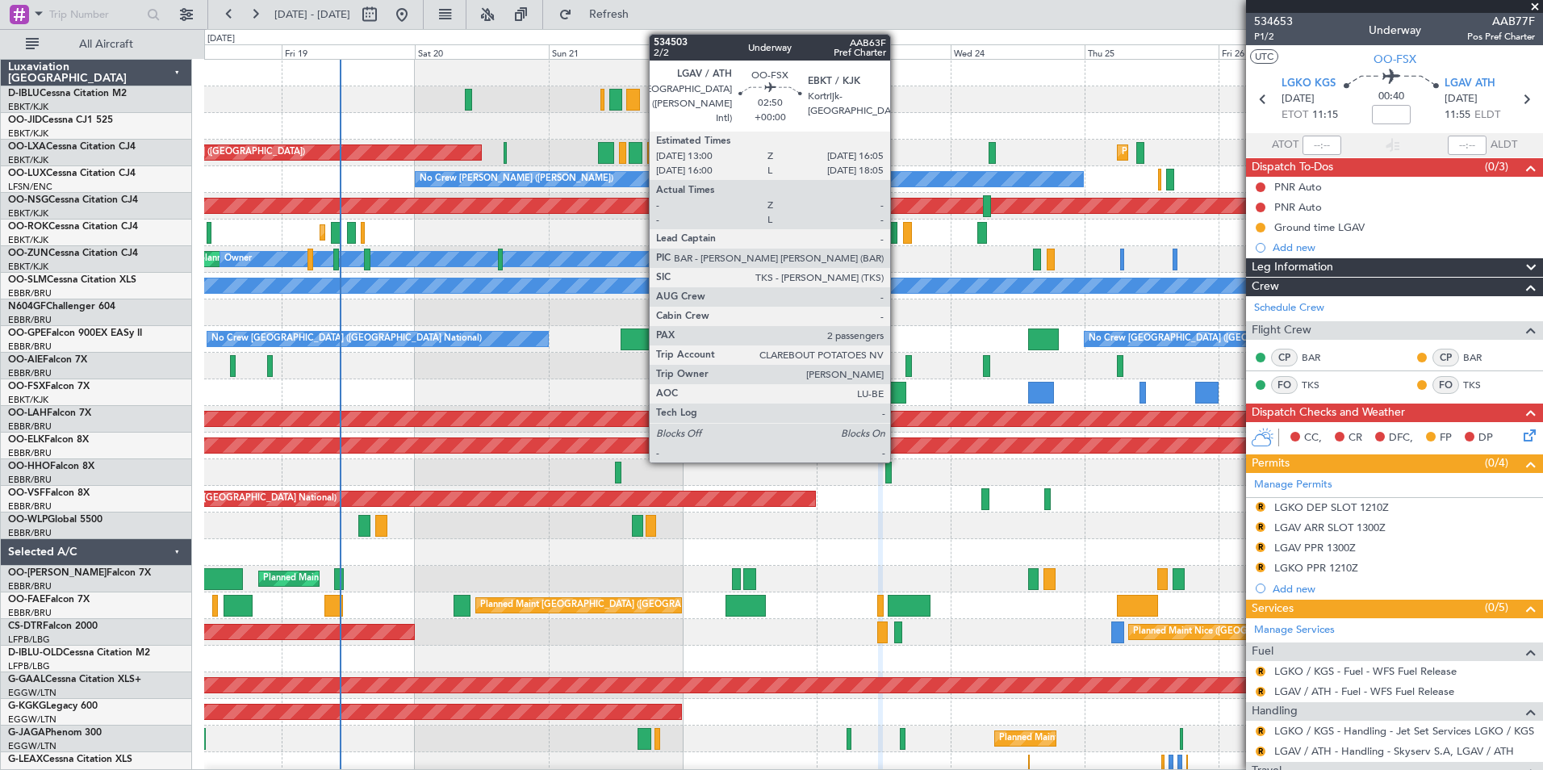
click at [898, 391] on div at bounding box center [898, 393] width 18 height 22
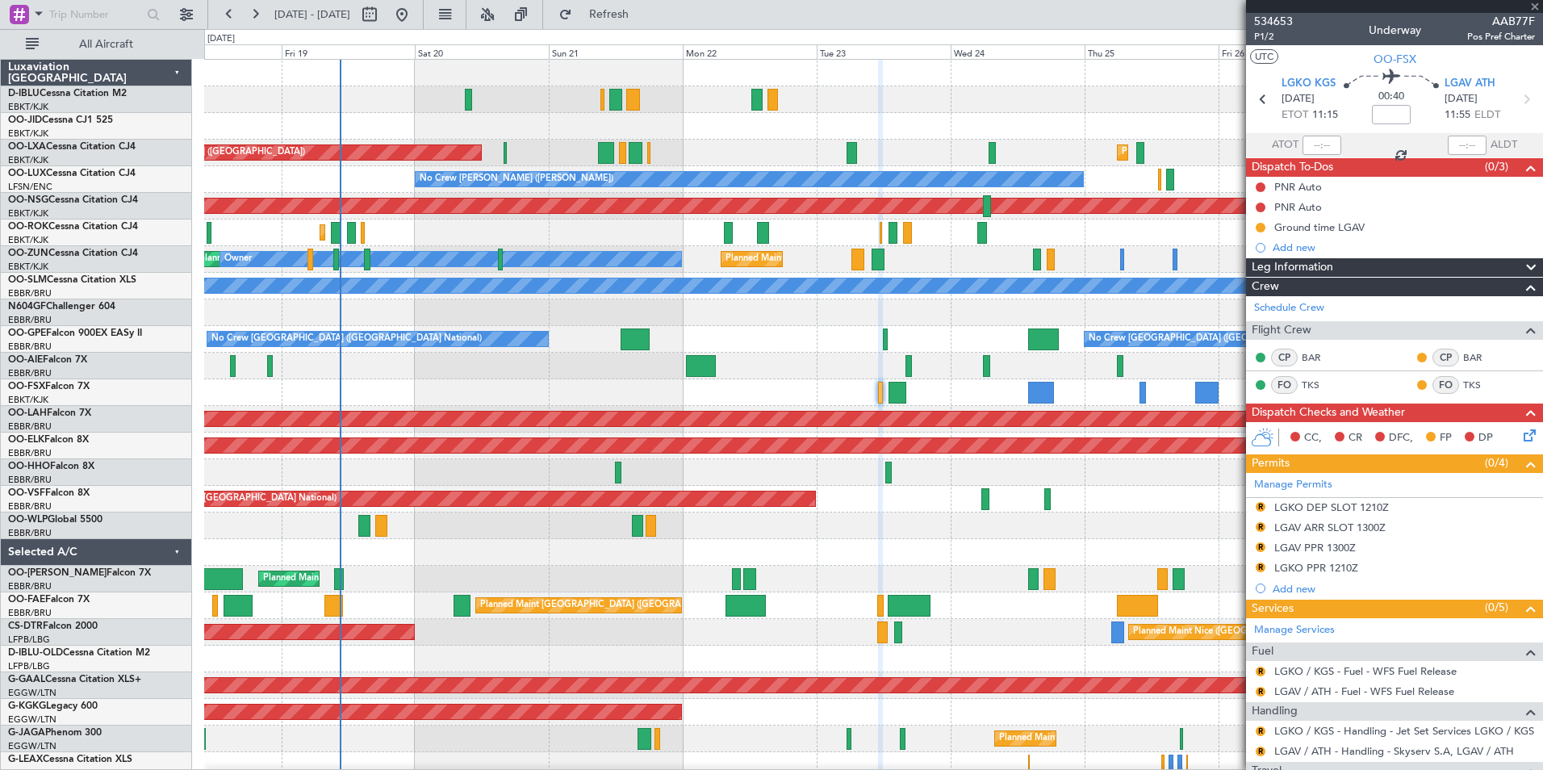
type input "2"
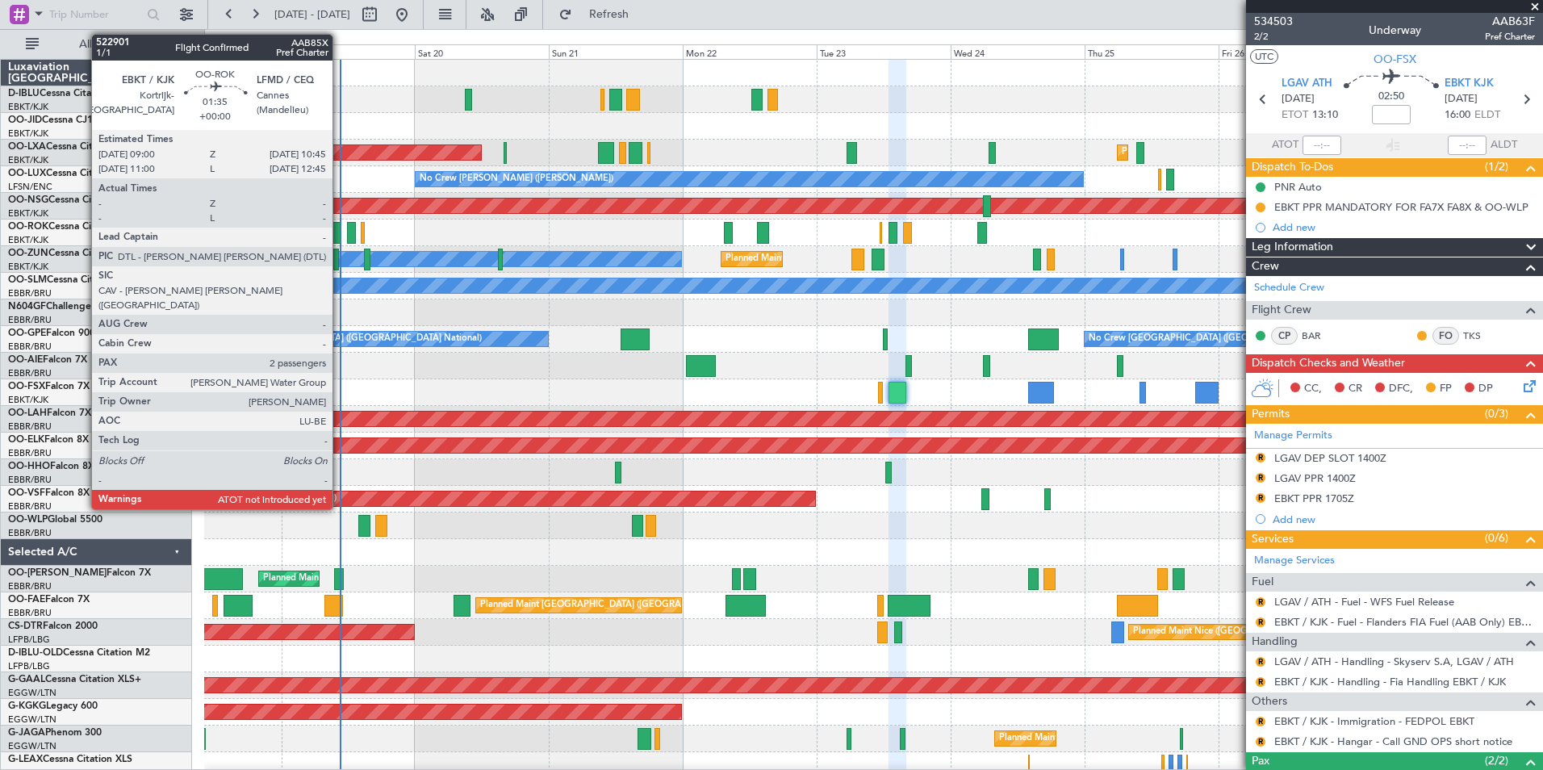
click at [340, 230] on div at bounding box center [336, 233] width 10 height 22
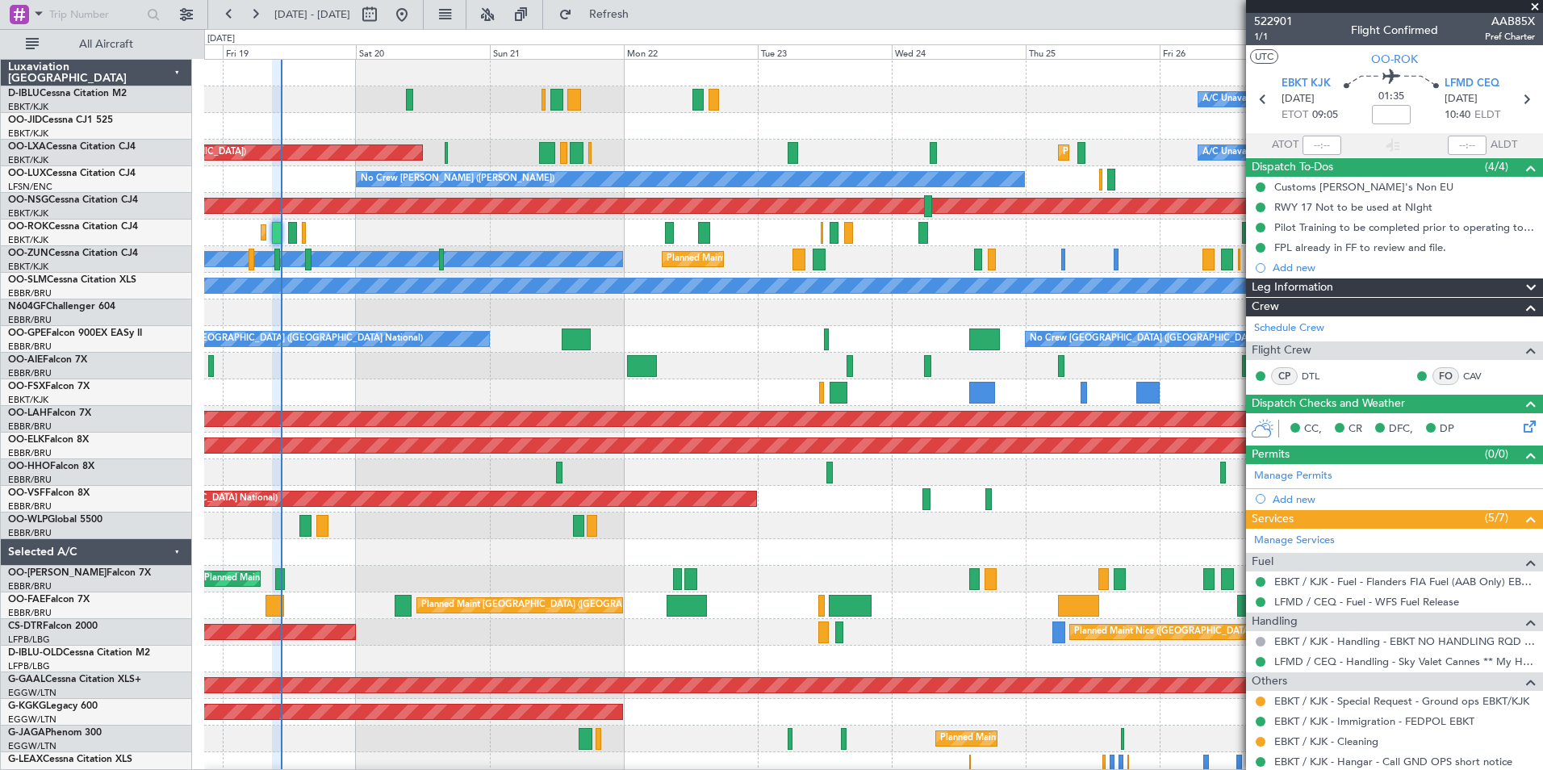
click at [737, 560] on div at bounding box center [873, 552] width 1338 height 27
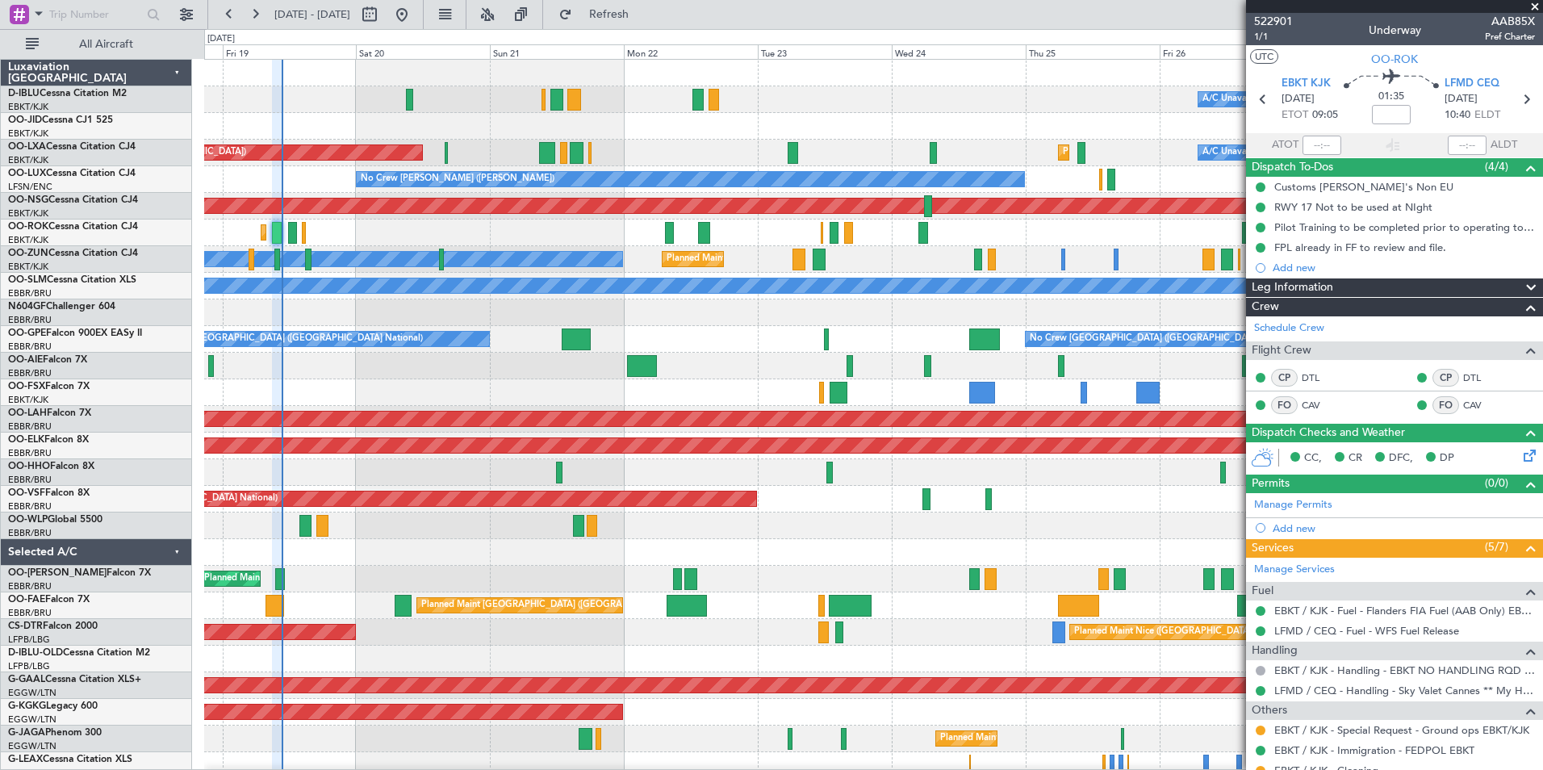
type input "09:47"
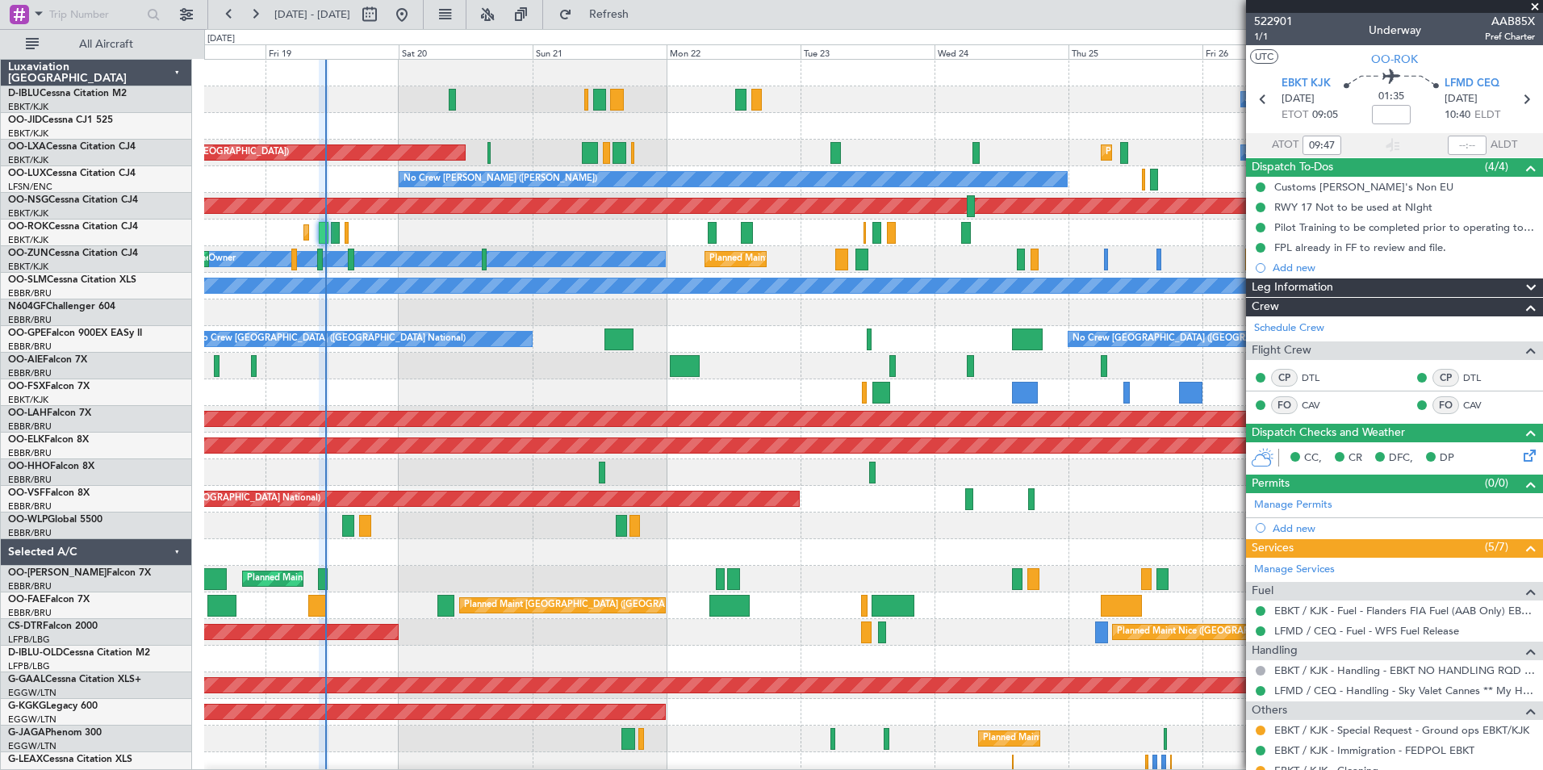
click at [482, 371] on div "Planned Maint [GEOGRAPHIC_DATA] ([GEOGRAPHIC_DATA])" at bounding box center [873, 366] width 1338 height 27
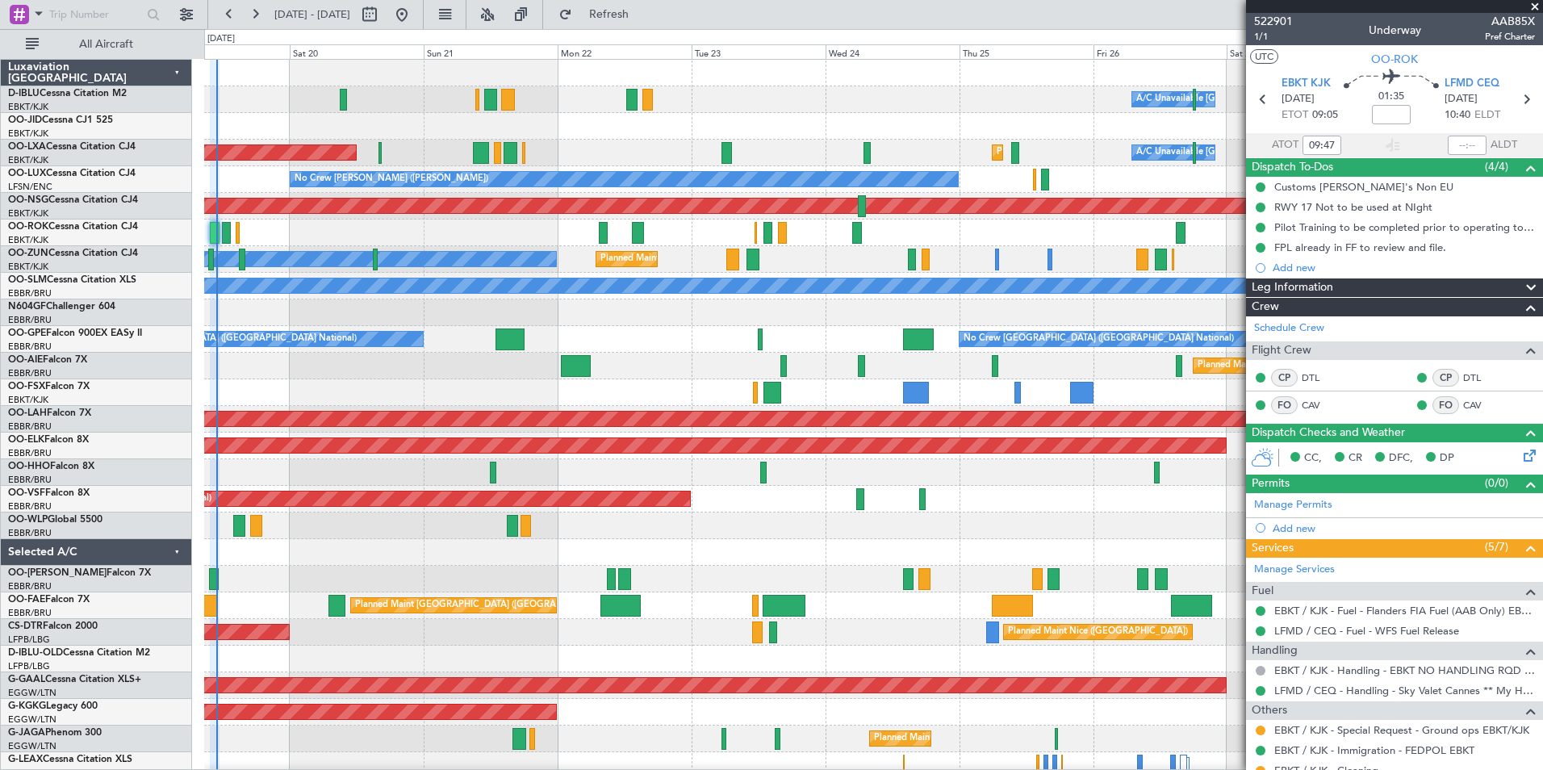
click at [418, 549] on div at bounding box center [873, 552] width 1338 height 27
